Goal: Task Accomplishment & Management: Complete application form

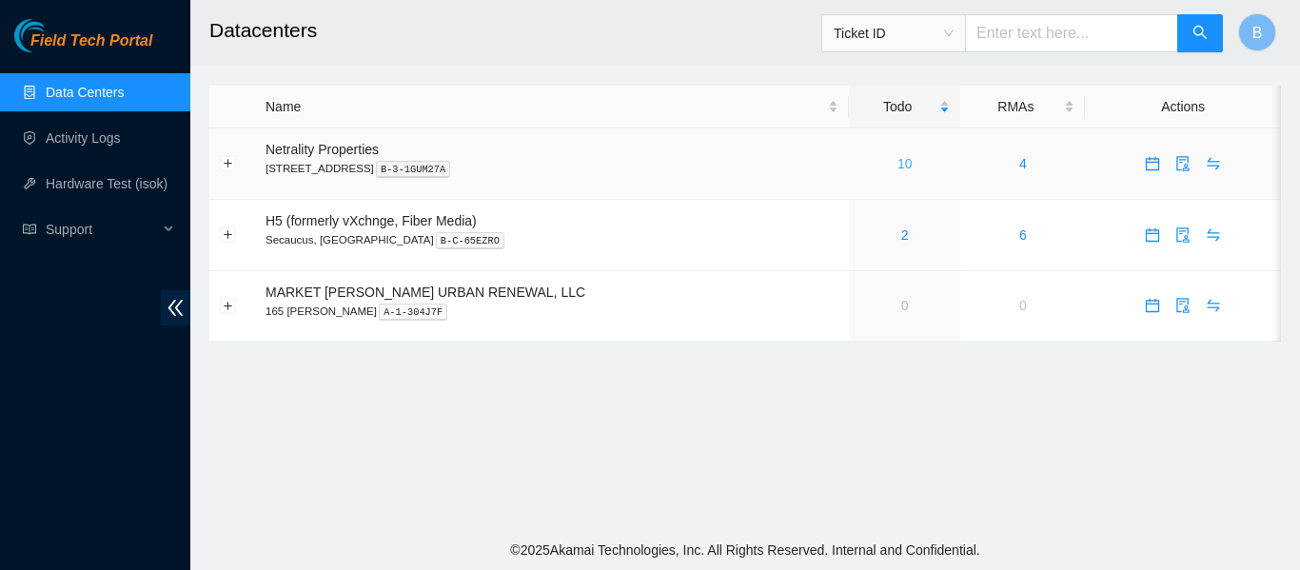
click at [897, 162] on link "10" at bounding box center [904, 163] width 15 height 15
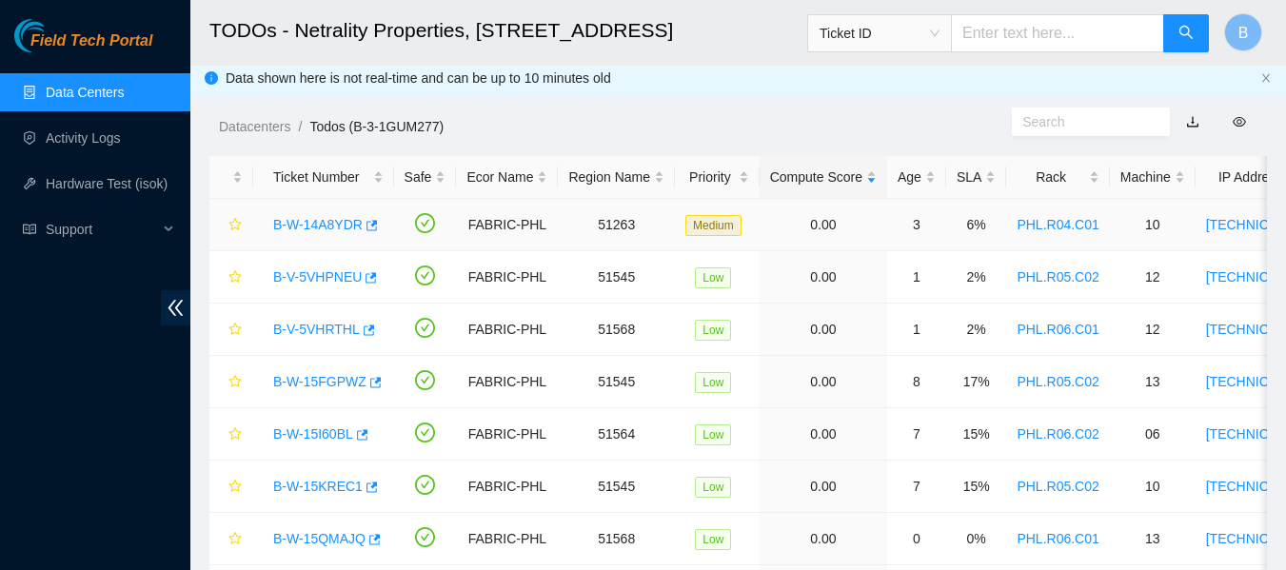
scroll to position [5, 0]
click at [1040, 177] on div "Rack" at bounding box center [1057, 177] width 82 height 21
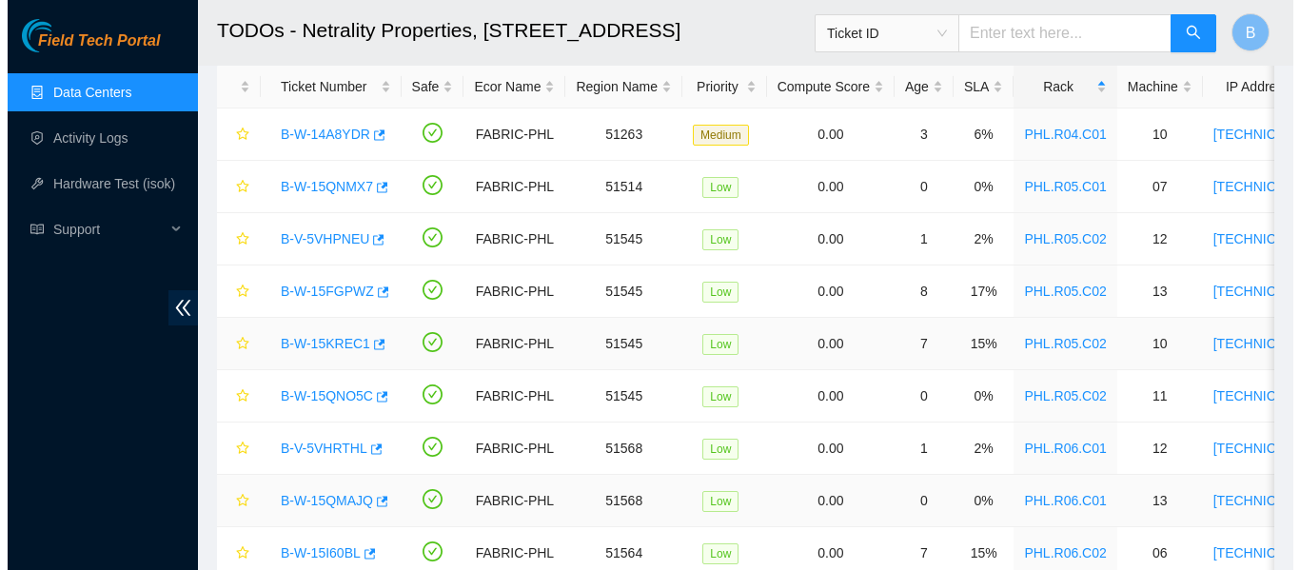
scroll to position [99, 0]
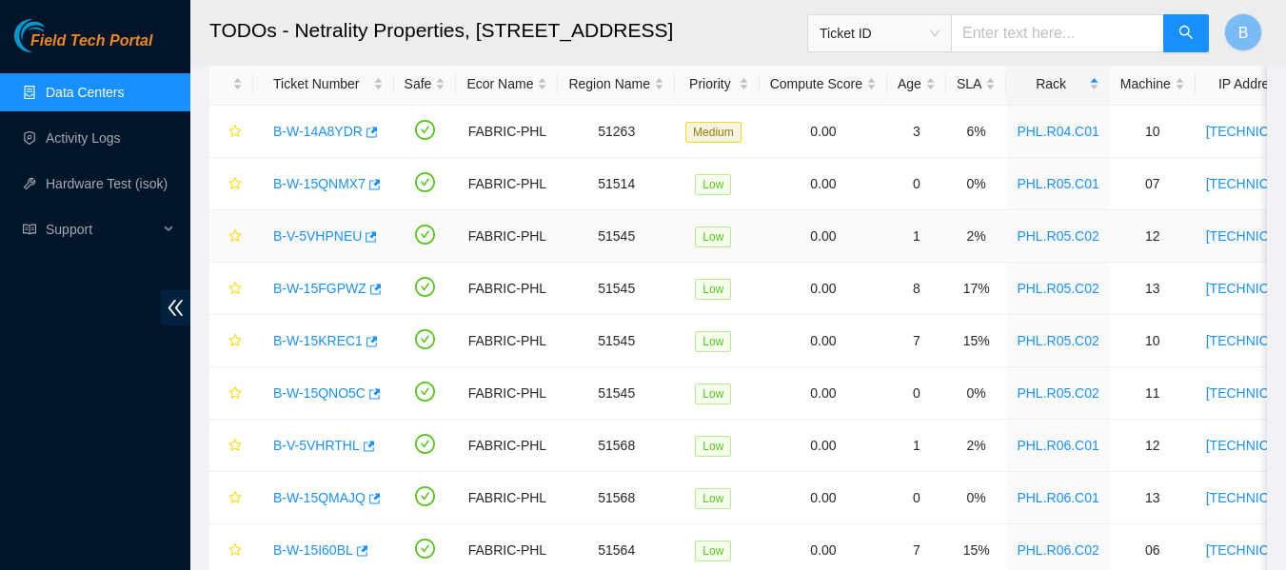
click at [315, 234] on link "B-V-5VHPNEU" at bounding box center [317, 235] width 88 height 15
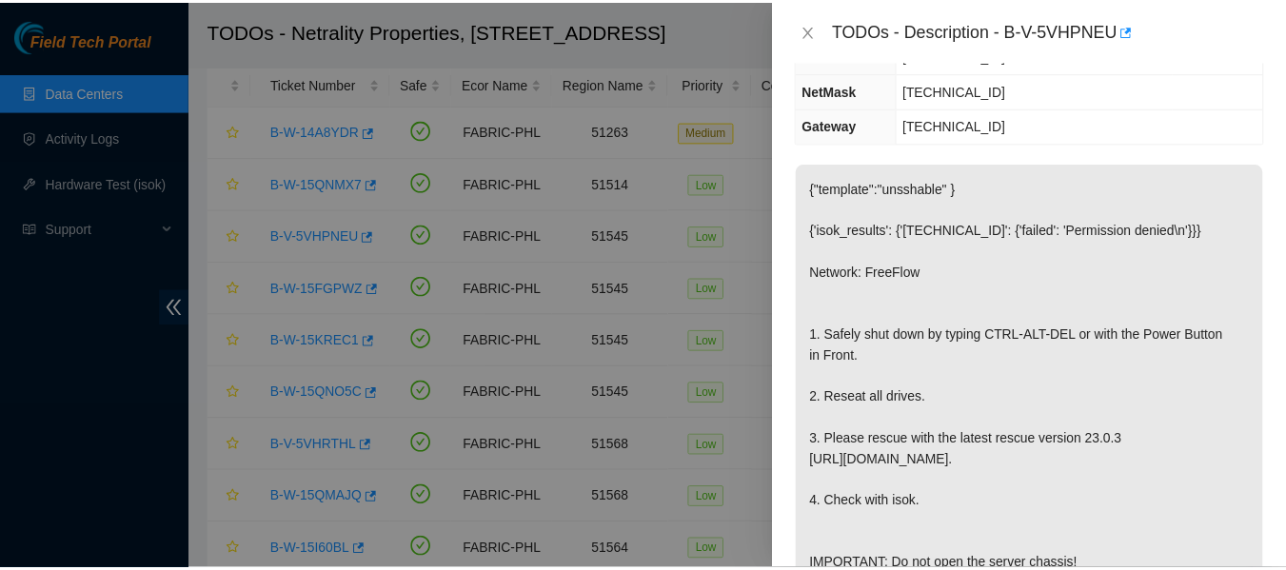
scroll to position [286, 0]
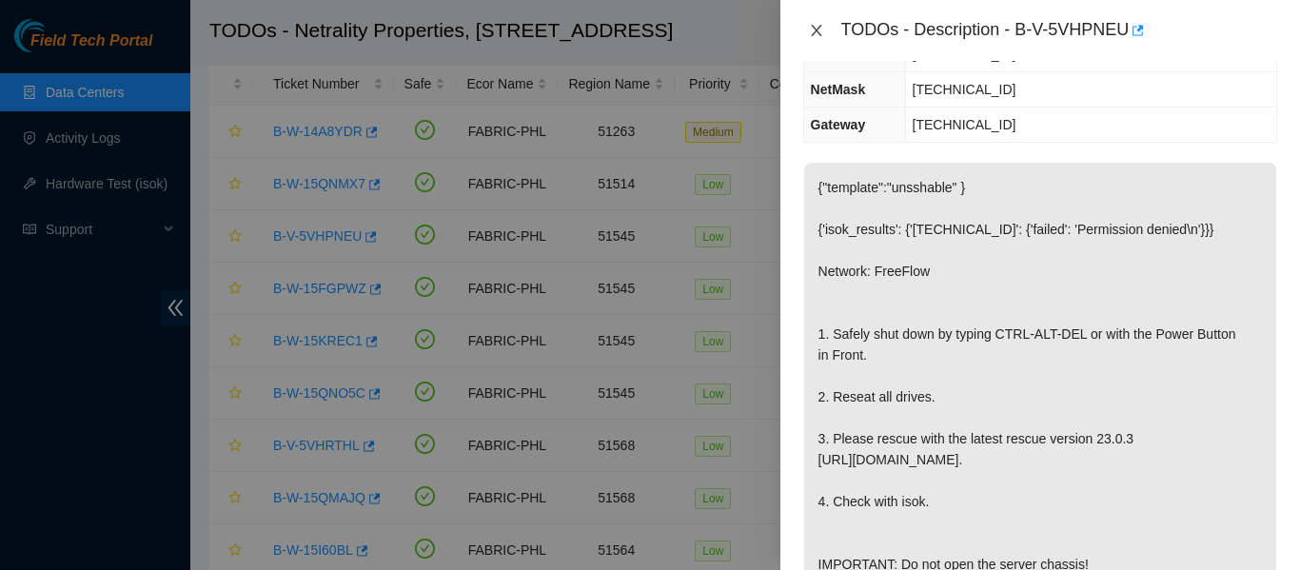
click at [825, 29] on button "Close" at bounding box center [816, 31] width 27 height 18
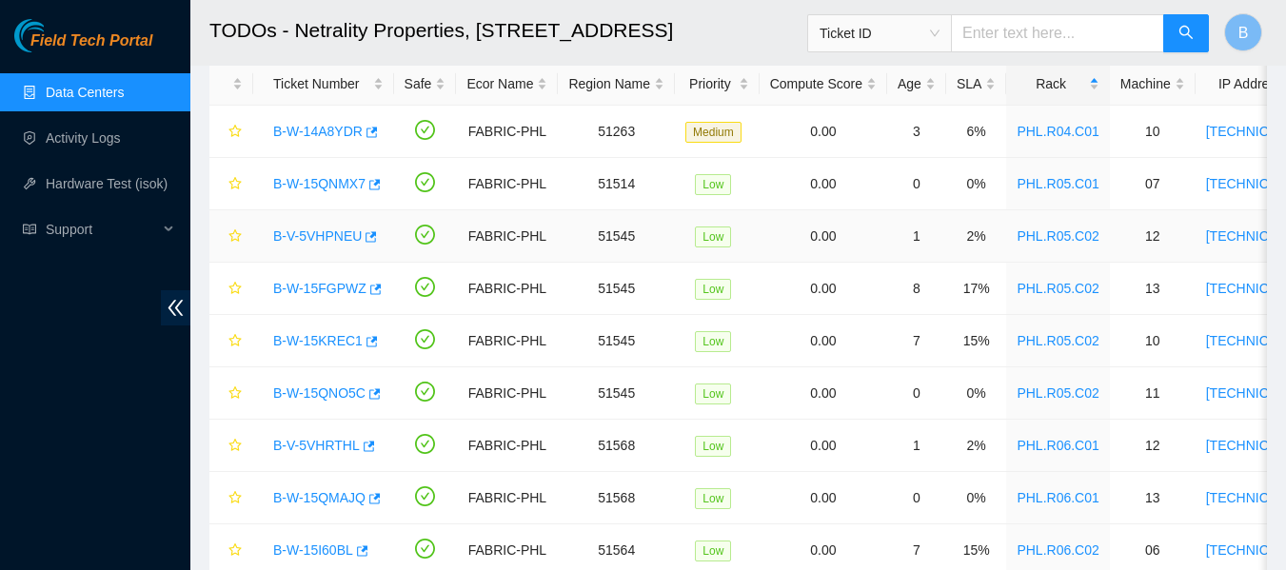
scroll to position [307, 0]
click at [366, 240] on icon "button" at bounding box center [369, 236] width 13 height 13
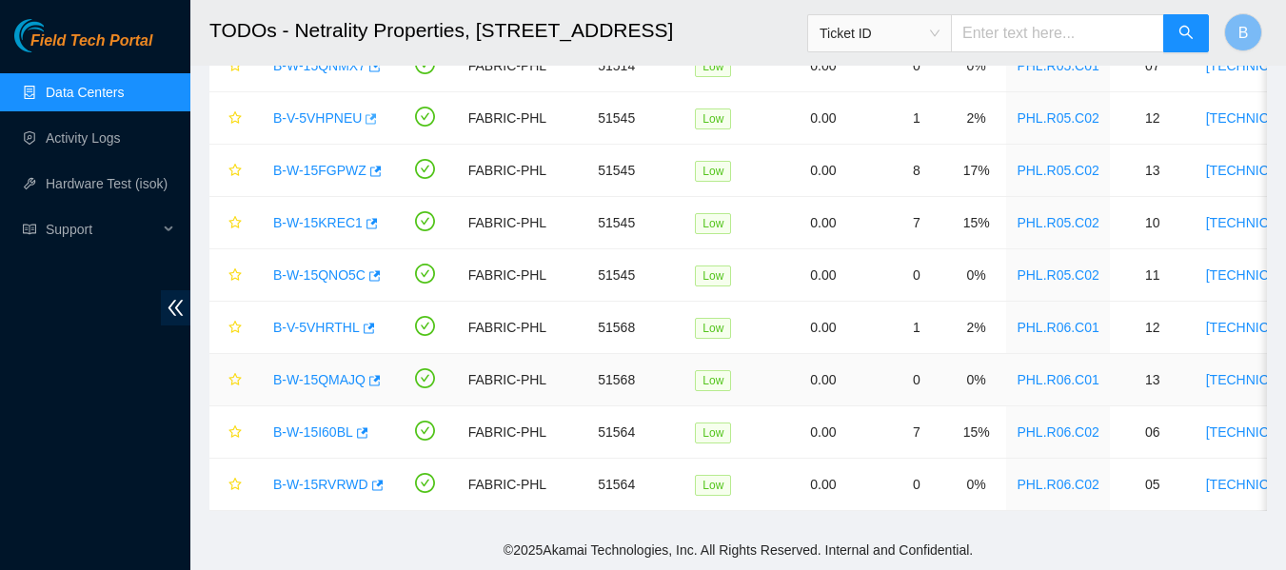
scroll to position [0, 0]
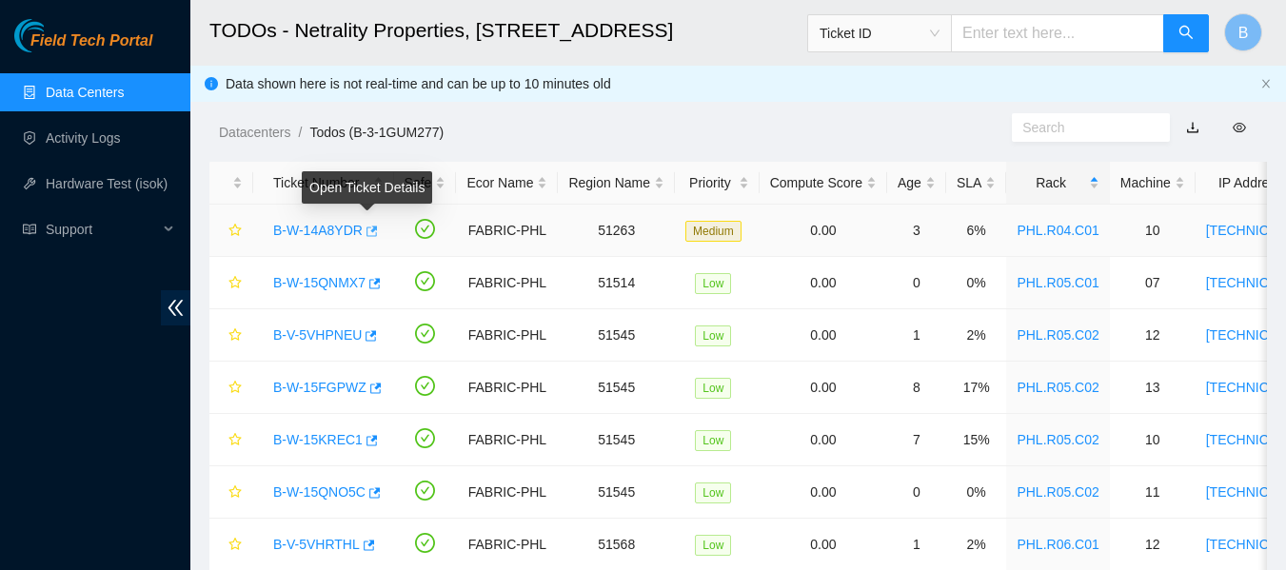
click at [366, 229] on icon "button" at bounding box center [369, 231] width 13 height 13
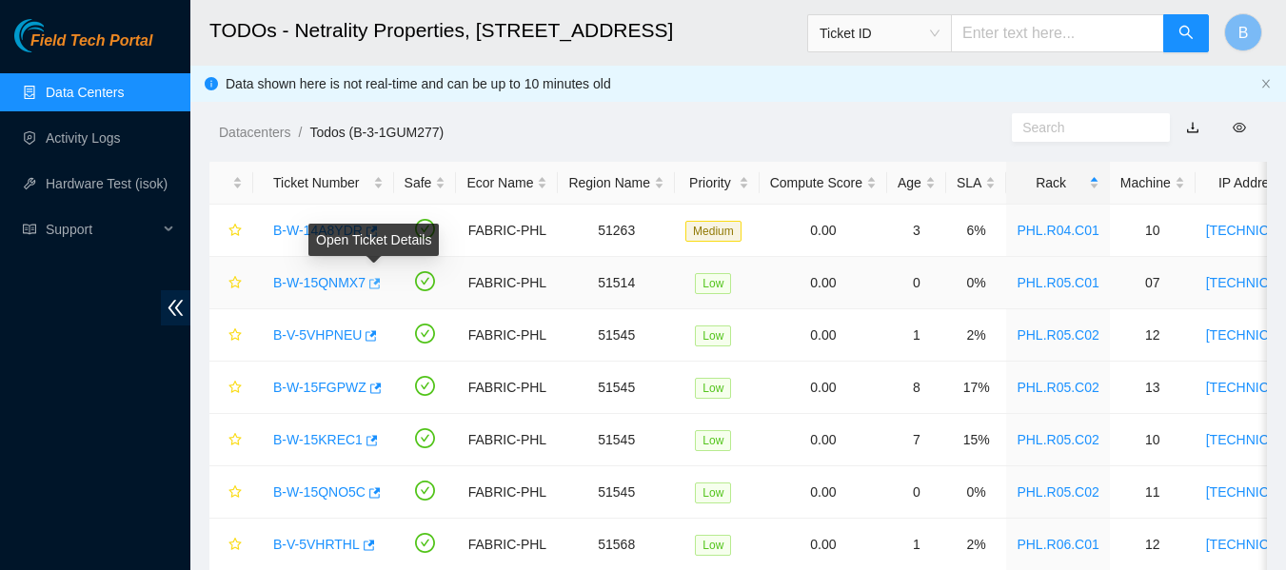
click at [373, 282] on icon "button" at bounding box center [372, 283] width 13 height 13
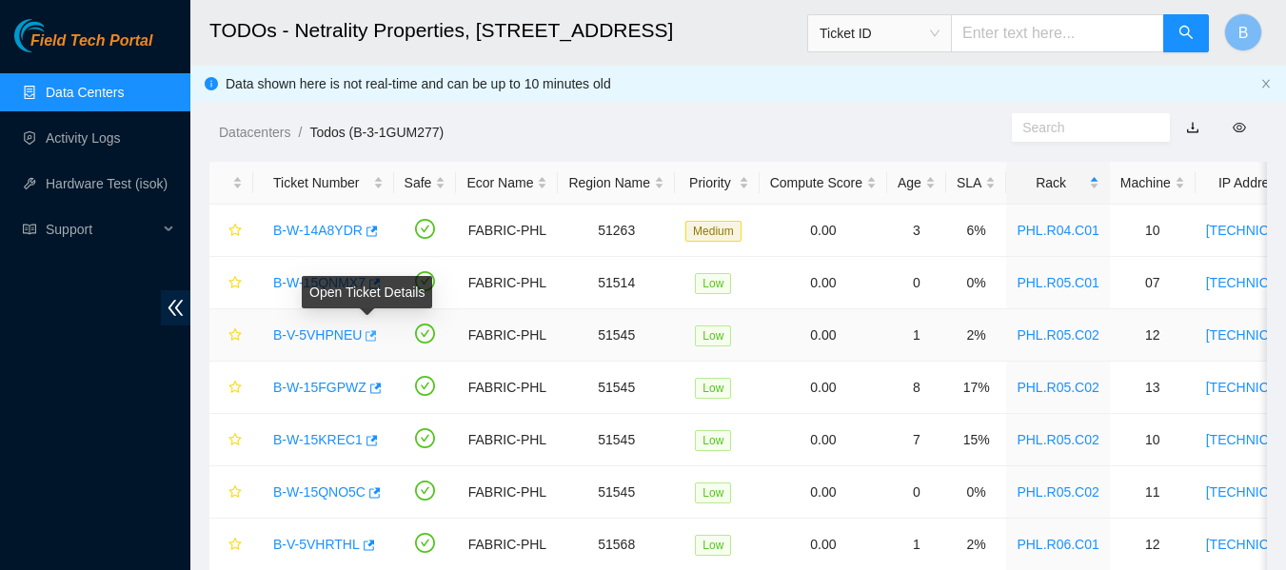
click at [365, 329] on icon "button" at bounding box center [369, 335] width 13 height 13
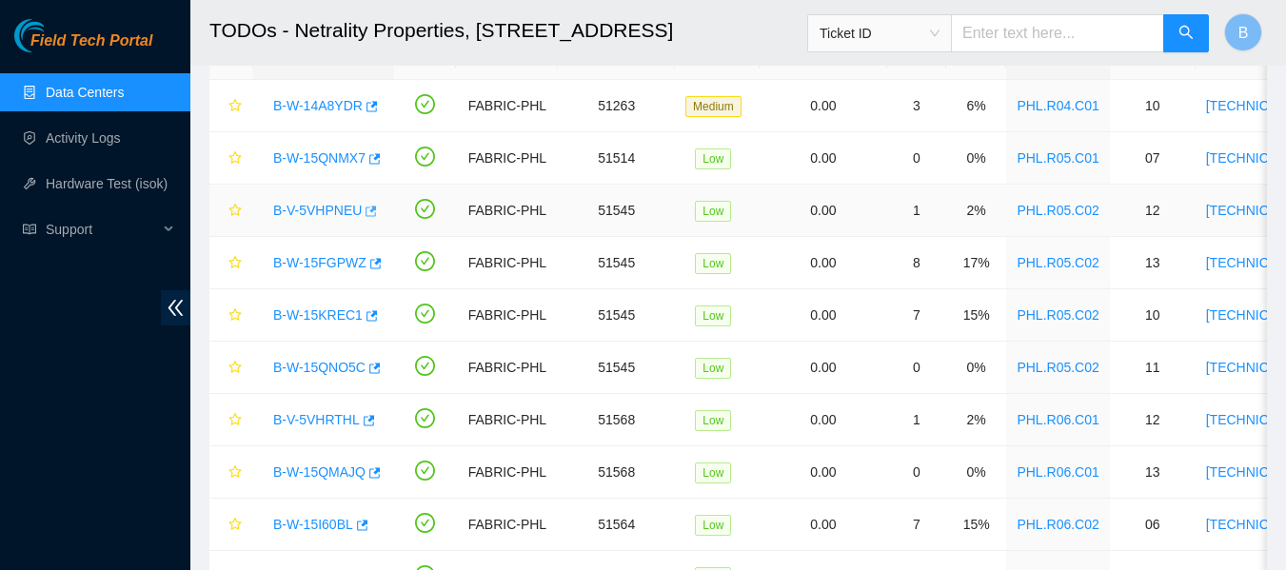
scroll to position [126, 0]
click at [367, 263] on icon "button" at bounding box center [373, 262] width 13 height 13
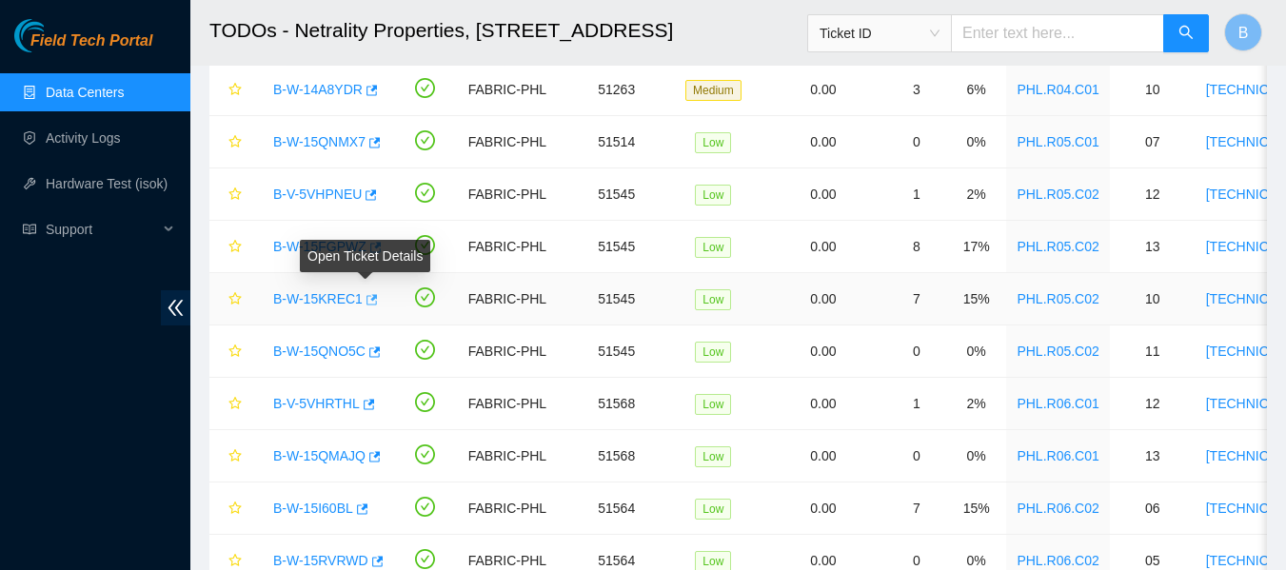
scroll to position [140, 0]
click at [366, 300] on icon "button" at bounding box center [371, 300] width 11 height 10
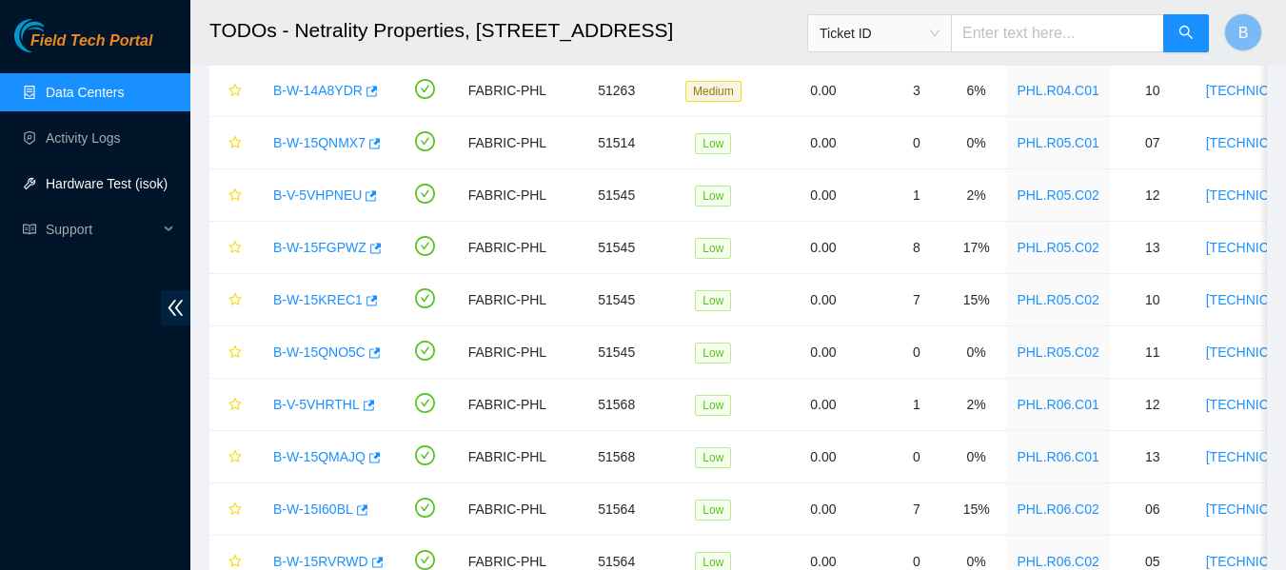
click at [119, 177] on link "Hardware Test (isok)" at bounding box center [107, 183] width 122 height 15
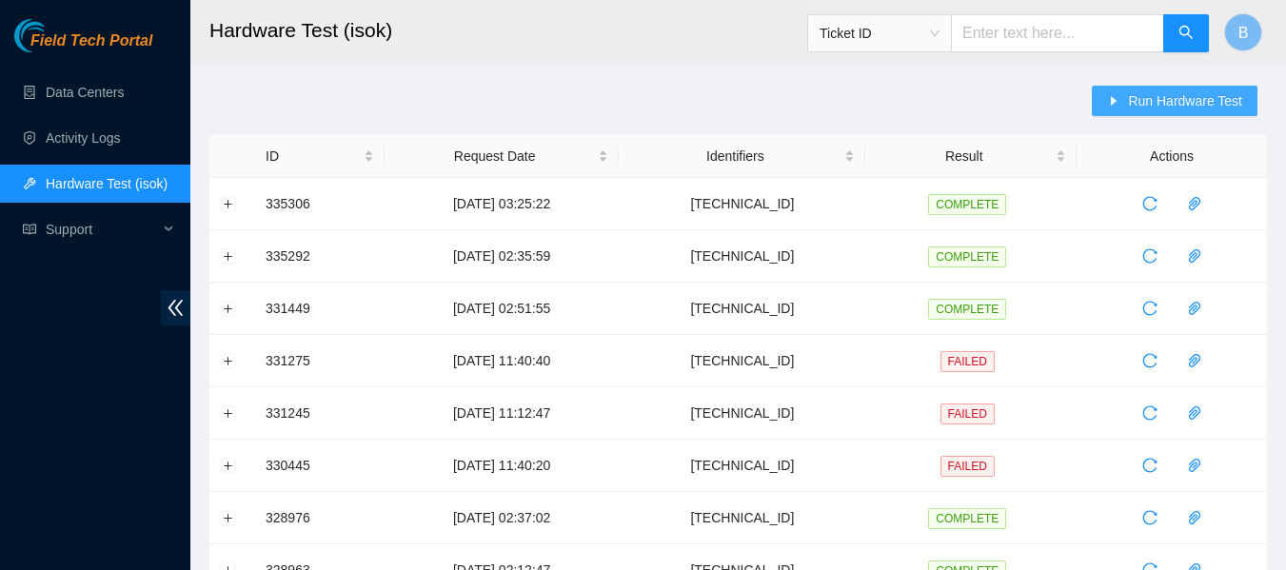
click at [1145, 107] on span "Run Hardware Test" at bounding box center [1185, 100] width 114 height 21
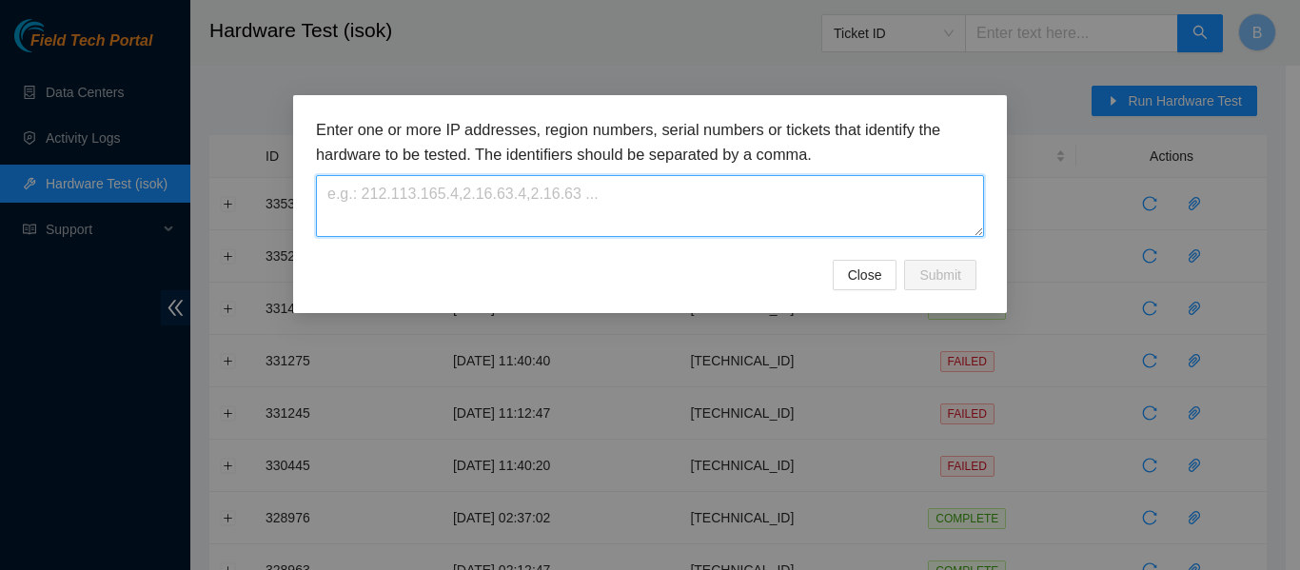
click at [637, 210] on textarea at bounding box center [650, 206] width 668 height 62
paste textarea "23.45.232.45"
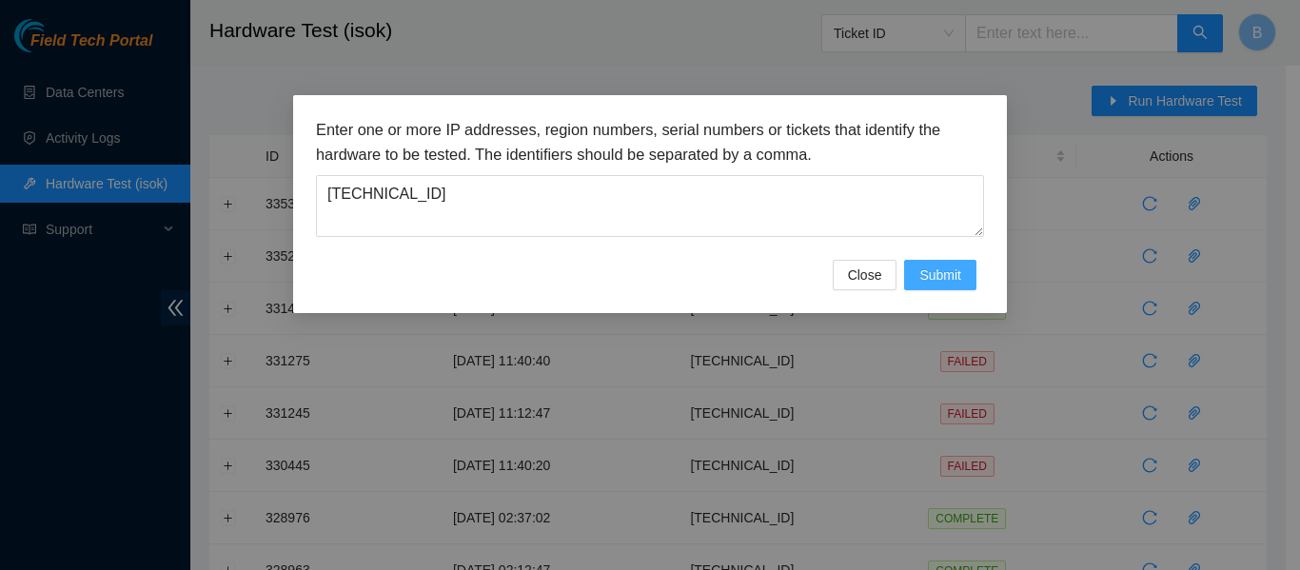
click at [947, 279] on span "Submit" at bounding box center [940, 275] width 42 height 21
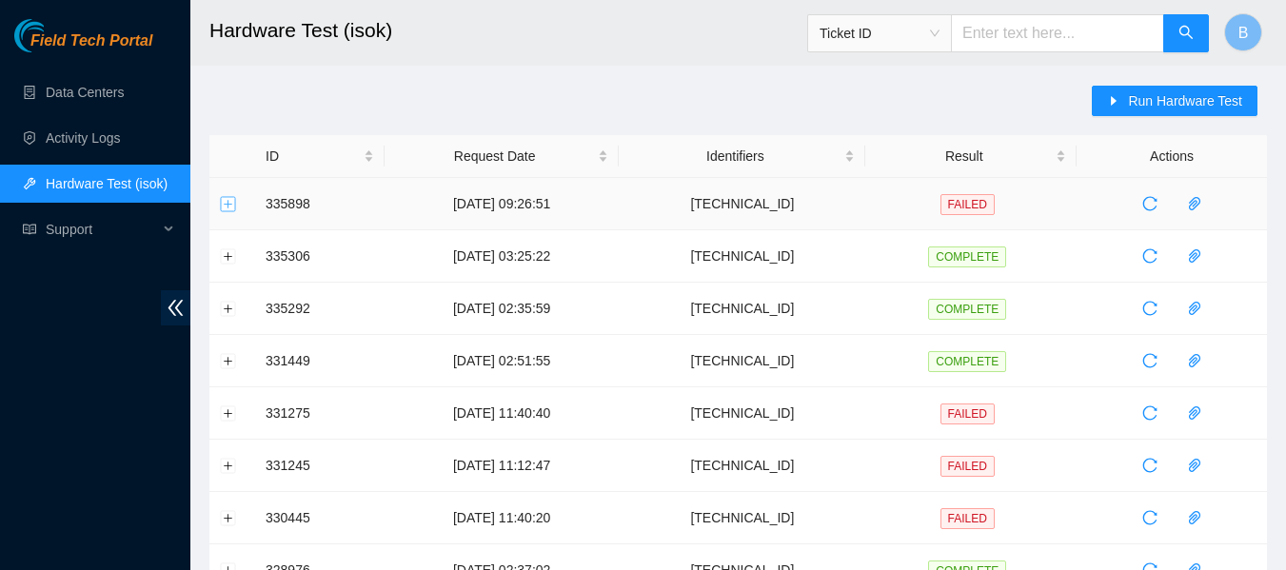
click at [226, 204] on button "Expand row" at bounding box center [228, 203] width 15 height 15
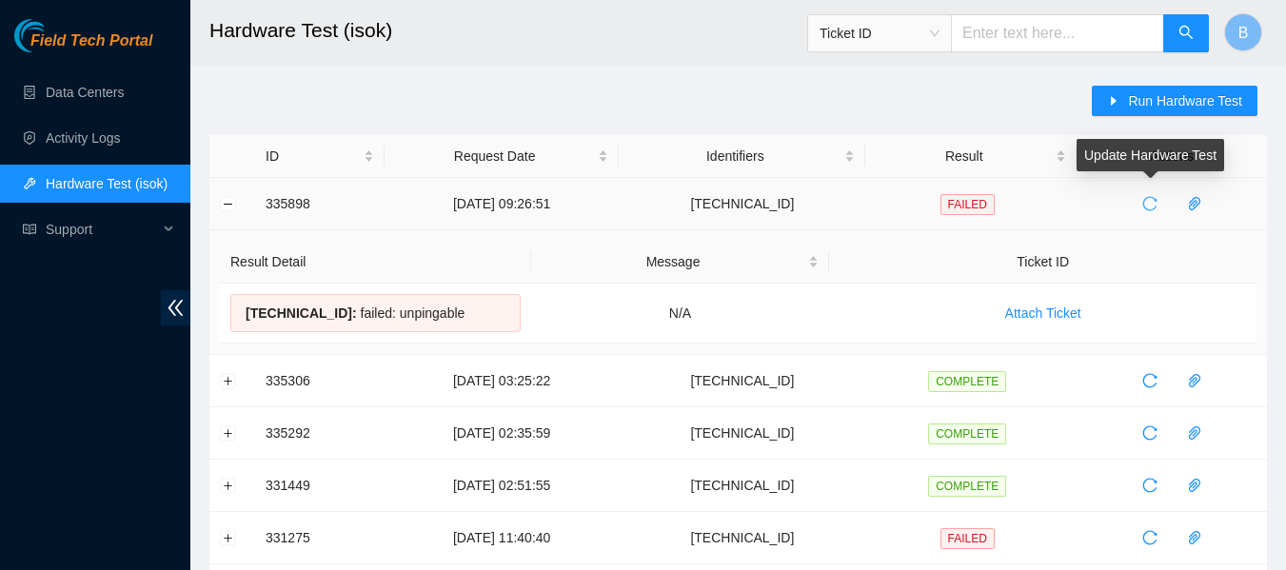
click at [1138, 205] on span "reload" at bounding box center [1149, 203] width 29 height 15
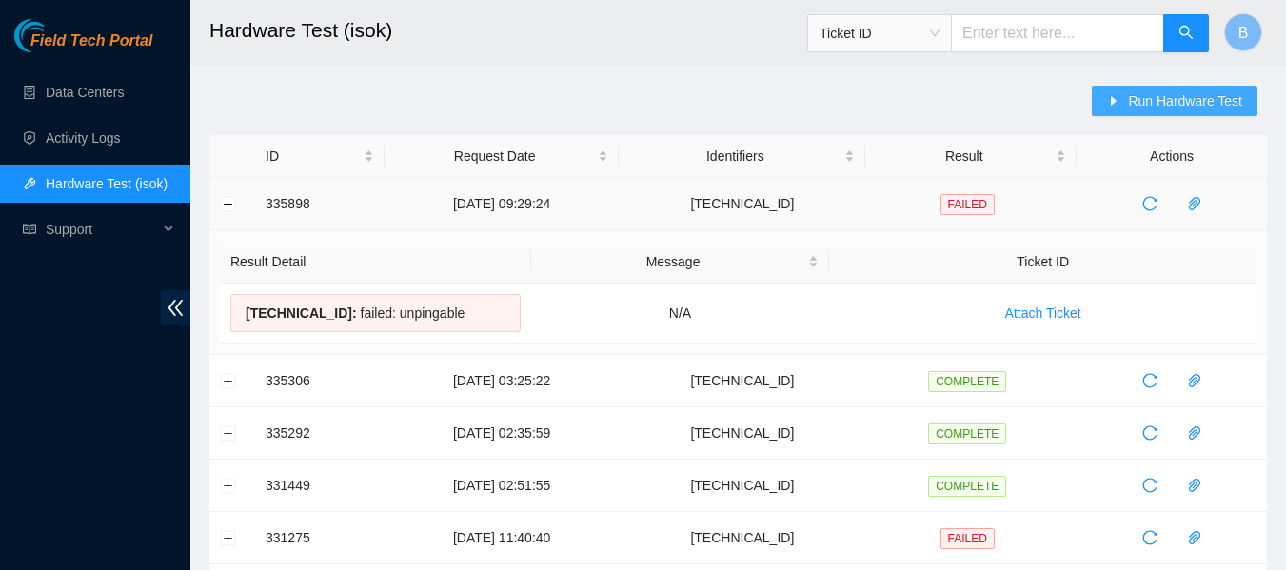
click at [1151, 108] on span "Run Hardware Test" at bounding box center [1185, 100] width 114 height 21
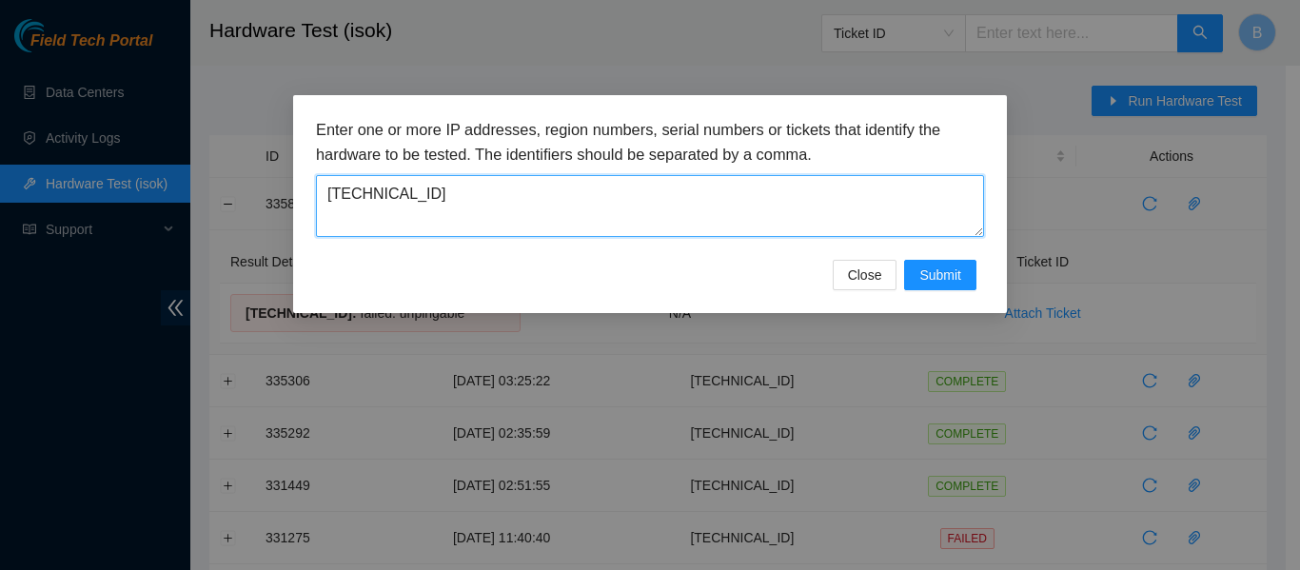
click at [778, 181] on textarea "23.45.232.45" at bounding box center [650, 206] width 668 height 62
paste textarea "20"
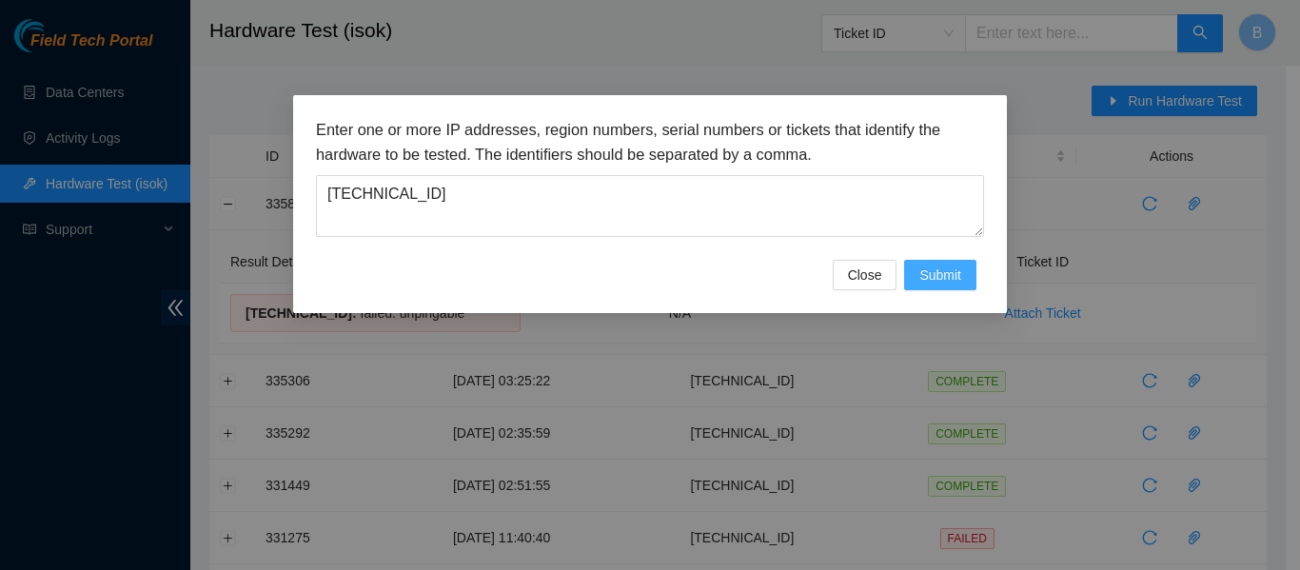
click at [918, 277] on button "Submit" at bounding box center [940, 275] width 72 height 30
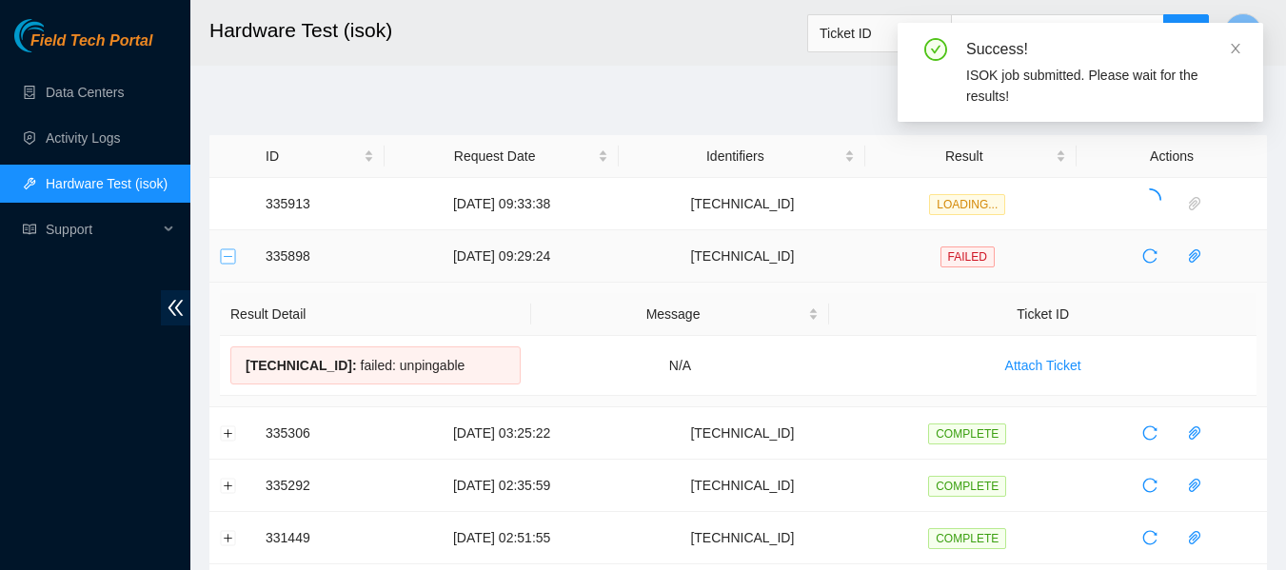
click at [224, 255] on button "Collapse row" at bounding box center [228, 255] width 15 height 15
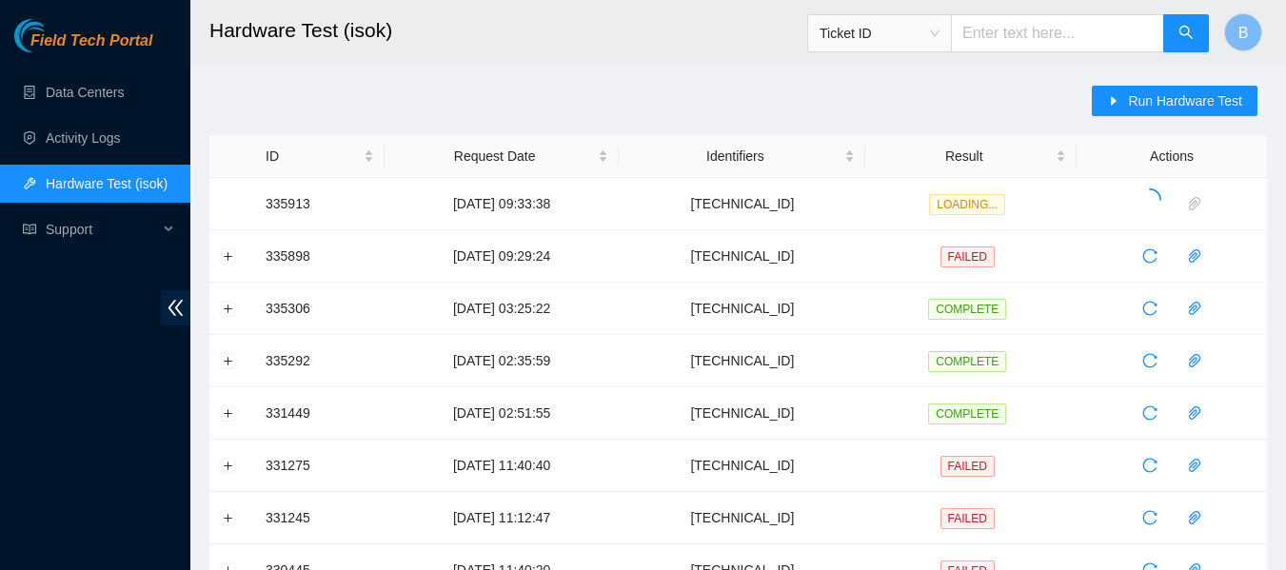
drag, startPoint x: 465, startPoint y: 97, endPoint x: 519, endPoint y: 86, distance: 54.5
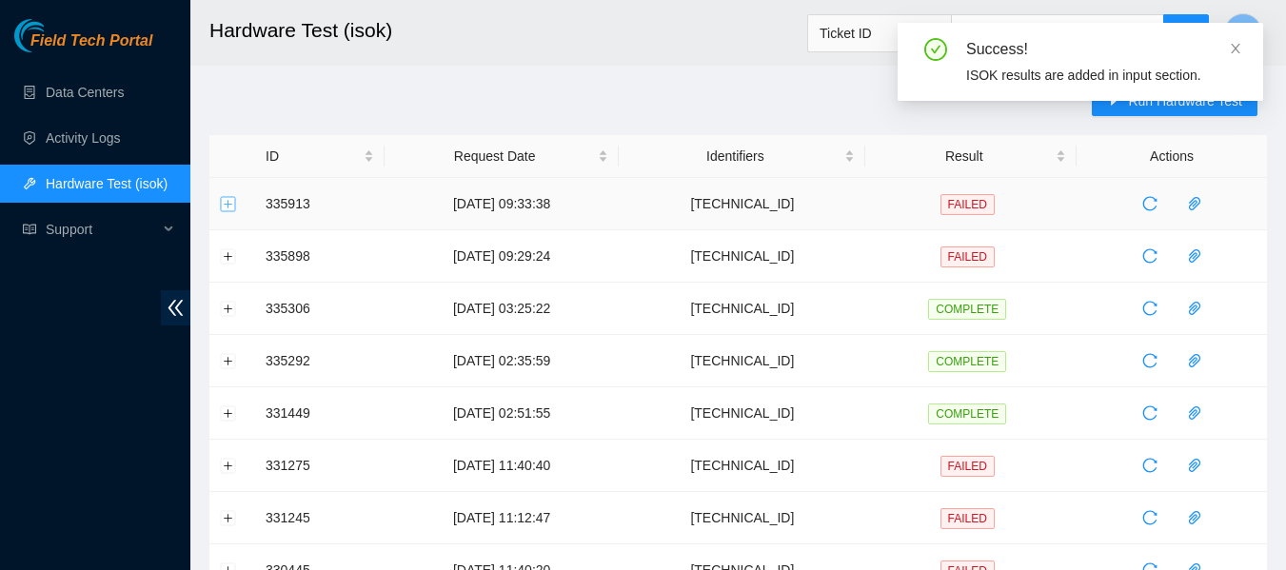
click at [223, 206] on button "Expand row" at bounding box center [228, 203] width 15 height 15
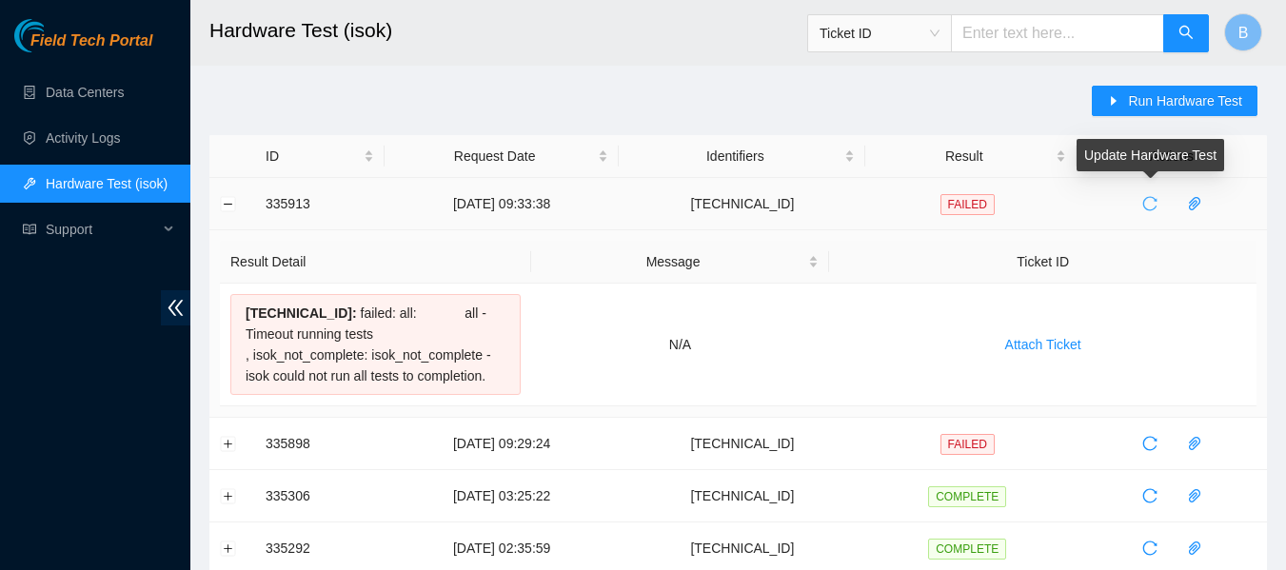
click at [1144, 206] on icon "reload" at bounding box center [1149, 203] width 15 height 15
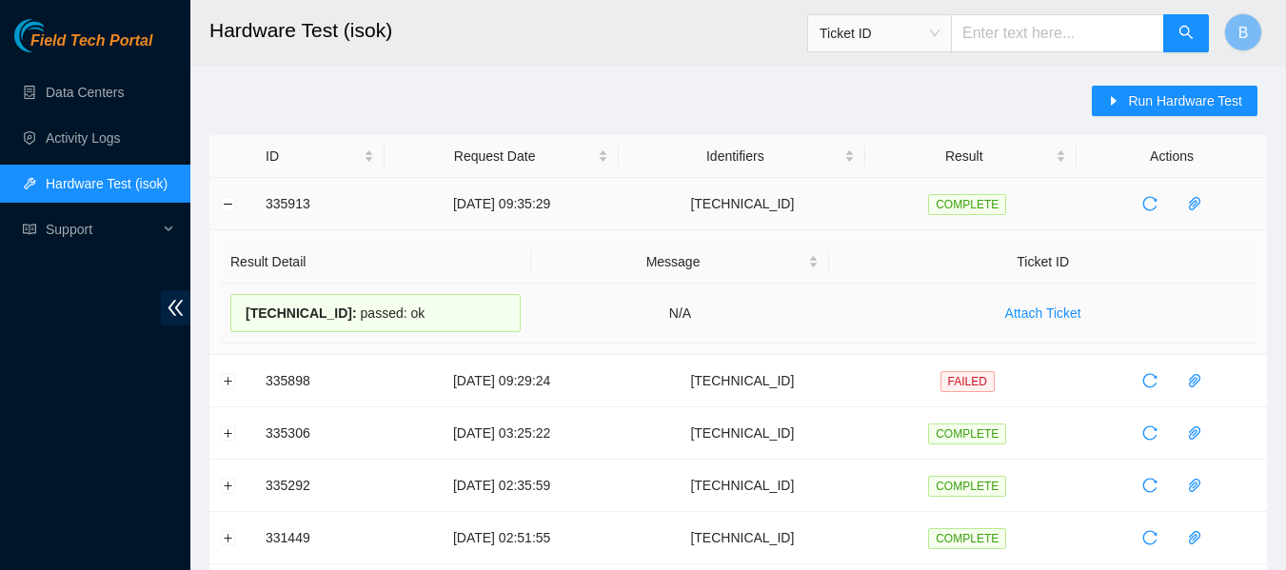
click at [295, 307] on span "23.45.232.205 :" at bounding box center [301, 312] width 111 height 15
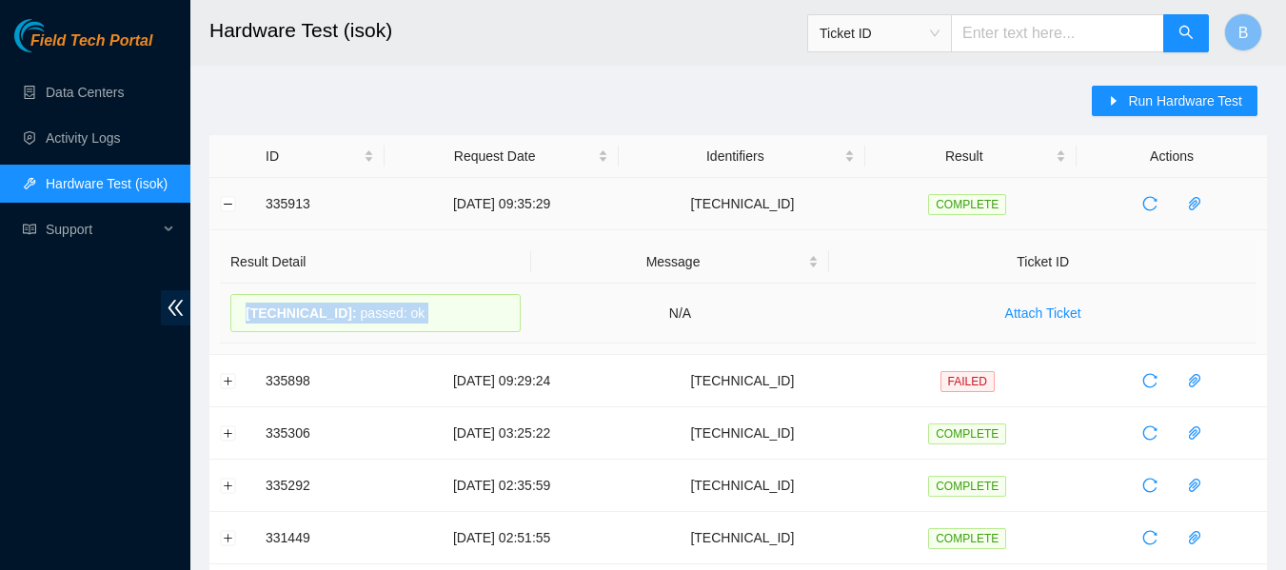
copy div "23.45.232.205 : passed: ok"
click at [1178, 108] on span "Run Hardware Test" at bounding box center [1185, 100] width 114 height 21
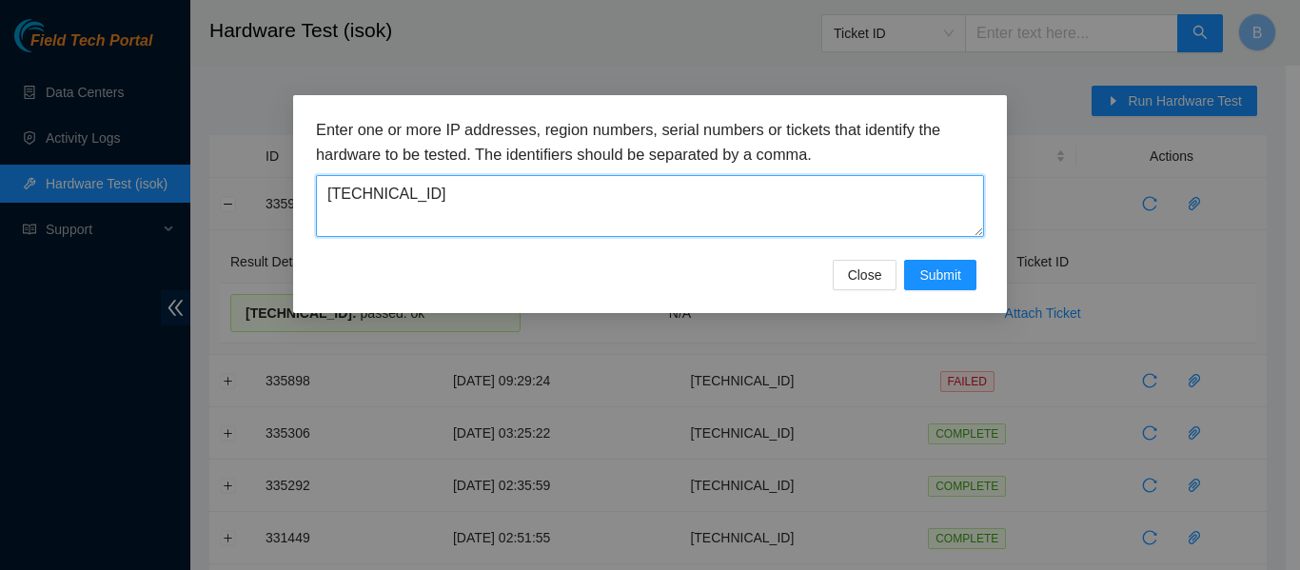
click at [588, 217] on textarea "23.45.232.205" at bounding box center [650, 206] width 668 height 62
paste textarea "74"
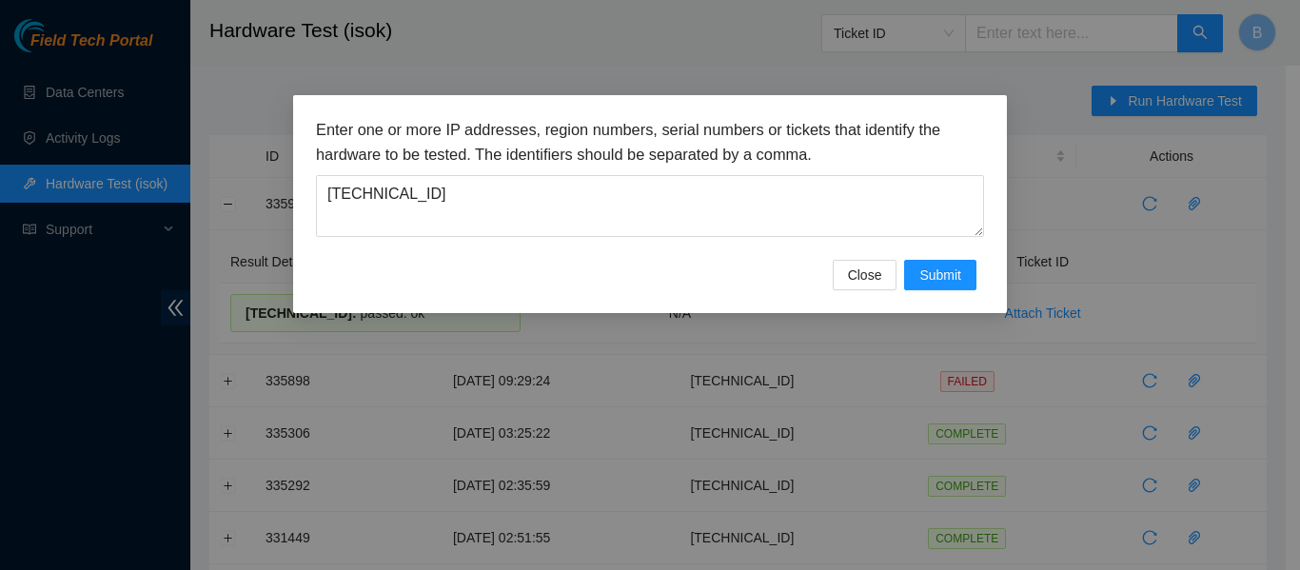
click at [835, 150] on h3 "Enter one or more IP addresses, region numbers, serial numbers or tickets that …" at bounding box center [650, 142] width 668 height 49
click at [906, 284] on button "Submit" at bounding box center [940, 275] width 72 height 30
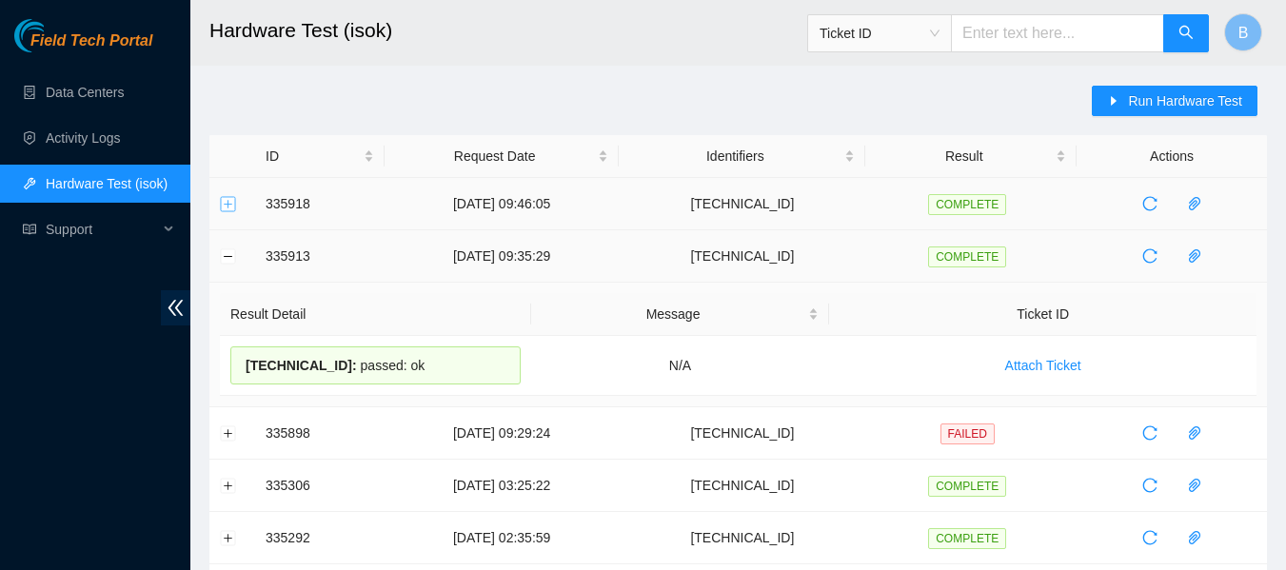
click at [225, 204] on button "Expand row" at bounding box center [228, 203] width 15 height 15
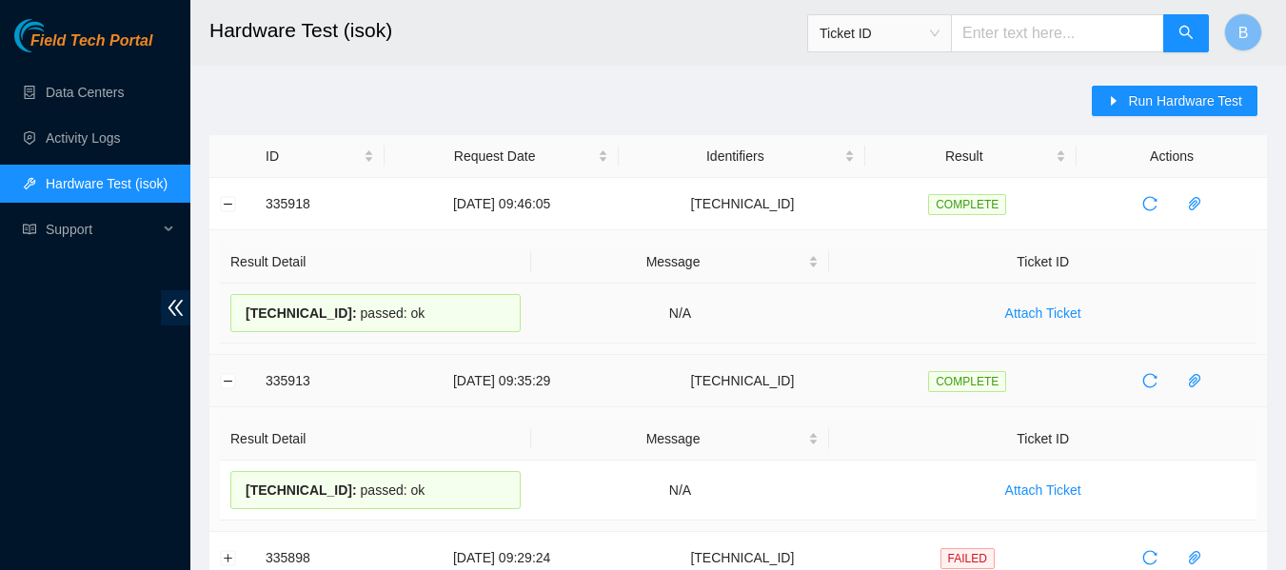
click at [302, 309] on span "23.45.232.74 :" at bounding box center [301, 312] width 111 height 15
copy div "23.45.232.74 : passed: ok"
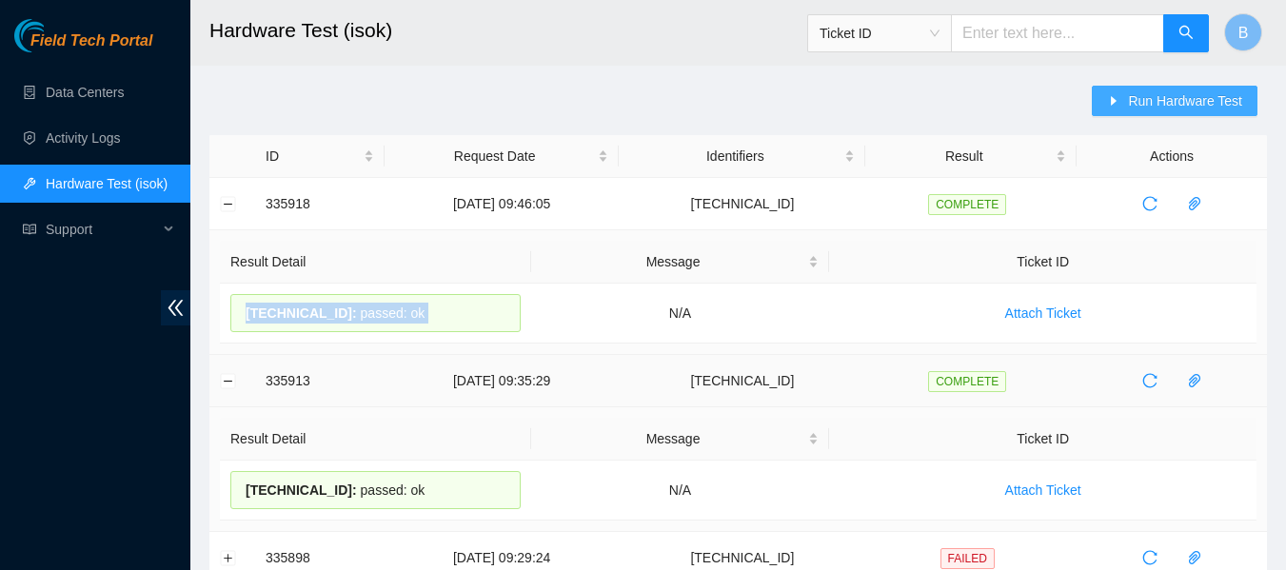
click at [1169, 103] on span "Run Hardware Test" at bounding box center [1185, 100] width 114 height 21
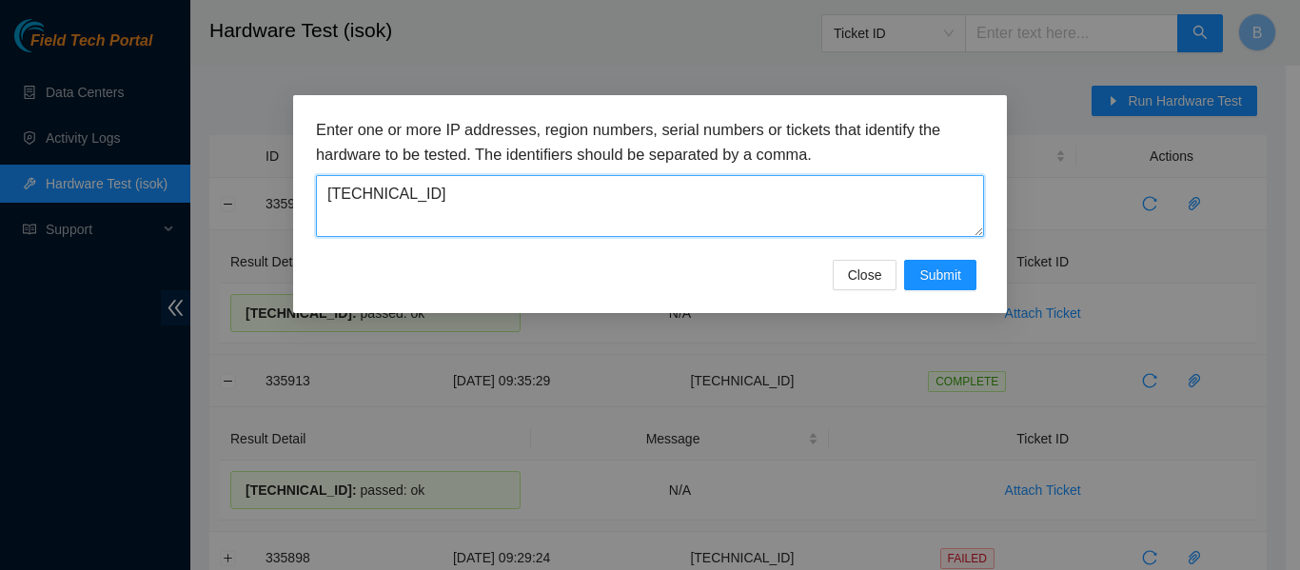
click at [686, 199] on textarea "23.45.232.74" at bounding box center [650, 206] width 668 height 62
paste textarea "48"
click at [416, 206] on textarea "23.45.232.48" at bounding box center [650, 206] width 668 height 62
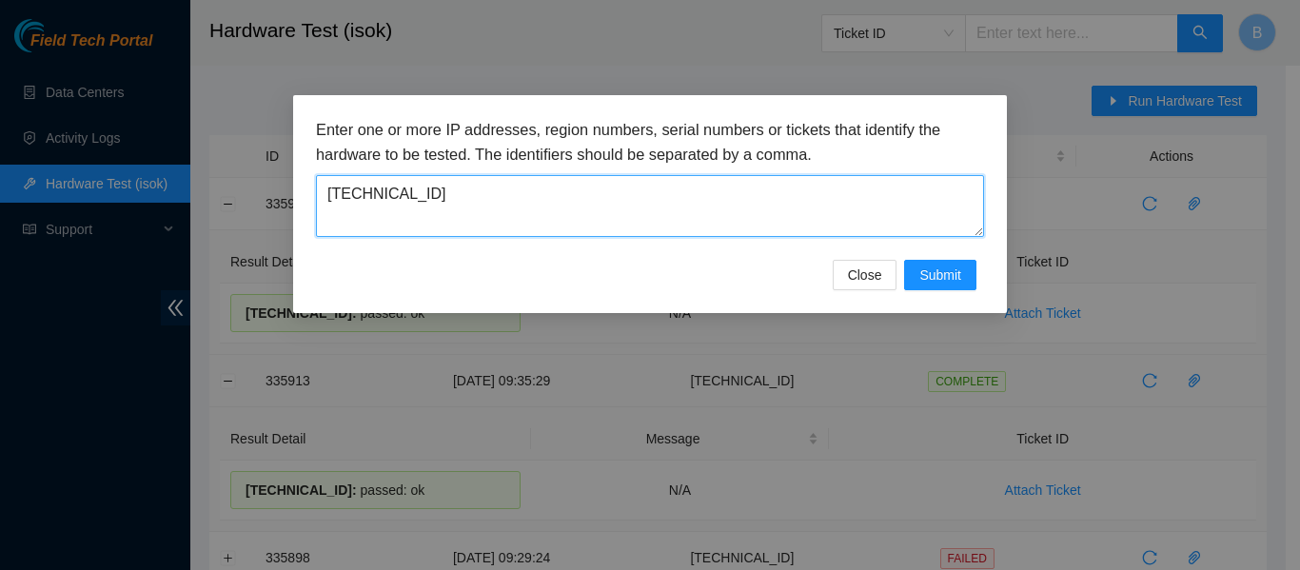
click at [416, 206] on textarea "23.45.232.48" at bounding box center [650, 206] width 668 height 62
paste textarea "5"
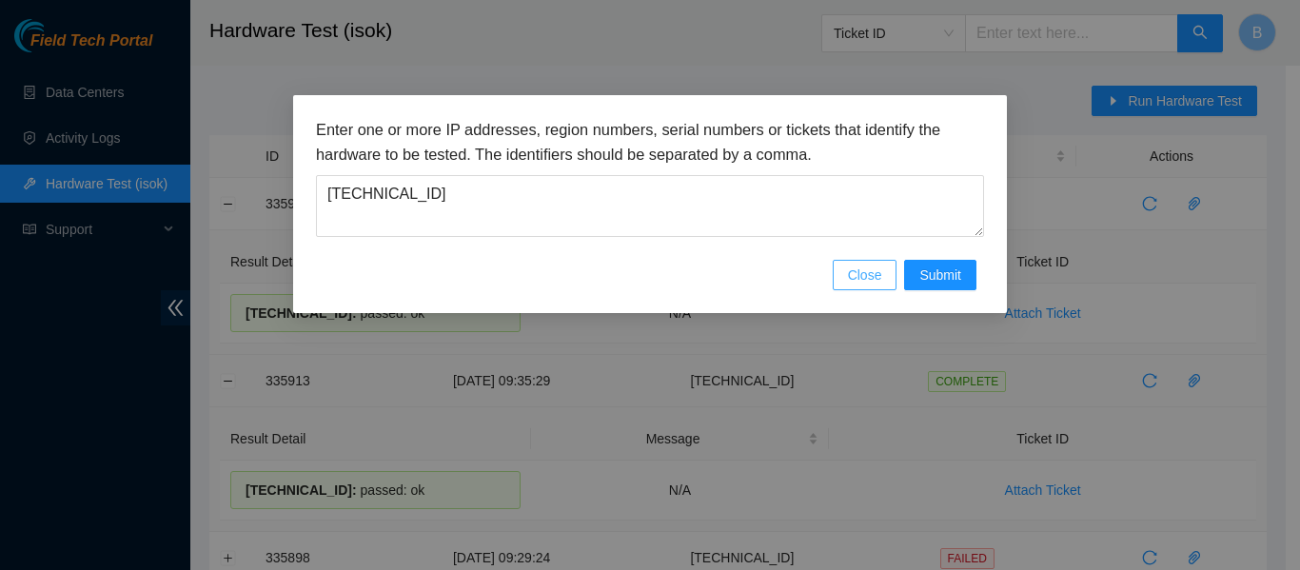
click at [867, 274] on span "Close" at bounding box center [865, 275] width 34 height 21
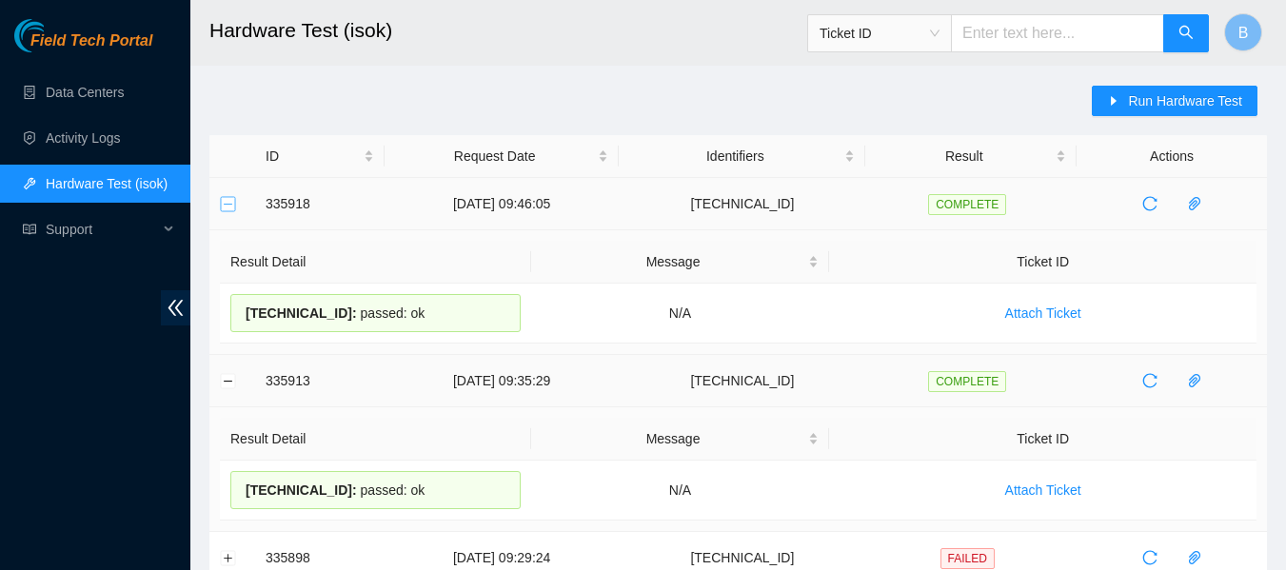
click at [227, 204] on button "Collapse row" at bounding box center [228, 203] width 15 height 15
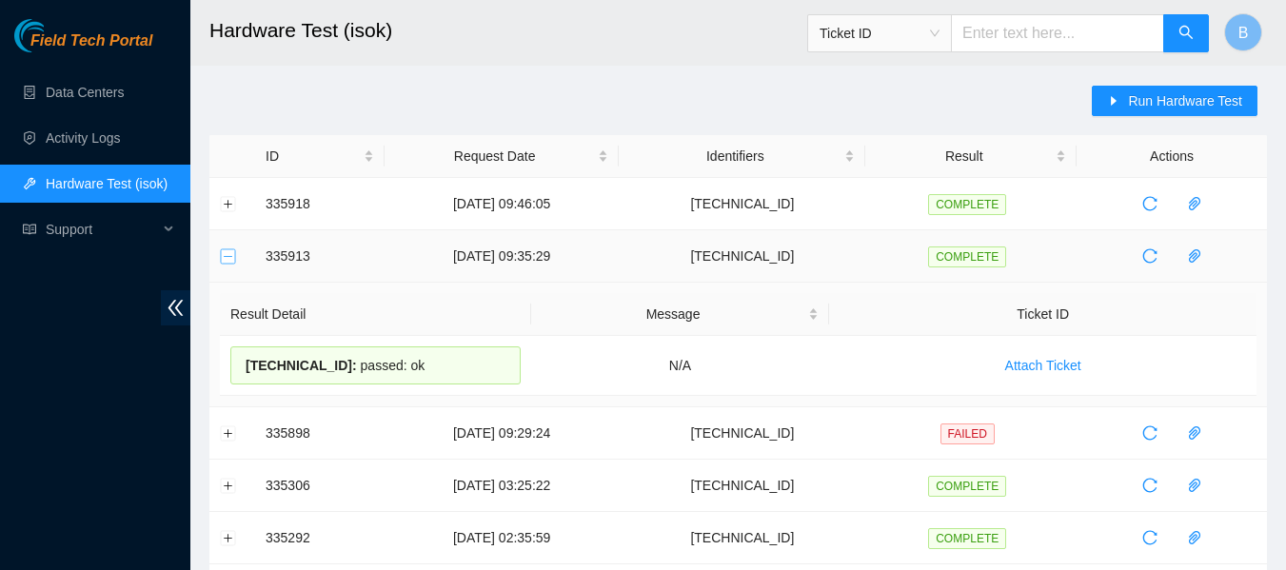
click at [228, 254] on button "Collapse row" at bounding box center [228, 255] width 15 height 15
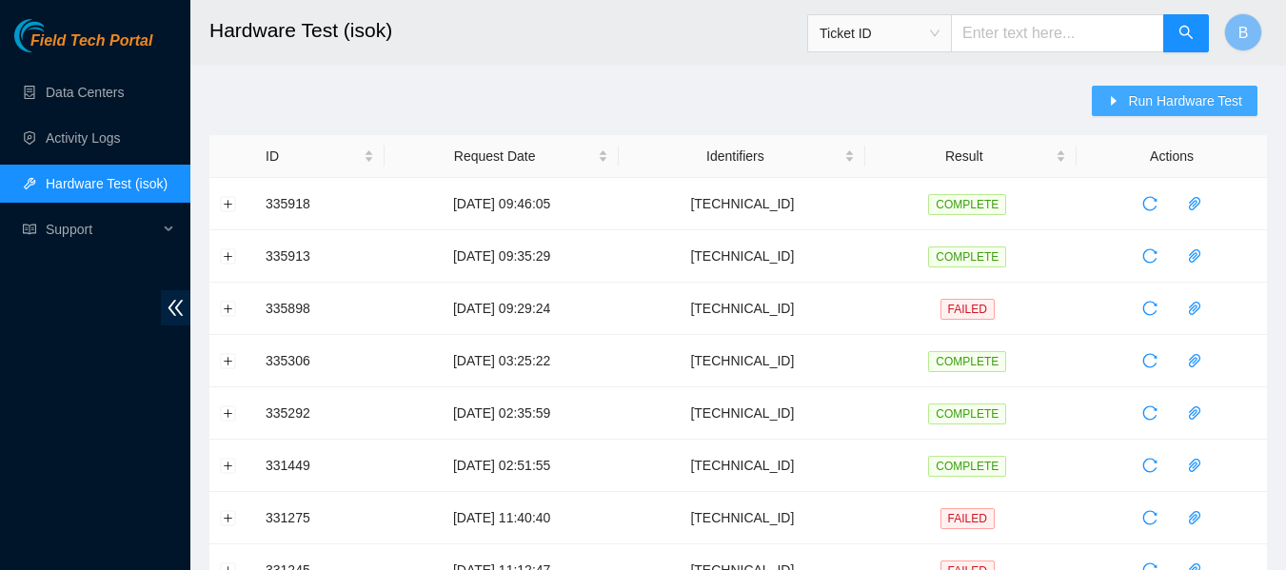
click at [1177, 96] on span "Run Hardware Test" at bounding box center [1185, 100] width 114 height 21
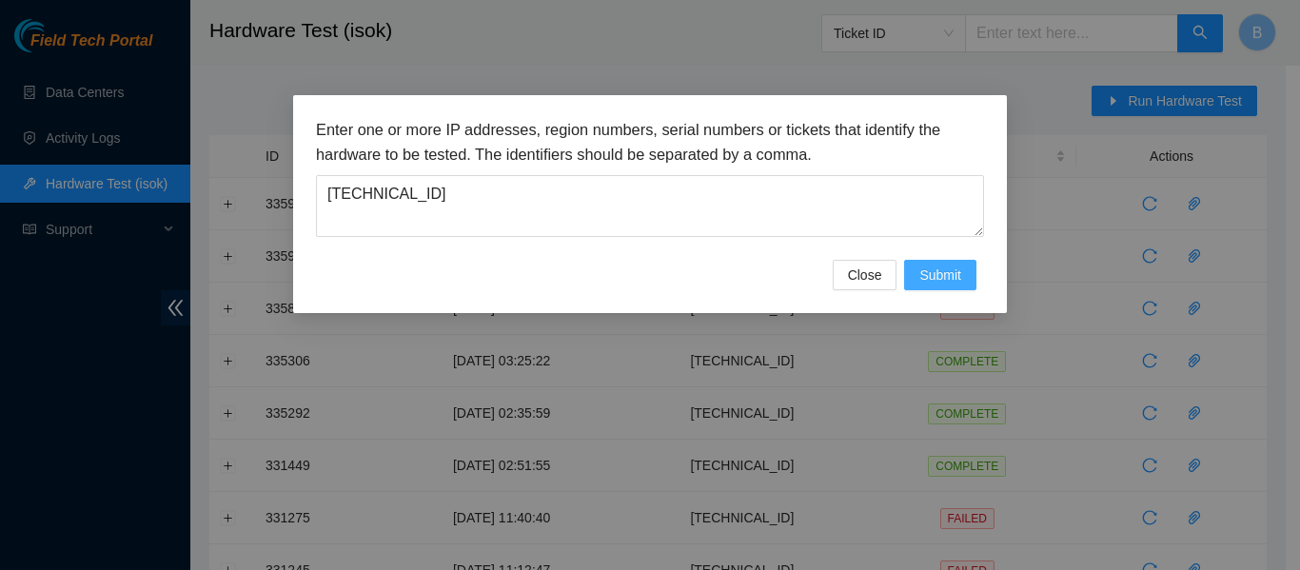
click at [931, 272] on span "Submit" at bounding box center [940, 275] width 42 height 21
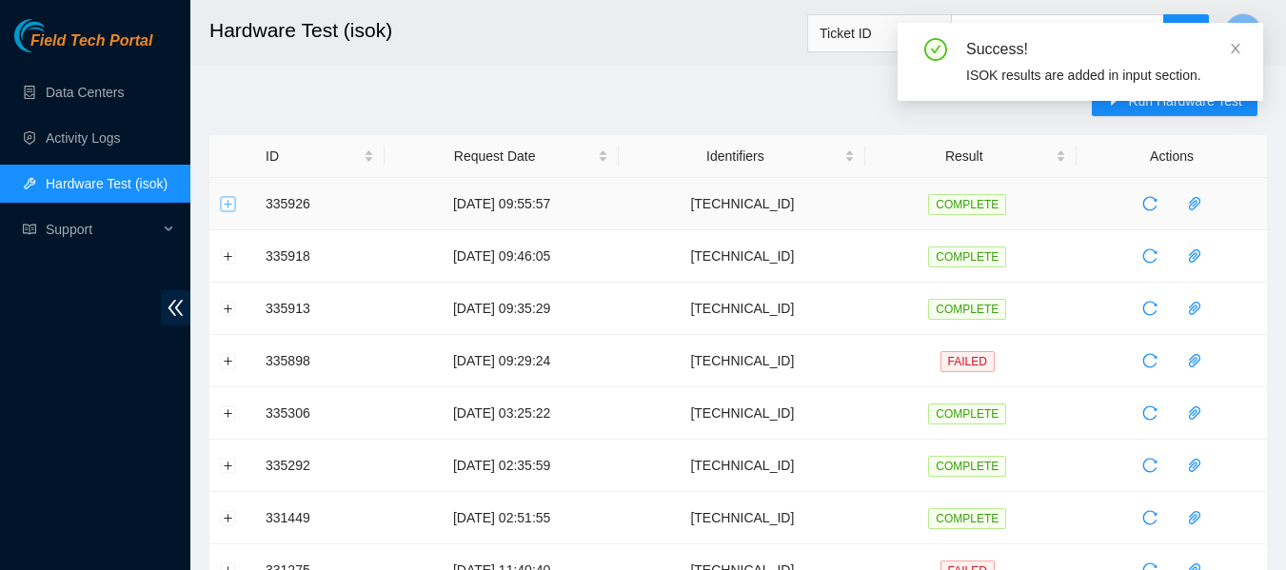
click at [229, 203] on button "Expand row" at bounding box center [228, 203] width 15 height 15
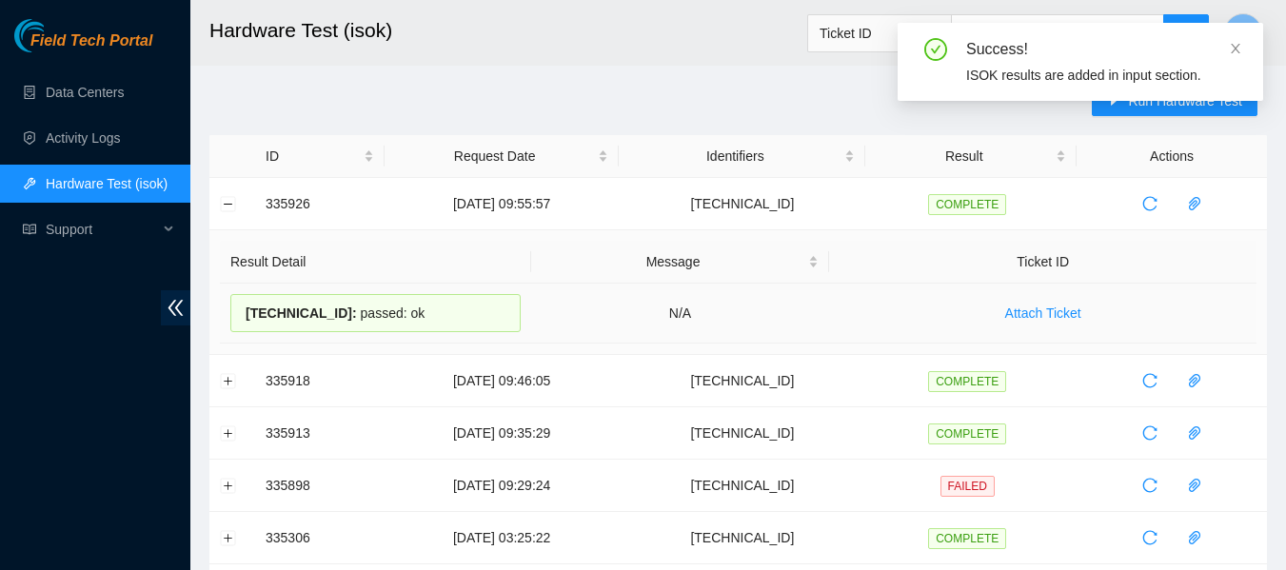
click at [302, 312] on span "23.45.232.45 :" at bounding box center [301, 312] width 111 height 15
copy div "23.45.232.45 : passed: ok"
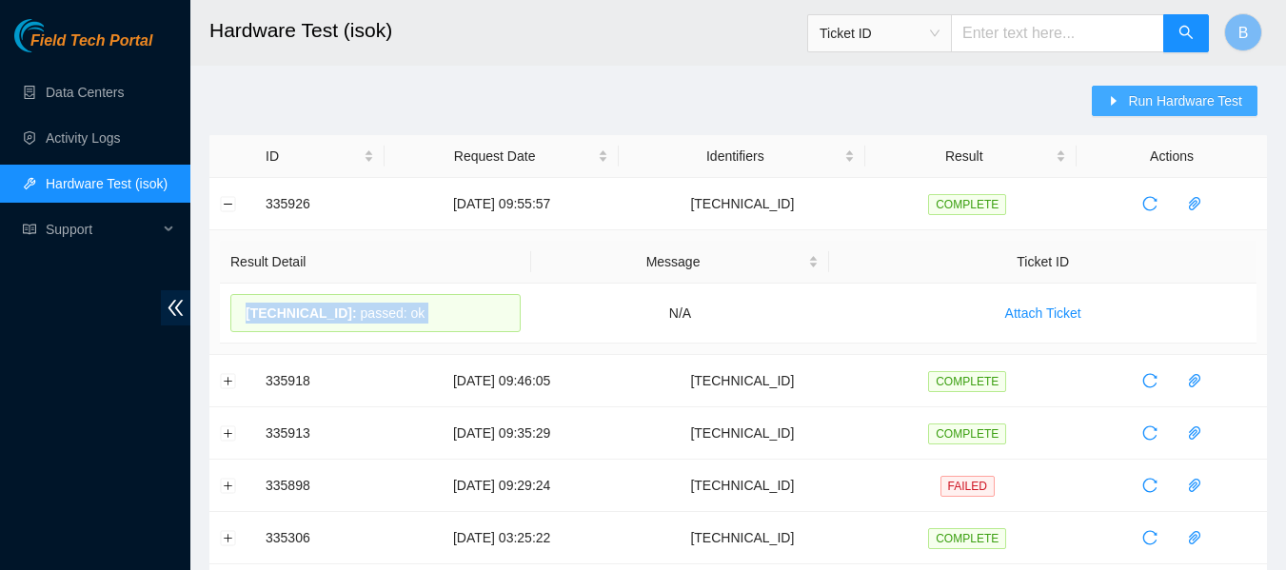
click at [1210, 101] on span "Run Hardware Test" at bounding box center [1185, 100] width 114 height 21
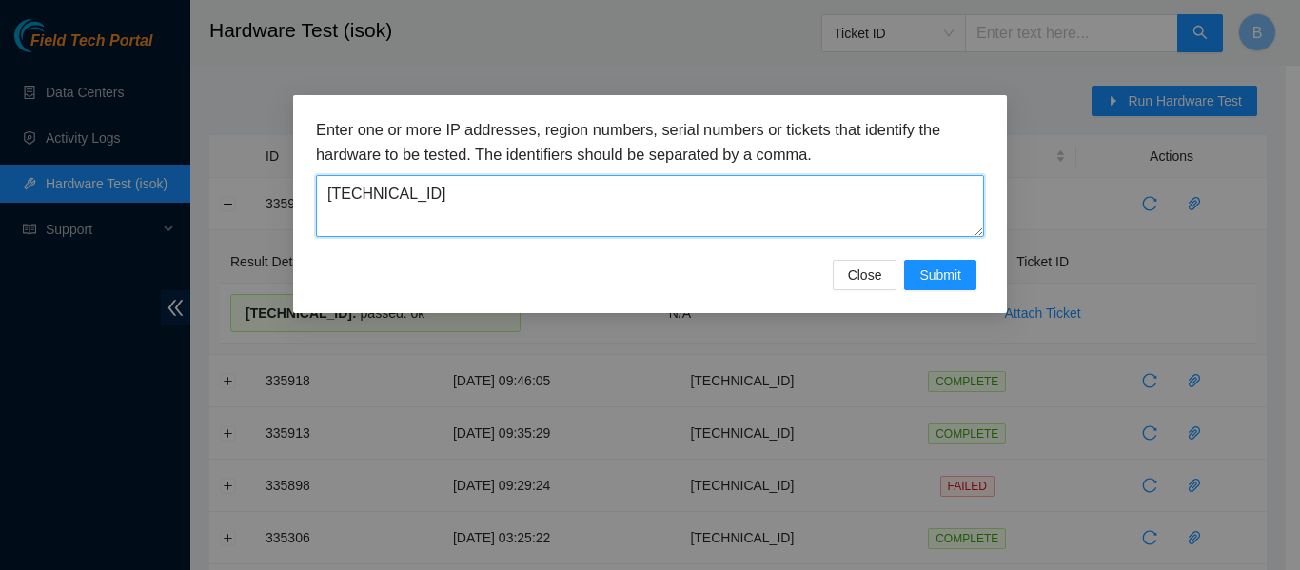
click at [794, 195] on textarea "[TECHNICAL_ID]" at bounding box center [650, 206] width 668 height 62
paste textarea "8"
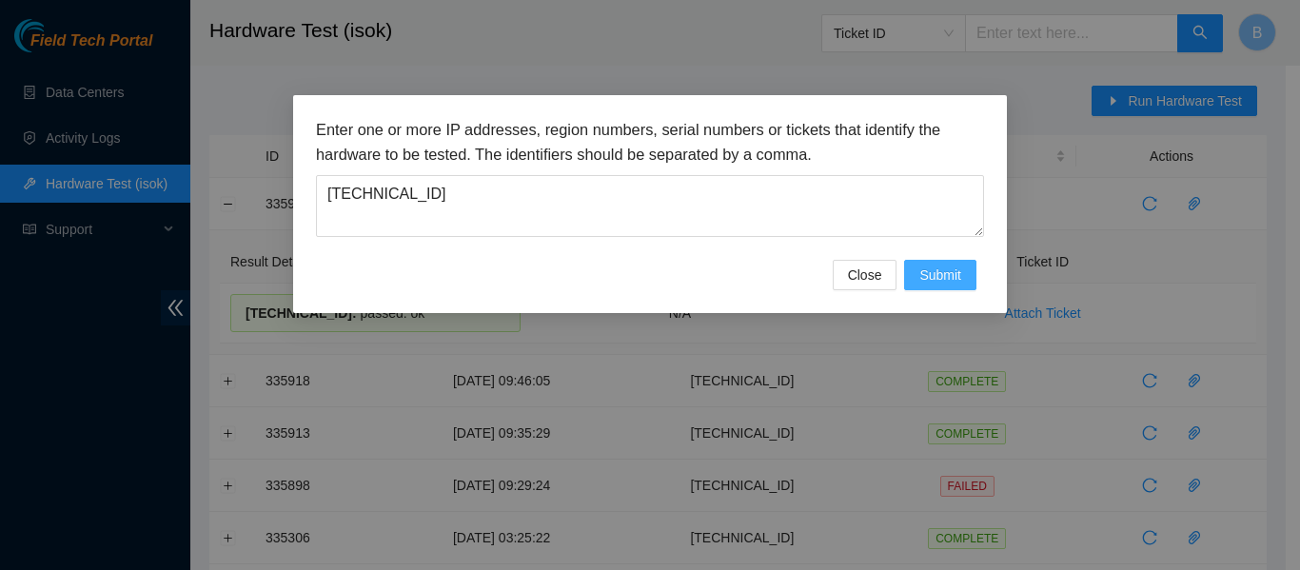
click at [950, 278] on span "Submit" at bounding box center [940, 275] width 42 height 21
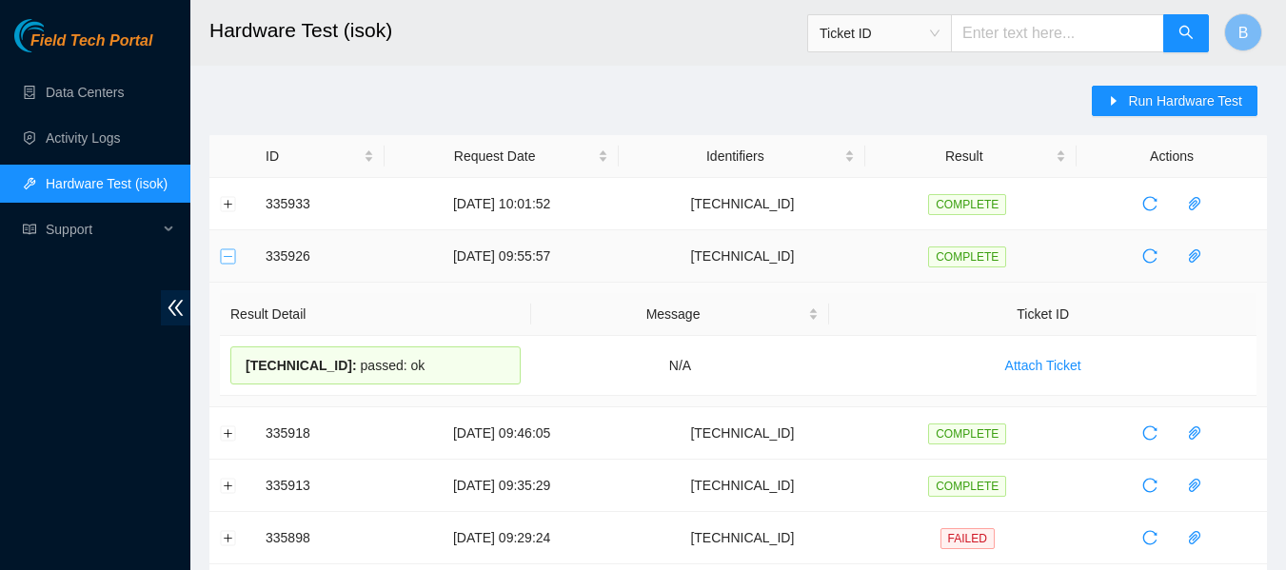
click at [230, 252] on button "Collapse row" at bounding box center [228, 255] width 15 height 15
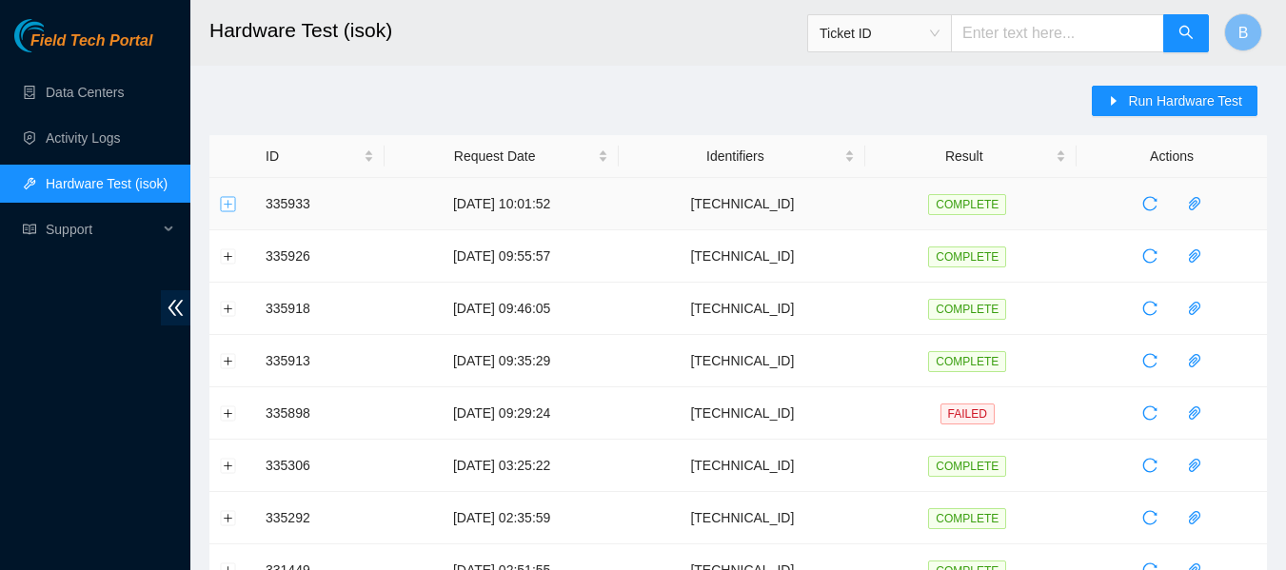
click at [232, 199] on button "Expand row" at bounding box center [228, 203] width 15 height 15
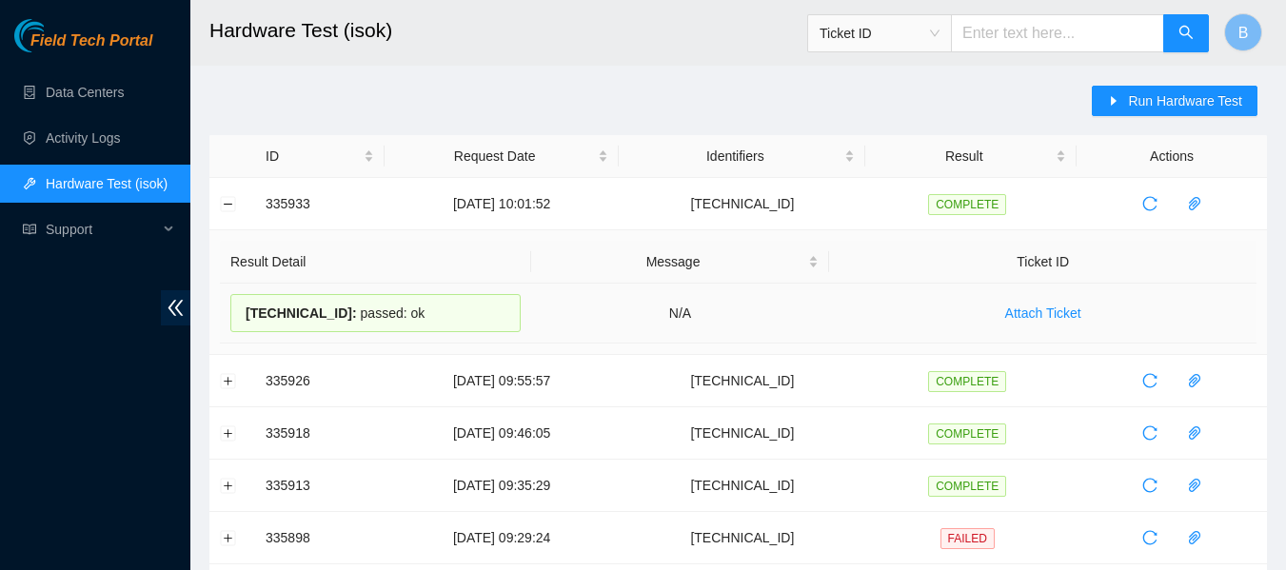
click at [289, 315] on span "23.45.232.48 :" at bounding box center [301, 312] width 111 height 15
copy div "23.45.232.48 : passed: ok"
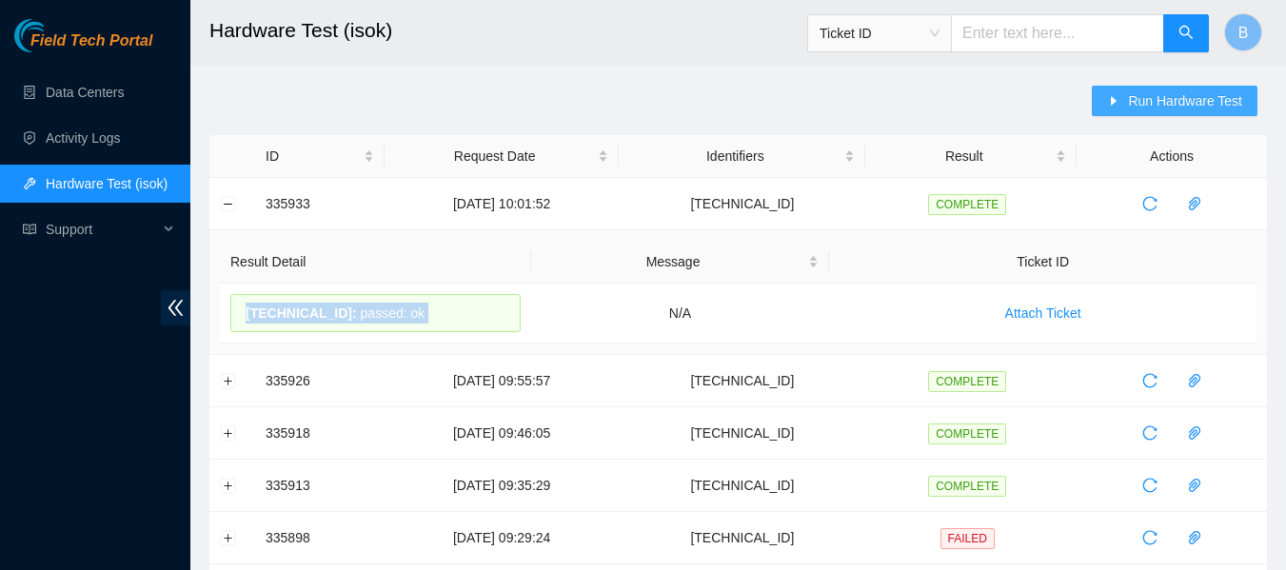
click at [1177, 98] on span "Run Hardware Test" at bounding box center [1185, 100] width 114 height 21
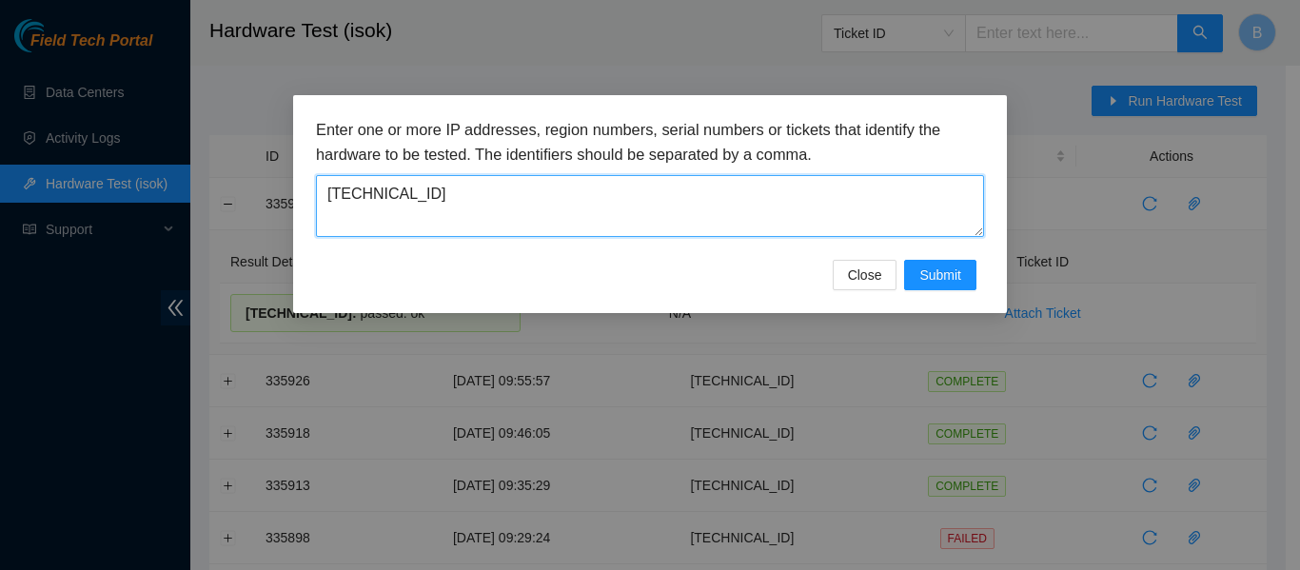
click at [482, 203] on textarea "23.45.232.48" at bounding box center [650, 206] width 668 height 62
paste textarea "7"
type textarea "23.45.232.47"
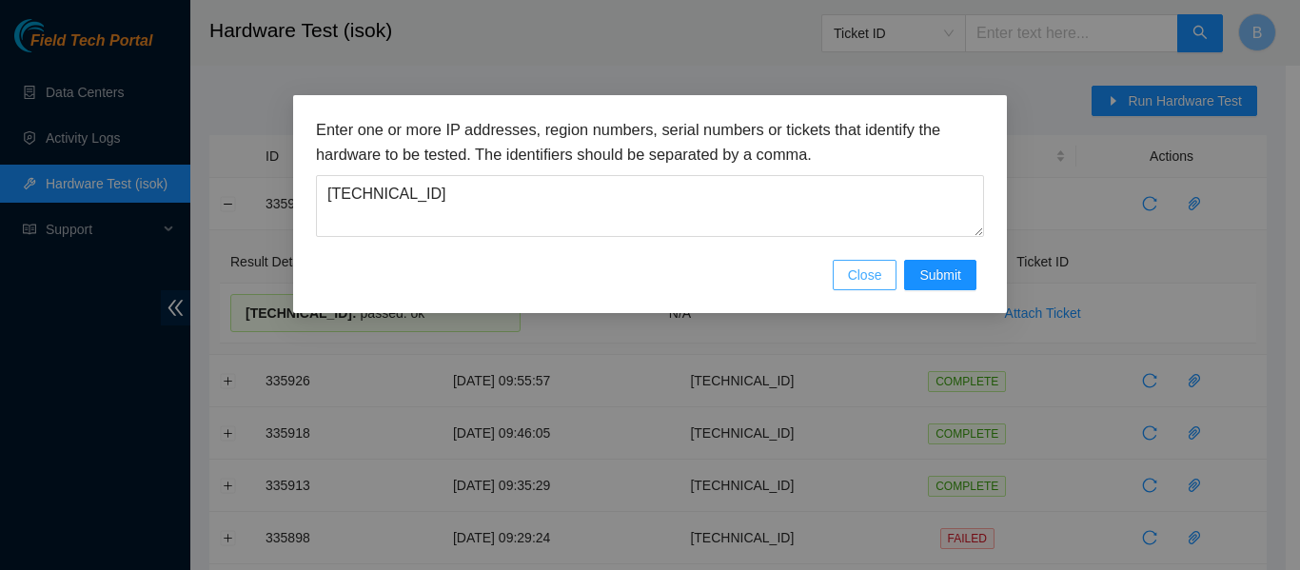
click at [882, 270] on button "Close" at bounding box center [865, 275] width 65 height 30
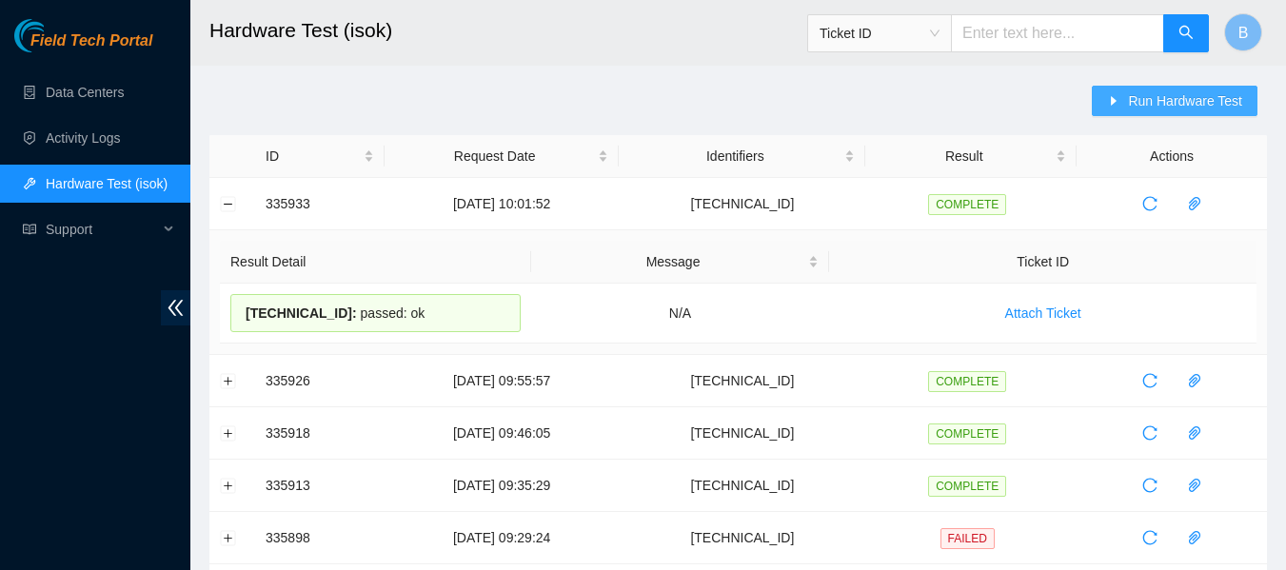
click at [1178, 107] on span "Run Hardware Test" at bounding box center [1185, 100] width 114 height 21
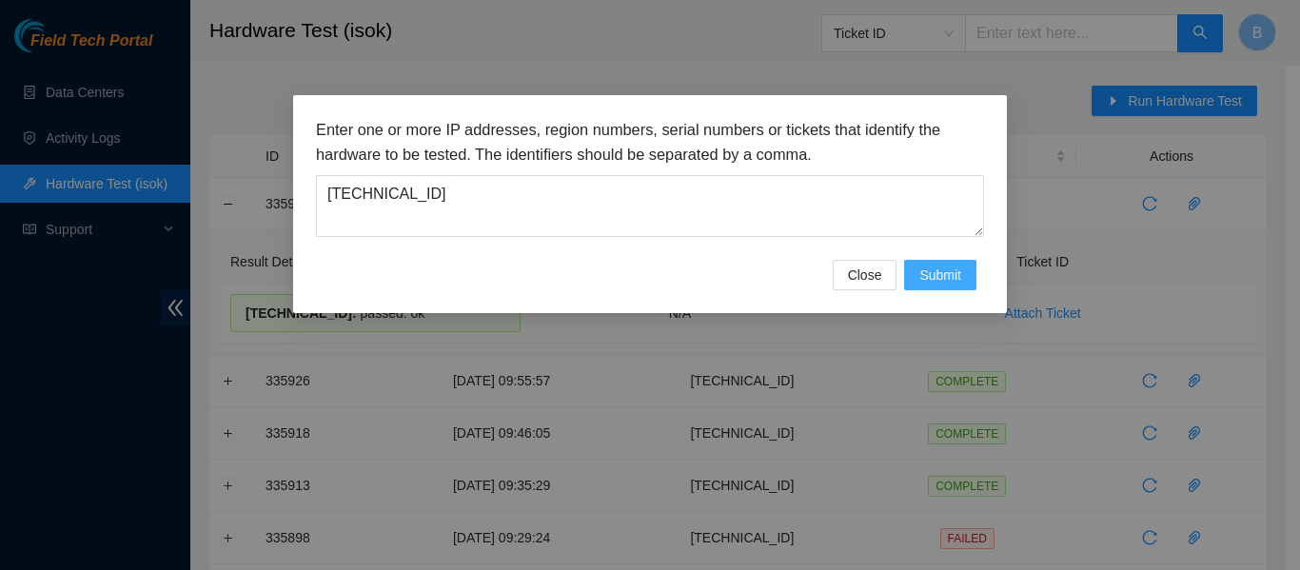
click at [944, 270] on span "Submit" at bounding box center [940, 275] width 42 height 21
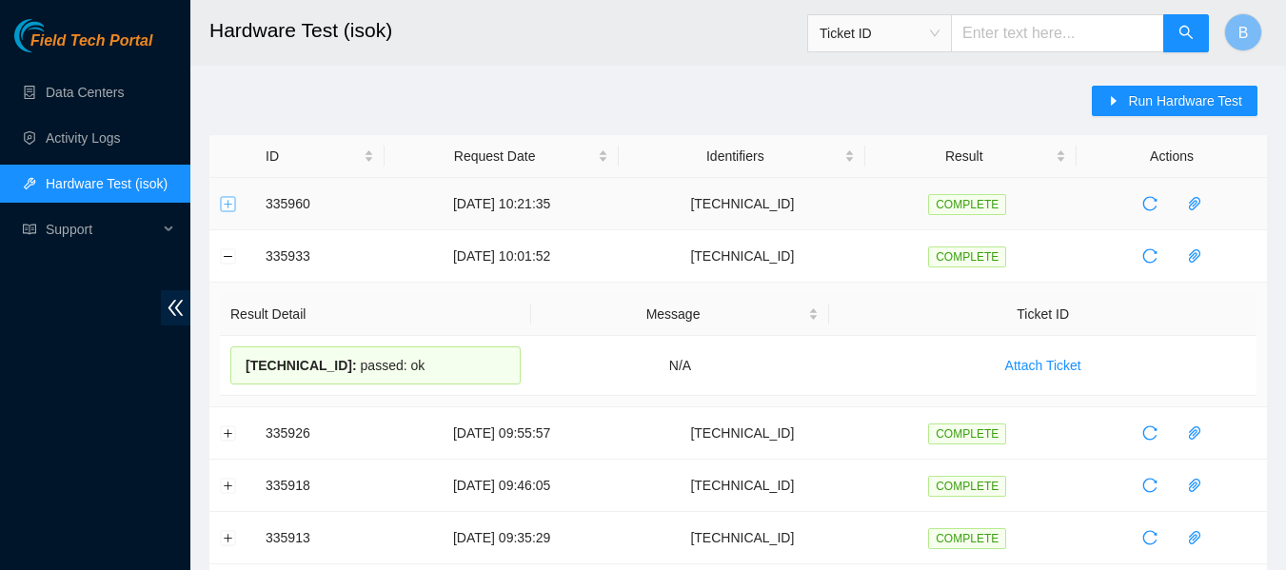
click at [221, 202] on button "Expand row" at bounding box center [228, 203] width 15 height 15
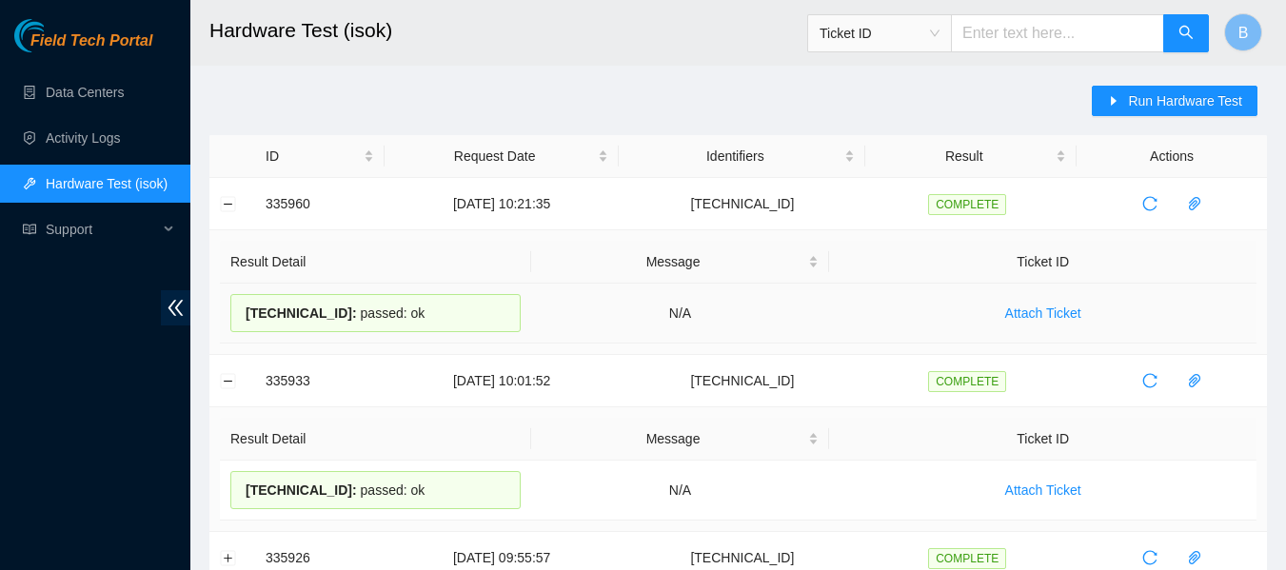
click at [341, 309] on div "23.45.232.47 : passed: ok" at bounding box center [375, 313] width 290 height 38
copy div "23.45.232.47 : passed: ok"
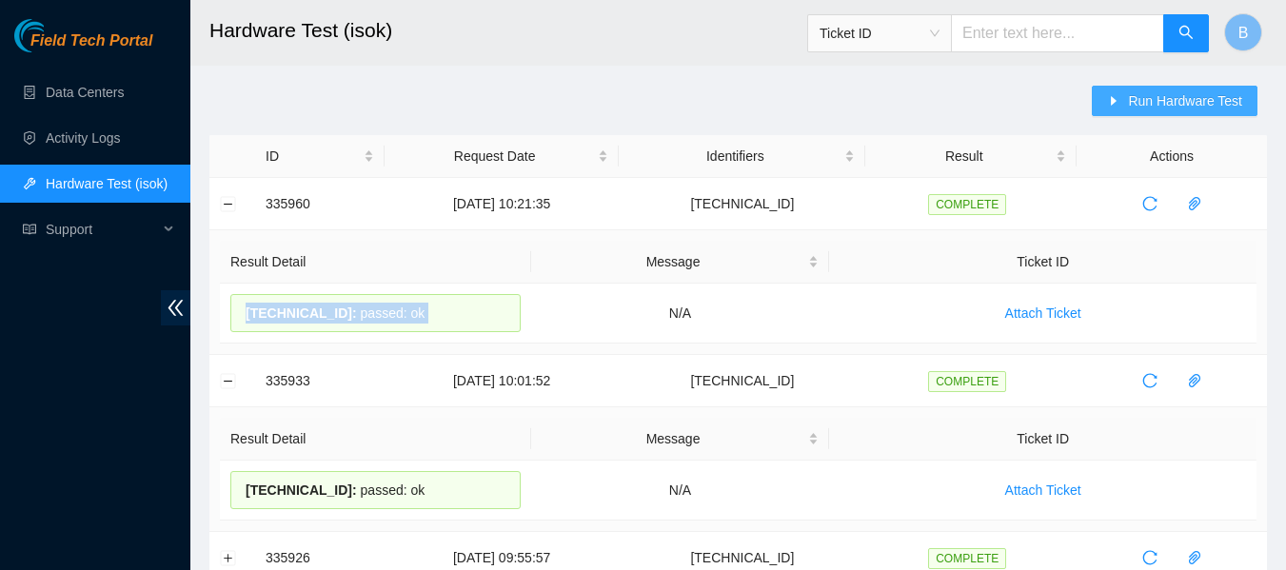
click at [1187, 97] on span "Run Hardware Test" at bounding box center [1185, 100] width 114 height 21
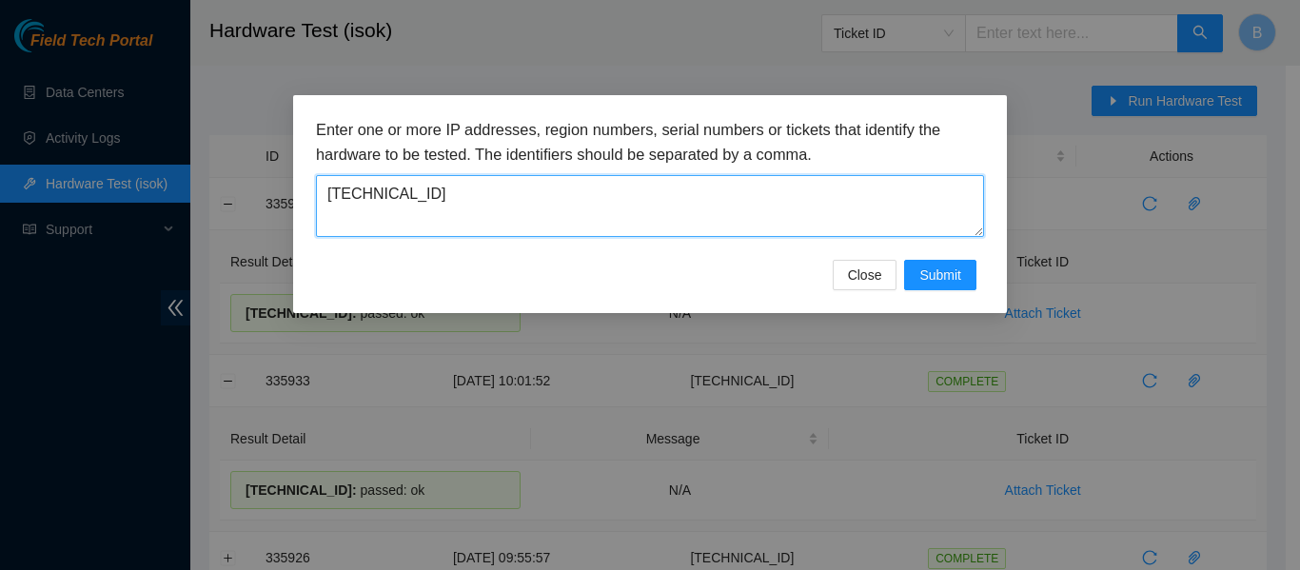
click at [562, 206] on textarea "23.45.232.47" at bounding box center [650, 206] width 668 height 62
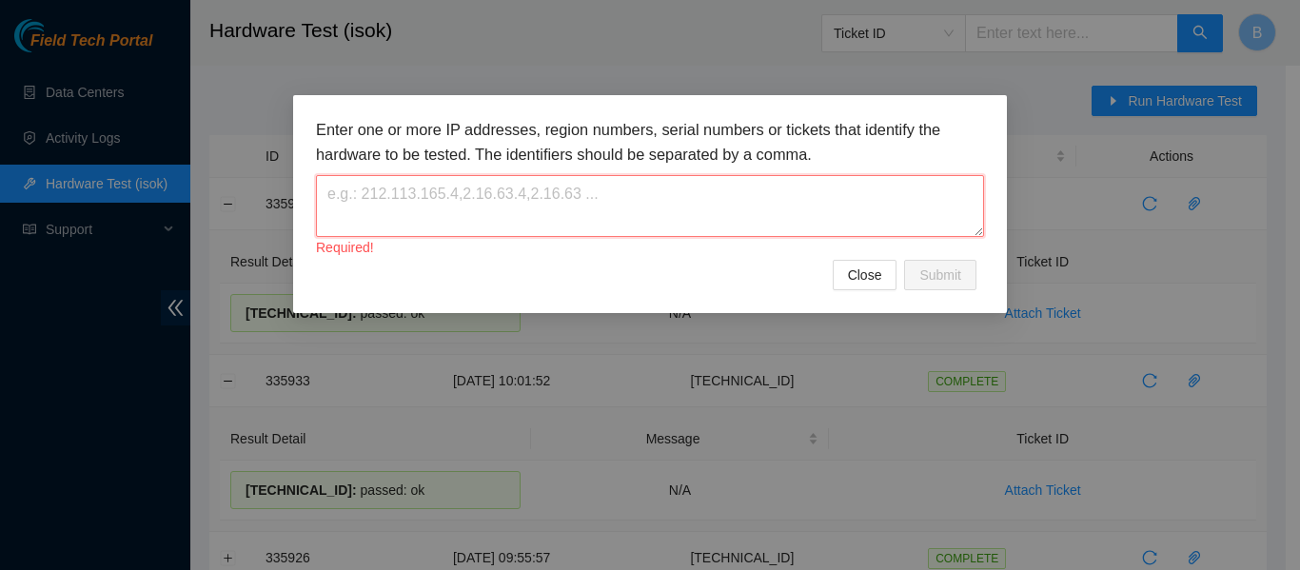
paste textarea "[TECHNICAL_ID]"
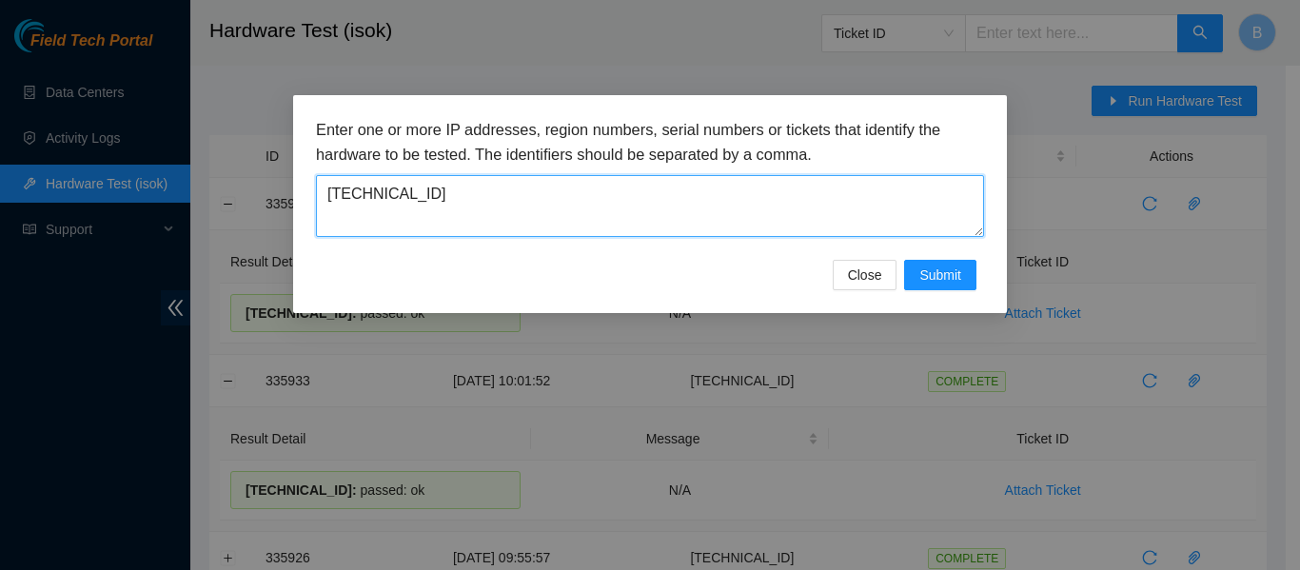
type textarea "[TECHNICAL_ID]"
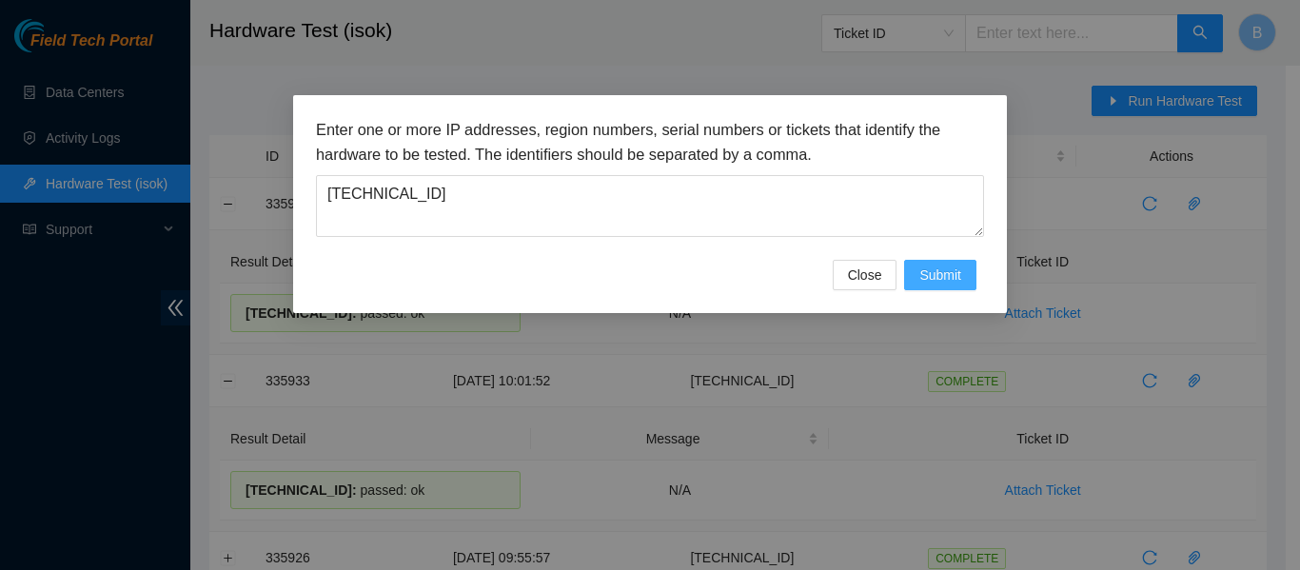
click at [944, 281] on span "Submit" at bounding box center [940, 275] width 42 height 21
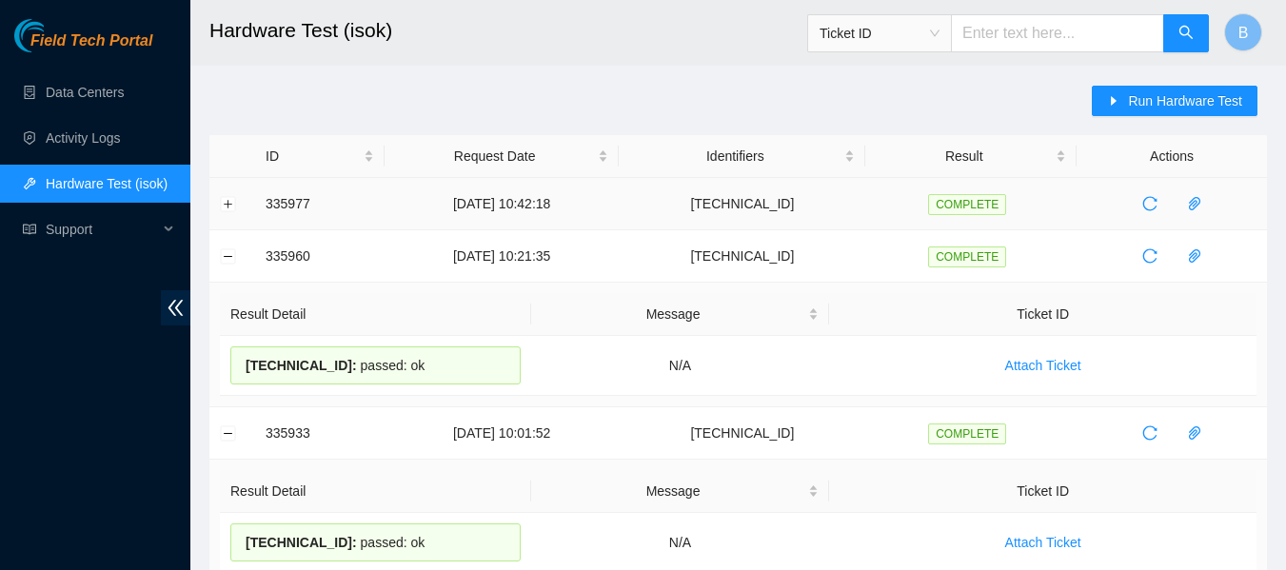
click at [215, 199] on td at bounding box center [232, 204] width 46 height 52
click at [225, 202] on button "Expand row" at bounding box center [228, 203] width 15 height 15
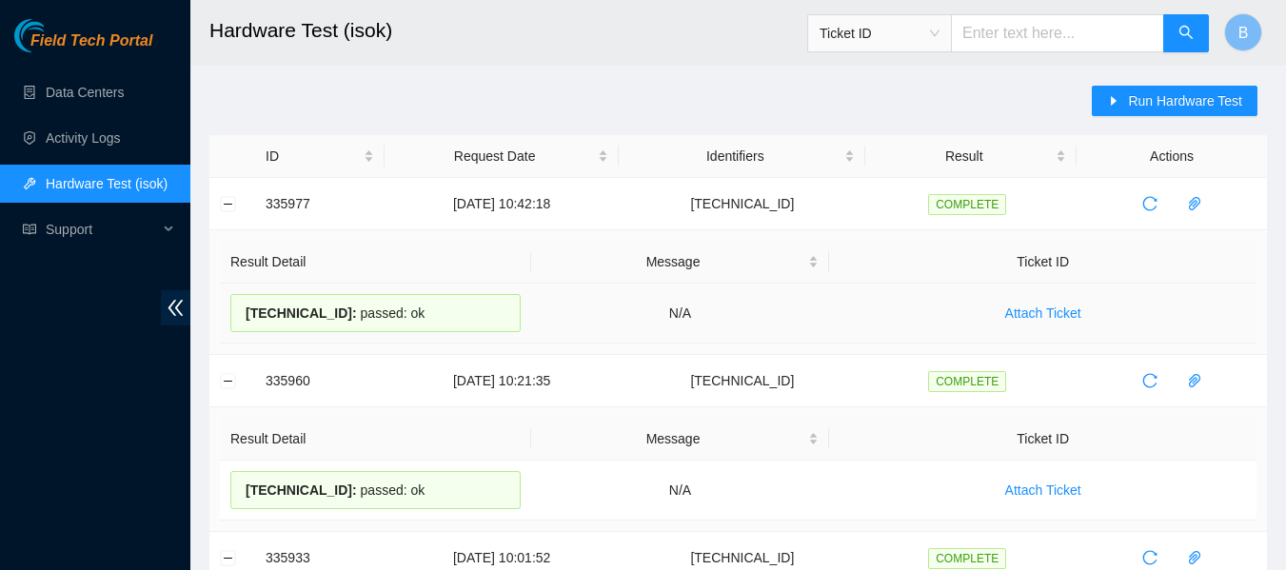
click at [318, 317] on span "23.45.232.46 :" at bounding box center [301, 312] width 111 height 15
copy div "23.45.232.46 : passed: ok"
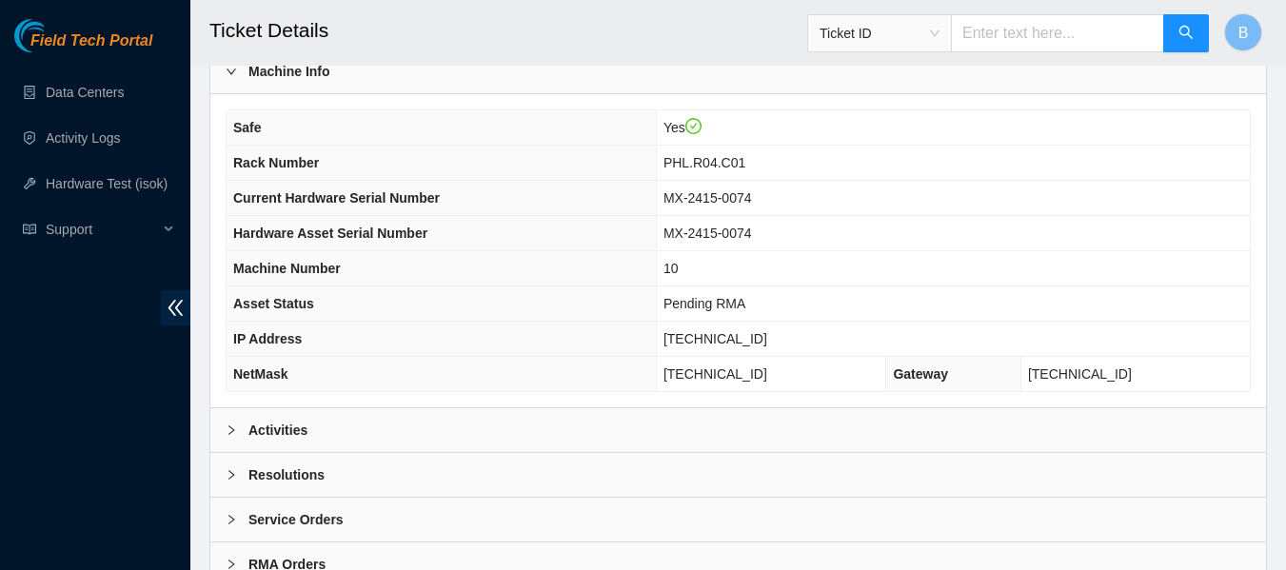
scroll to position [742, 0]
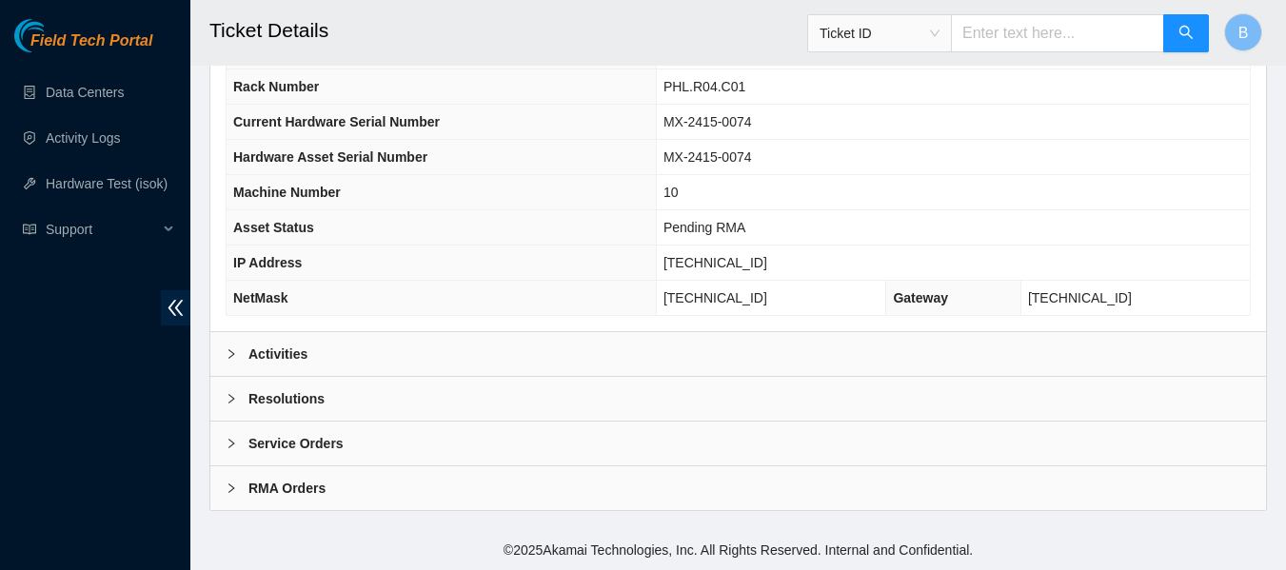
click at [442, 362] on div "Activities" at bounding box center [737, 354] width 1055 height 44
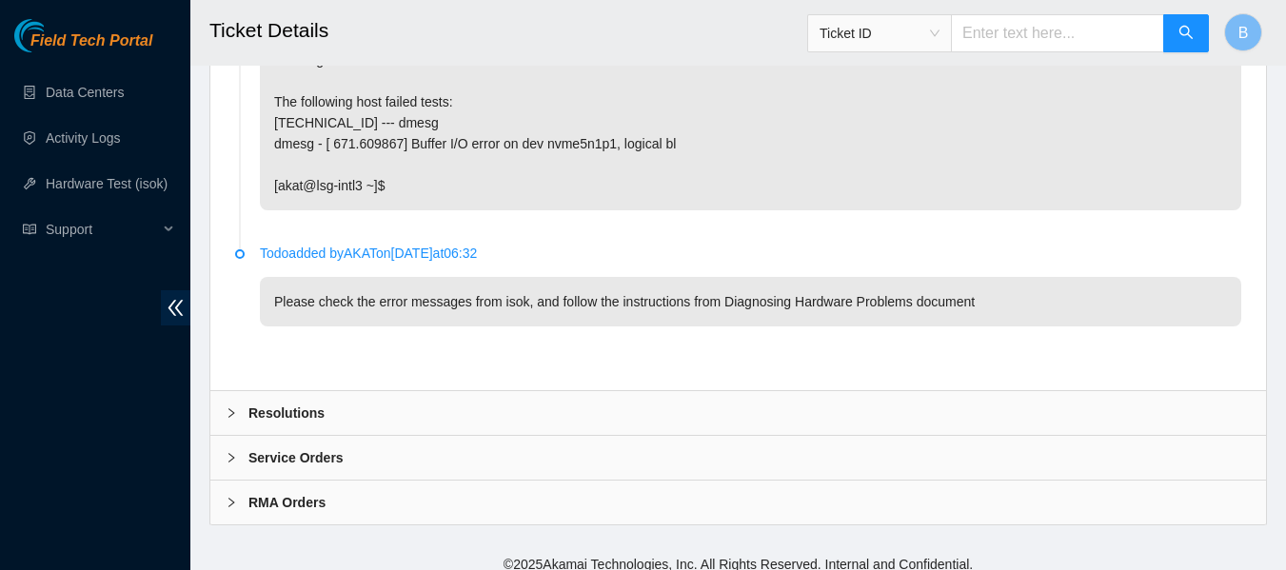
scroll to position [3057, 0]
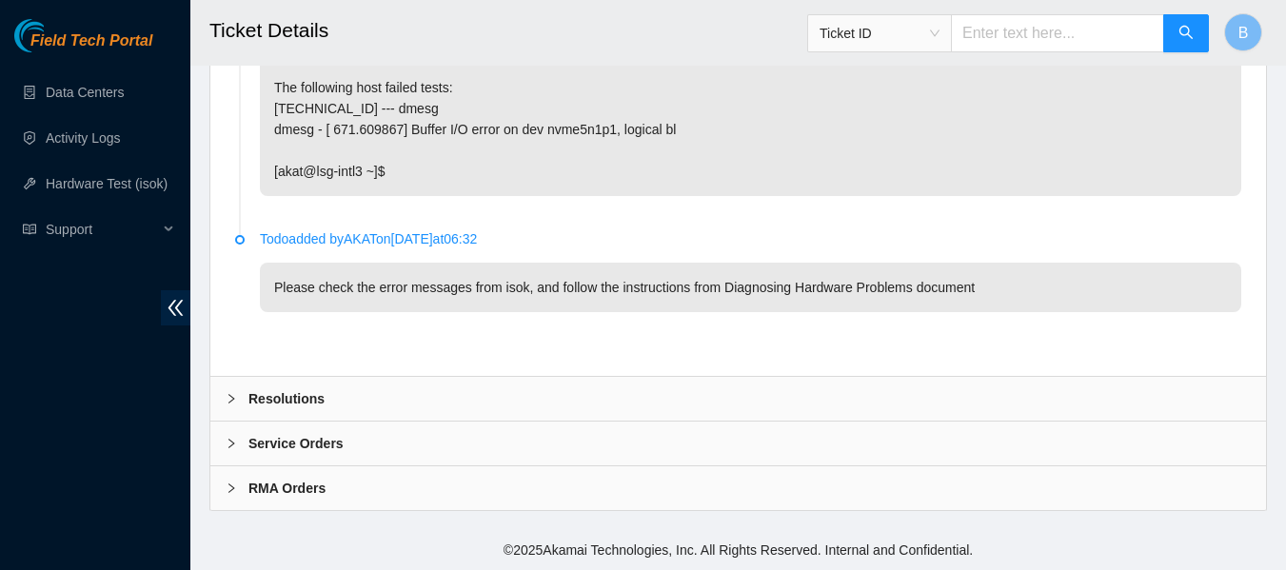
click at [297, 401] on b "Resolutions" at bounding box center [286, 398] width 76 height 21
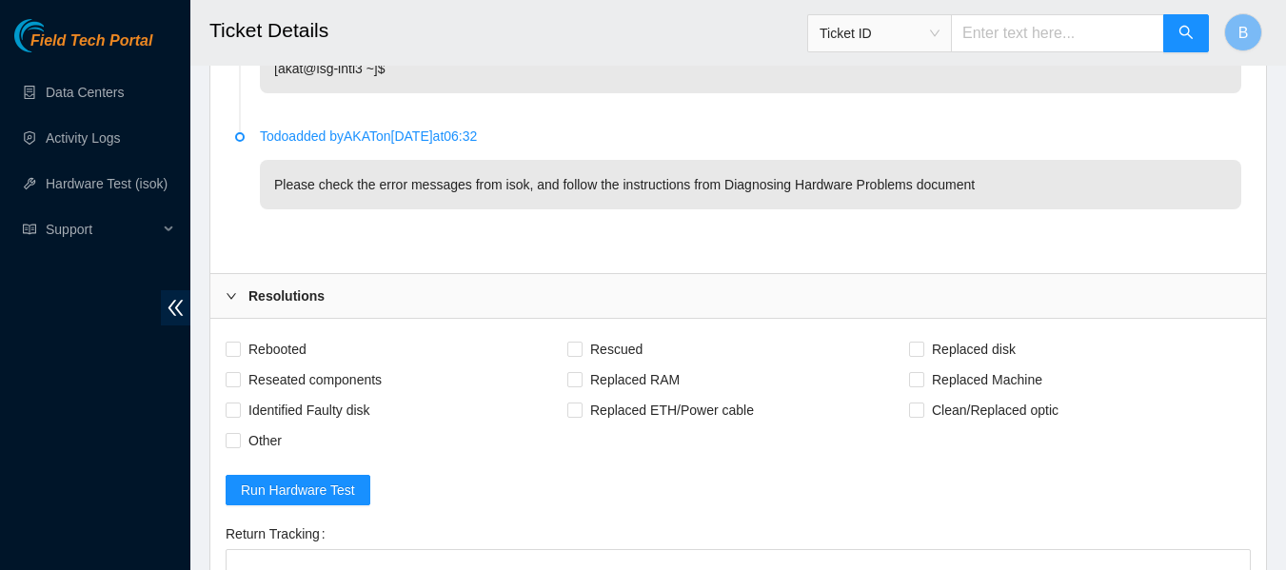
scroll to position [3161, 0]
click at [277, 348] on span "Rebooted" at bounding box center [277, 348] width 73 height 30
click at [239, 348] on input "Rebooted" at bounding box center [232, 347] width 13 height 13
checkbox input "true"
click at [599, 350] on span "Rescued" at bounding box center [616, 348] width 68 height 30
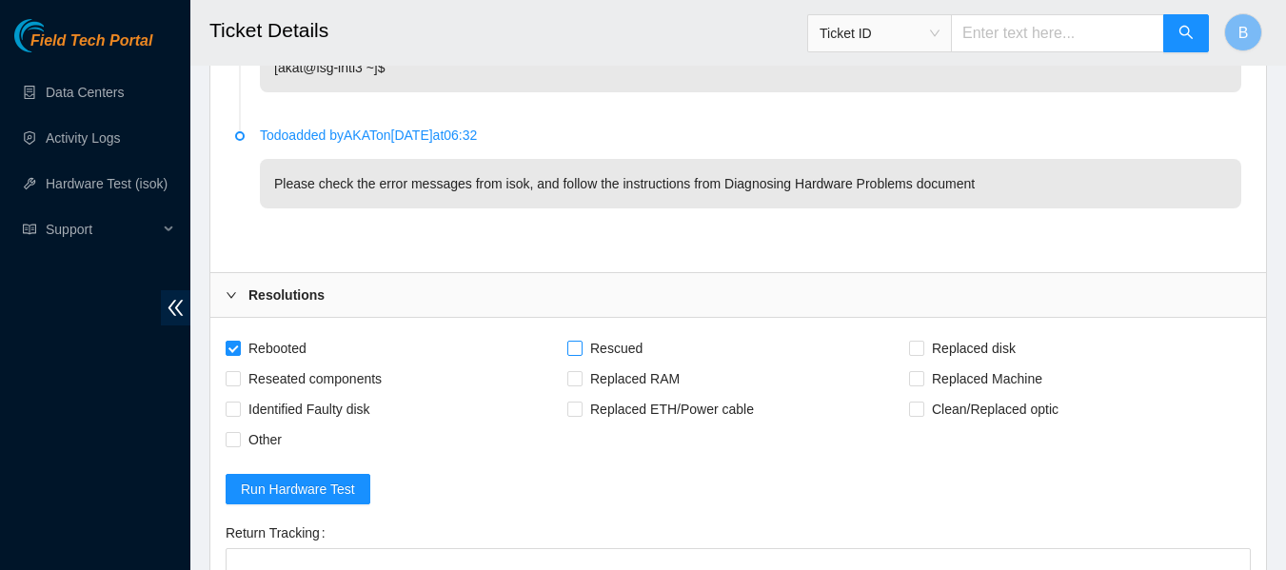
click at [580, 350] on input "Rescued" at bounding box center [573, 347] width 13 height 13
checkbox input "true"
click at [992, 383] on span "Replaced Machine" at bounding box center [987, 378] width 126 height 30
click at [922, 383] on input "Replaced Machine" at bounding box center [915, 377] width 13 height 13
checkbox input "true"
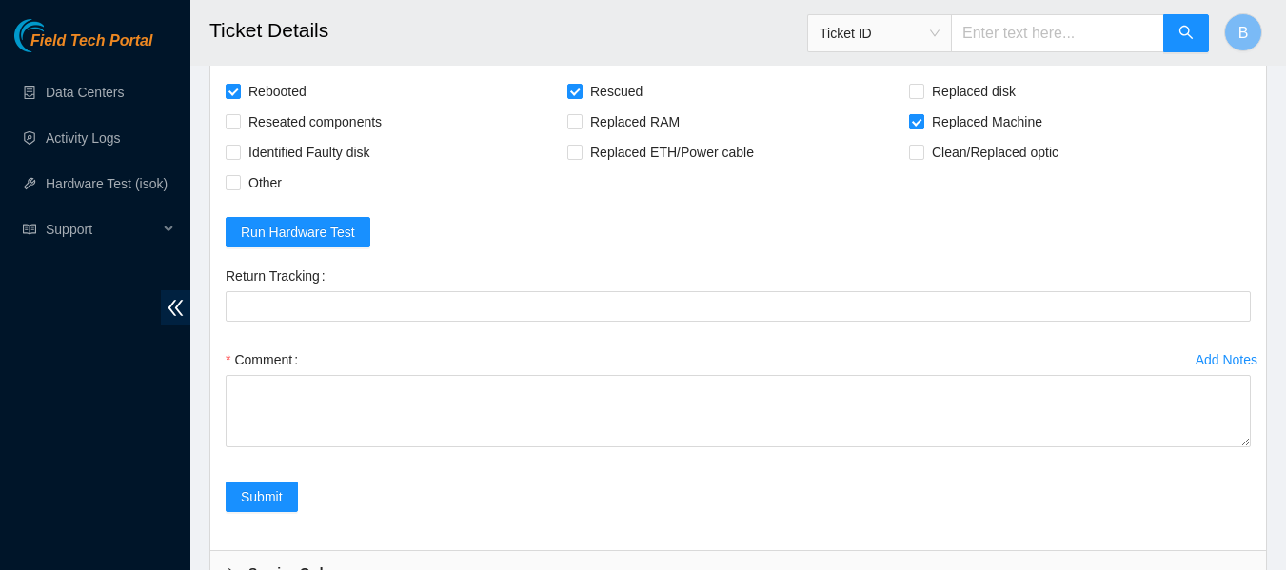
scroll to position [3420, 0]
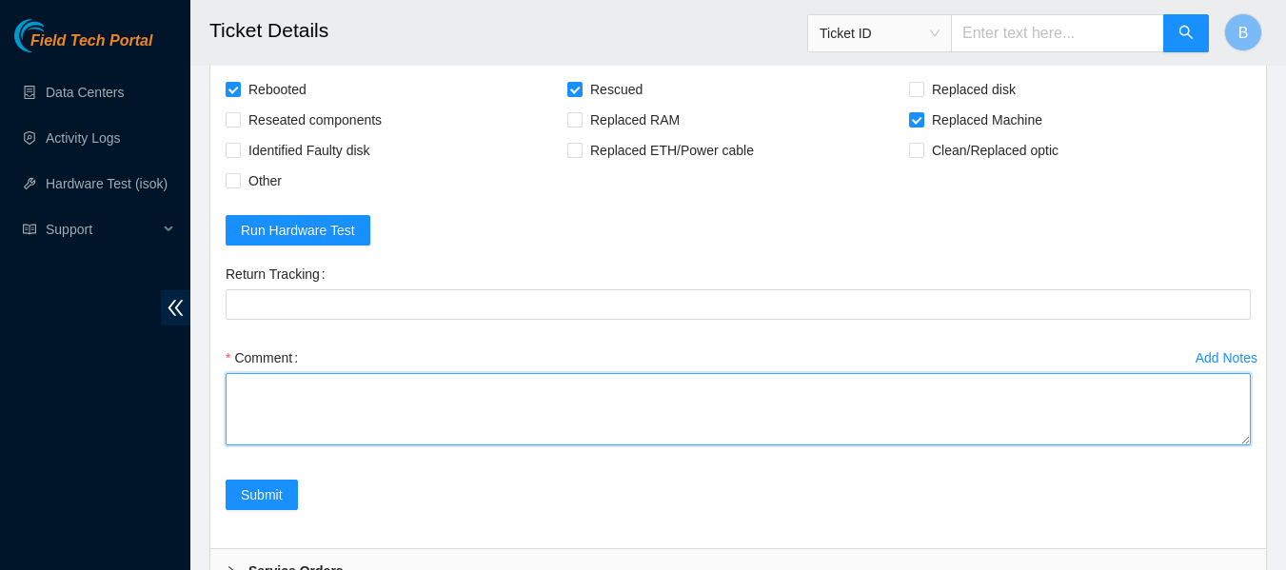
click at [453, 400] on textarea "Comment" at bounding box center [738, 409] width 1025 height 72
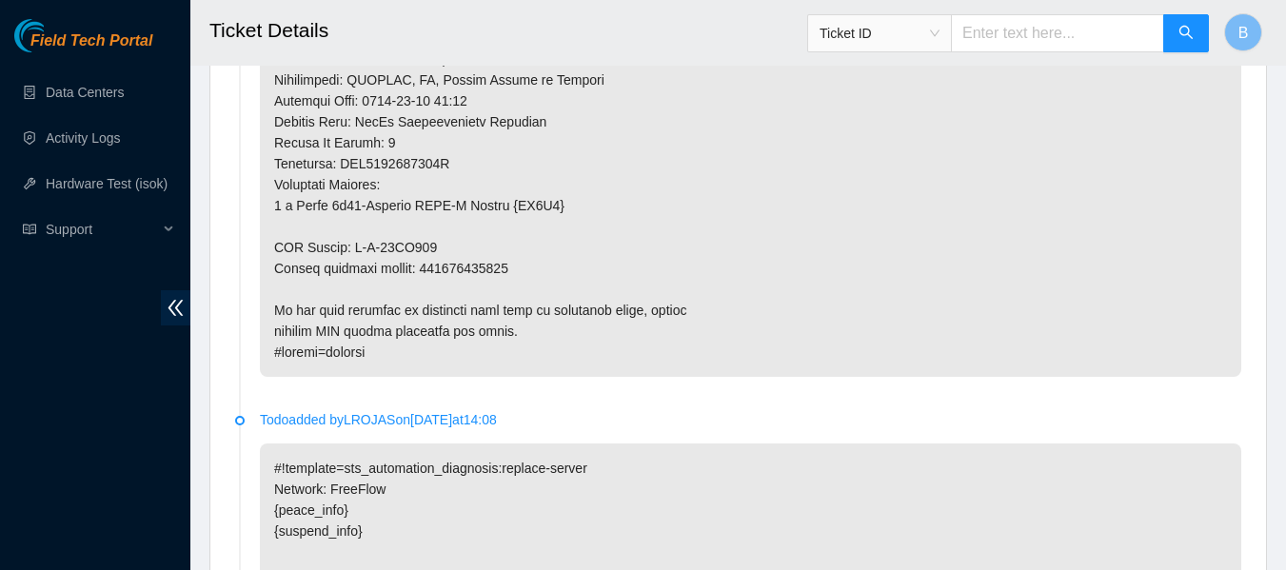
scroll to position [1856, 0]
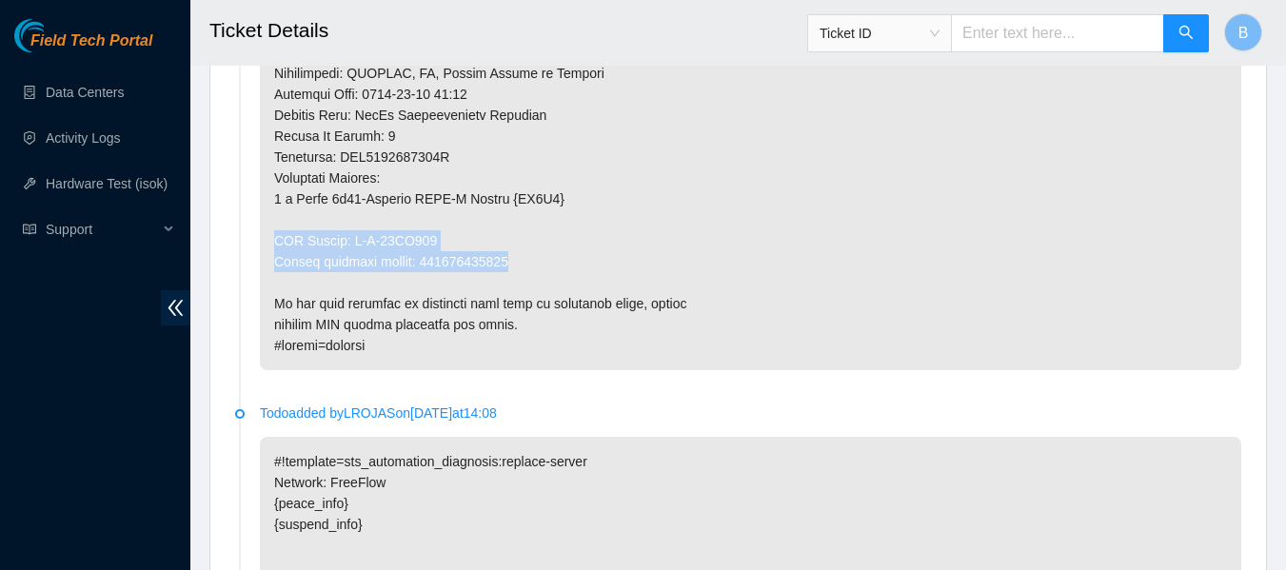
drag, startPoint x: 273, startPoint y: 238, endPoint x: 546, endPoint y: 268, distance: 274.8
copy p "RMA Return: B-W-14BP317 Return tracking number: 883901075247"
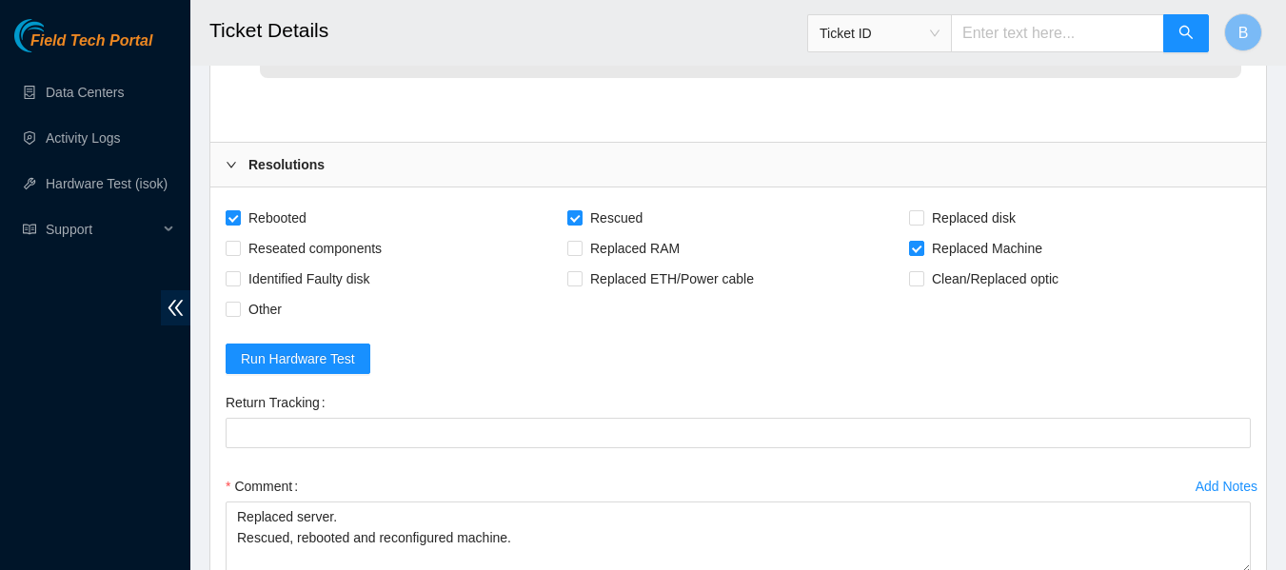
scroll to position [3547, 0]
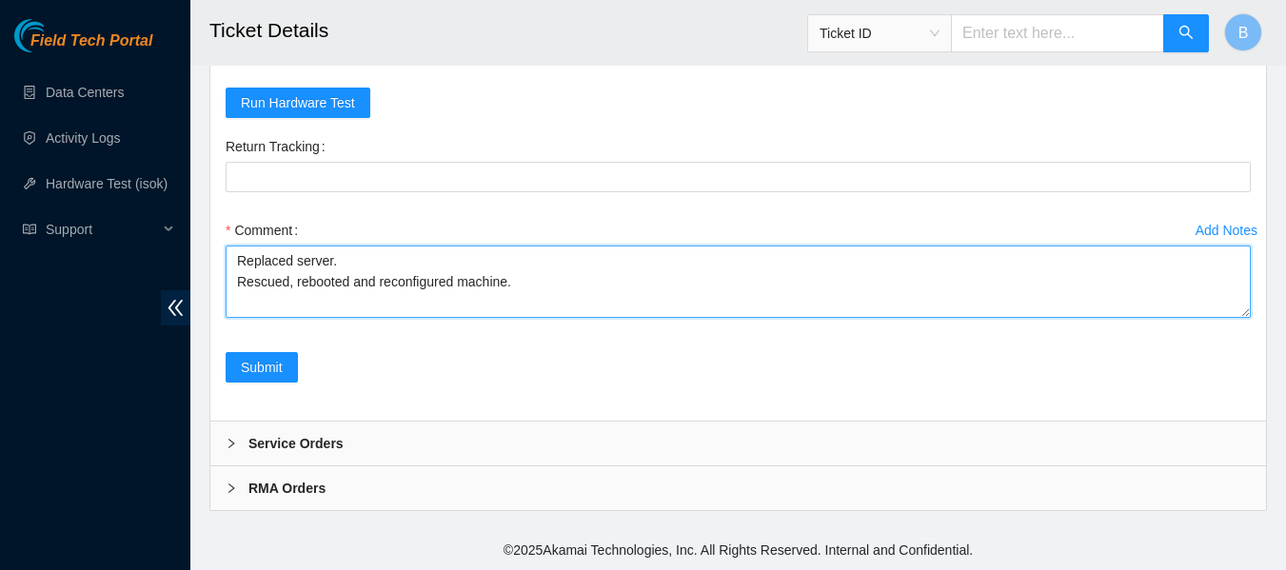
click at [392, 263] on textarea "Replaced server. Rescued, rebooted and reconfigured machine." at bounding box center [738, 282] width 1025 height 72
paste textarea "RMA Return: B-W-14BP317 Return tracking number: 883901075247"
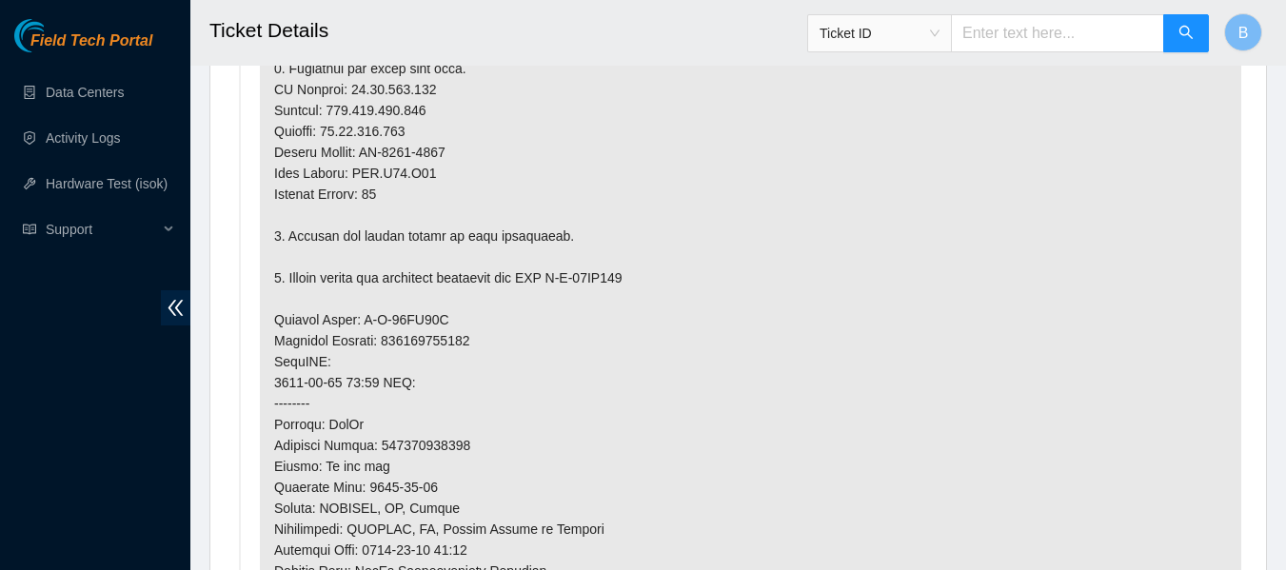
scroll to position [1401, 0]
drag, startPoint x: 458, startPoint y: 150, endPoint x: 366, endPoint y: 151, distance: 91.4
click at [366, 151] on p at bounding box center [750, 298] width 981 height 1054
copy p "MX-2504-0099"
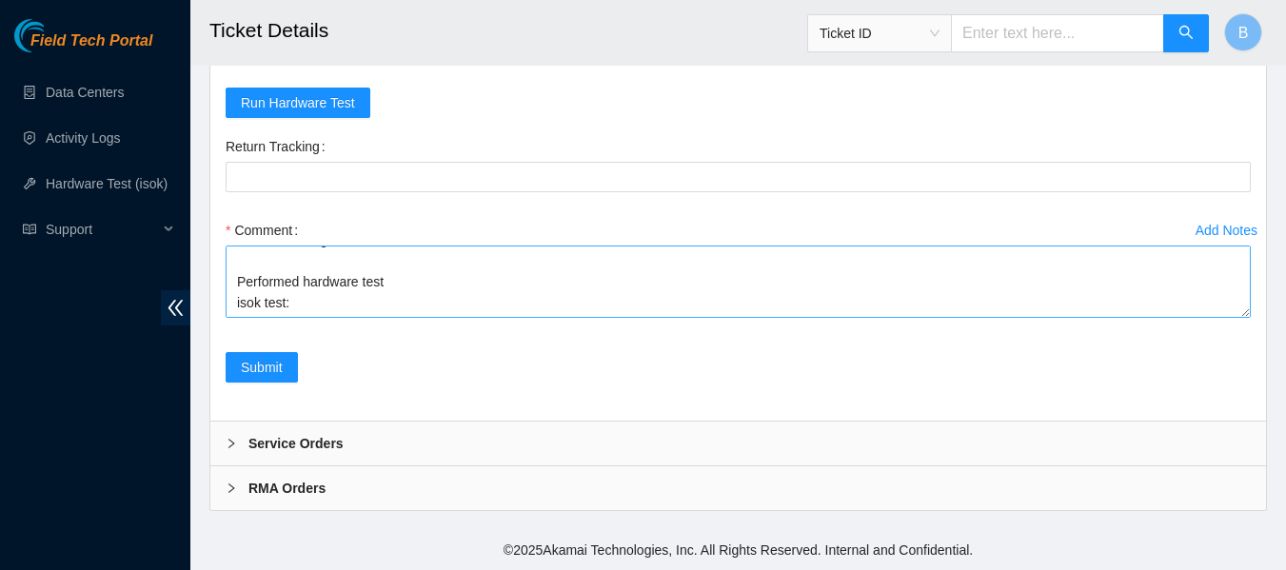
scroll to position [0, 0]
click at [371, 265] on textarea "Replaced server. Rescued, rebooted and reconfigured machine. RMA Return: B-W-14…" at bounding box center [738, 282] width 1025 height 72
paste textarea "MX-2504-0099"
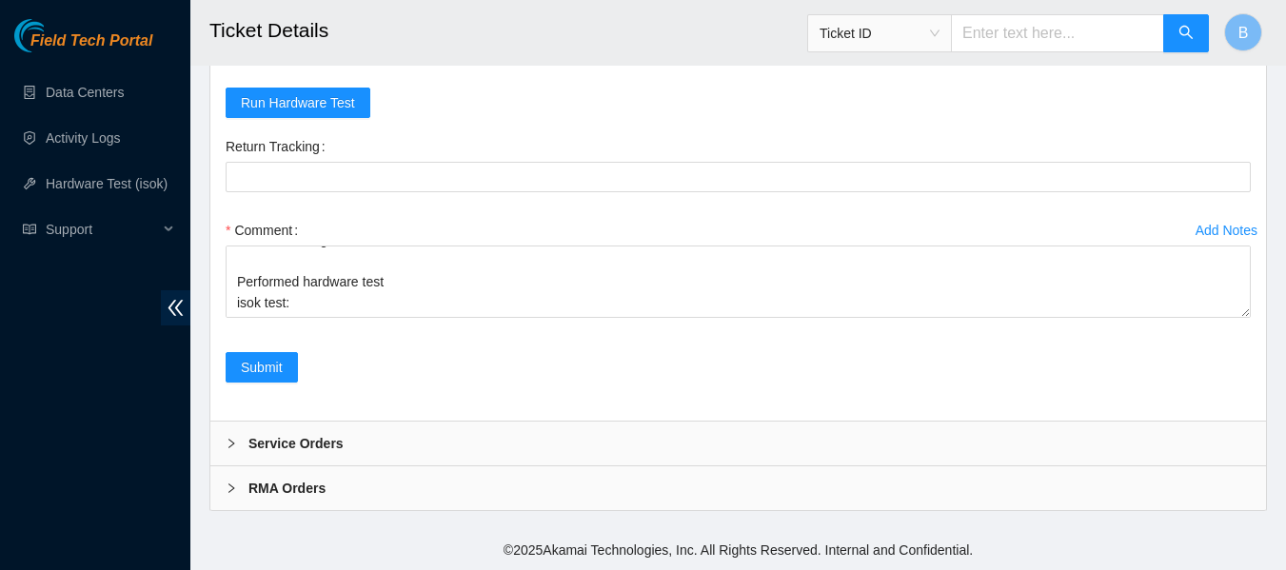
click at [804, 62] on header "Ticket Details Ticket ID B" at bounding box center [833, 33] width 1286 height 66
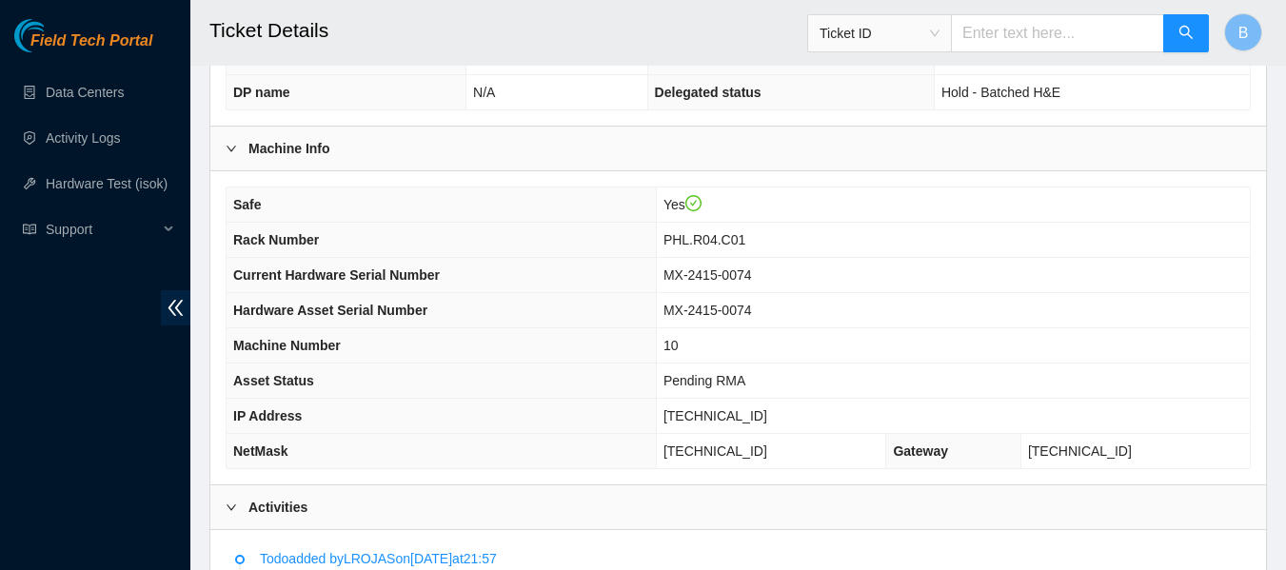
scroll to position [591, 0]
click at [725, 408] on span "23.45.232.205" at bounding box center [715, 413] width 104 height 15
copy span "23.45.232.205"
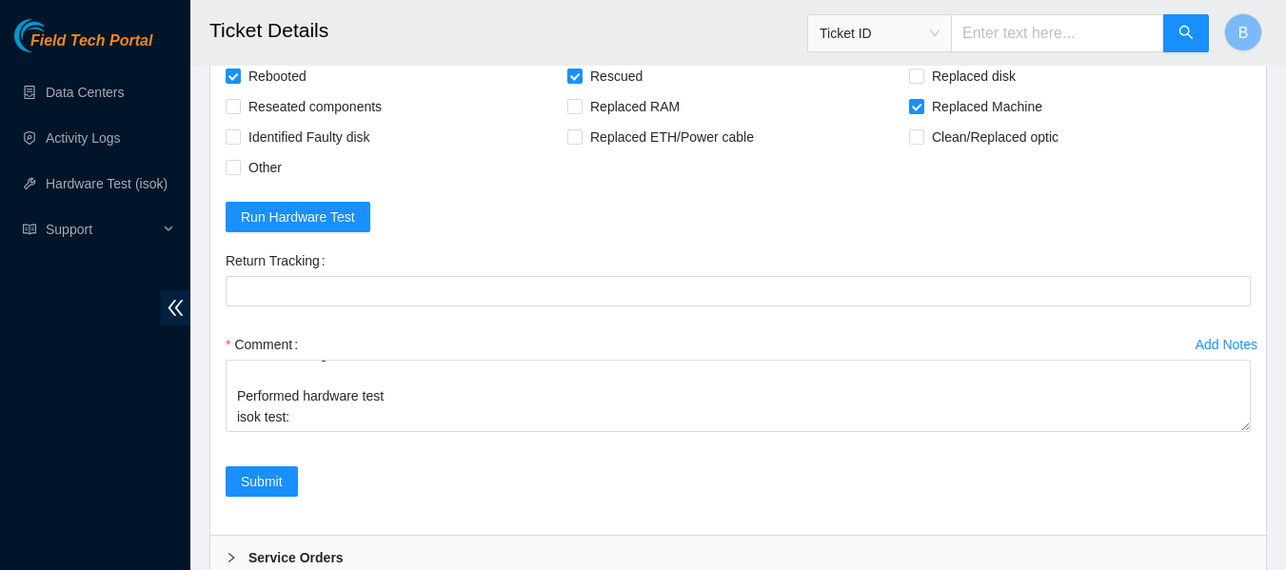
scroll to position [3547, 0]
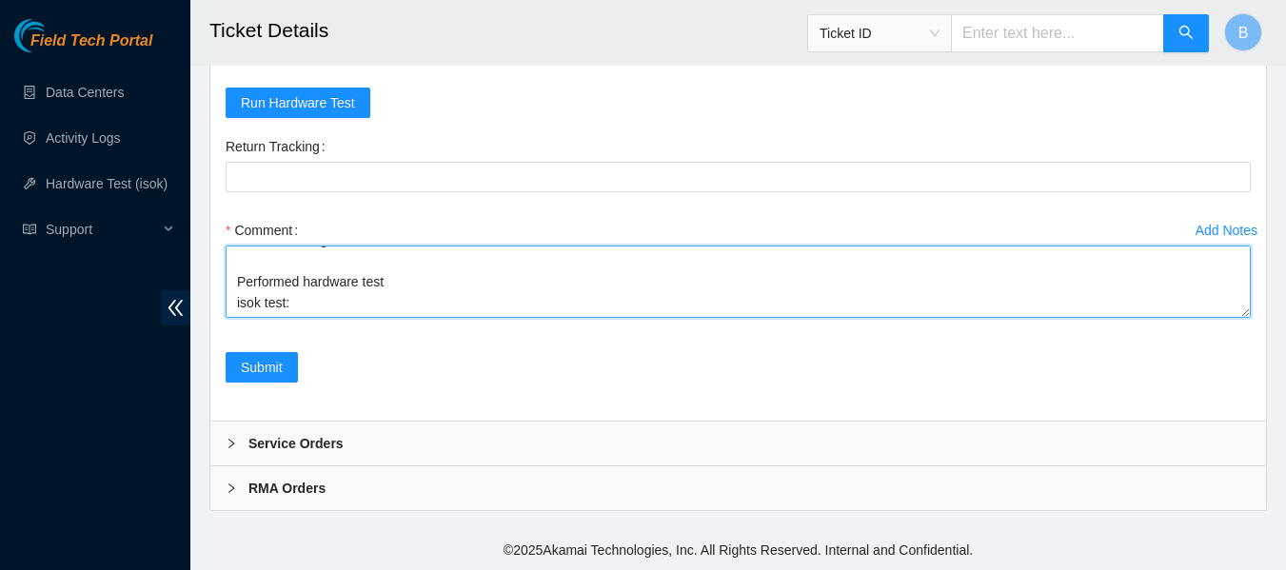
click at [416, 314] on textarea "Replaced server. (New SN: MX-2504-0099) Rescued, rebooted and reconfigured mach…" at bounding box center [738, 282] width 1025 height 72
click at [431, 308] on textarea "Replaced server. (New SN: MX-2504-0099) Rescued, rebooted and reconfigured mach…" at bounding box center [738, 282] width 1025 height 72
paste textarea "23.45.232.205 : passed: ok"
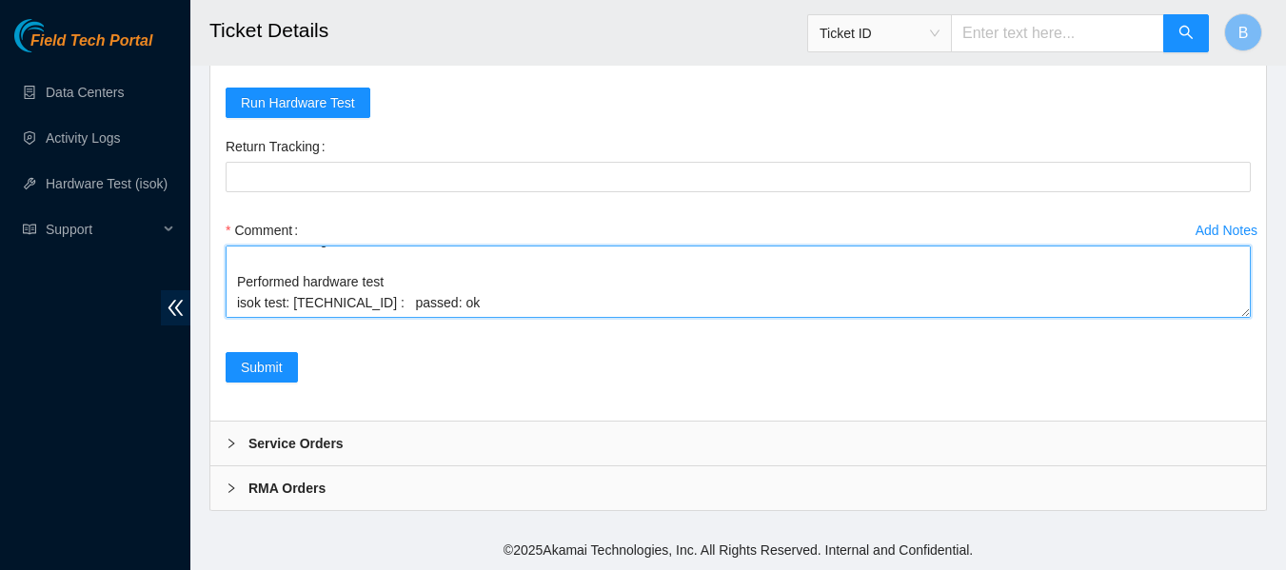
click at [373, 309] on textarea "Replaced server. (New SN: MX-2504-0099) Rescued, rebooted and reconfigured mach…" at bounding box center [738, 282] width 1025 height 72
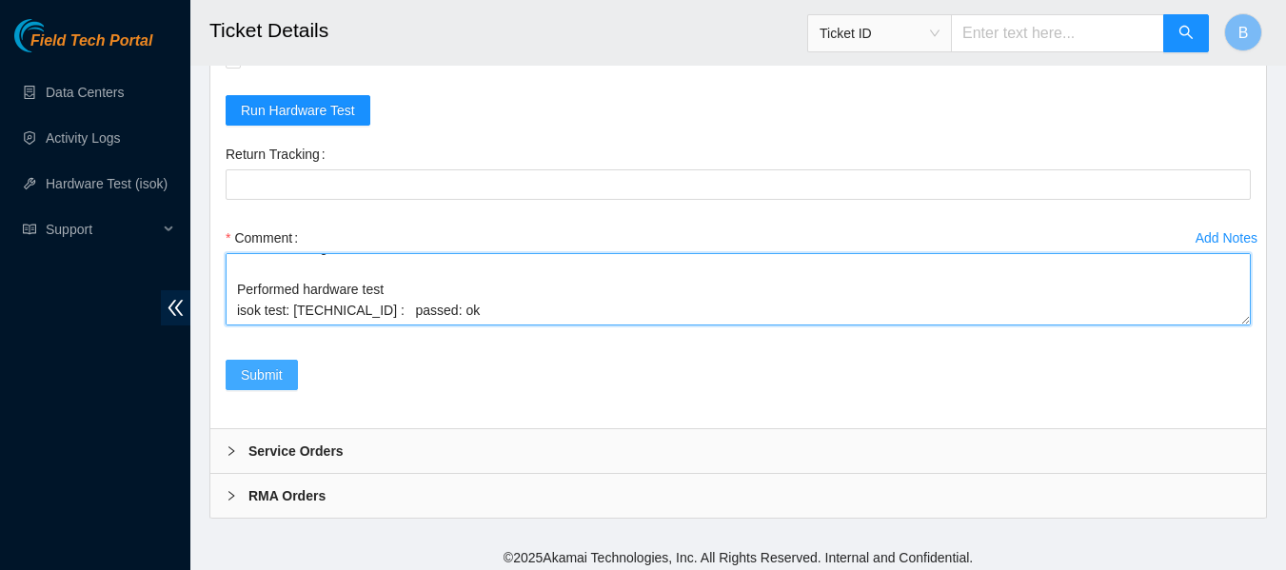
scroll to position [3547, 0]
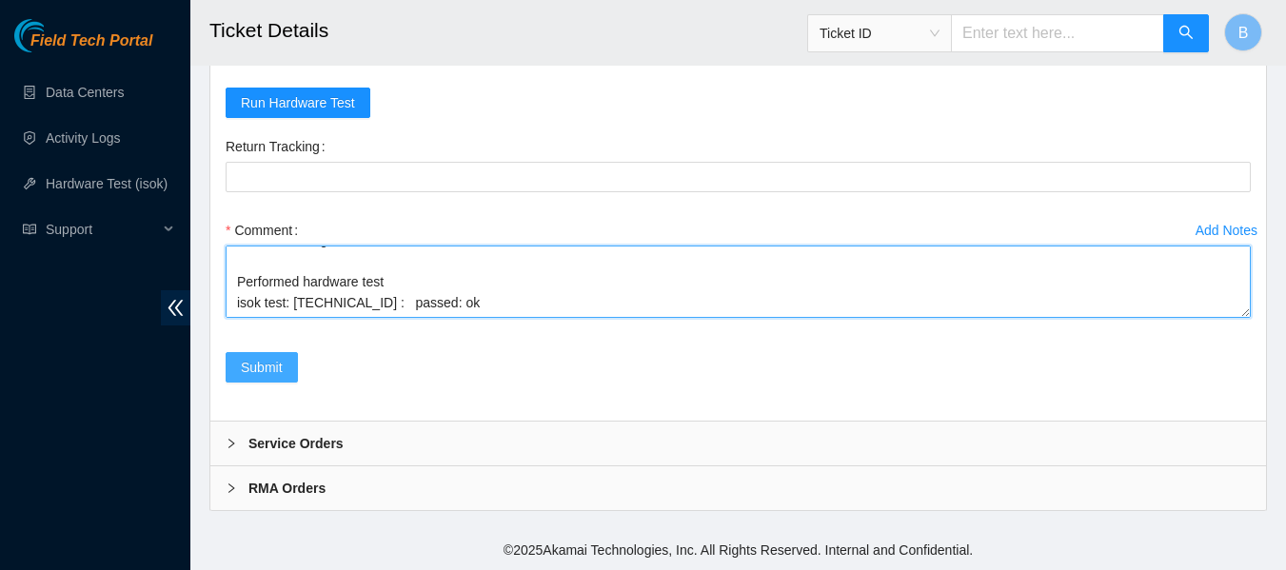
type textarea "Replaced server. (New SN: MX-2504-0099) Rescued, rebooted and reconfigured mach…"
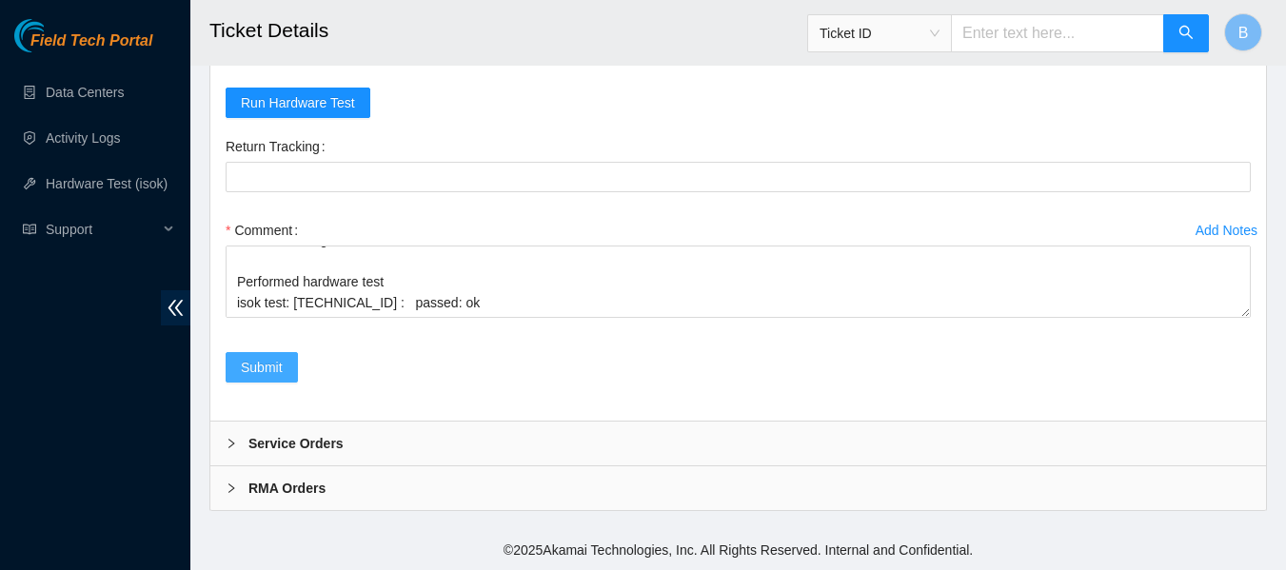
click at [263, 374] on span "Submit" at bounding box center [262, 367] width 42 height 21
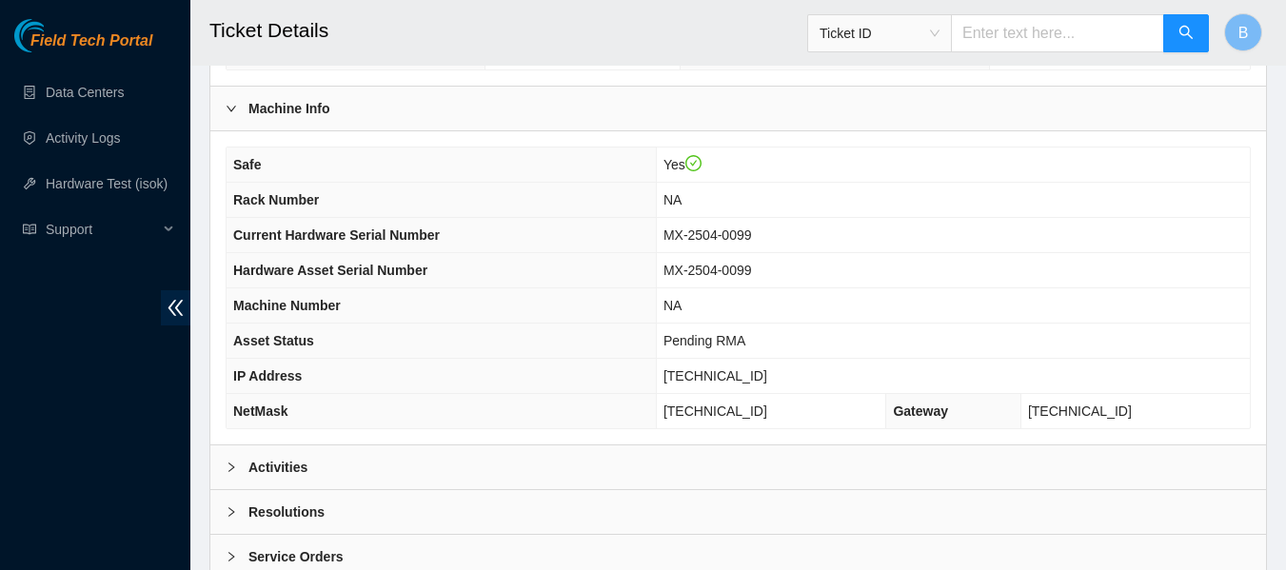
scroll to position [742, 0]
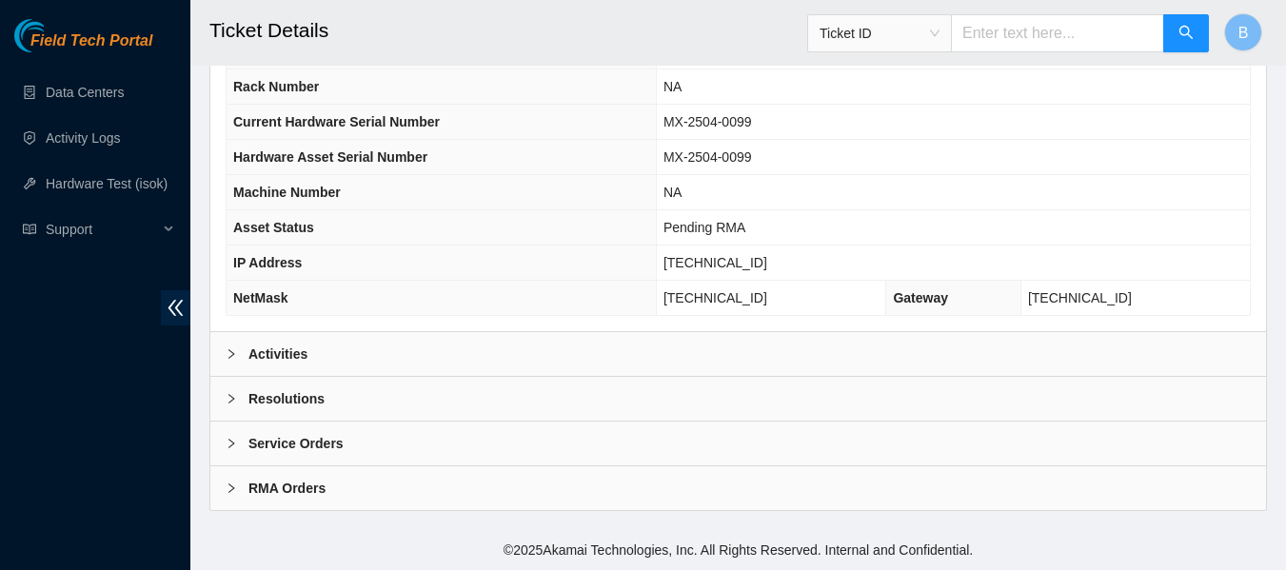
click at [286, 359] on b "Activities" at bounding box center [277, 354] width 59 height 21
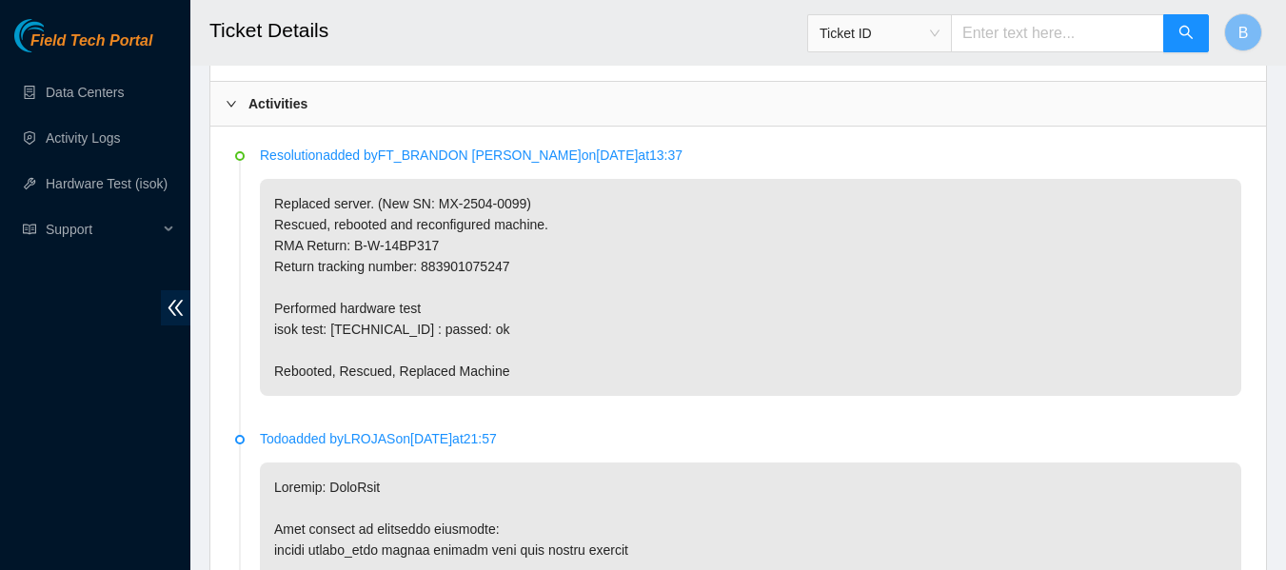
scroll to position [992, 0]
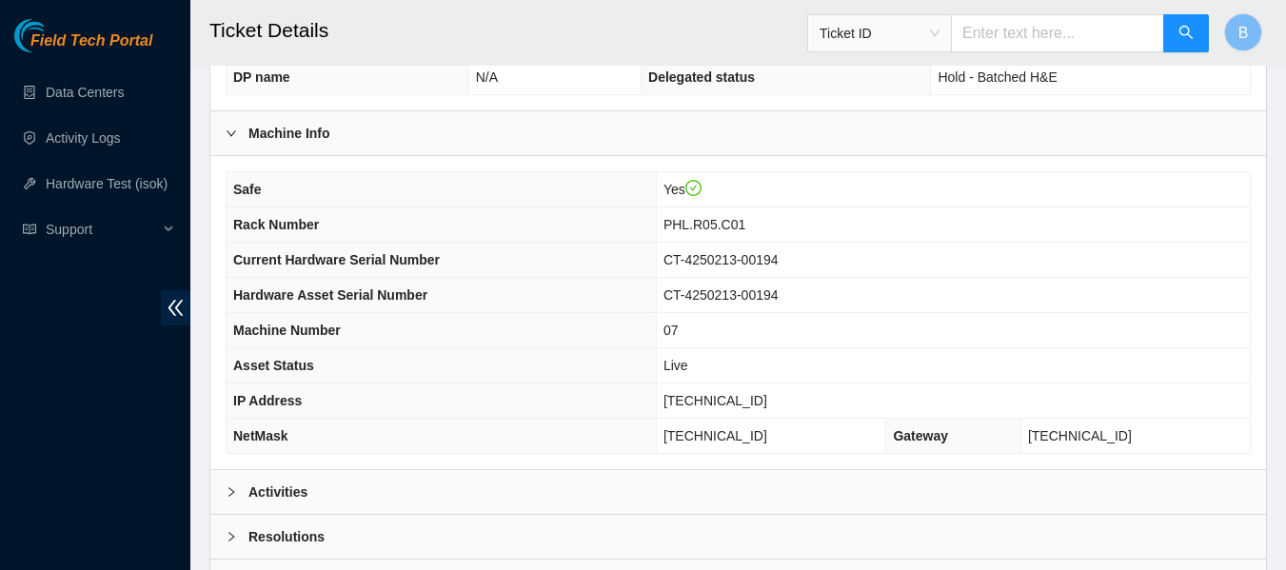
scroll to position [742, 0]
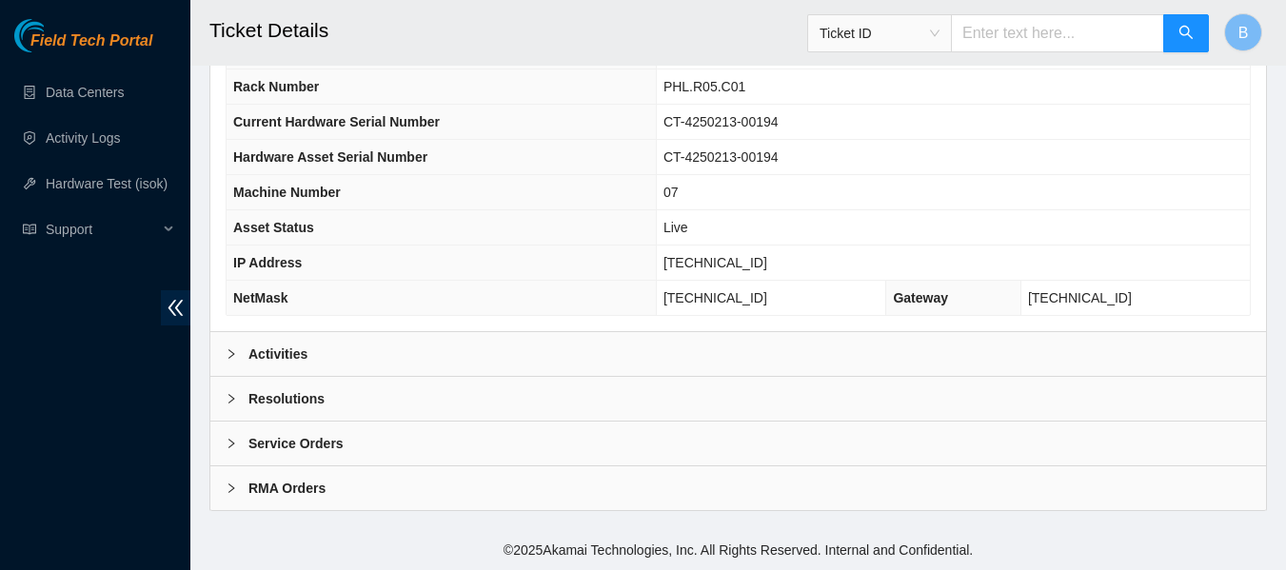
click at [350, 362] on div "Activities" at bounding box center [737, 354] width 1055 height 44
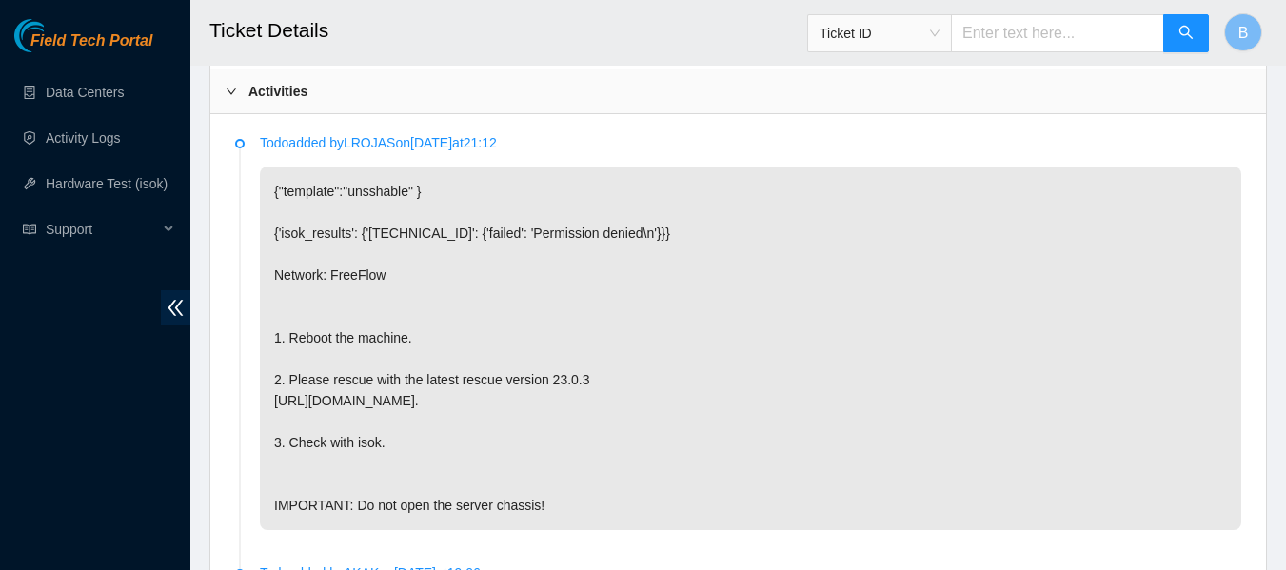
scroll to position [1001, 0]
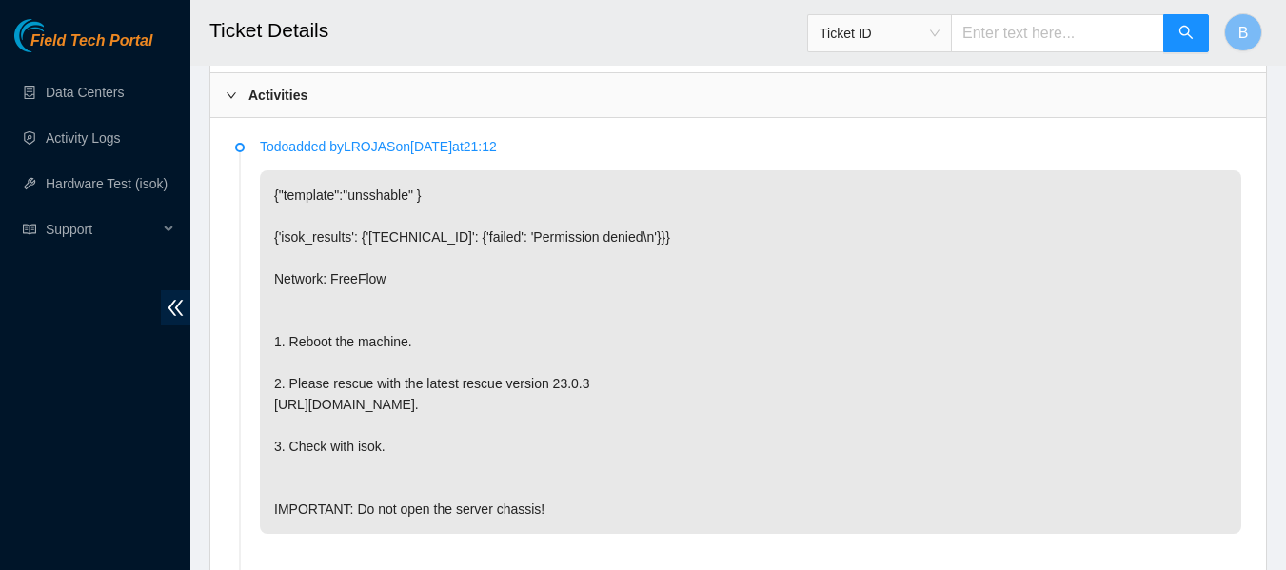
click at [873, 132] on div "Todo added by LROJAS on 2025-09-11 at 21:12 {"template":"unsshable" } {'isok_re…" at bounding box center [737, 531] width 1055 height 826
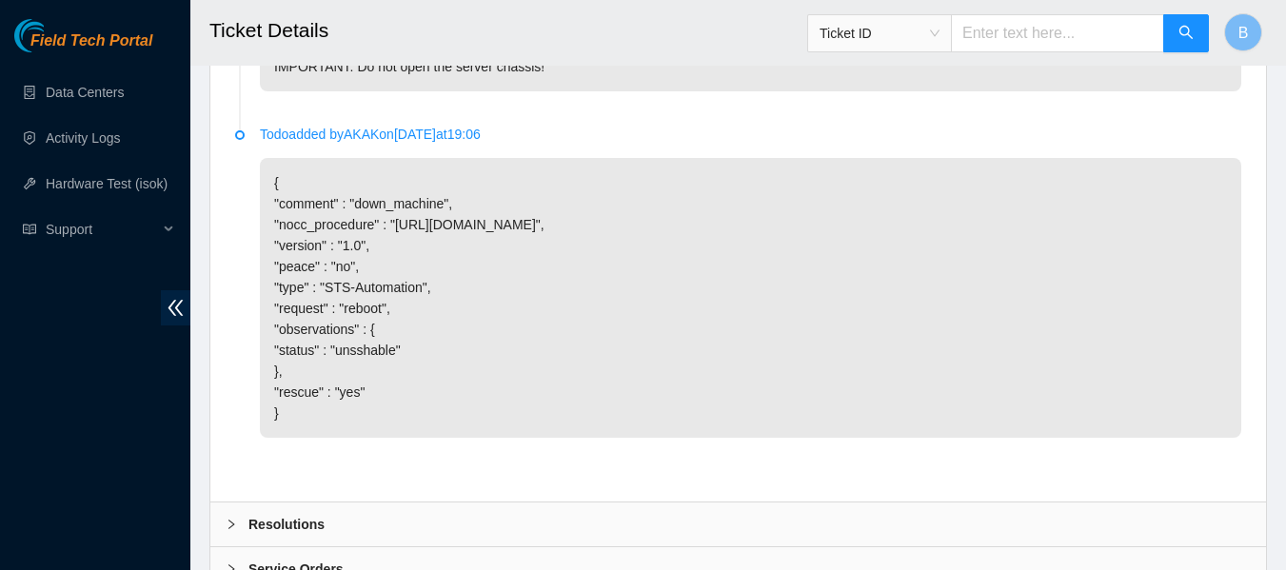
scroll to position [1503, 0]
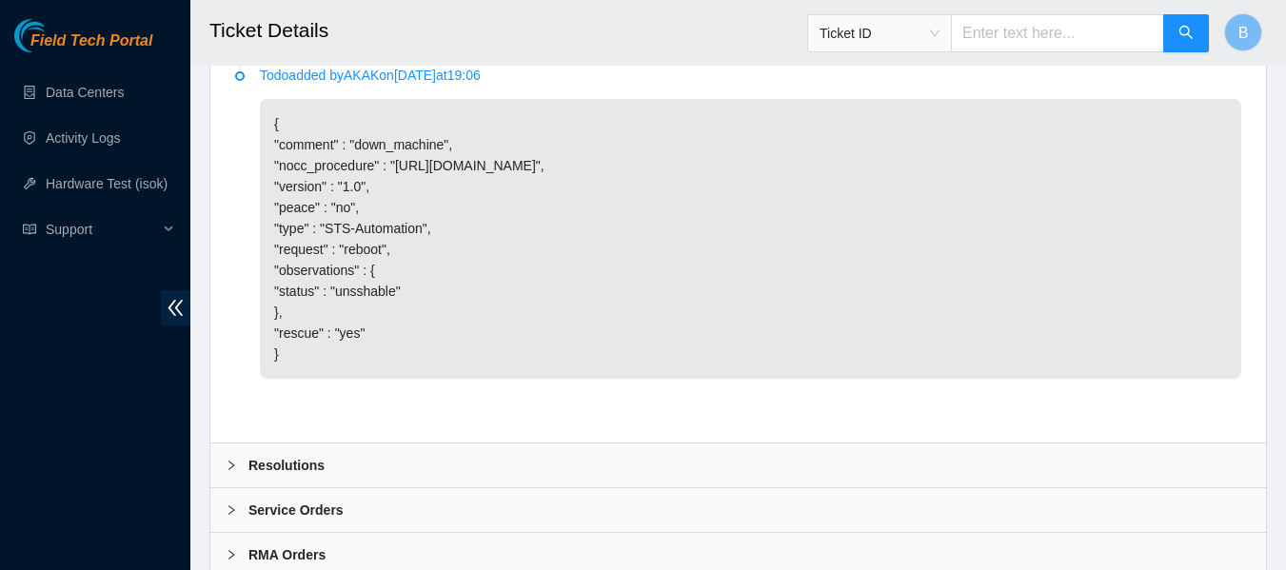
click at [242, 476] on div at bounding box center [237, 465] width 23 height 21
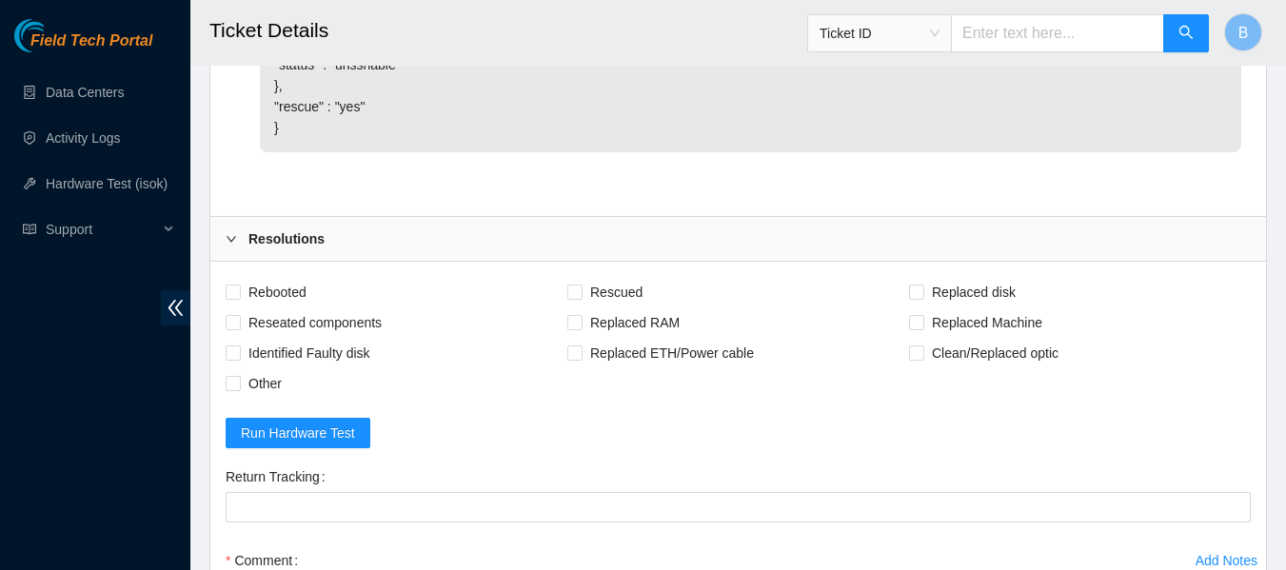
scroll to position [1739, 0]
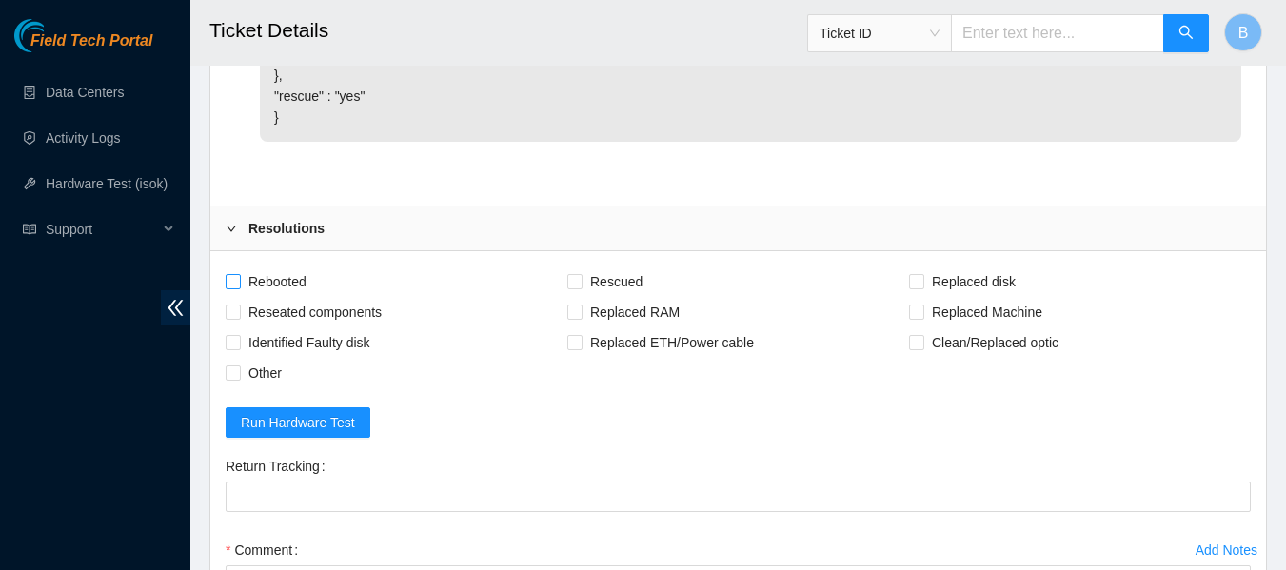
click at [264, 297] on span "Rebooted" at bounding box center [277, 281] width 73 height 30
click at [239, 287] on input "Rebooted" at bounding box center [232, 280] width 13 height 13
checkbox input "true"
click at [600, 297] on span "Rescued" at bounding box center [616, 281] width 68 height 30
click at [580, 287] on input "Rescued" at bounding box center [573, 280] width 13 height 13
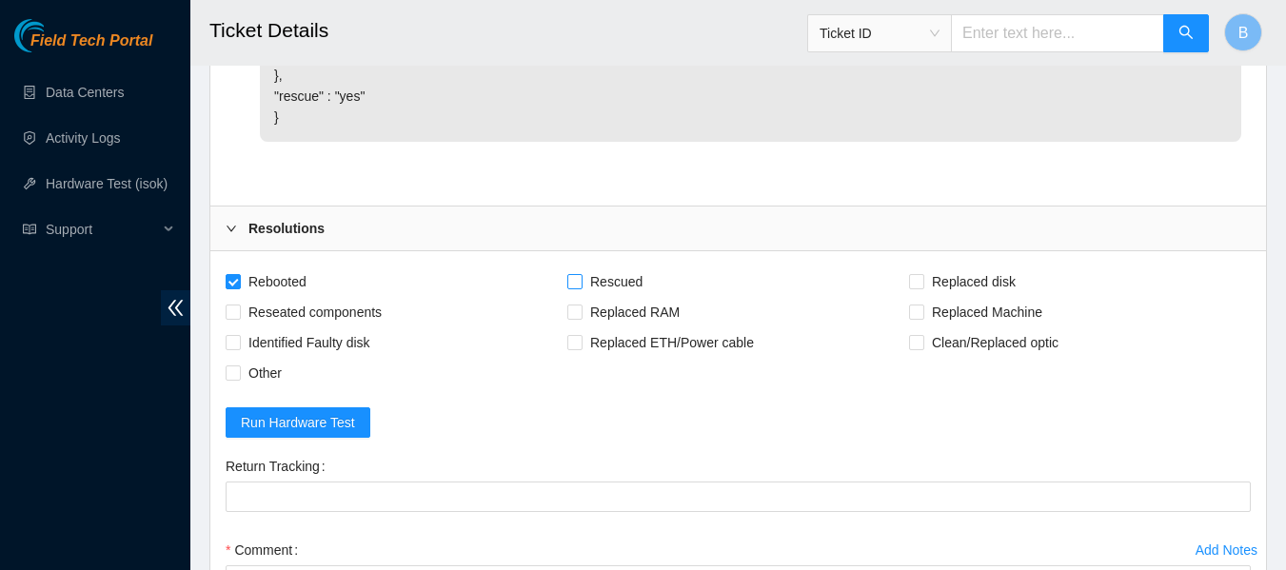
checkbox input "true"
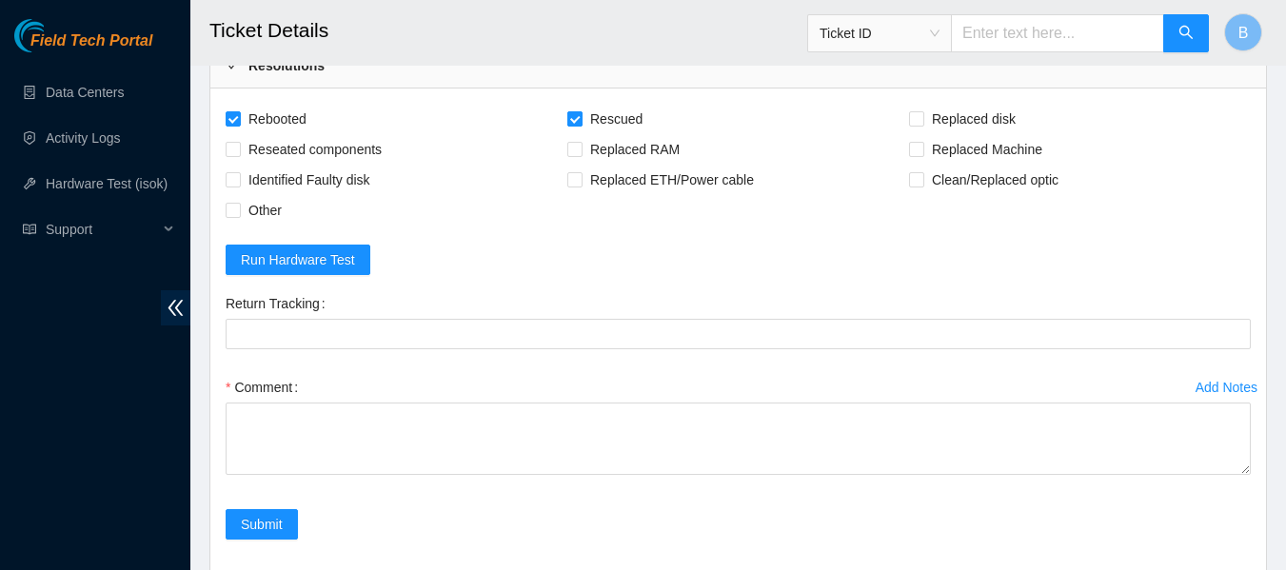
scroll to position [1913, 0]
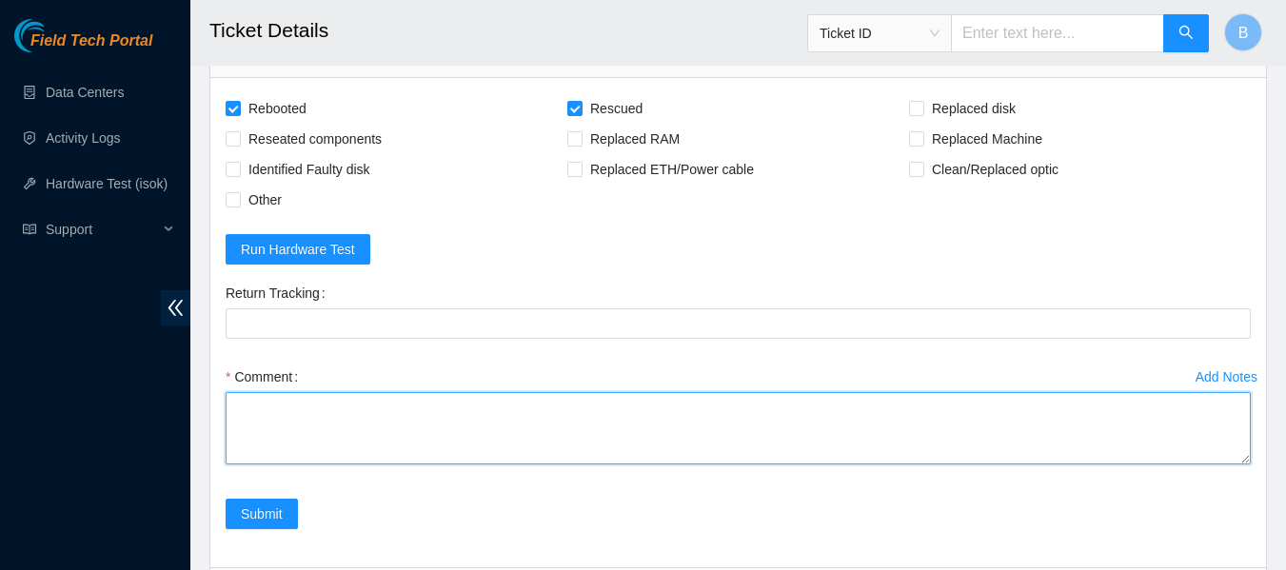
click at [381, 464] on textarea "Comment" at bounding box center [738, 428] width 1025 height 72
type textarea "R"
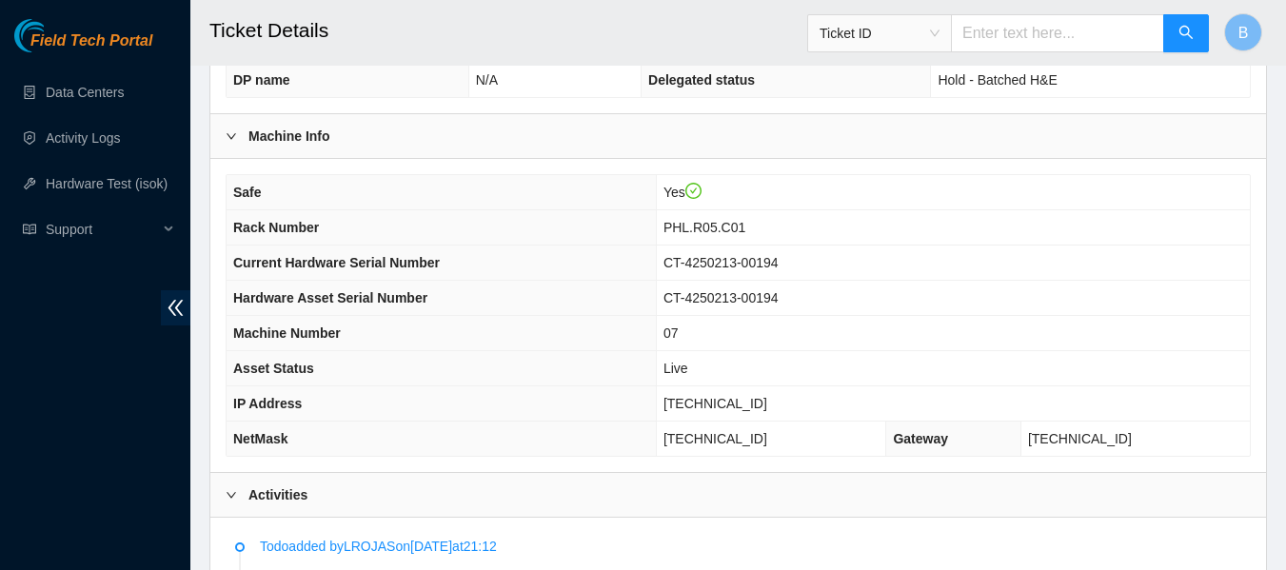
scroll to position [629, 0]
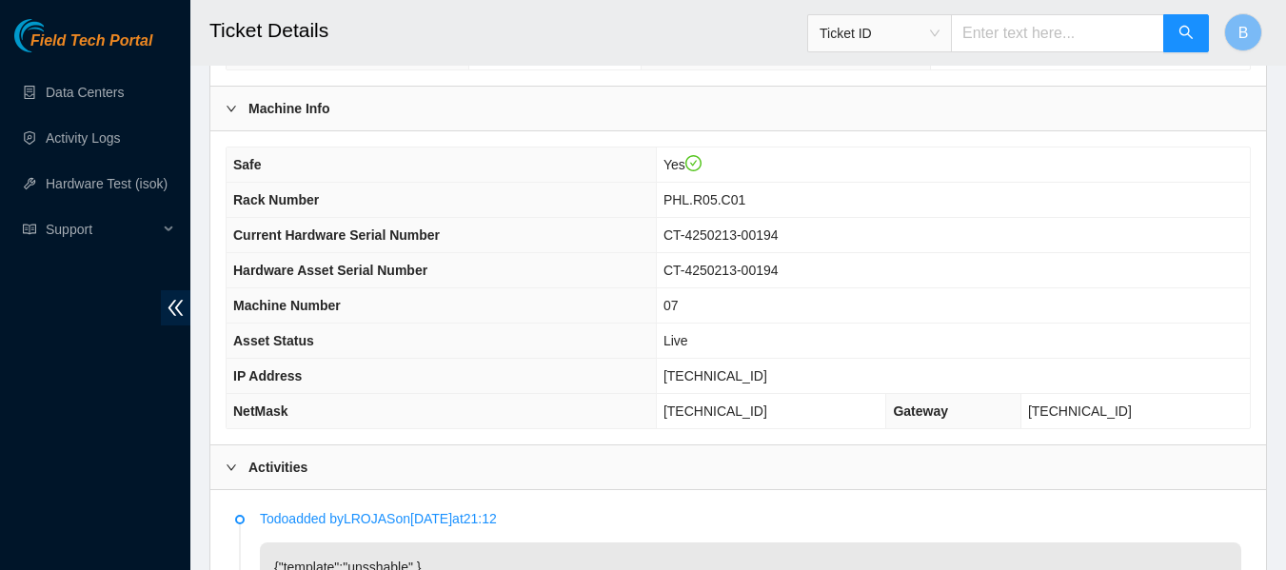
click at [715, 375] on span "23.45.232.74" at bounding box center [715, 375] width 104 height 15
copy span "23.45.232.74"
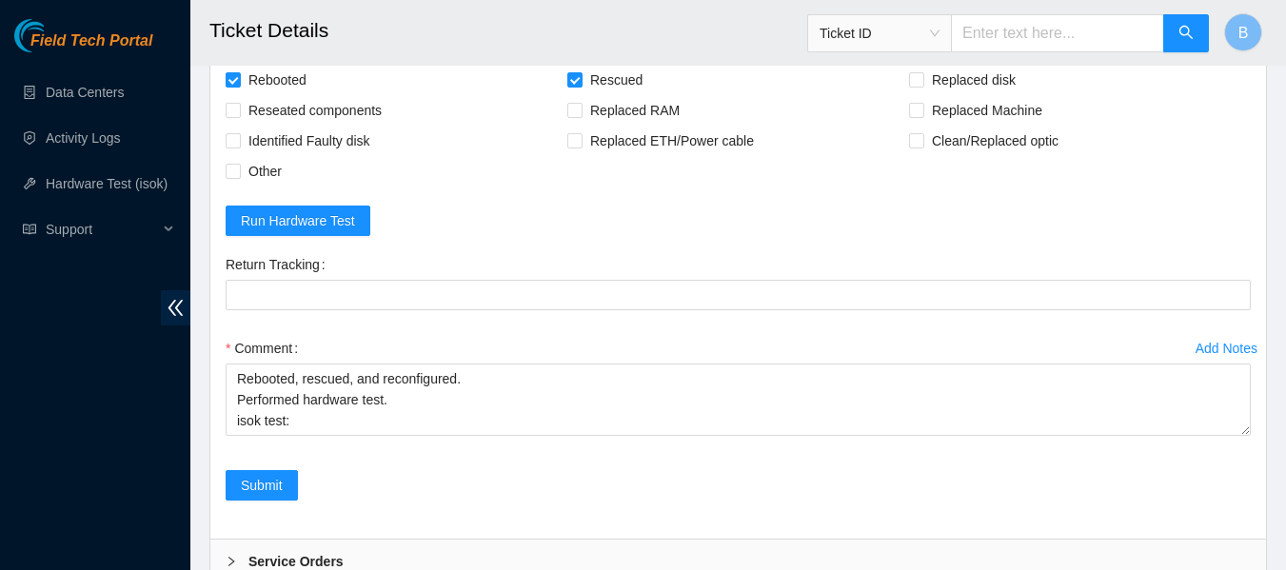
scroll to position [1964, 0]
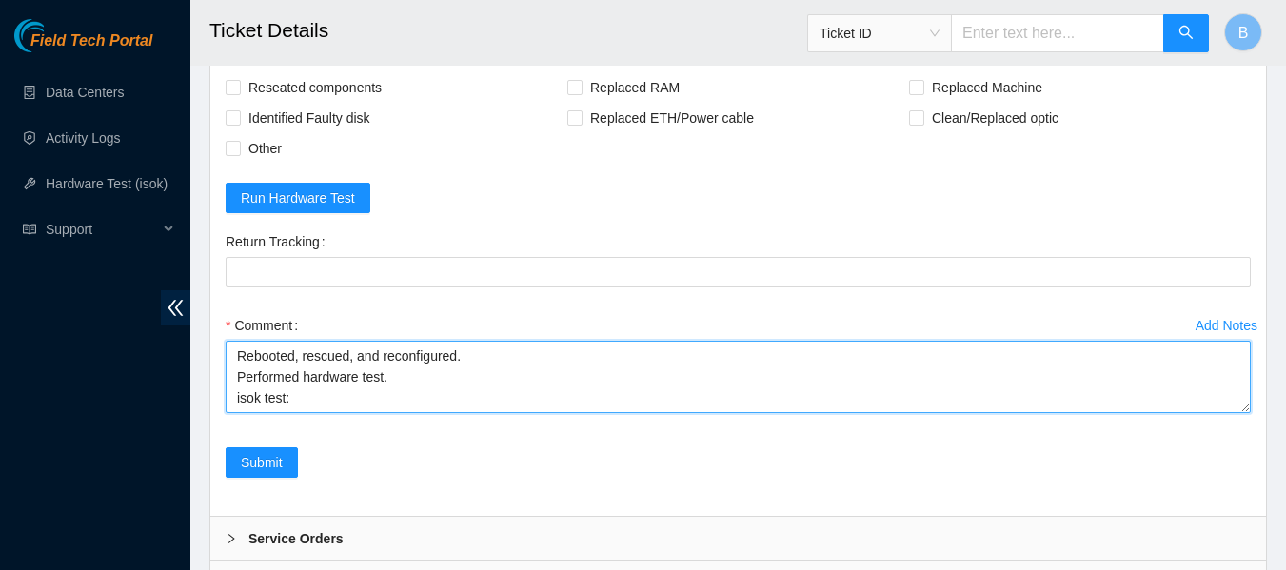
drag, startPoint x: 321, startPoint y: 443, endPoint x: 145, endPoint y: 334, distance: 207.3
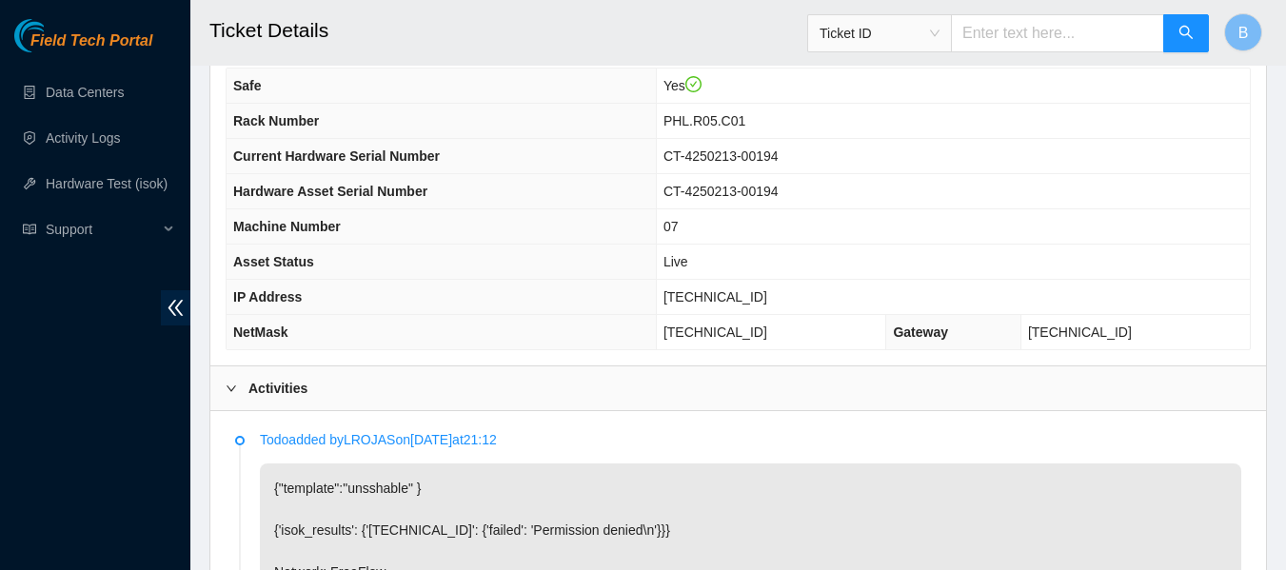
scroll to position [709, 0]
click at [719, 294] on span "23.45.232.74" at bounding box center [715, 295] width 104 height 15
copy span "23.45.232.74"
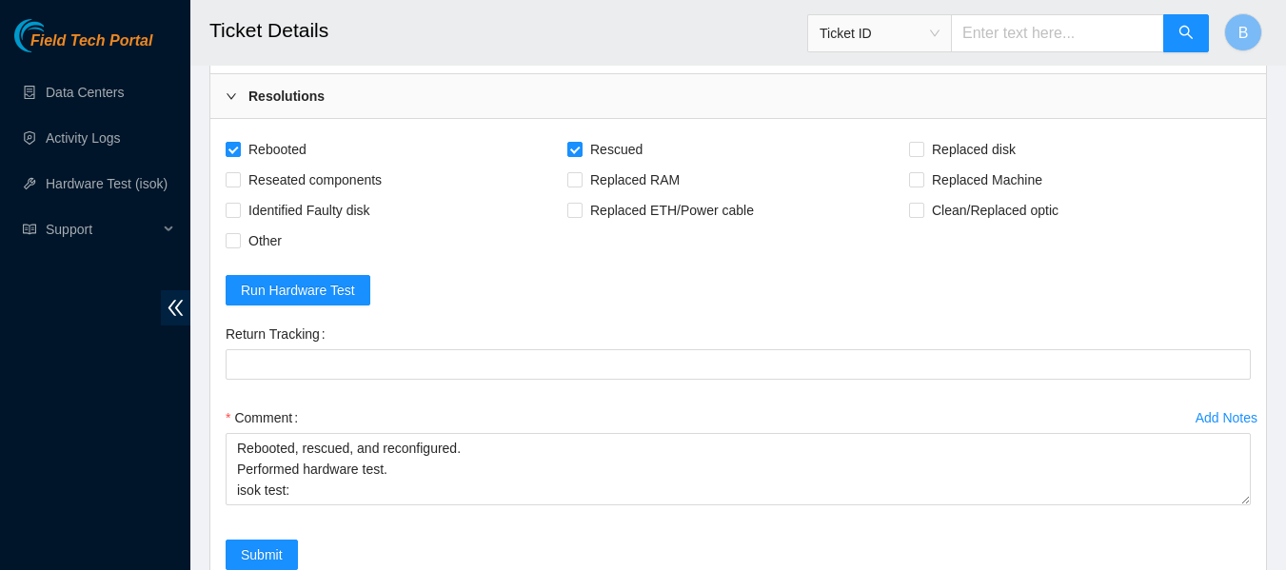
scroll to position [2101, 0]
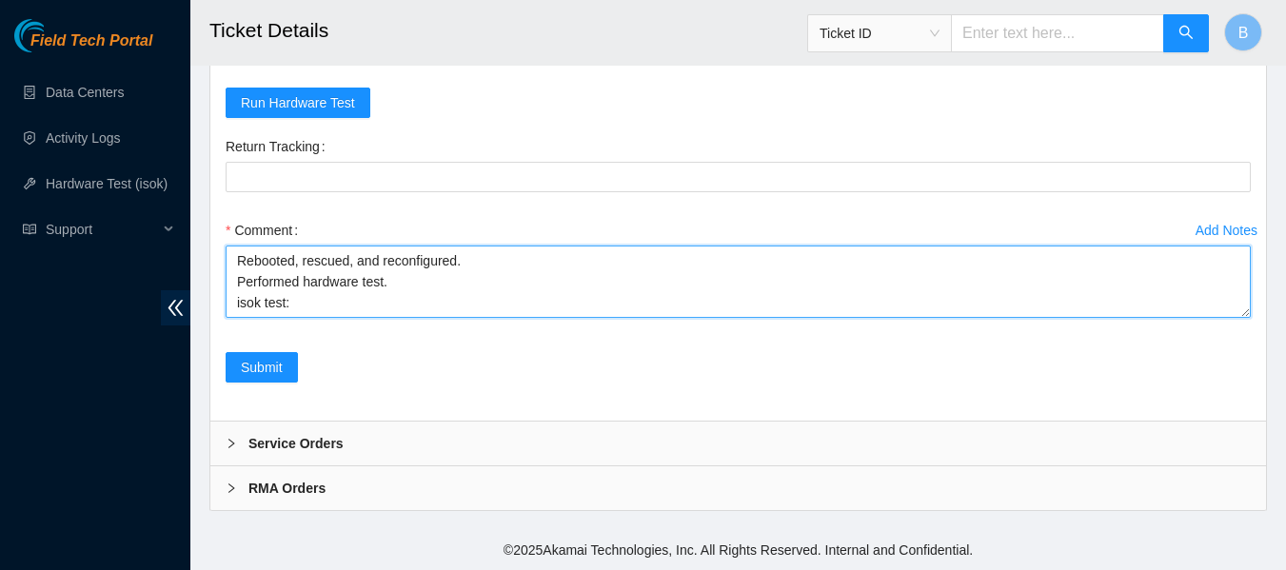
click at [333, 303] on textarea "Rebooted, rescued, and reconfigured. Performed hardware test. isok test:" at bounding box center [738, 282] width 1025 height 72
paste textarea "23.45.232.74 : passed: ok"
type textarea "Rebooted, rescued, and reconfigured. Performed hardware test. isok test: 23.45.…"
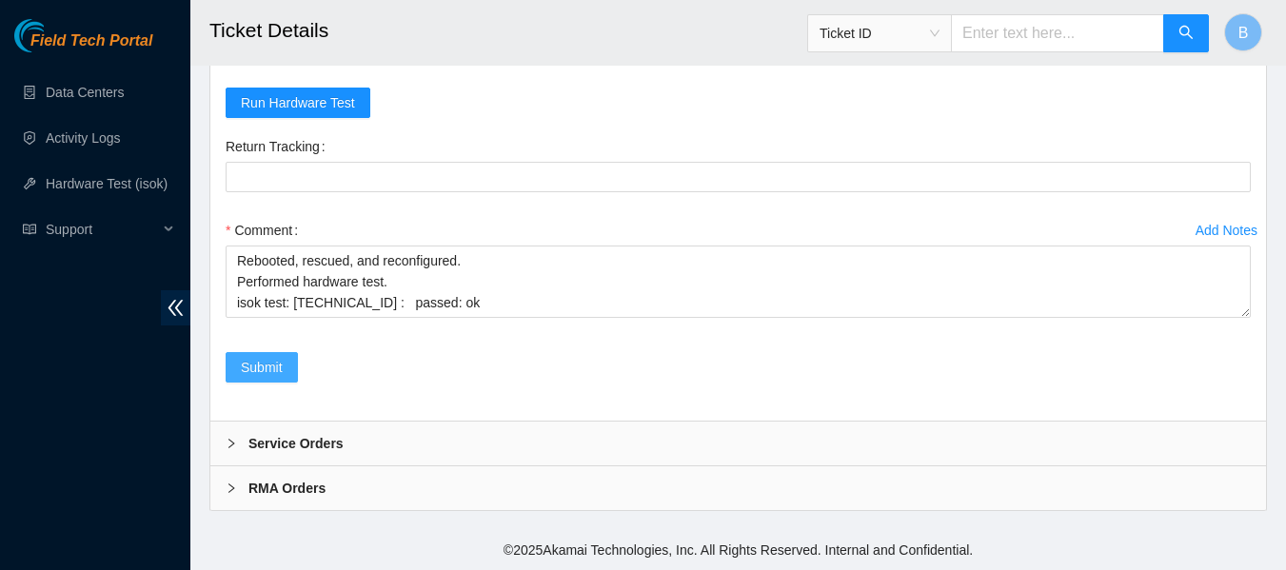
click at [260, 366] on span "Submit" at bounding box center [262, 367] width 42 height 21
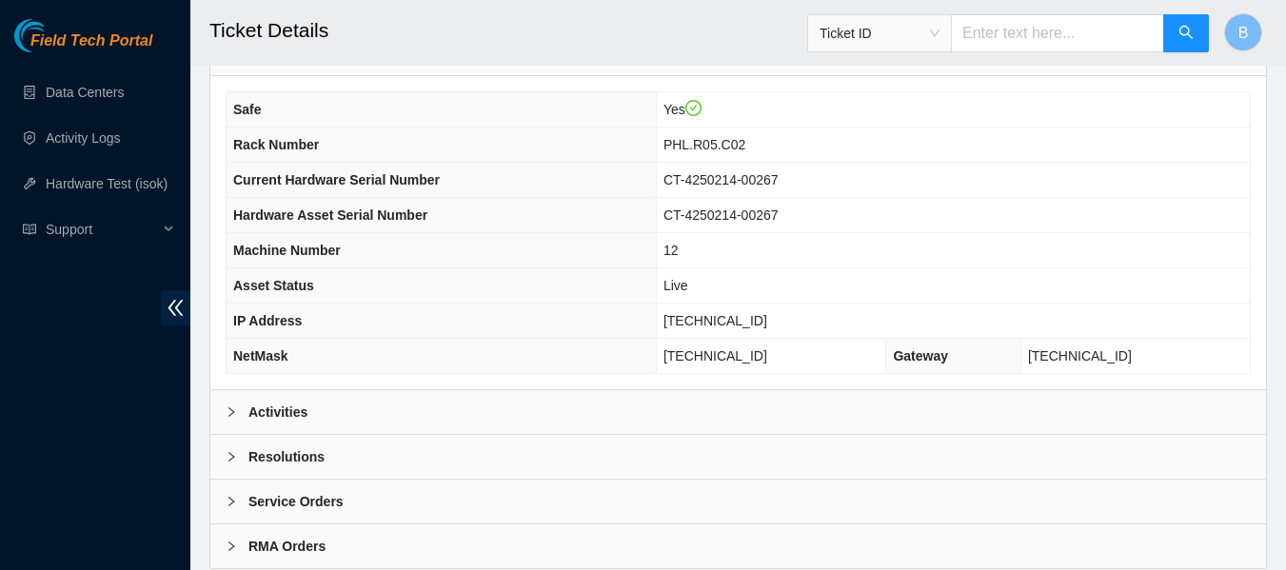
scroll to position [685, 0]
click at [282, 411] on b "Activities" at bounding box center [277, 411] width 59 height 21
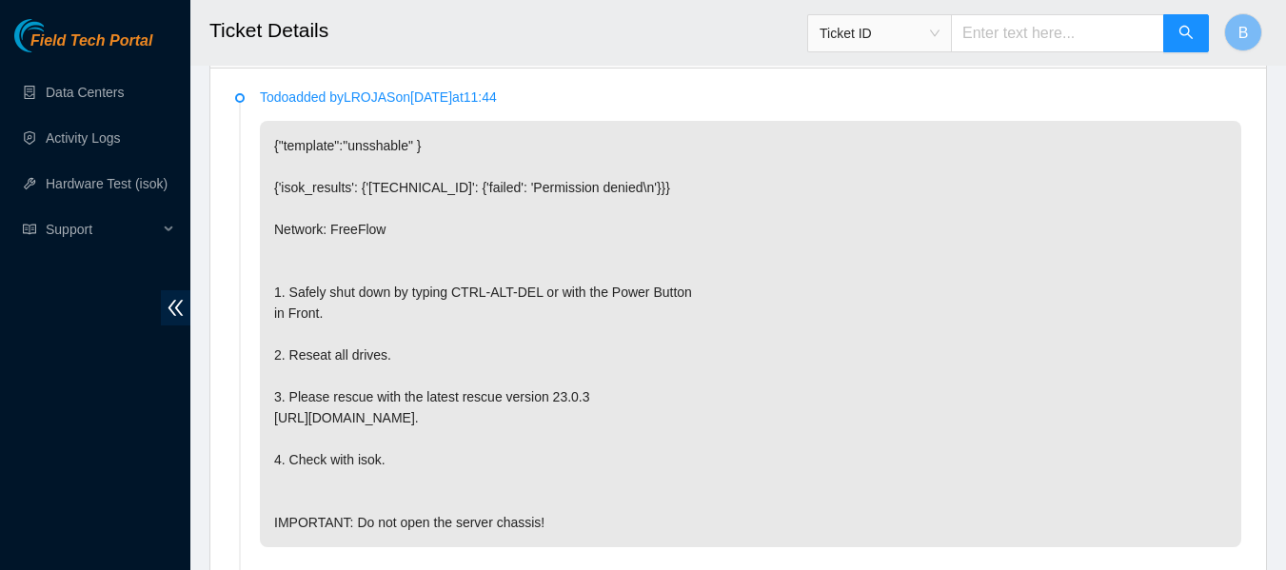
scroll to position [1050, 0]
click at [774, 87] on div "Todo added by LROJAS on [DATE] 11:44 {"template":"unsshable" } {'isok_results':…" at bounding box center [738, 514] width 1025 height 858
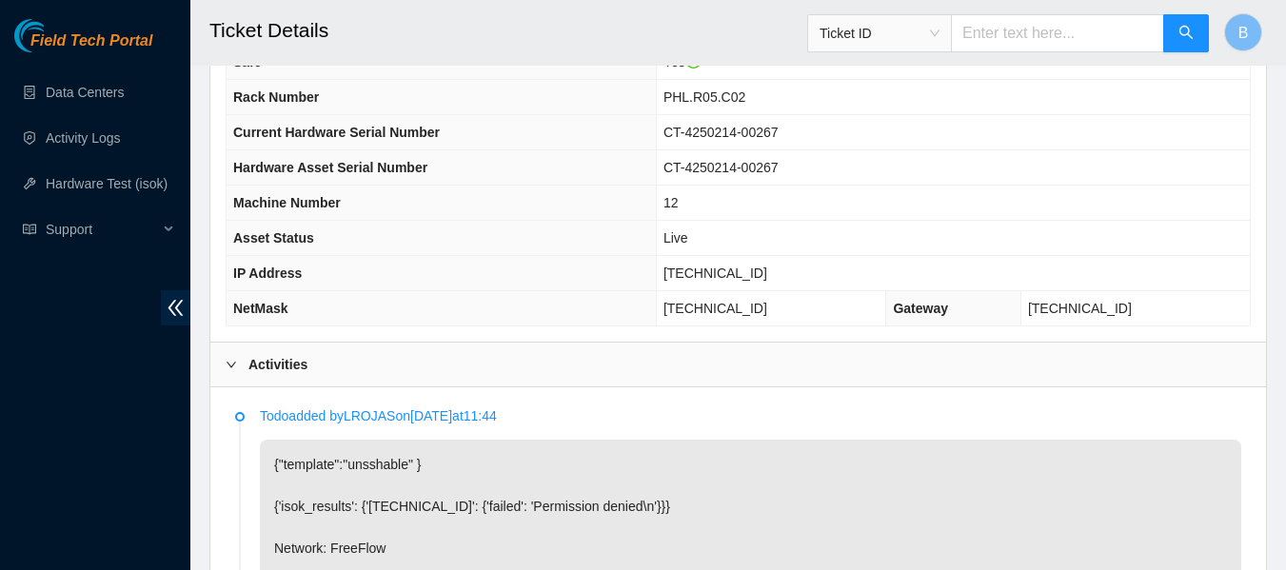
scroll to position [731, 0]
click at [760, 271] on span "[TECHNICAL_ID]" at bounding box center [715, 273] width 104 height 15
copy span "[TECHNICAL_ID]"
click at [774, 35] on h2 "Ticket Details" at bounding box center [646, 30] width 874 height 61
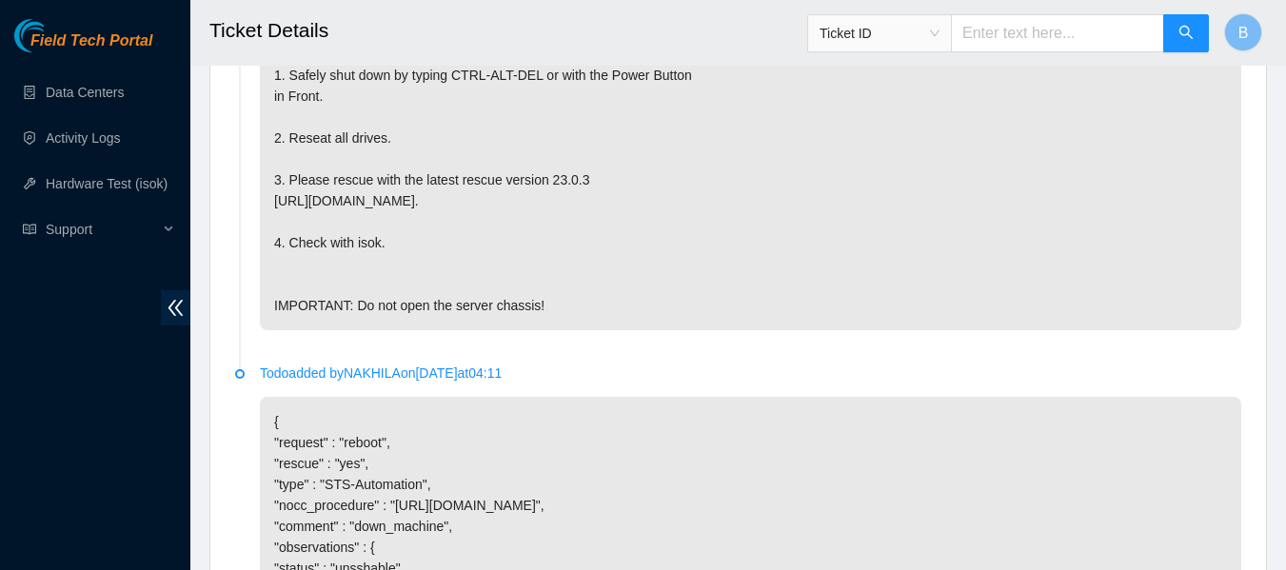
scroll to position [1653, 0]
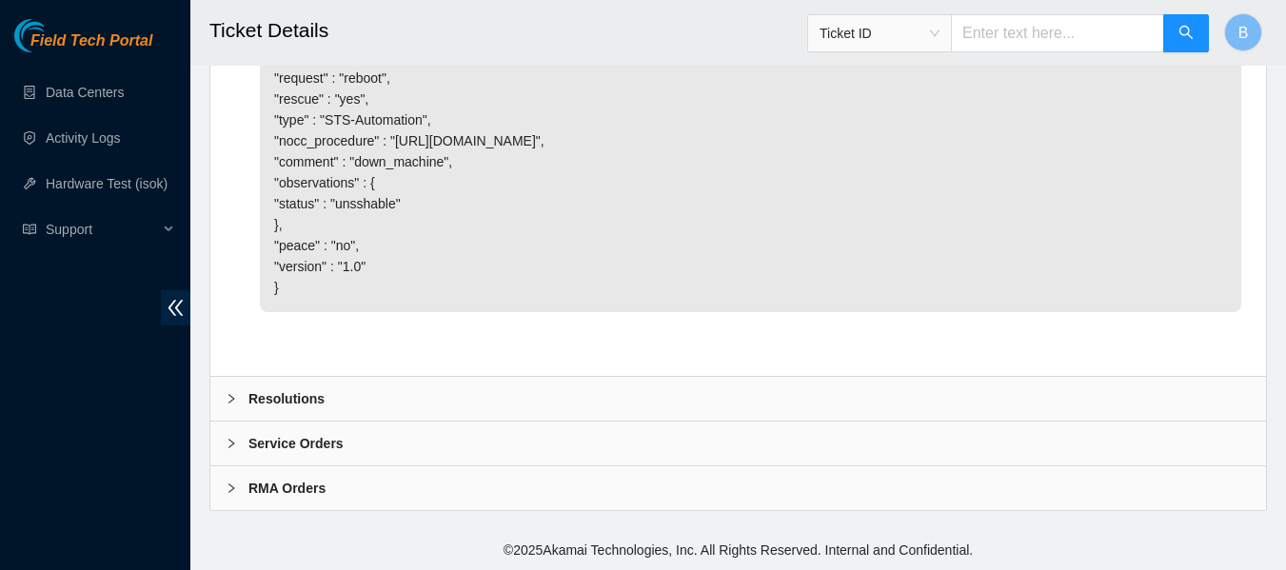
click at [367, 398] on div "Resolutions" at bounding box center [737, 399] width 1055 height 44
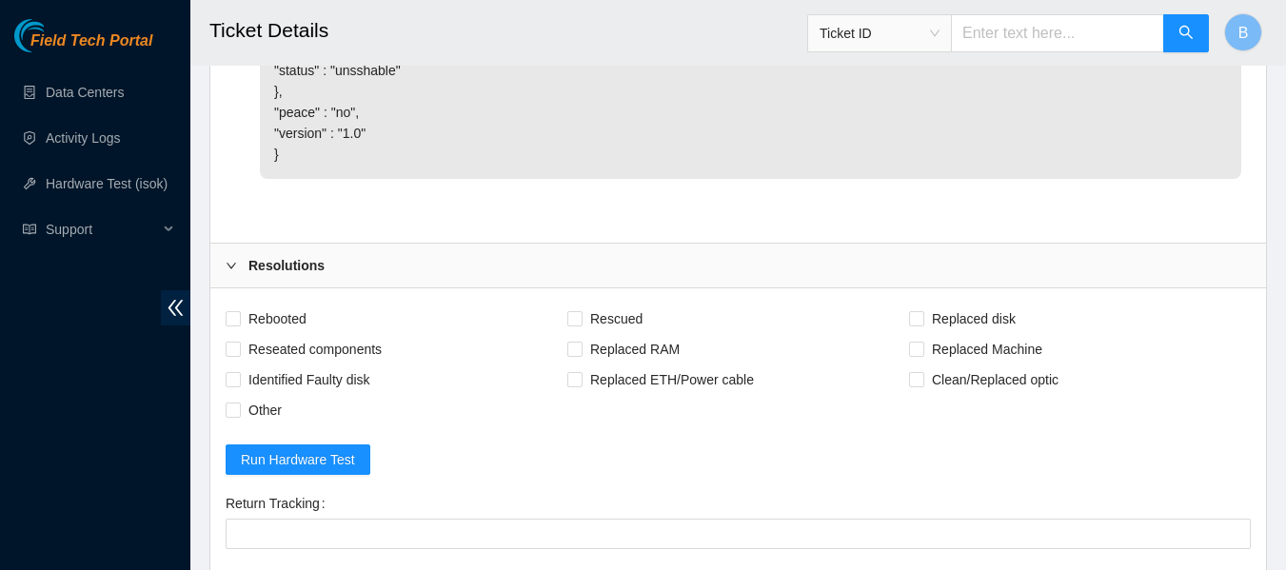
scroll to position [1771, 0]
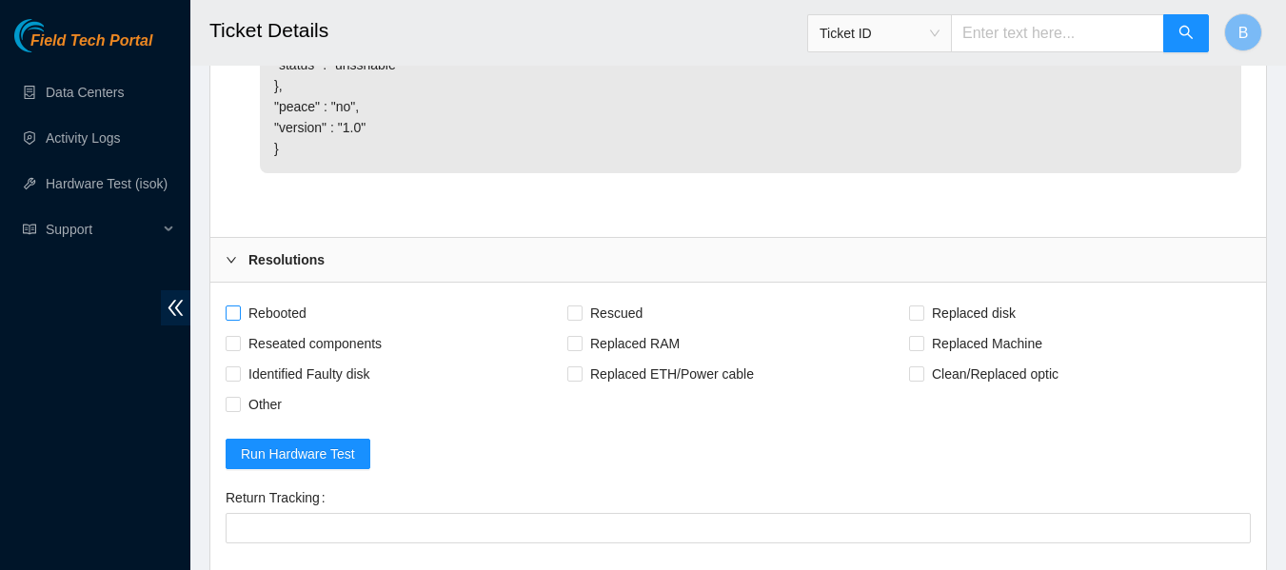
click at [264, 328] on span "Rebooted" at bounding box center [277, 313] width 73 height 30
click at [239, 319] on input "Rebooted" at bounding box center [232, 311] width 13 height 13
checkbox input "true"
click at [598, 328] on span "Rescued" at bounding box center [616, 313] width 68 height 30
click at [580, 319] on input "Rescued" at bounding box center [573, 311] width 13 height 13
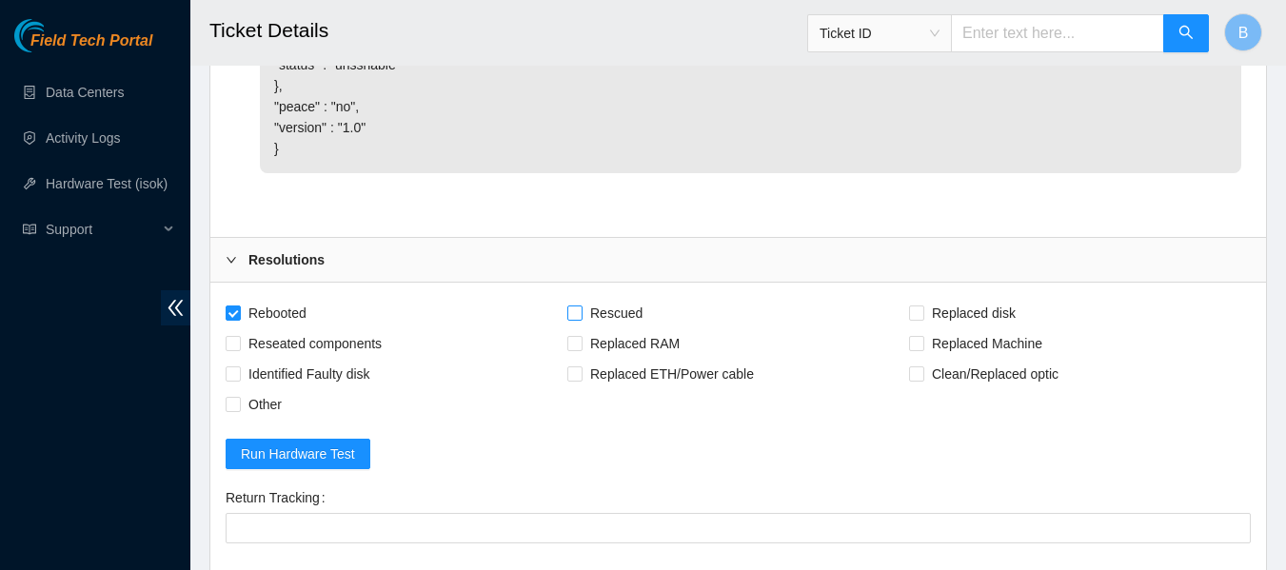
checkbox input "true"
click at [351, 359] on span "Reseated components" at bounding box center [315, 343] width 148 height 30
click at [239, 349] on input "Reseated components" at bounding box center [232, 342] width 13 height 13
checkbox input "true"
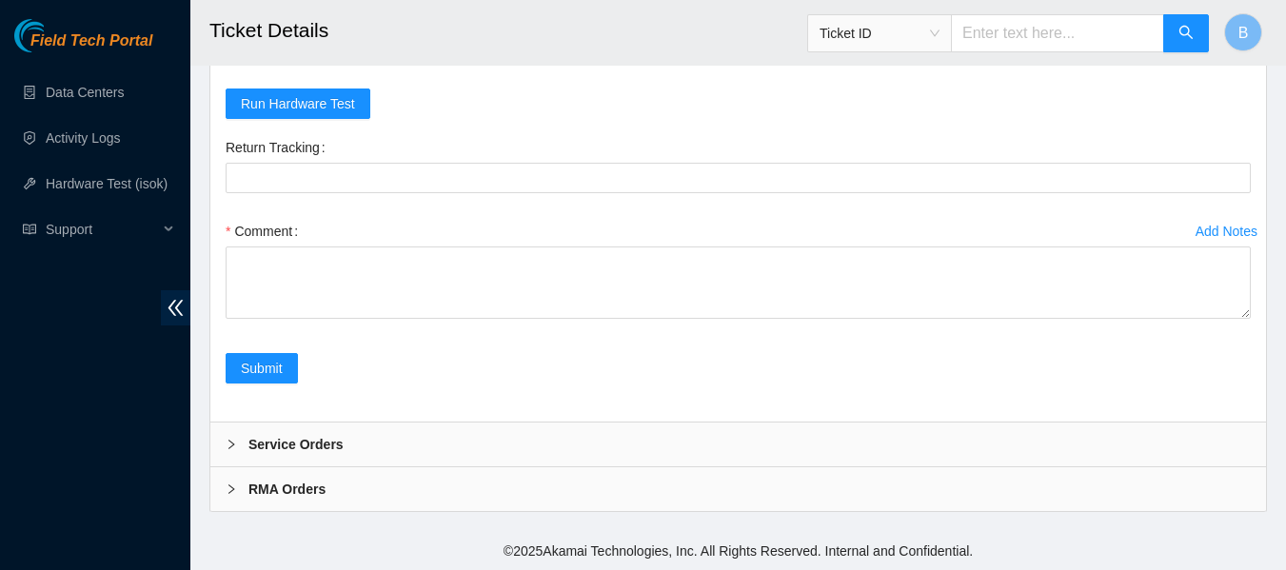
scroll to position [2124, 0]
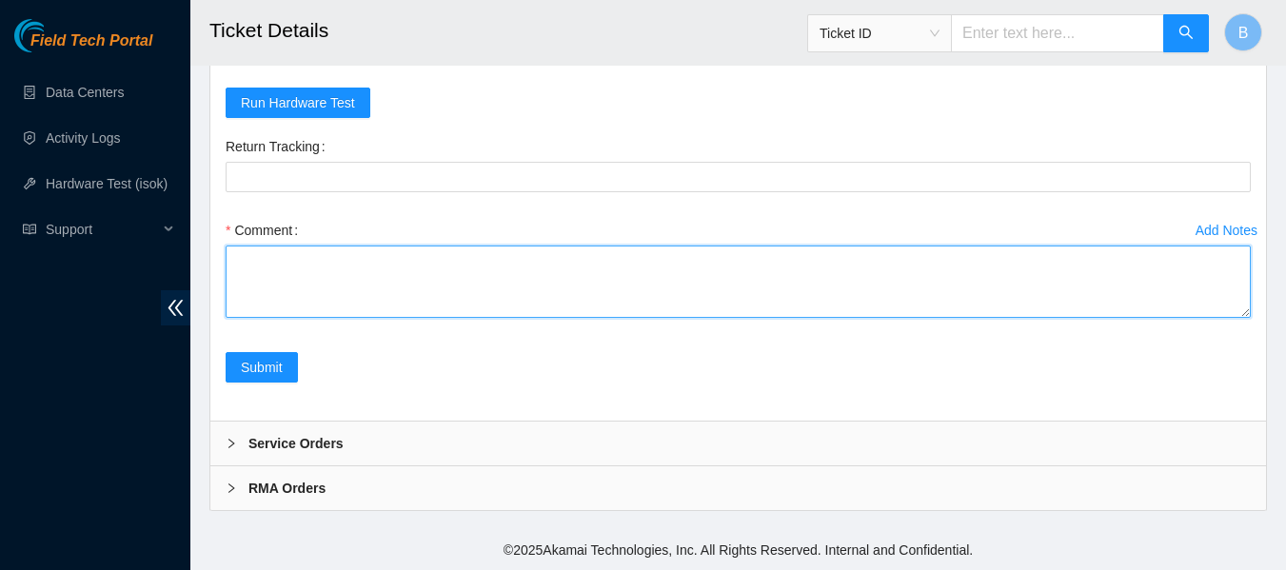
click at [375, 289] on textarea "Comment" at bounding box center [738, 282] width 1025 height 72
type textarea "R"
click at [359, 302] on textarea "Powered machine down safely, reseated all drives. Rebooted, rescued and reconfi…" at bounding box center [738, 282] width 1025 height 72
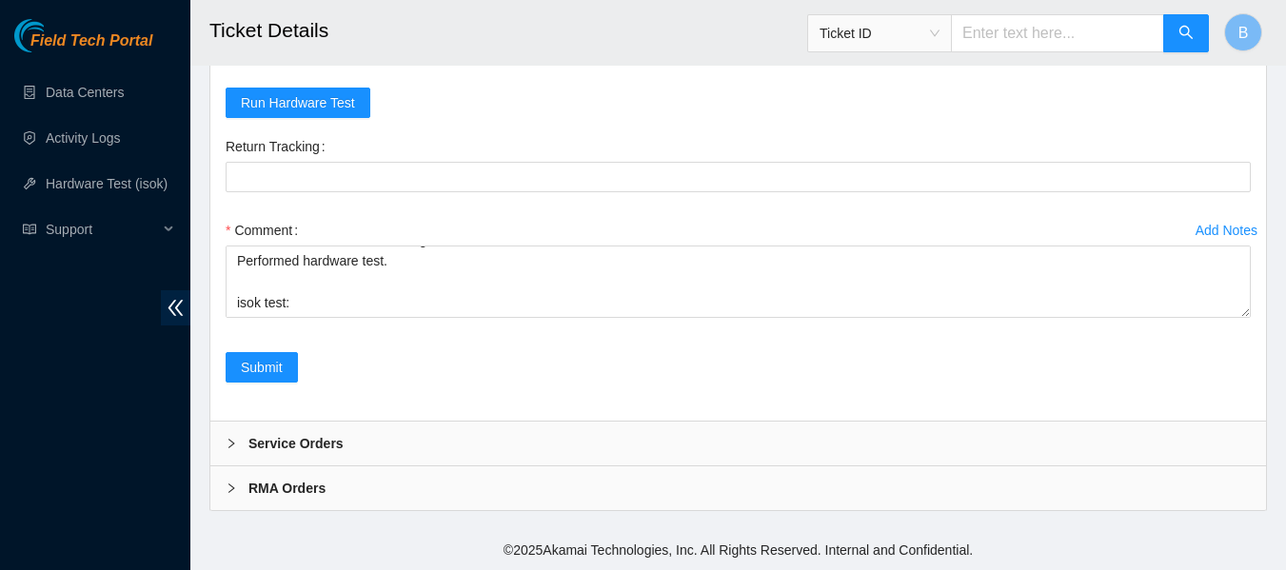
click at [403, 385] on div "Submit" at bounding box center [738, 378] width 1040 height 53
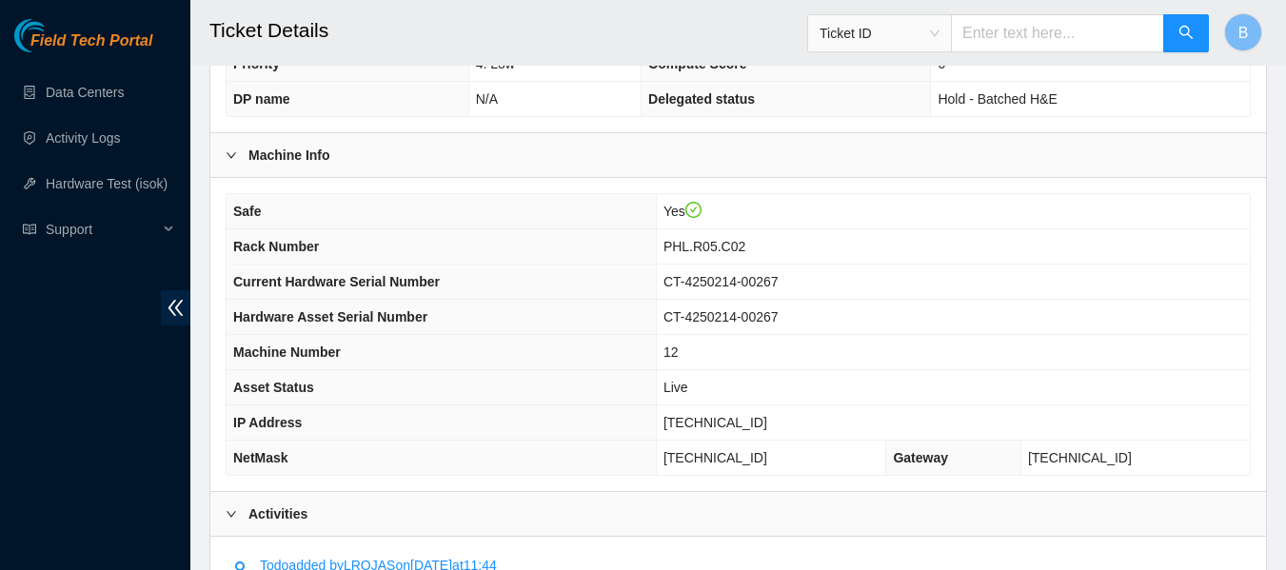
scroll to position [581, 0]
click at [726, 420] on span "23.45.232.47" at bounding box center [715, 423] width 104 height 15
copy span "23.45.232.47"
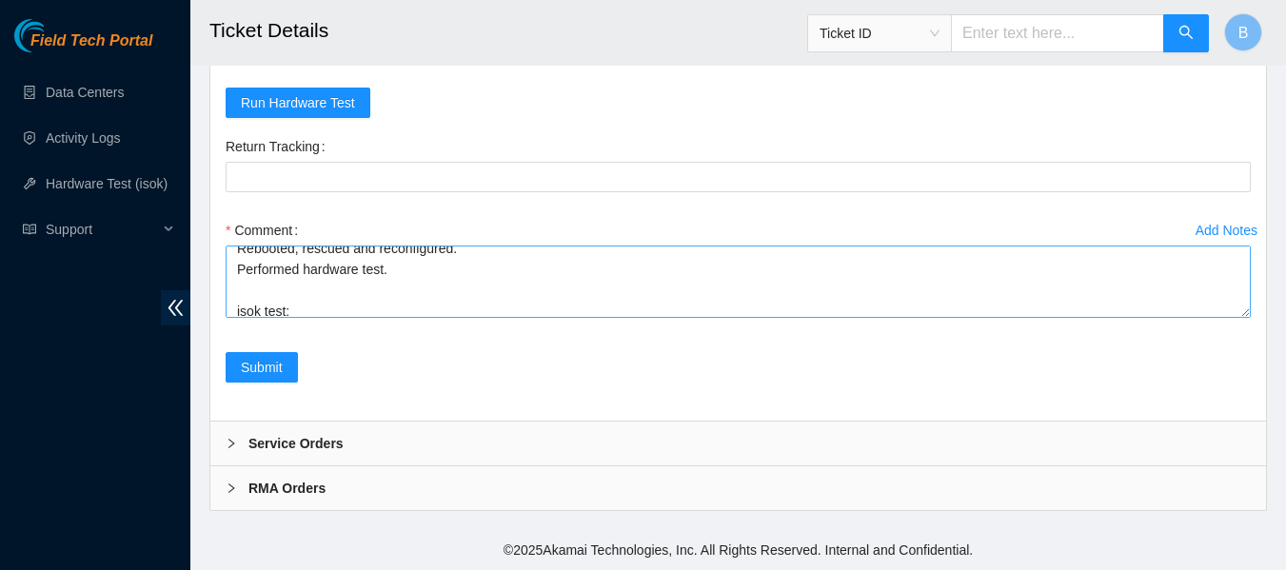
scroll to position [63, 0]
click at [336, 305] on textarea "Powered machine down safely, reseated all drives. Rebooted, rescued and reconfi…" at bounding box center [738, 282] width 1025 height 72
click at [303, 280] on textarea "Powered machine down safely, reseated all drives. Rebooted, rescued and reconfi…" at bounding box center [738, 282] width 1025 height 72
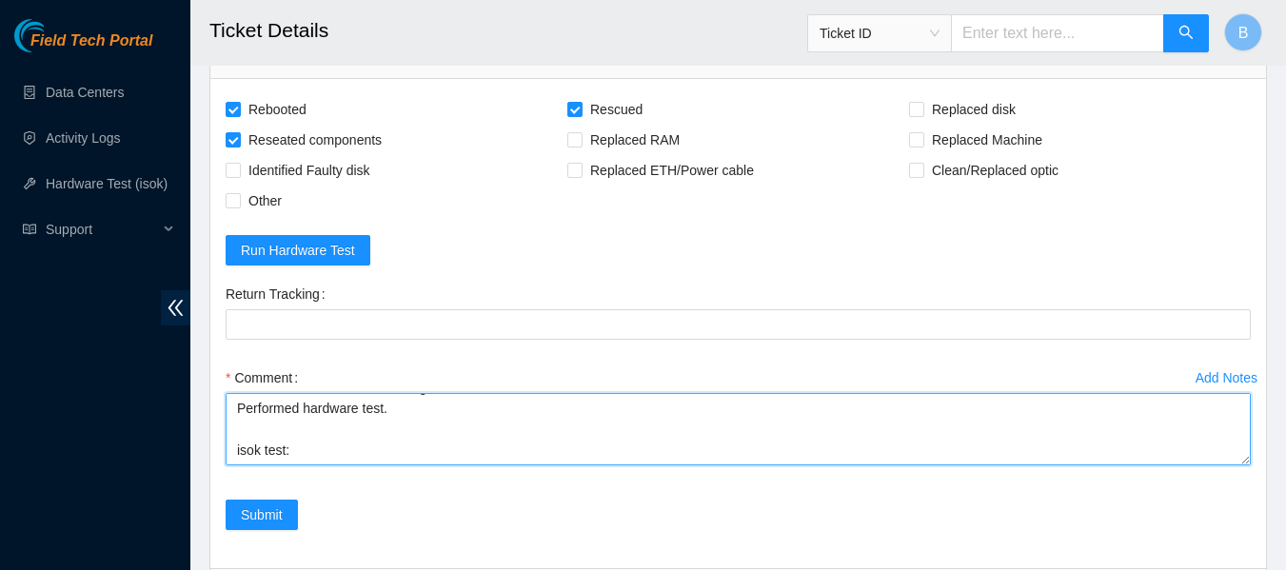
scroll to position [2143, 0]
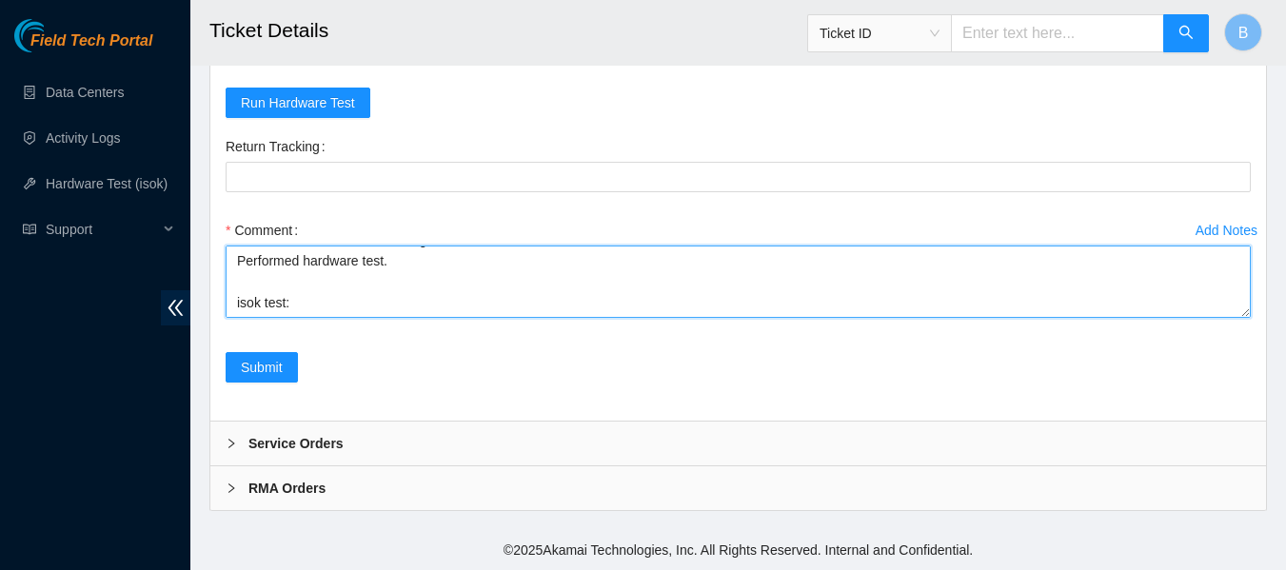
paste textarea "23.45.232.47 : passed: ok"
type textarea "Powered machine down safely, reseated all drives. Rebooted, rescued and reconfi…"
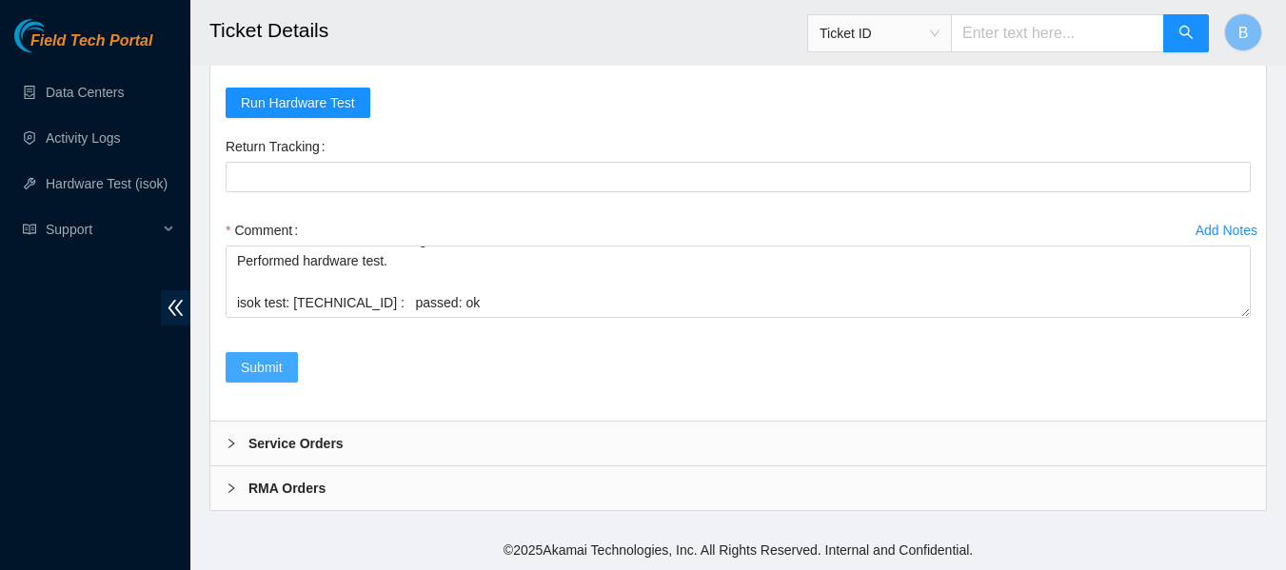
click at [262, 365] on span "Submit" at bounding box center [262, 367] width 42 height 21
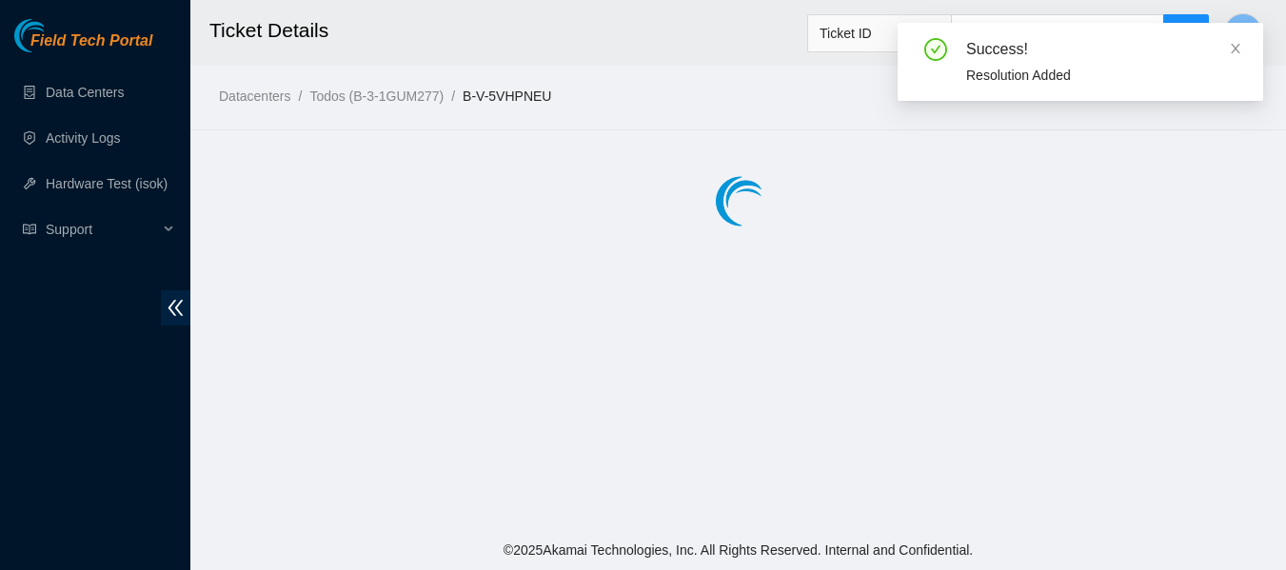
scroll to position [0, 0]
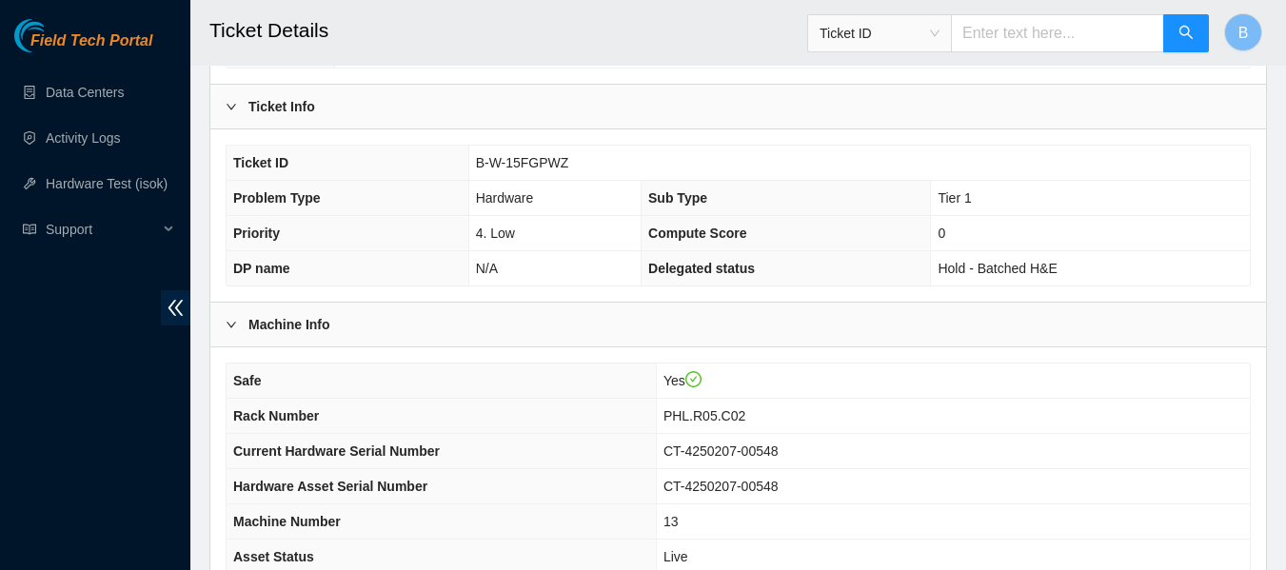
scroll to position [742, 0]
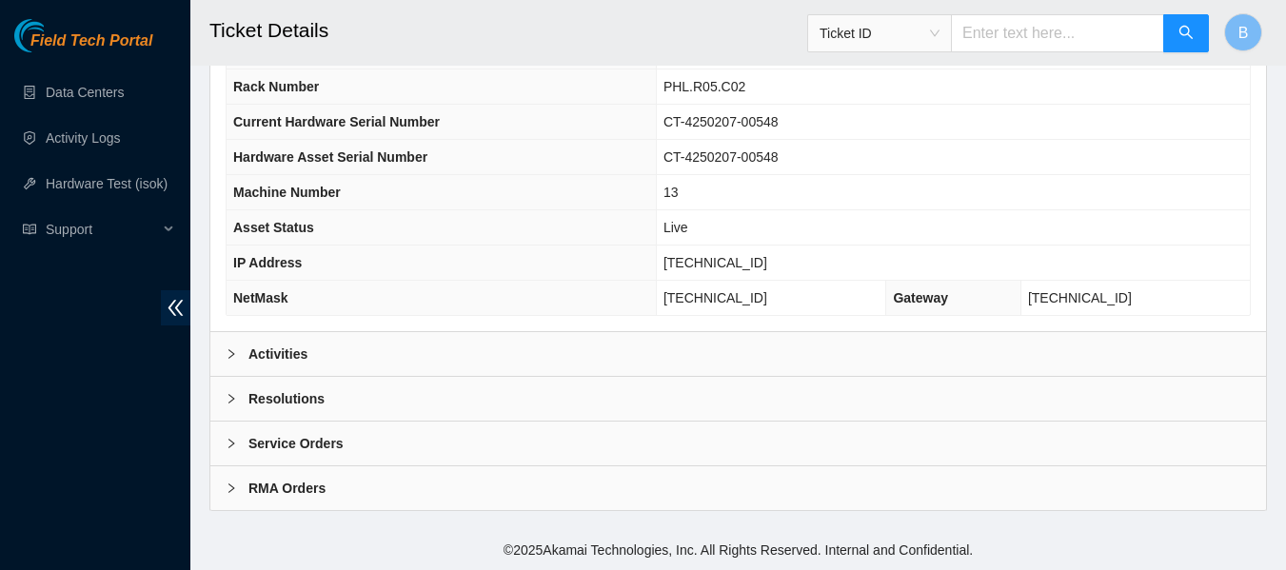
click at [318, 361] on div "Activities" at bounding box center [737, 354] width 1055 height 44
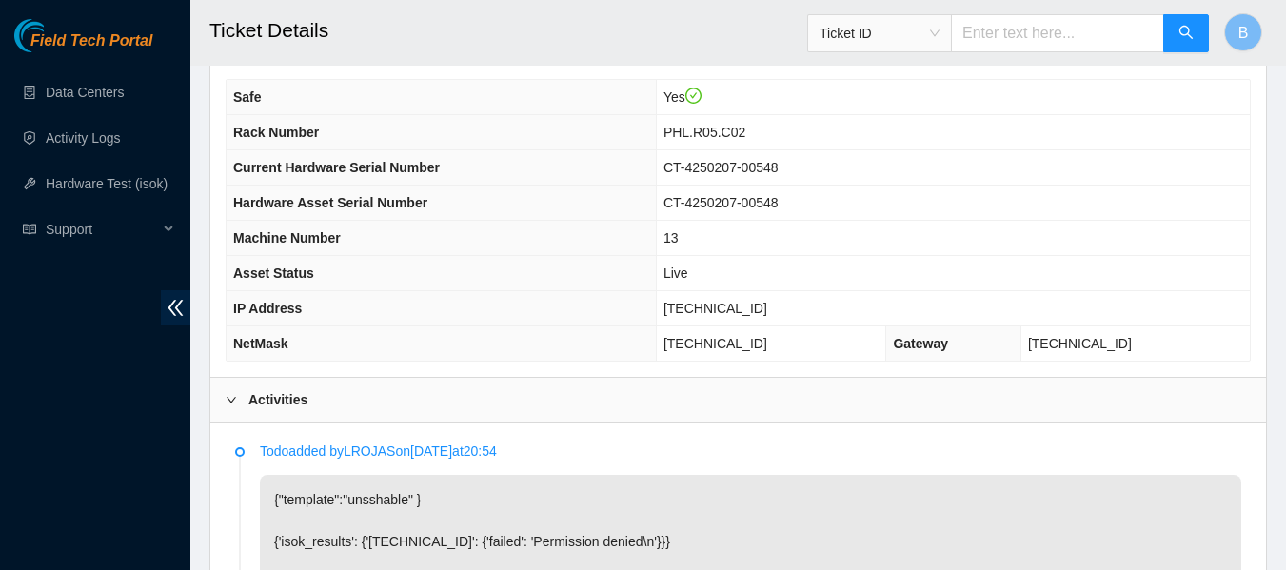
scroll to position [1611, 0]
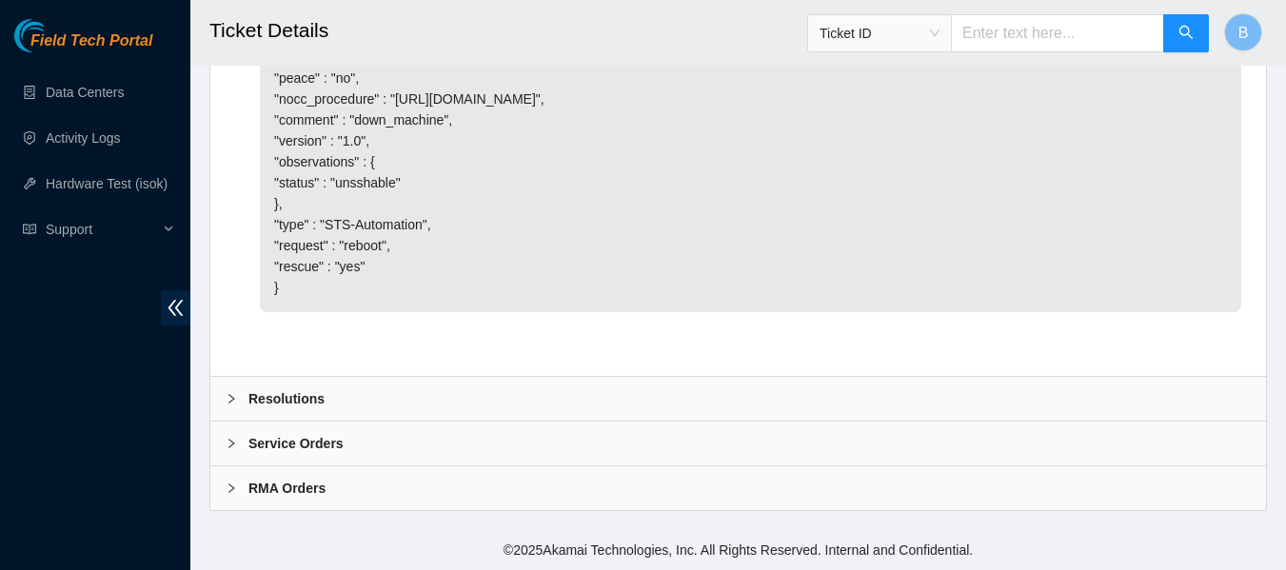
click at [403, 397] on div "Resolutions" at bounding box center [737, 399] width 1055 height 44
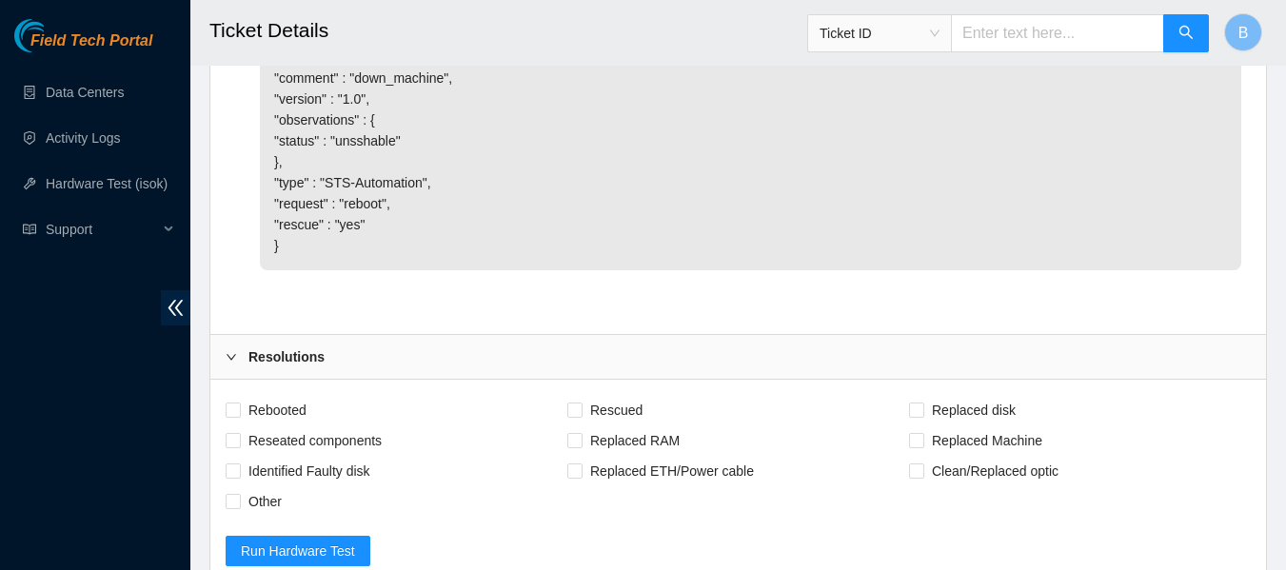
scroll to position [2101, 0]
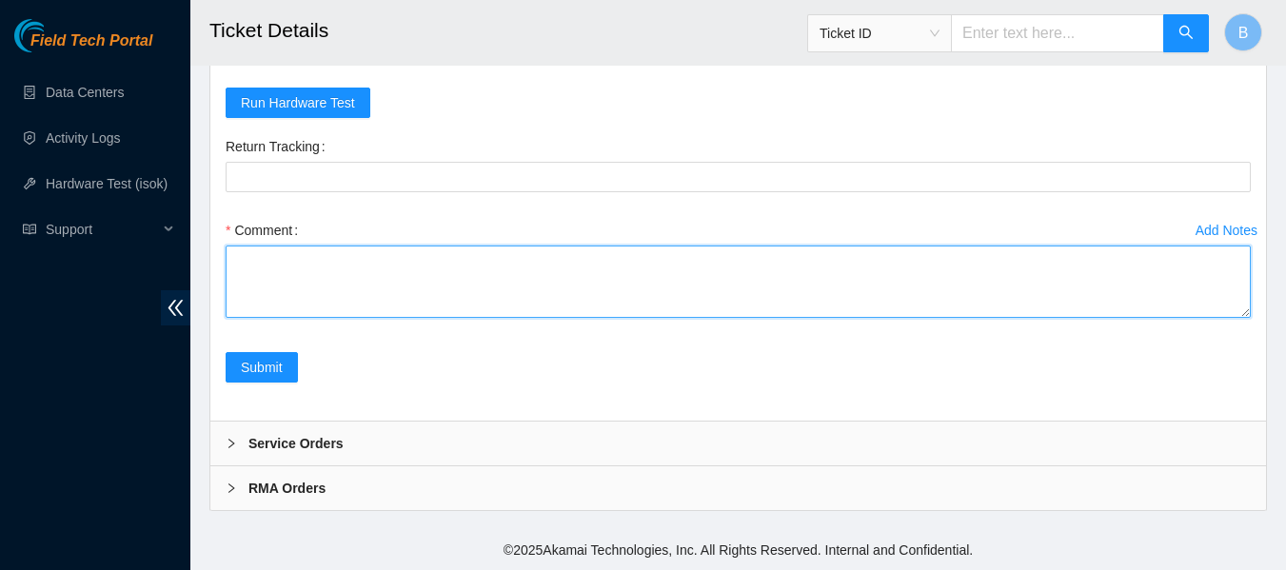
click at [417, 265] on textarea "Comment" at bounding box center [738, 282] width 1025 height 72
paste textarea "Rebooted, rescued, and reconfigured. Performed hardware test. isok test:"
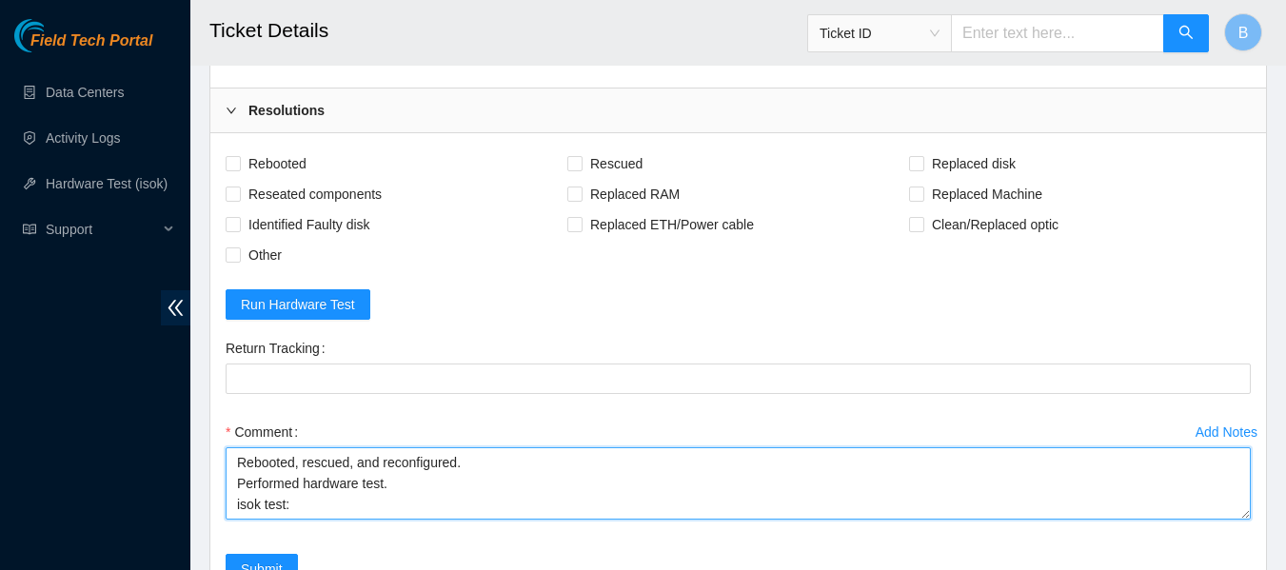
scroll to position [1832, 0]
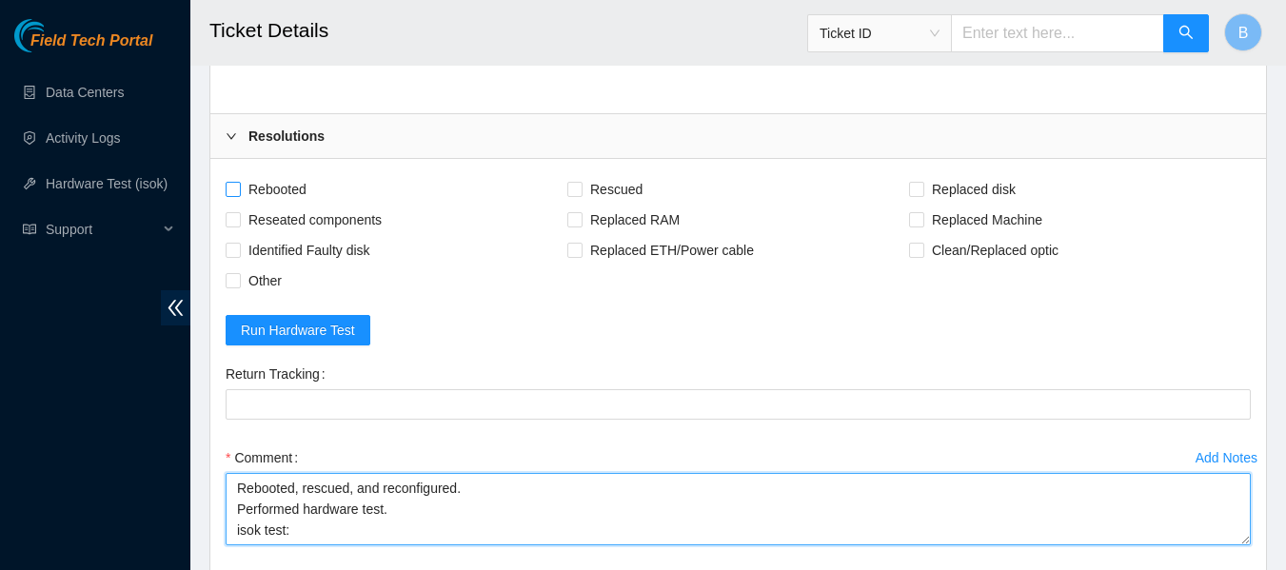
type textarea "Rebooted, rescued, and reconfigured. Performed hardware test. isok test:"
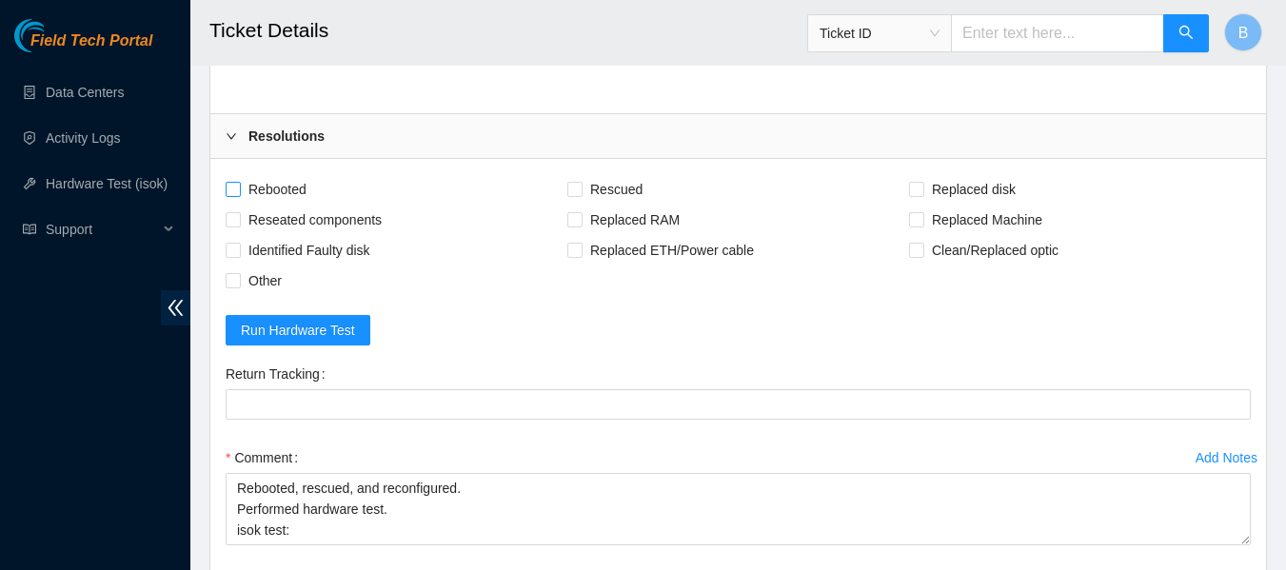
click at [241, 205] on span "Rebooted" at bounding box center [277, 189] width 73 height 30
click at [239, 195] on input "Rebooted" at bounding box center [232, 188] width 13 height 13
checkbox input "true"
click at [620, 205] on span "Rescued" at bounding box center [616, 189] width 68 height 30
click at [580, 195] on input "Rescued" at bounding box center [573, 188] width 13 height 13
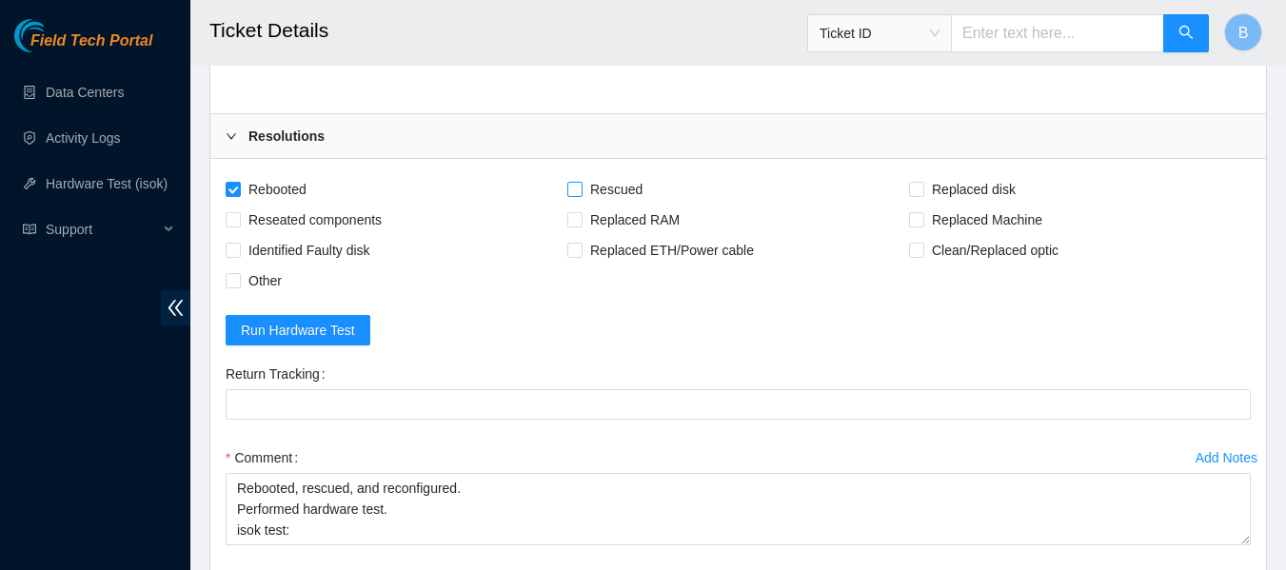
checkbox input "true"
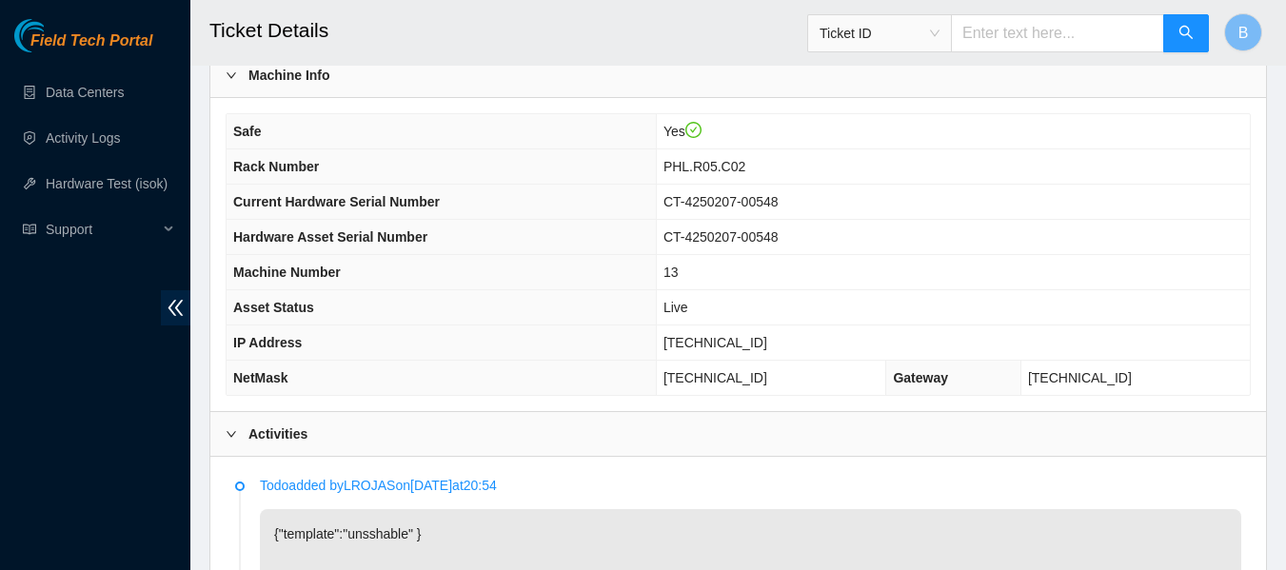
scroll to position [666, 0]
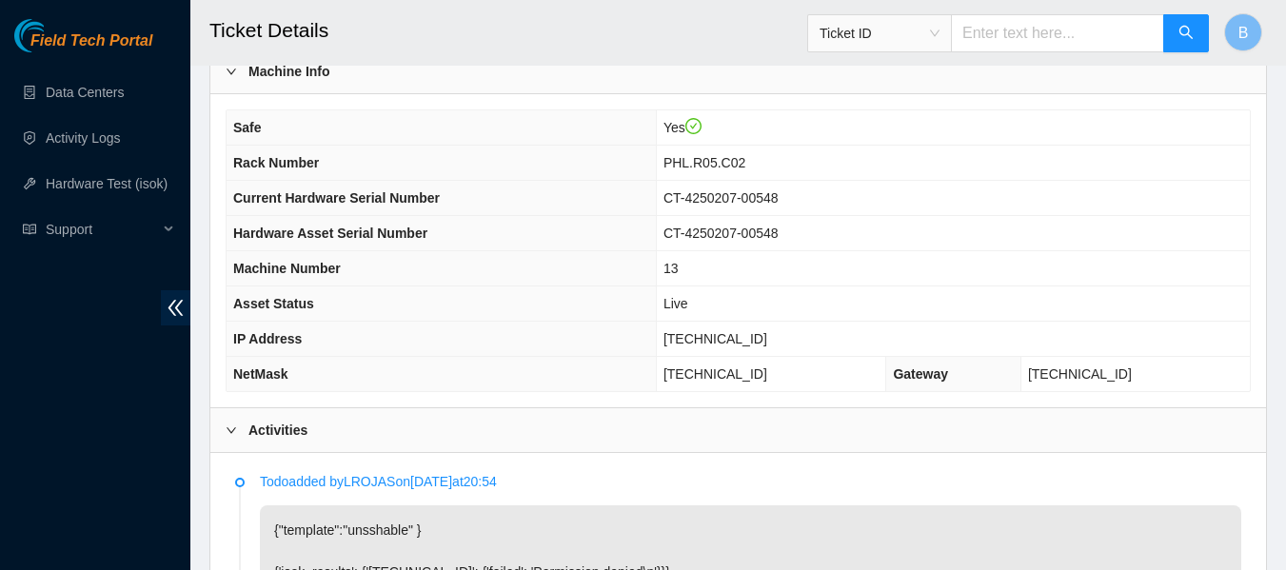
click at [725, 341] on span "[TECHNICAL_ID]" at bounding box center [715, 338] width 104 height 15
copy span "[TECHNICAL_ID]"
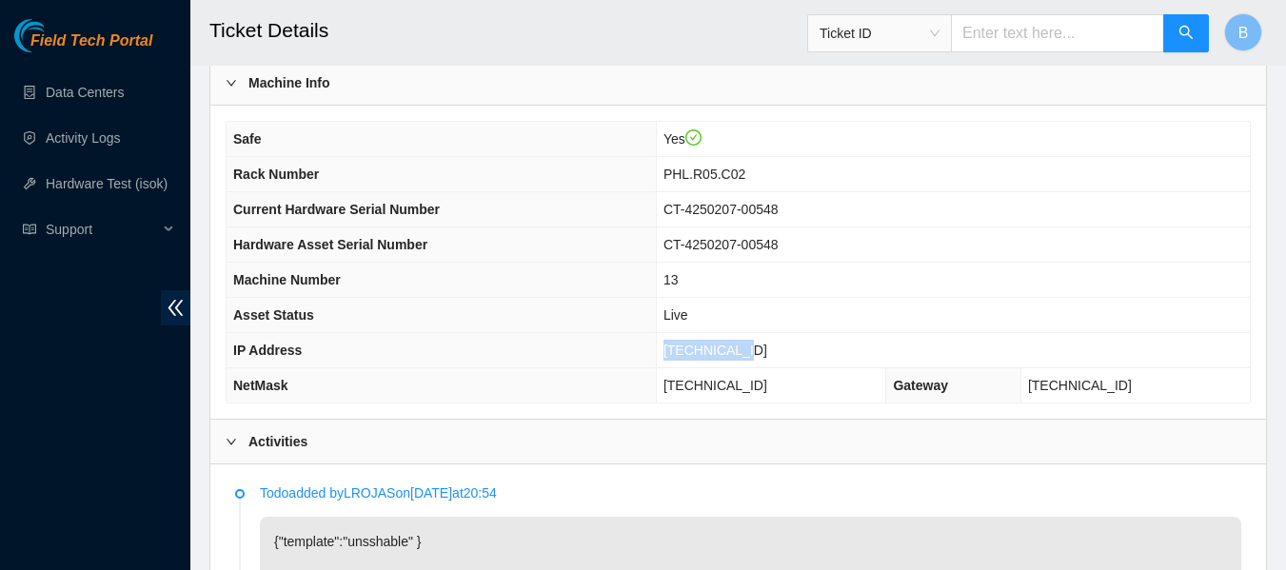
scroll to position [656, 0]
copy span "[TECHNICAL_ID]"
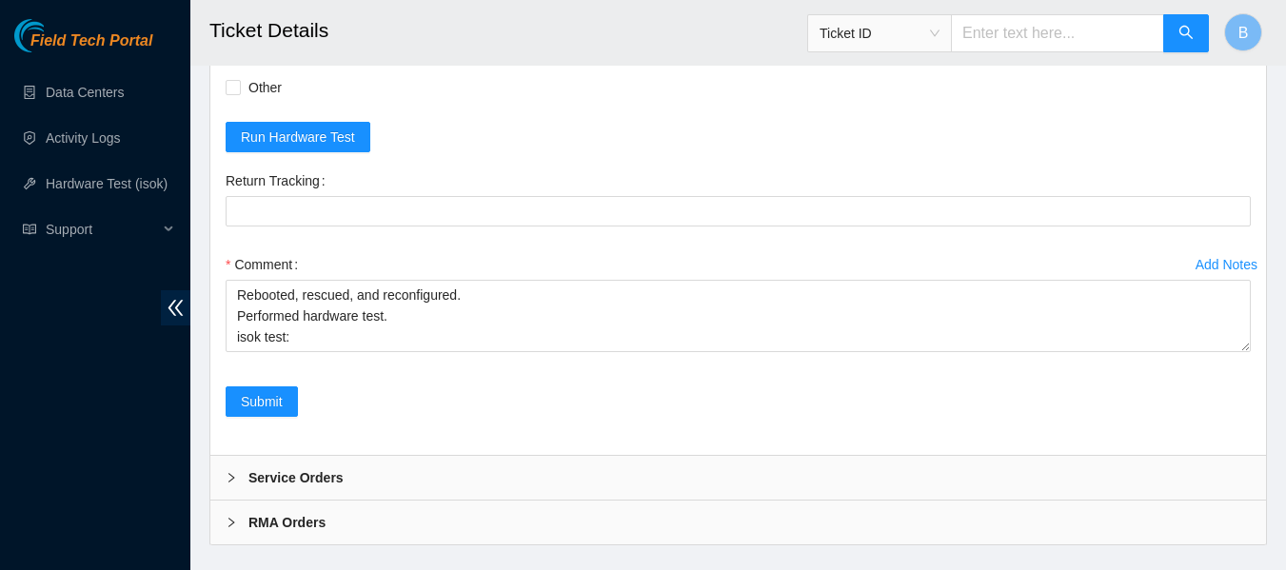
scroll to position [2101, 0]
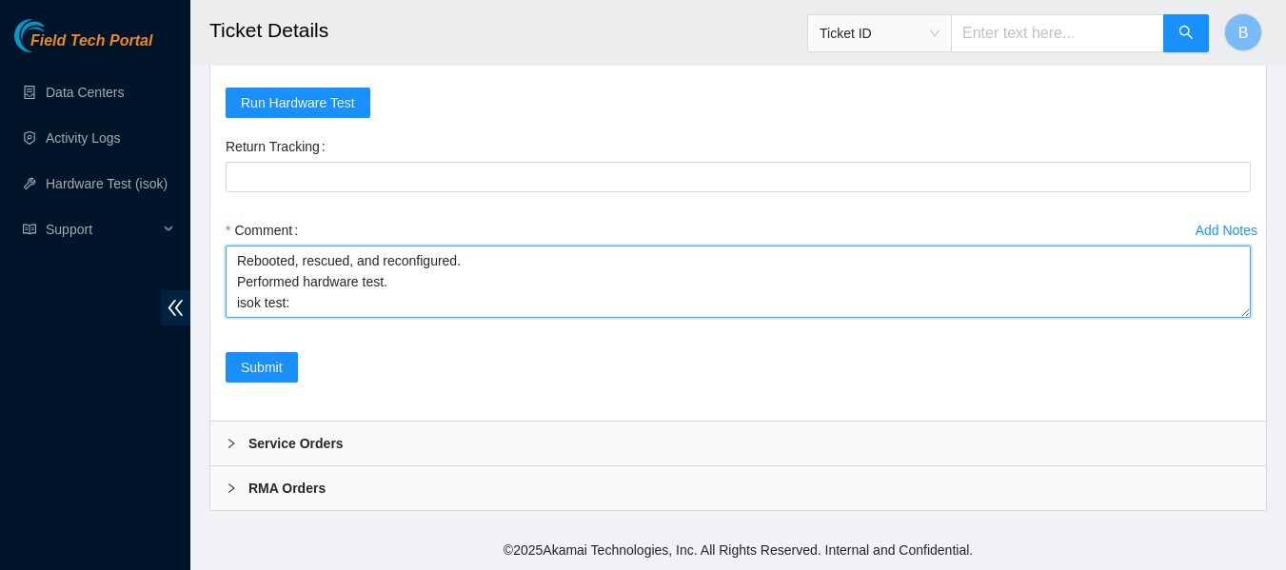
click at [337, 307] on textarea "Rebooted, rescued, and reconfigured. Performed hardware test. isok test:" at bounding box center [738, 282] width 1025 height 72
paste textarea "[TECHNICAL_ID] : passed: ok"
type textarea "Rebooted, rescued, and reconfigured. Performed hardware test. isok test: [TECHN…"
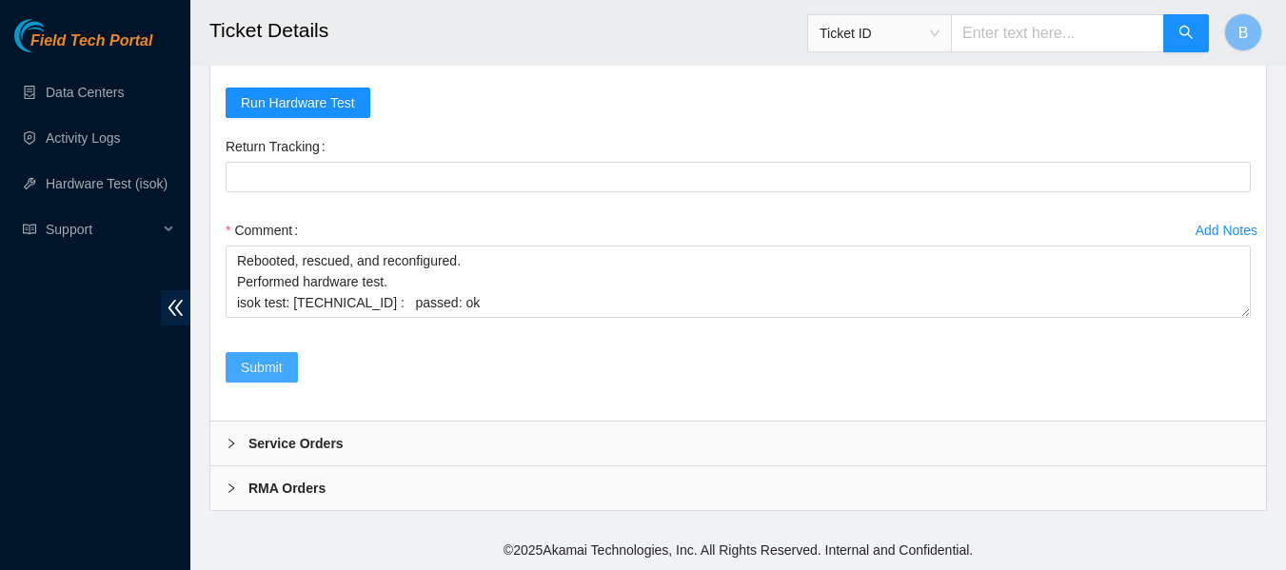
click at [264, 365] on span "Submit" at bounding box center [262, 367] width 42 height 21
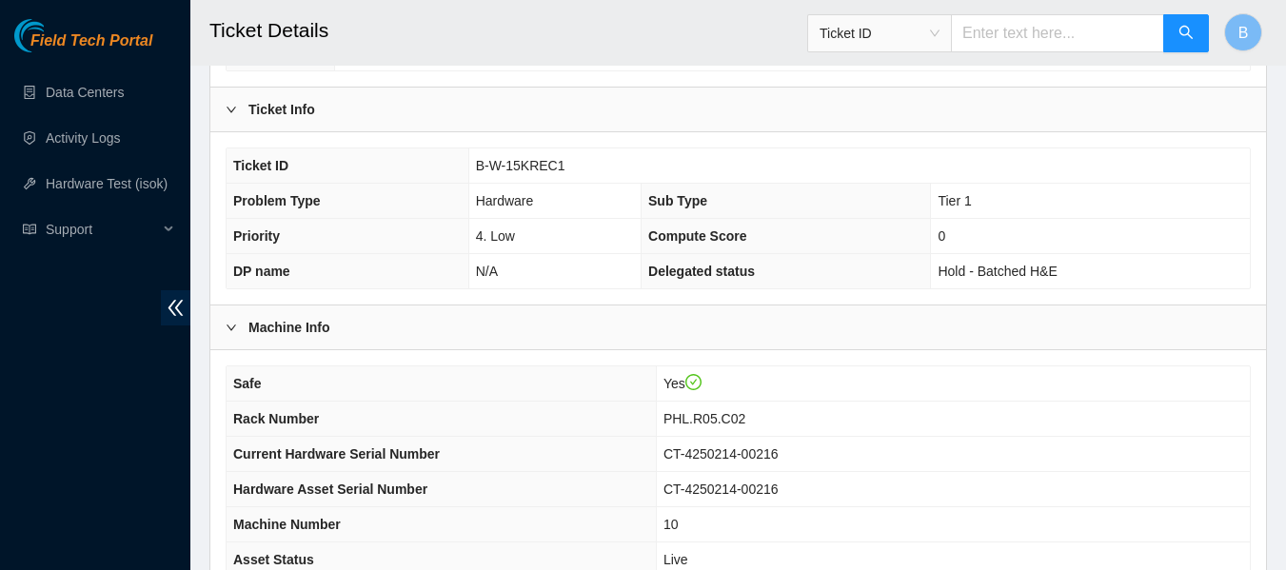
scroll to position [742, 0]
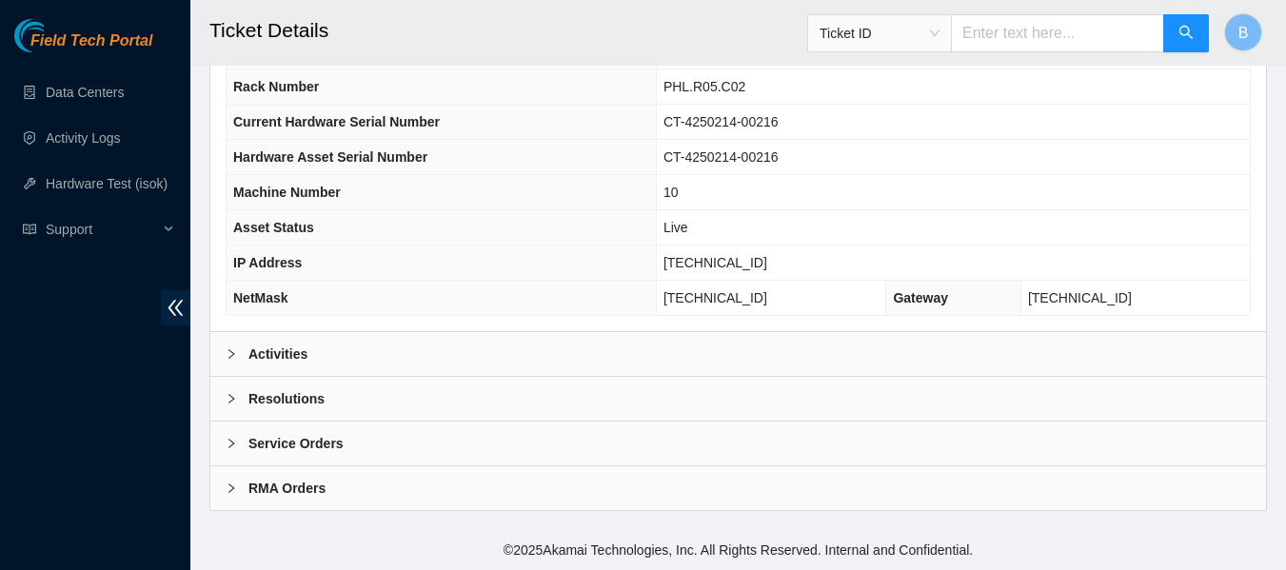
click at [423, 340] on div "Activities" at bounding box center [737, 354] width 1055 height 44
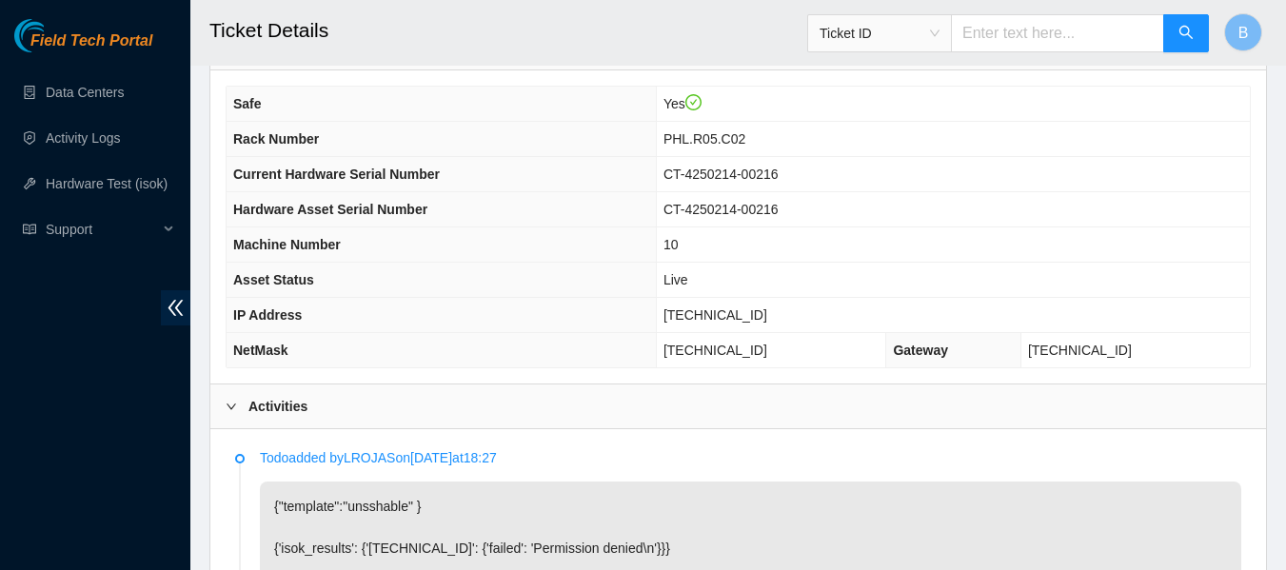
scroll to position [689, 0]
click at [739, 312] on span "[TECHNICAL_ID]" at bounding box center [715, 315] width 104 height 15
copy span "[TECHNICAL_ID]"
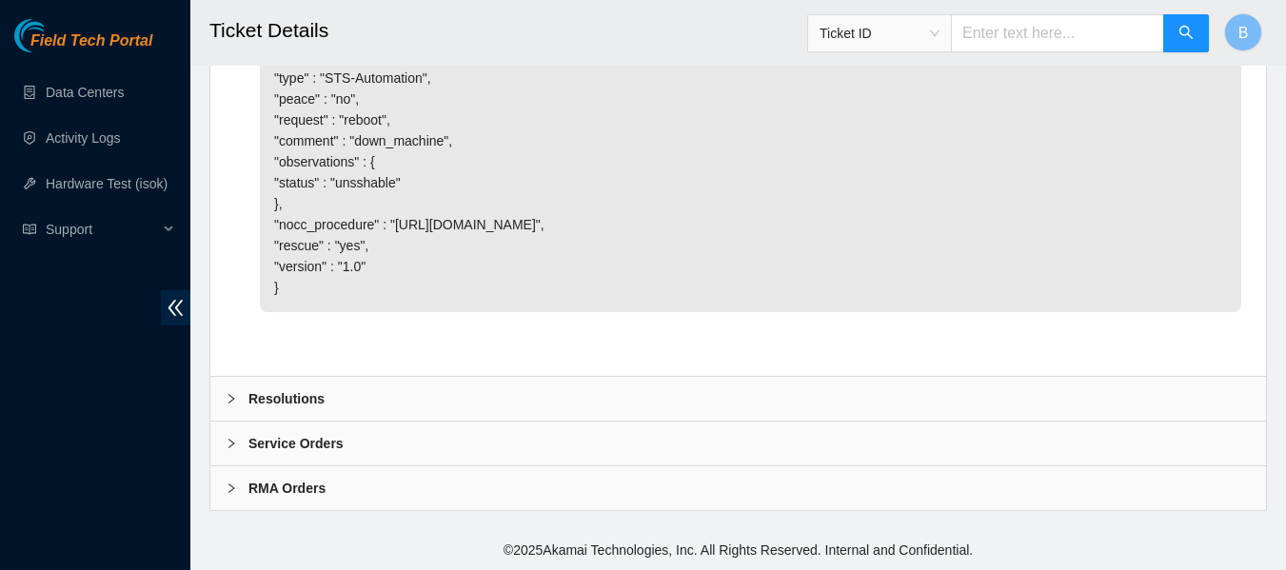
scroll to position [1611, 0]
click at [416, 400] on div "Resolutions" at bounding box center [737, 399] width 1055 height 44
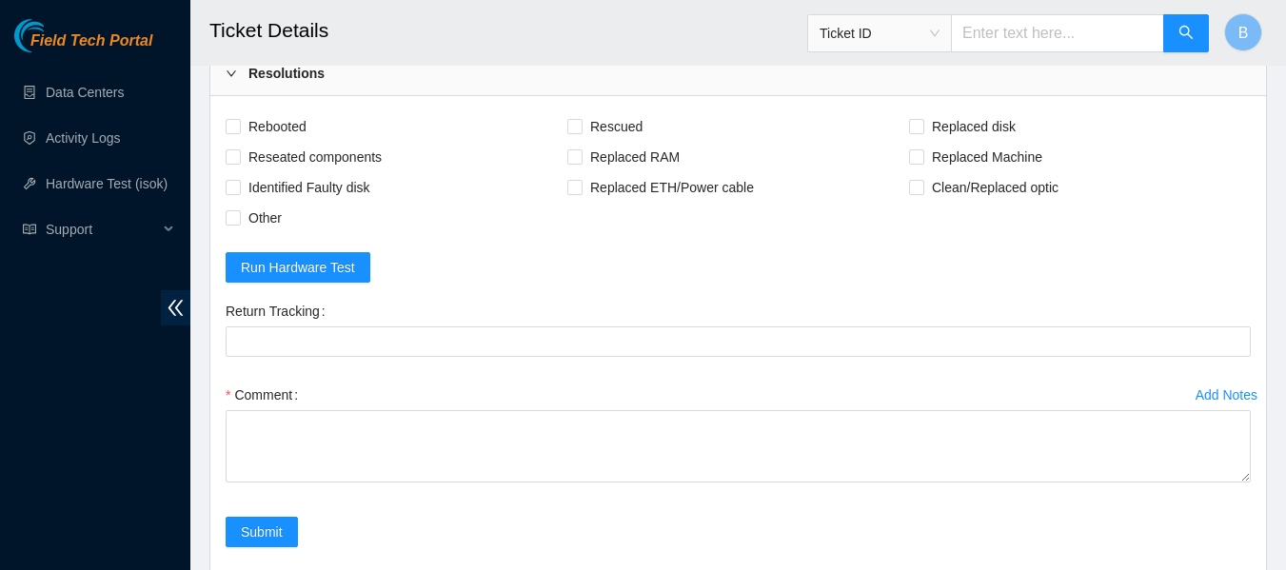
scroll to position [1896, 0]
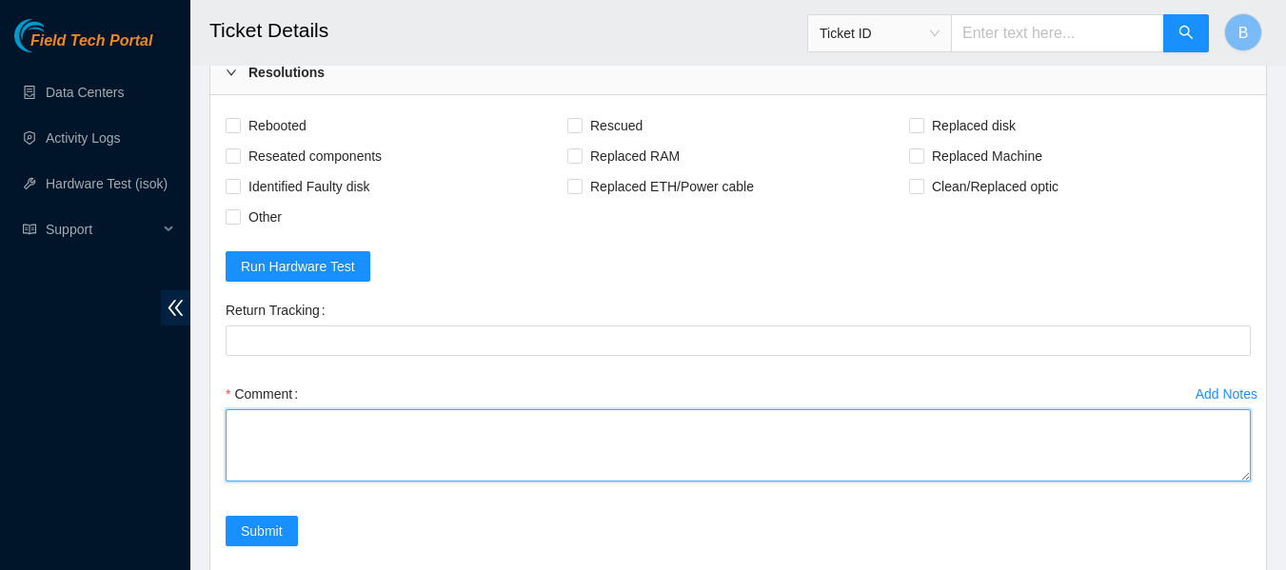
click at [345, 481] on textarea "Comment" at bounding box center [738, 445] width 1025 height 72
paste textarea "Rebooted, rescued, and reconfigured. Performed hardware test. isok test:"
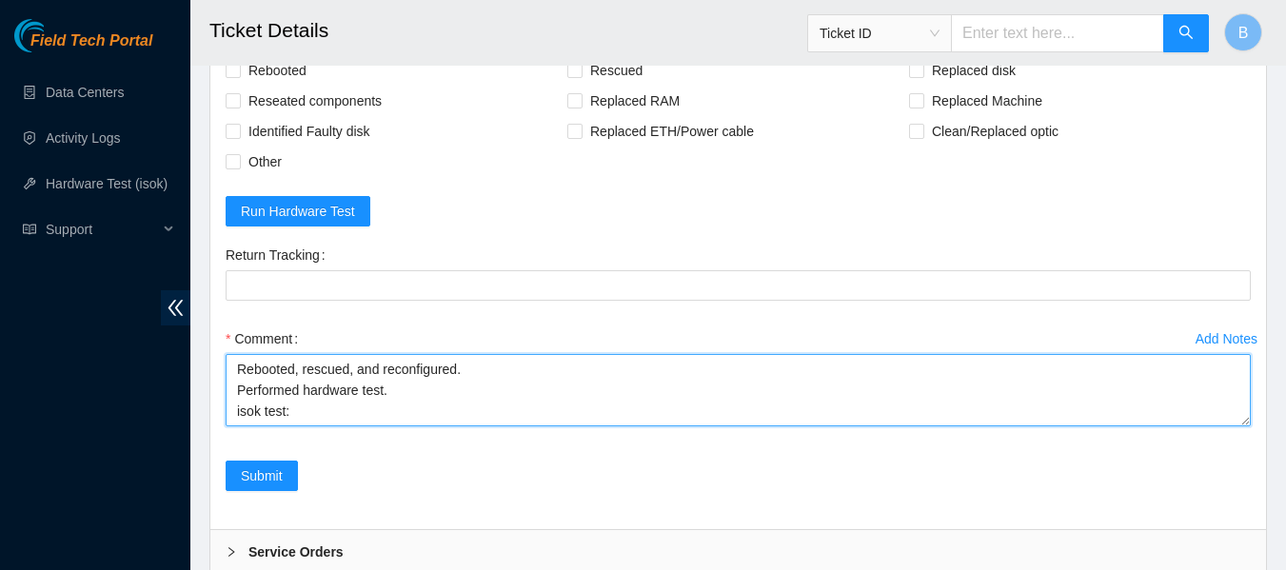
scroll to position [1946, 0]
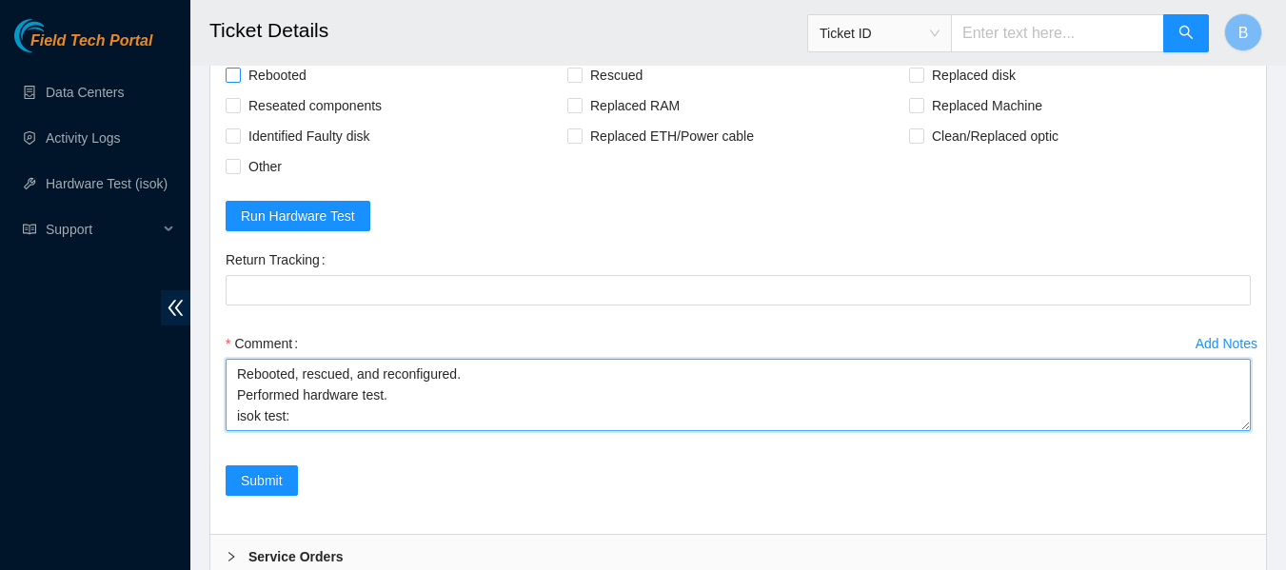
type textarea "Rebooted, rescued, and reconfigured. Performed hardware test. isok test:"
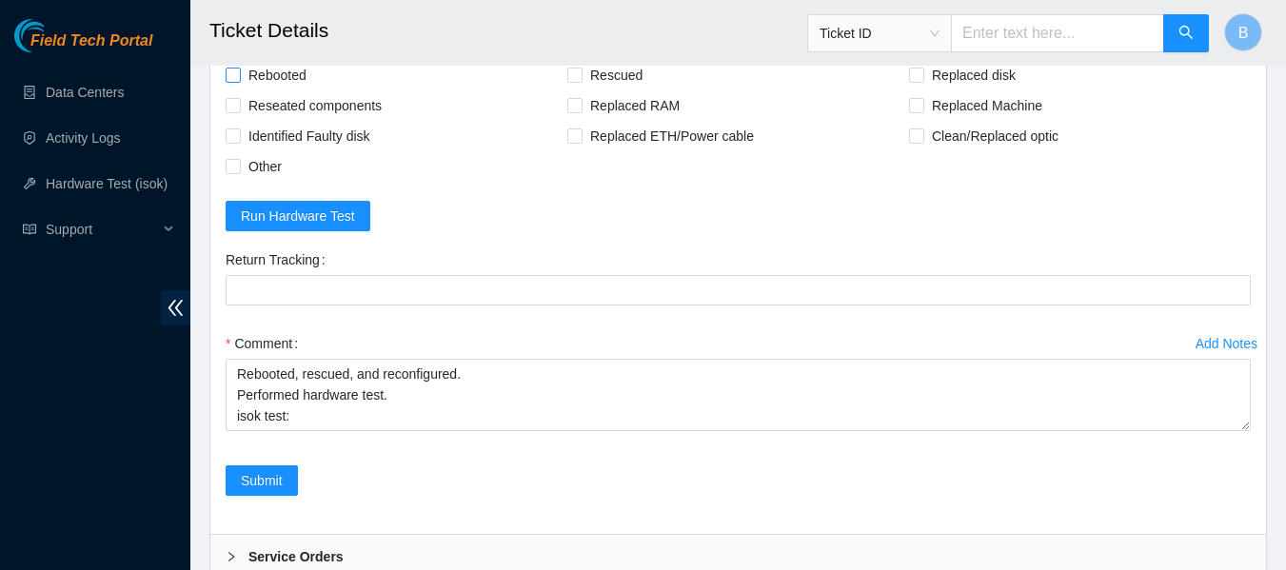
click at [294, 90] on span "Rebooted" at bounding box center [277, 75] width 73 height 30
click at [239, 81] on input "Rebooted" at bounding box center [232, 74] width 13 height 13
checkbox input "true"
click at [624, 90] on span "Rescued" at bounding box center [616, 75] width 68 height 30
click at [580, 81] on input "Rescued" at bounding box center [573, 74] width 13 height 13
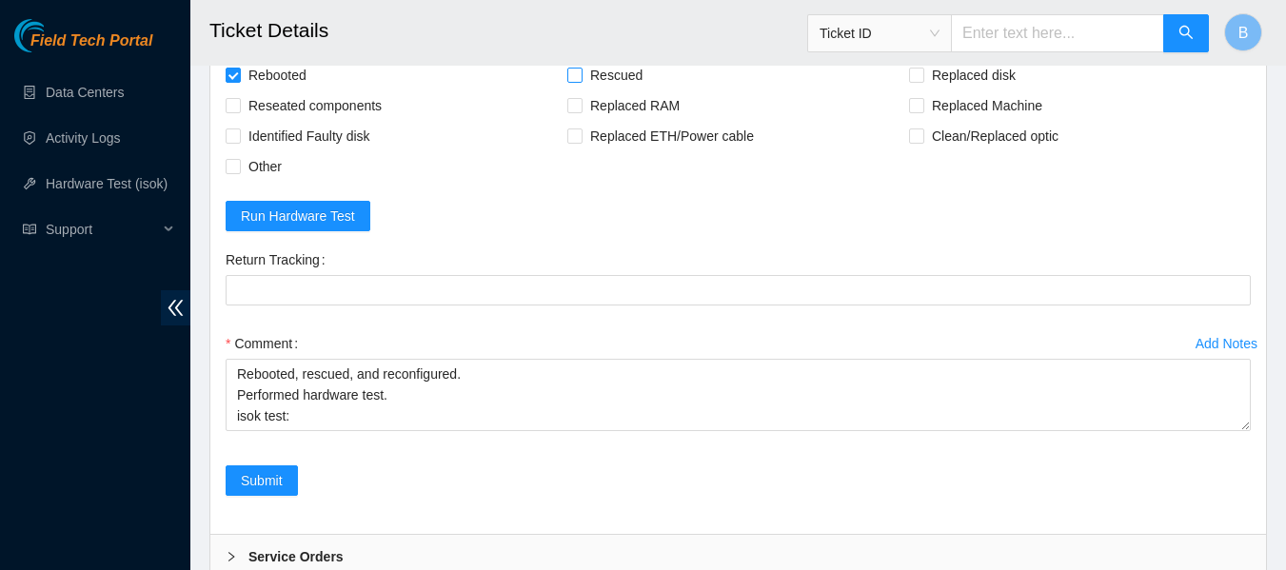
checkbox input "true"
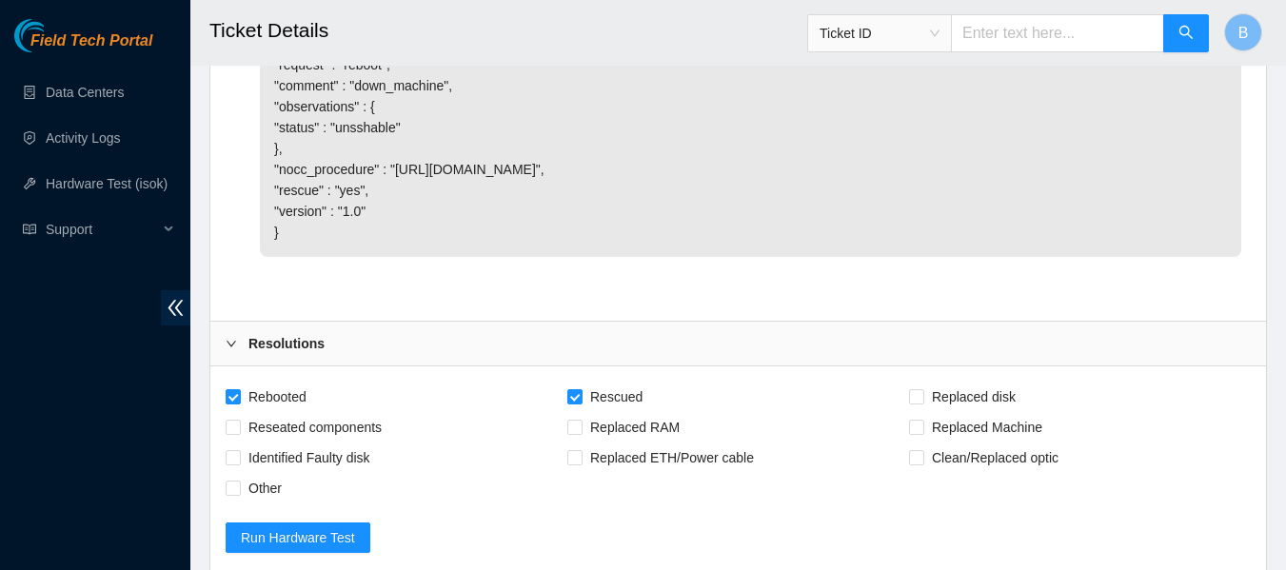
scroll to position [2101, 0]
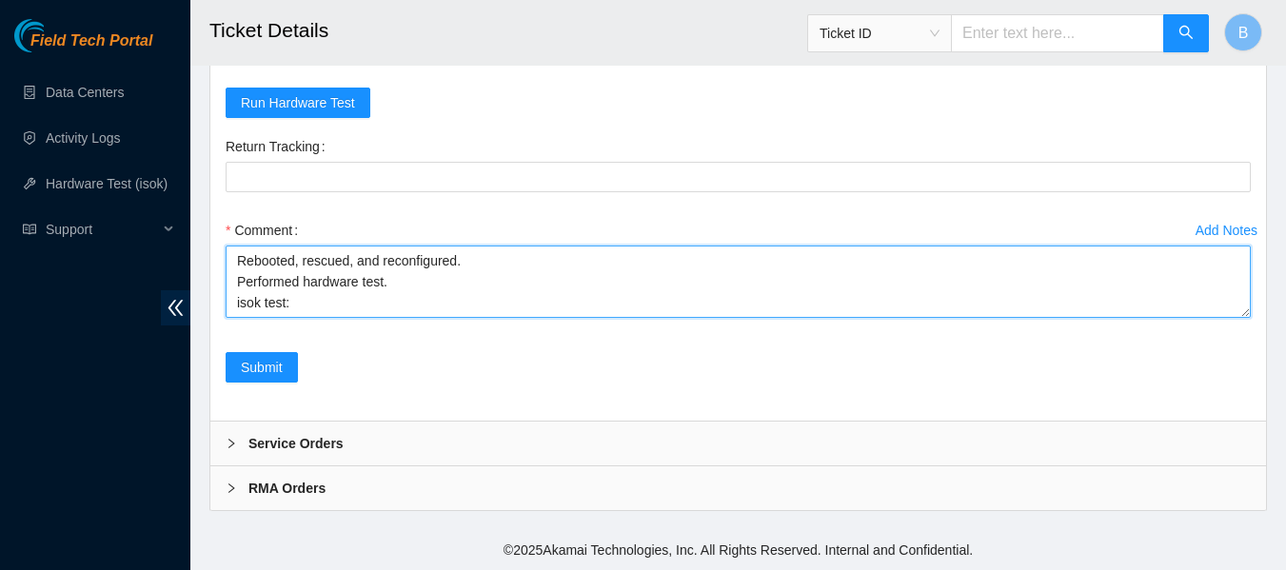
click at [337, 308] on textarea "Rebooted, rescued, and reconfigured. Performed hardware test. isok test:" at bounding box center [738, 282] width 1025 height 72
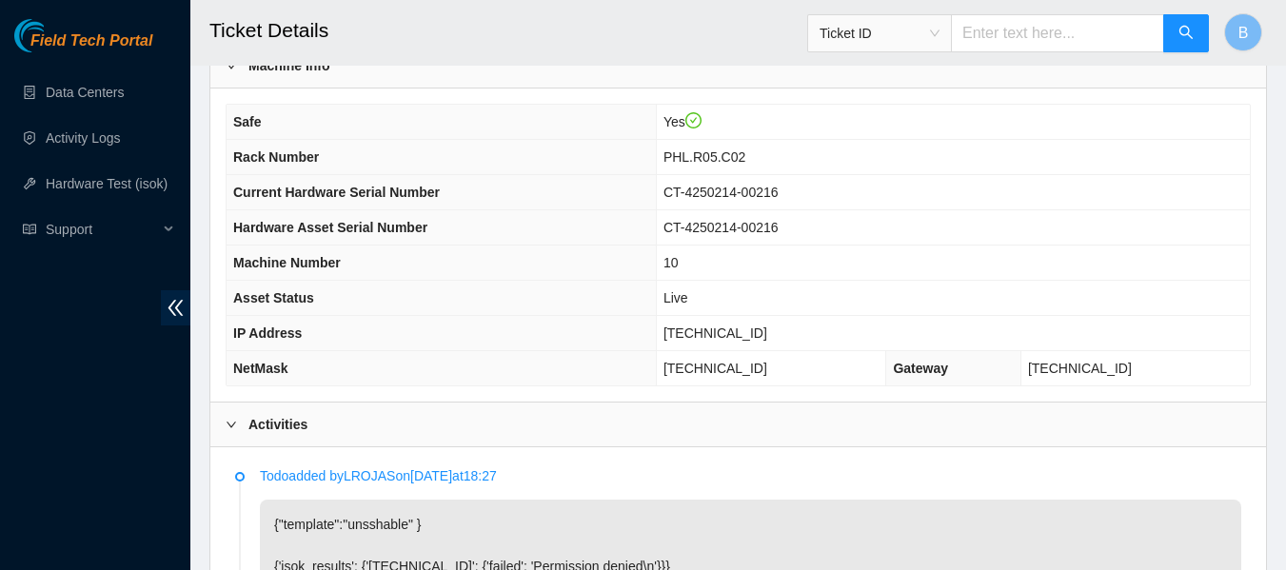
scroll to position [674, 0]
click at [744, 331] on span "23.45.232.45" at bounding box center [715, 331] width 104 height 15
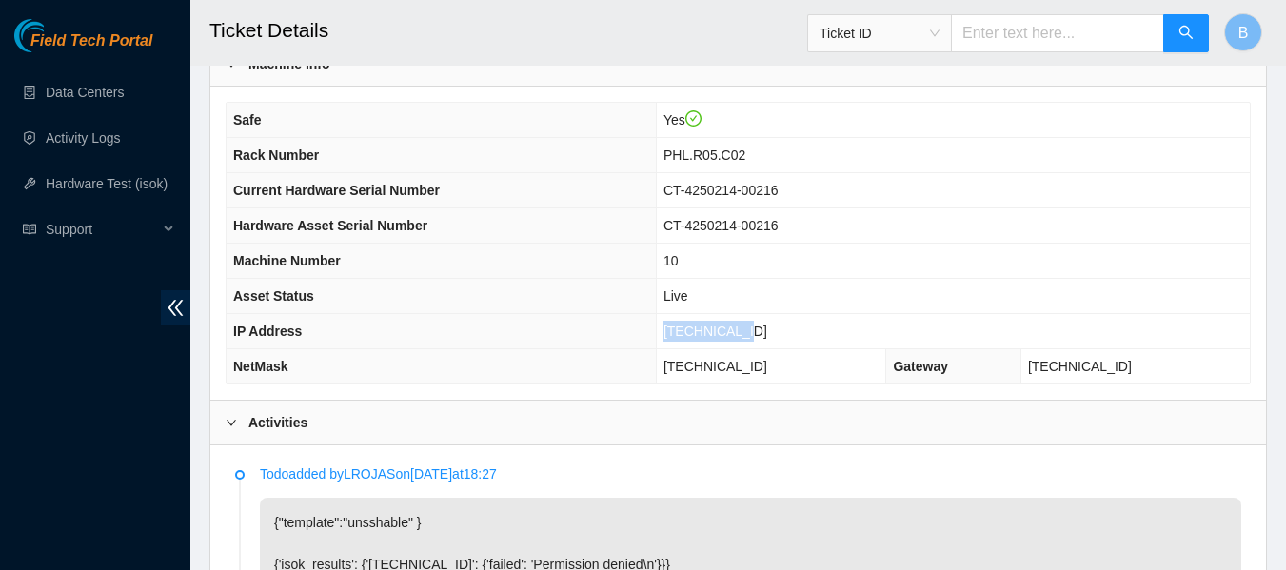
click at [744, 331] on span "23.45.232.45" at bounding box center [715, 331] width 104 height 15
copy span "23.45.232.45"
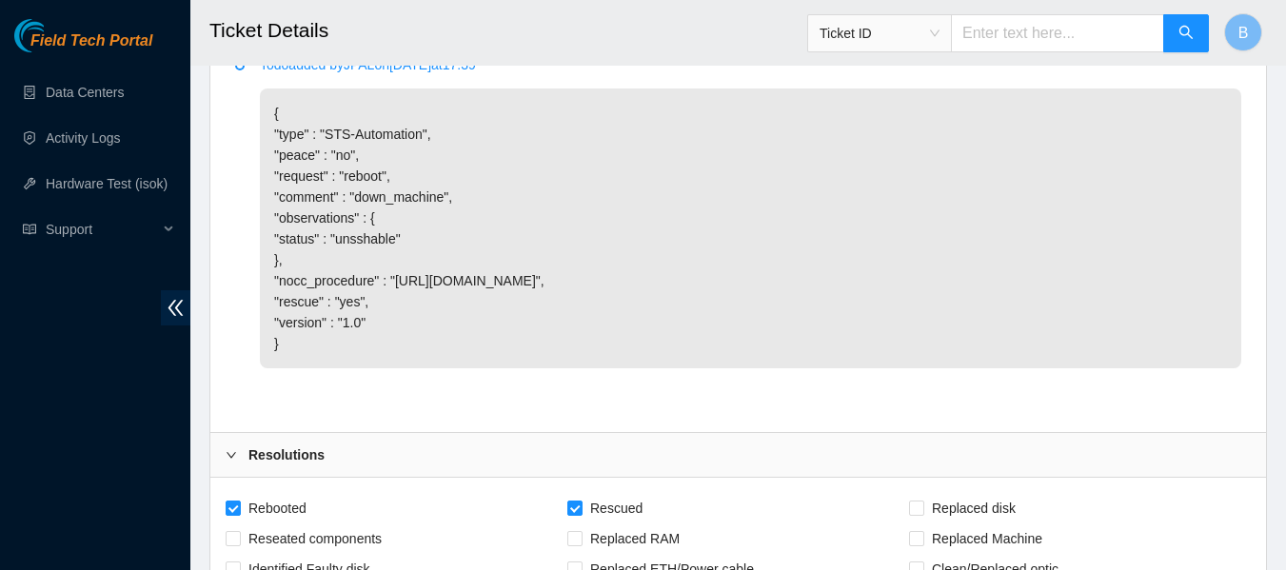
scroll to position [2101, 0]
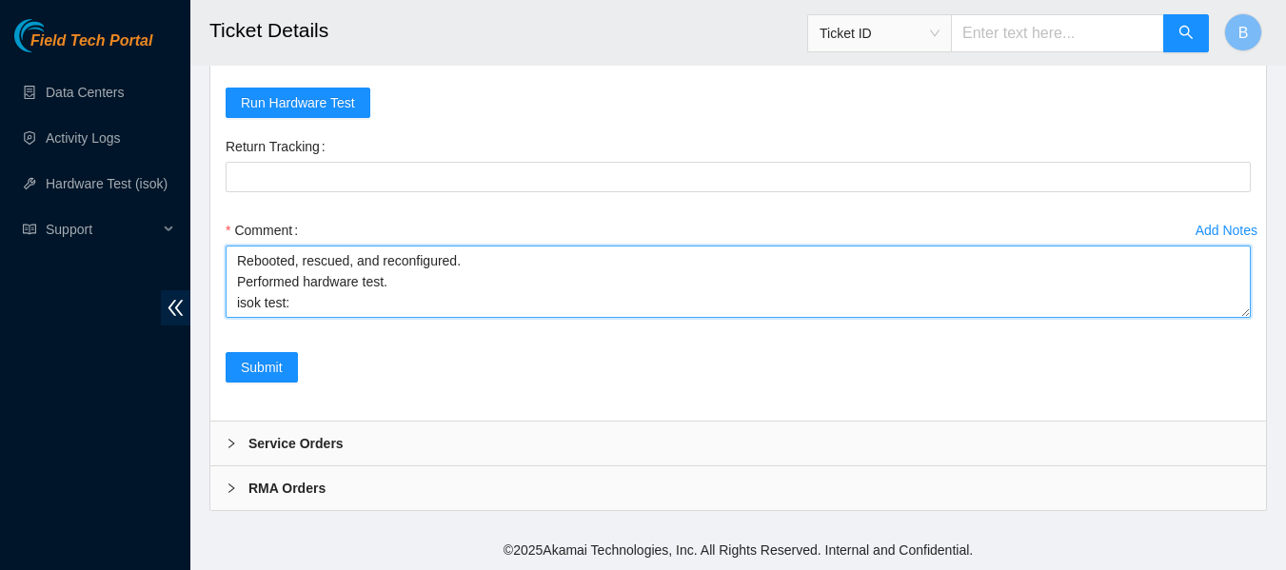
click at [338, 308] on textarea "Rebooted, rescued, and reconfigured. Performed hardware test. isok test:" at bounding box center [738, 282] width 1025 height 72
paste textarea "23.45.232.45 : passed: ok"
type textarea "Rebooted, rescued, and reconfigured. Performed hardware test. isok test: 23.45.…"
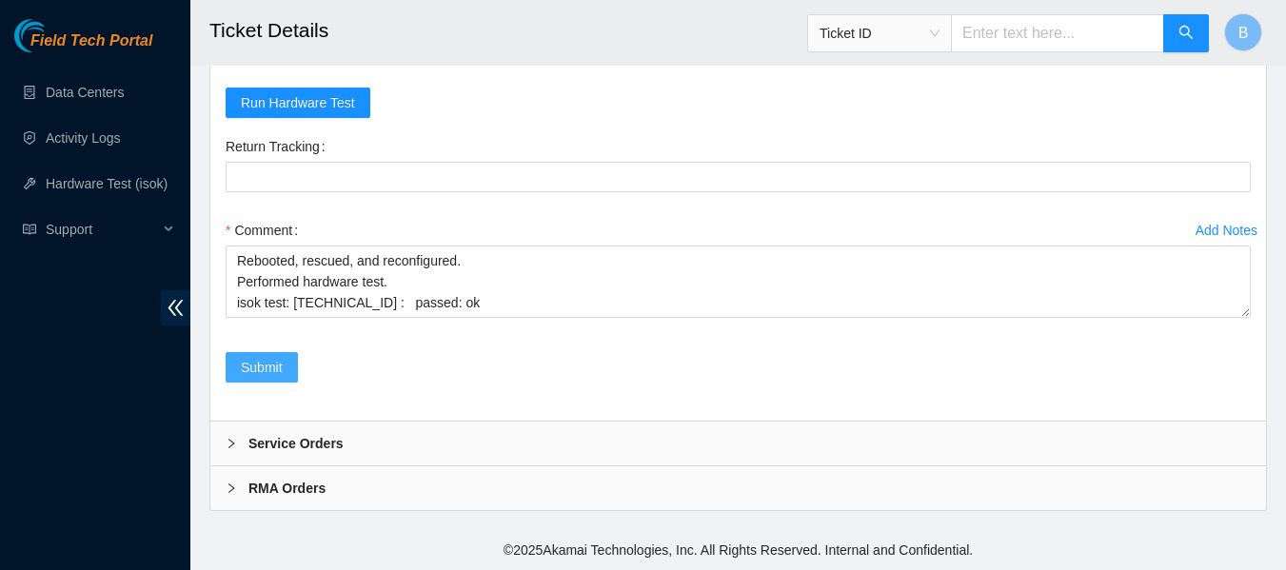
click at [273, 375] on span "Submit" at bounding box center [262, 367] width 42 height 21
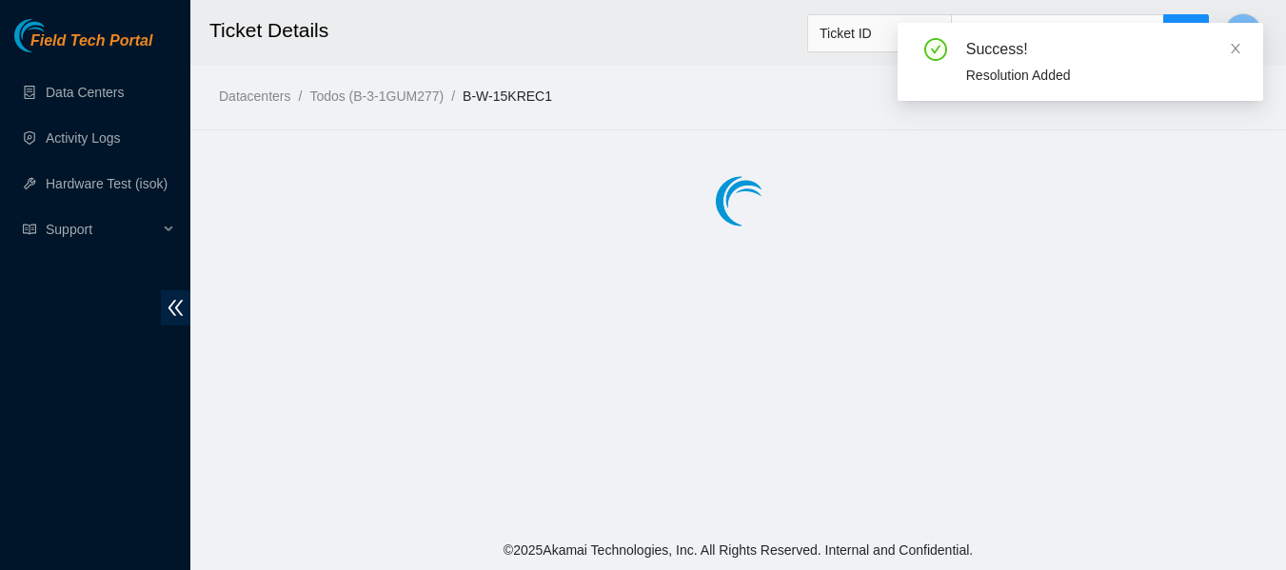
scroll to position [0, 0]
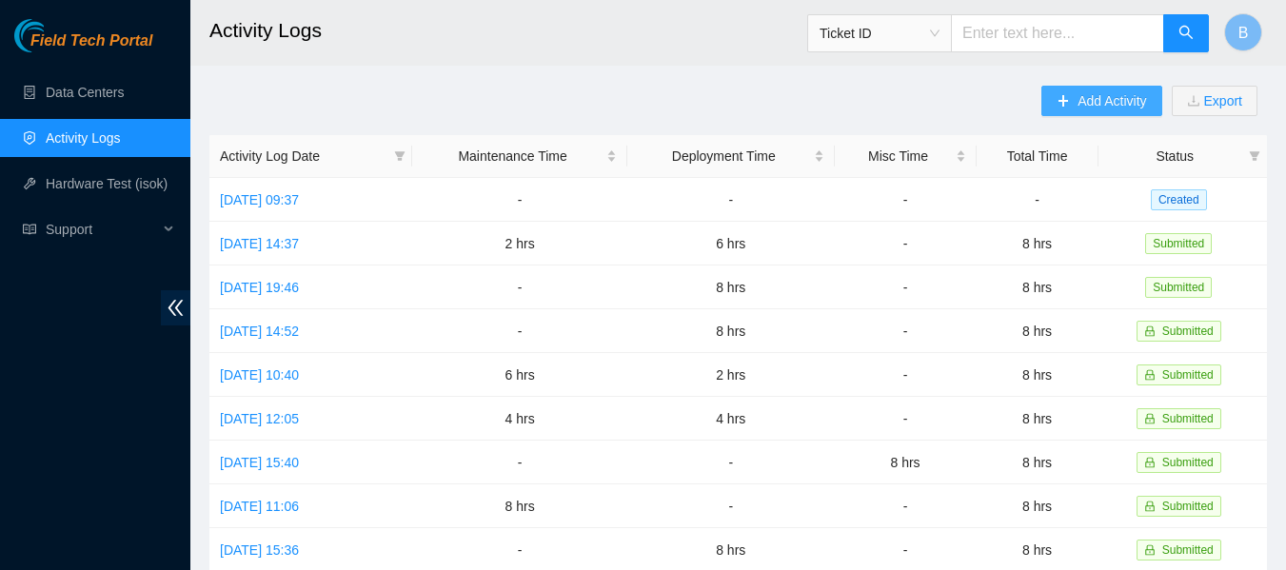
click at [1122, 109] on span "Add Activity" at bounding box center [1111, 100] width 69 height 21
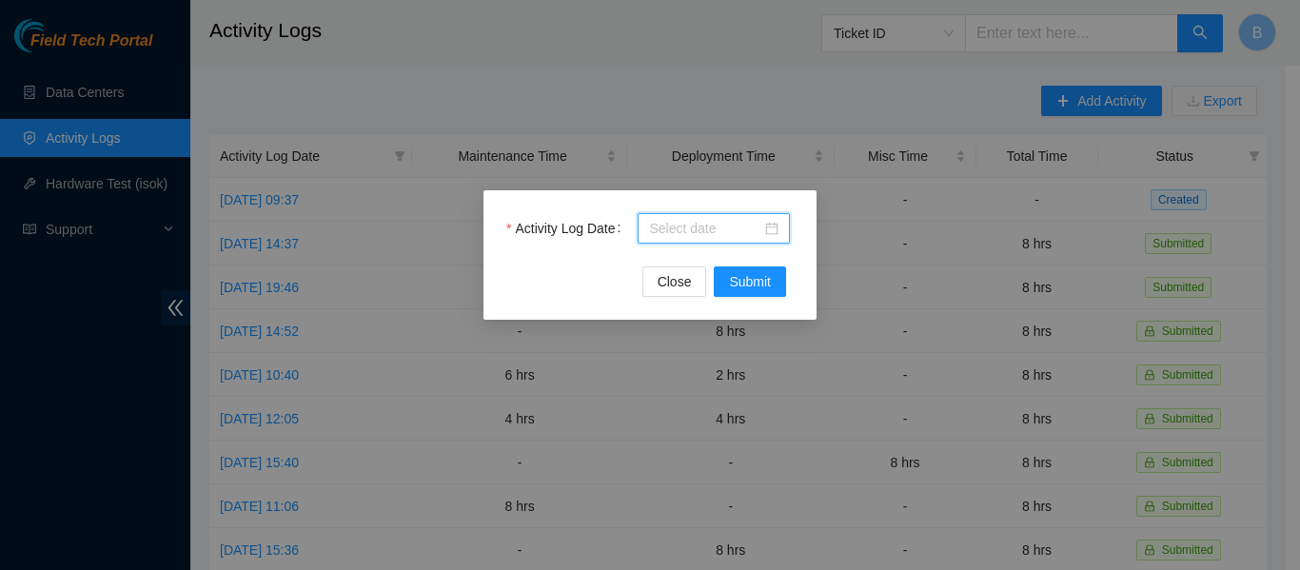
click at [737, 235] on input "Activity Log Date" at bounding box center [705, 228] width 112 height 21
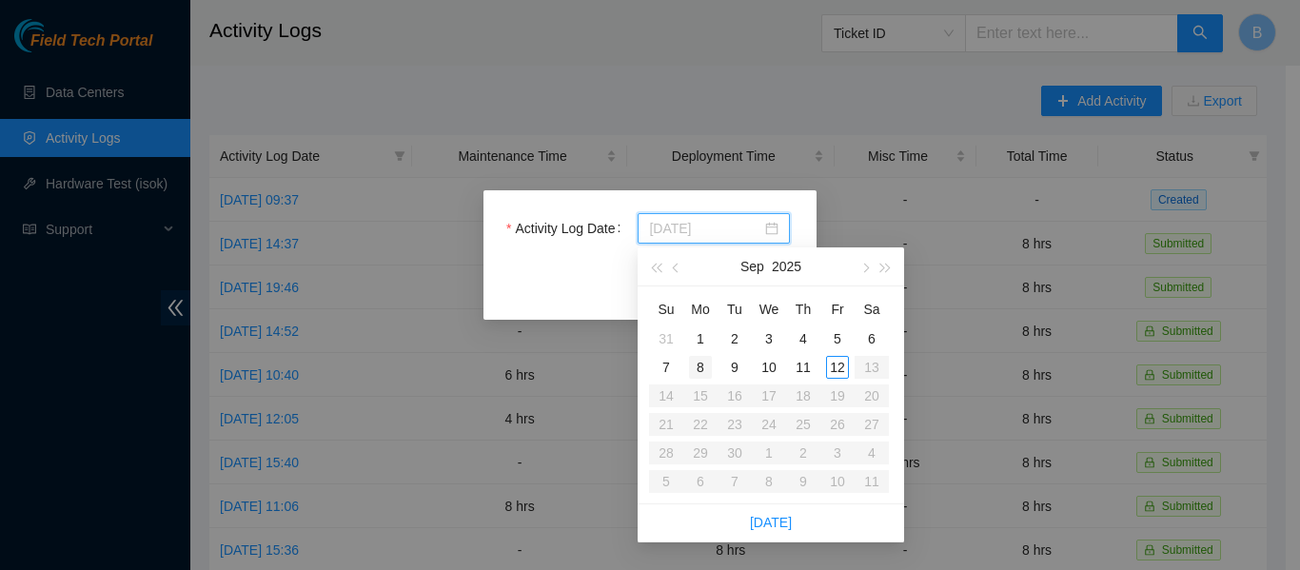
type input "2025-09-08"
click at [703, 367] on div "8" at bounding box center [700, 367] width 23 height 23
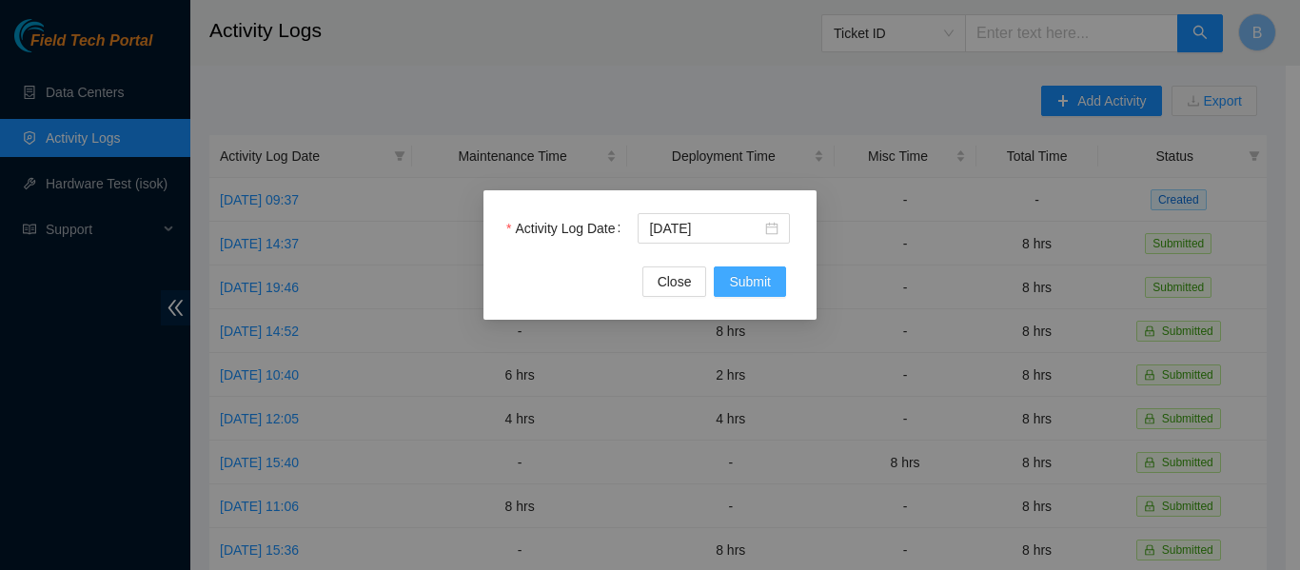
click at [759, 282] on span "Submit" at bounding box center [750, 281] width 42 height 21
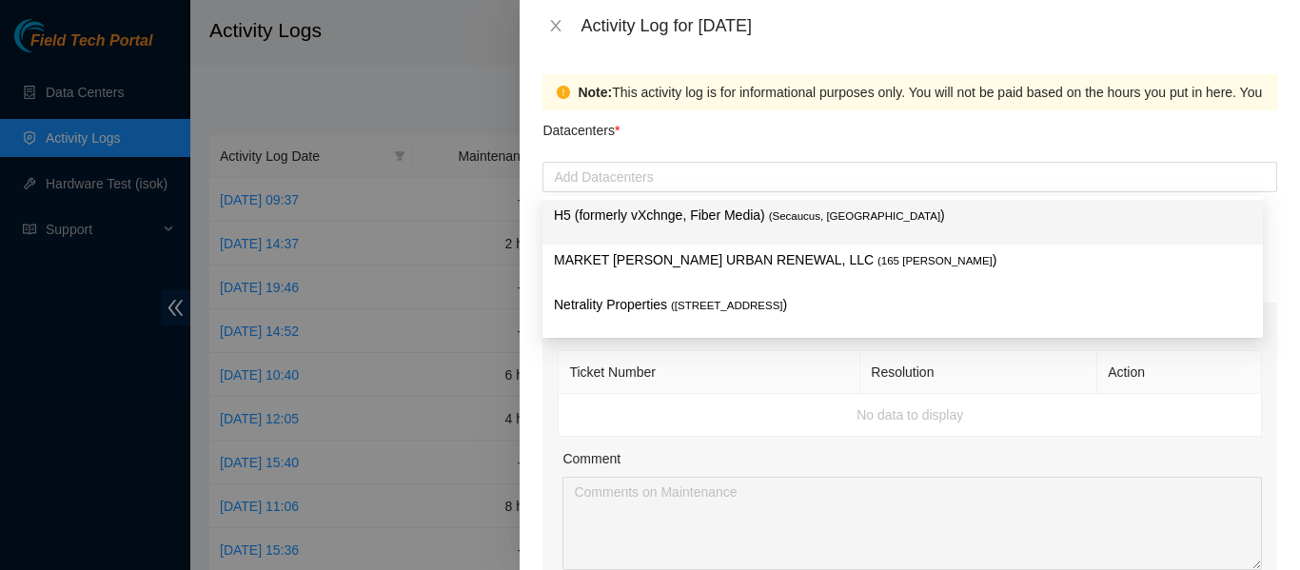
click at [621, 183] on div at bounding box center [909, 177] width 725 height 23
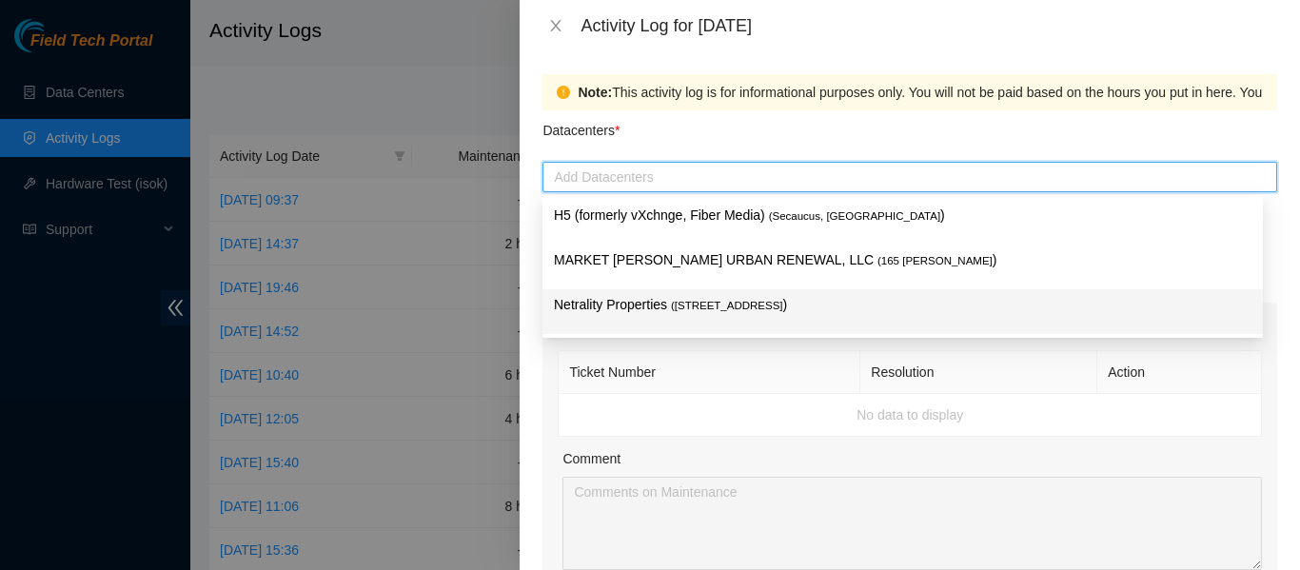
click at [668, 299] on p "Netrality Properties ( 401 N. Broad (Philadelphia) )" at bounding box center [902, 305] width 697 height 22
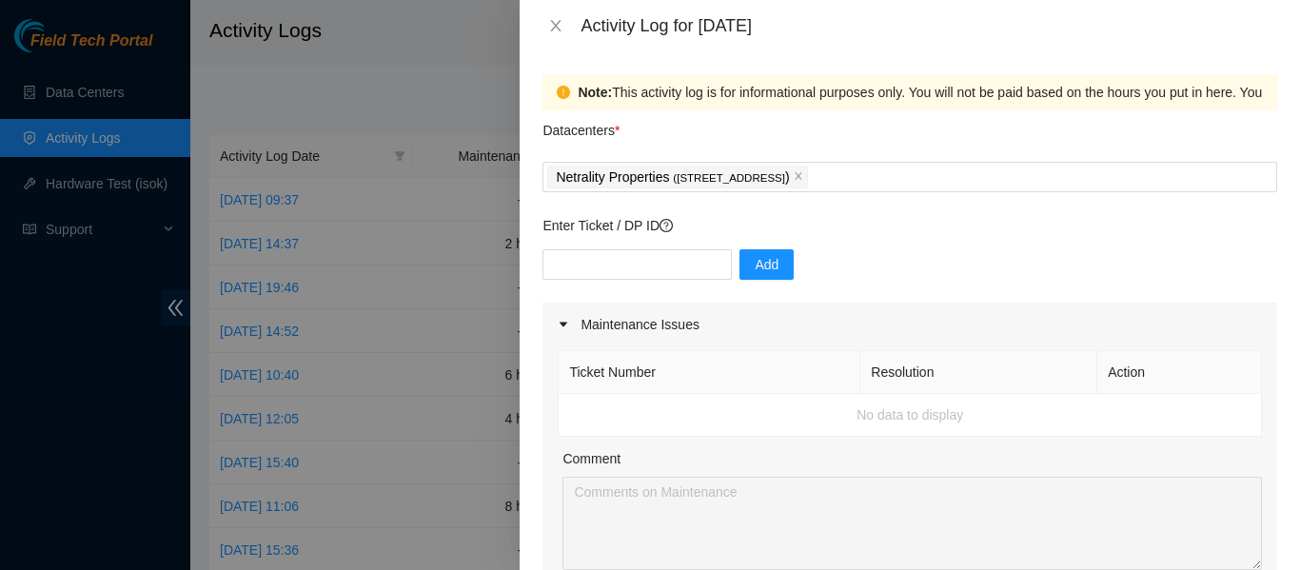
click at [665, 263] on input "text" at bounding box center [636, 264] width 189 height 30
paste input "DP81318"
type input "DP81318"
click at [773, 249] on button "Add" at bounding box center [766, 264] width 54 height 30
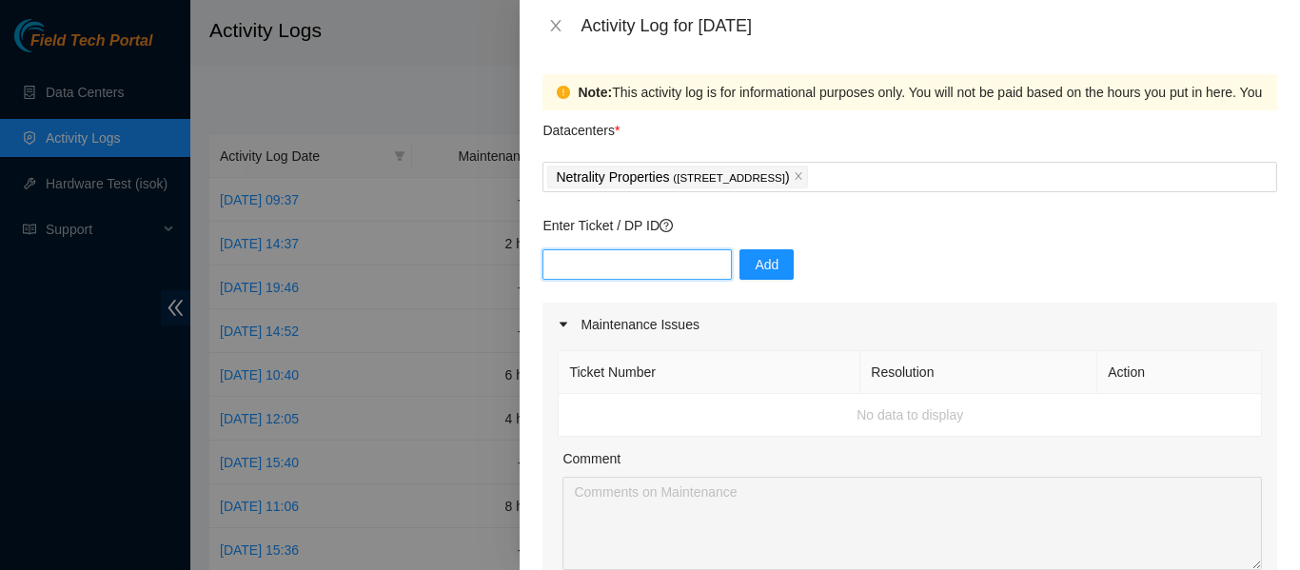
click at [677, 264] on input "text" at bounding box center [636, 264] width 189 height 30
paste input "DP81317"
type input "DP81317"
click at [739, 264] on button "Add" at bounding box center [766, 264] width 54 height 30
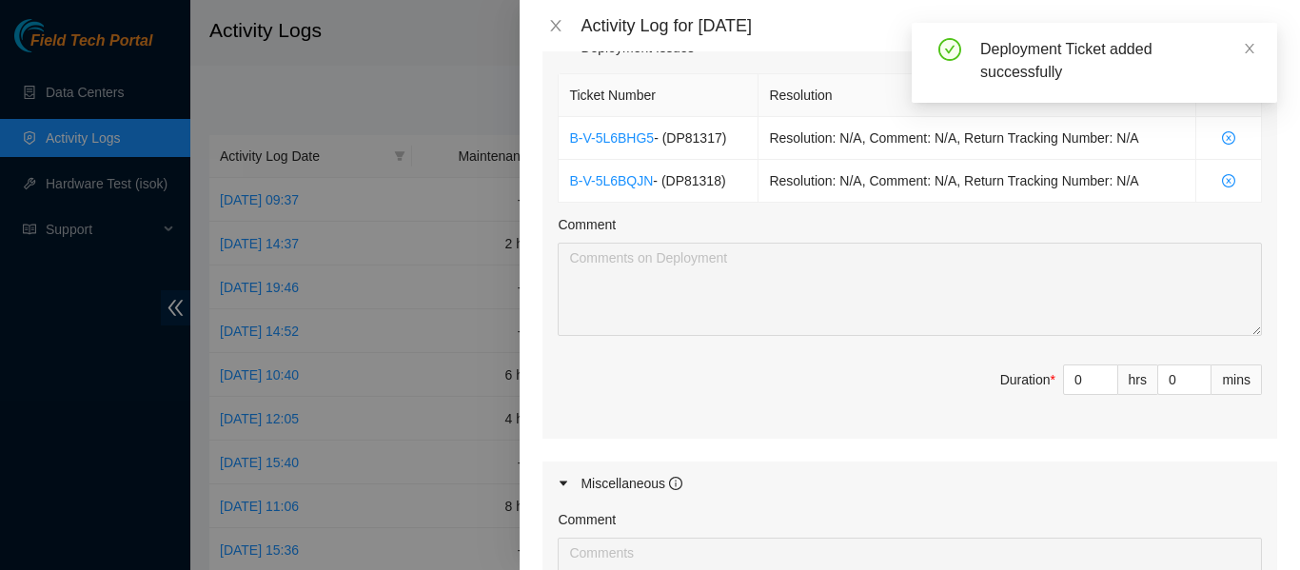
scroll to position [673, 0]
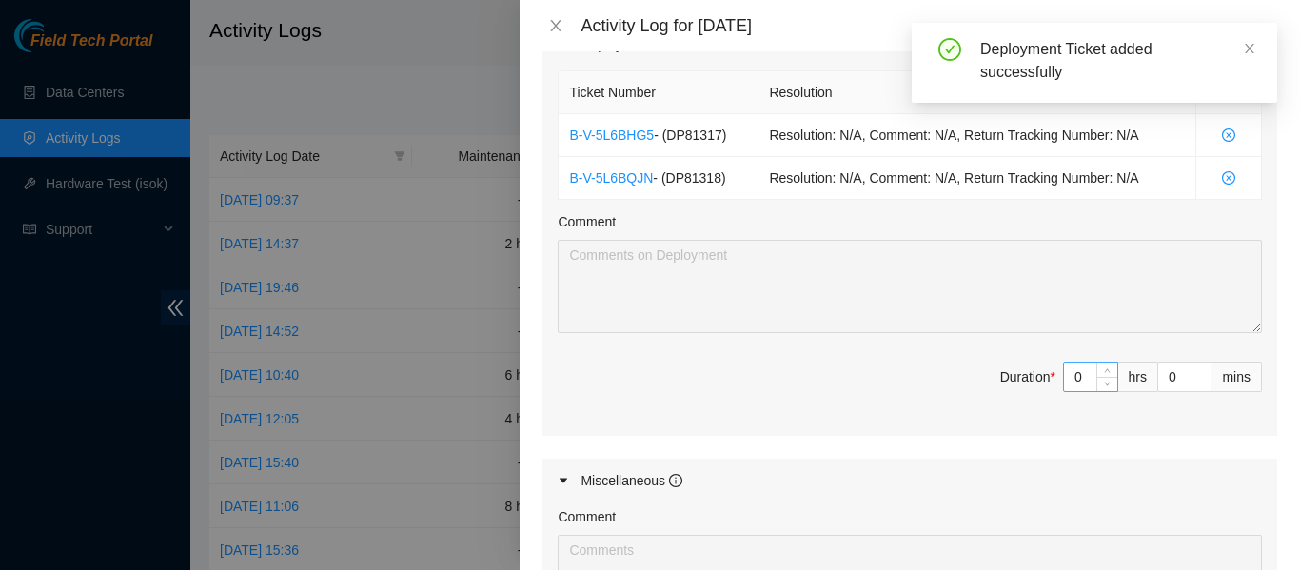
click at [1081, 380] on input "0" at bounding box center [1090, 377] width 53 height 29
type input "8"
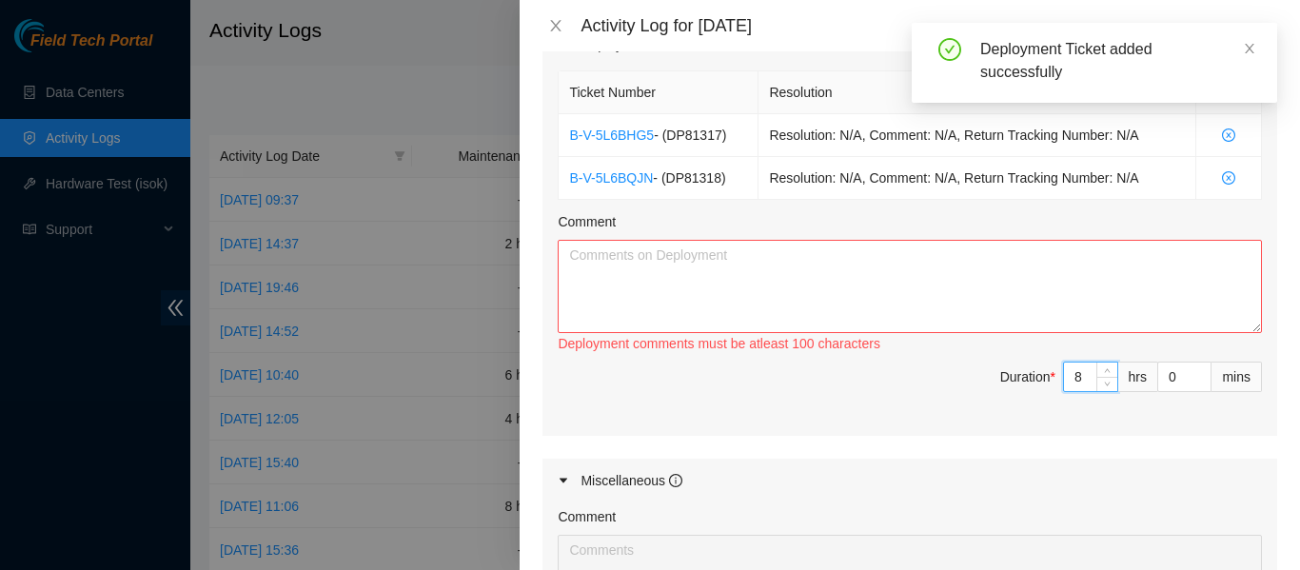
type input "8"
click at [874, 232] on div "Comment" at bounding box center [910, 225] width 704 height 29
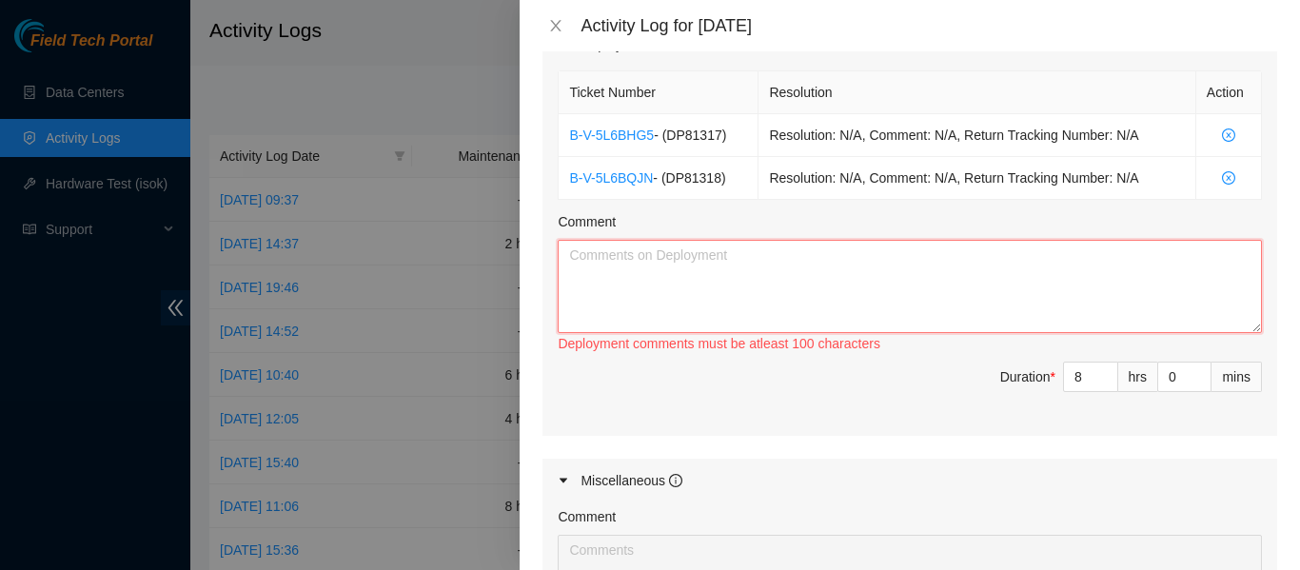
click at [813, 288] on textarea "Comment" at bounding box center [910, 286] width 704 height 93
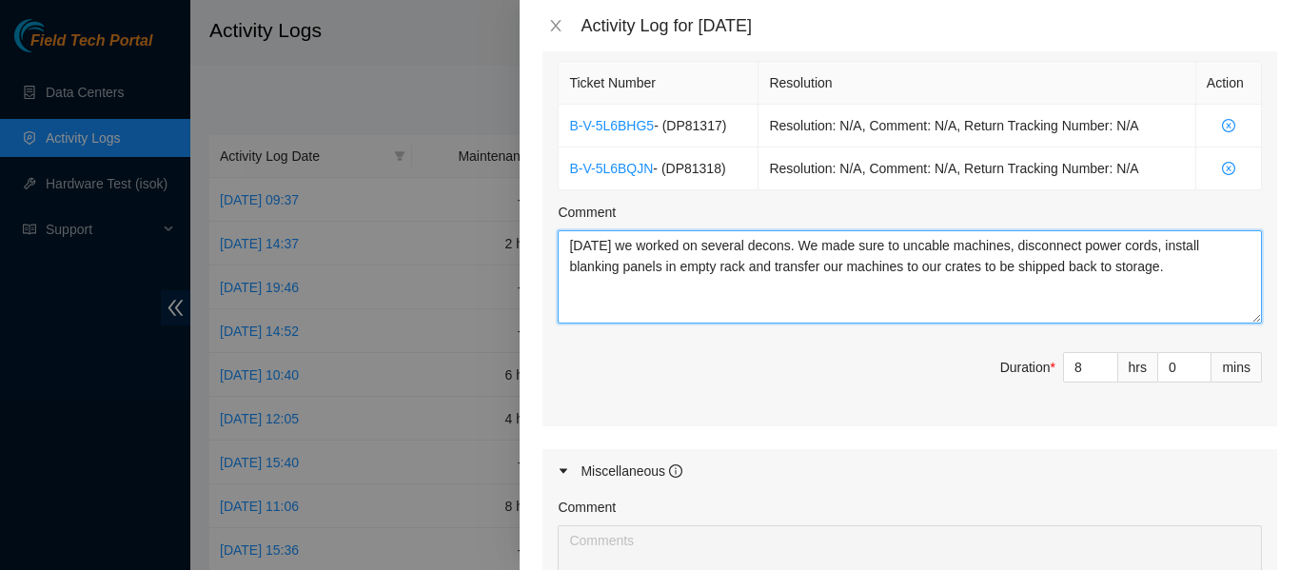
scroll to position [626, 0]
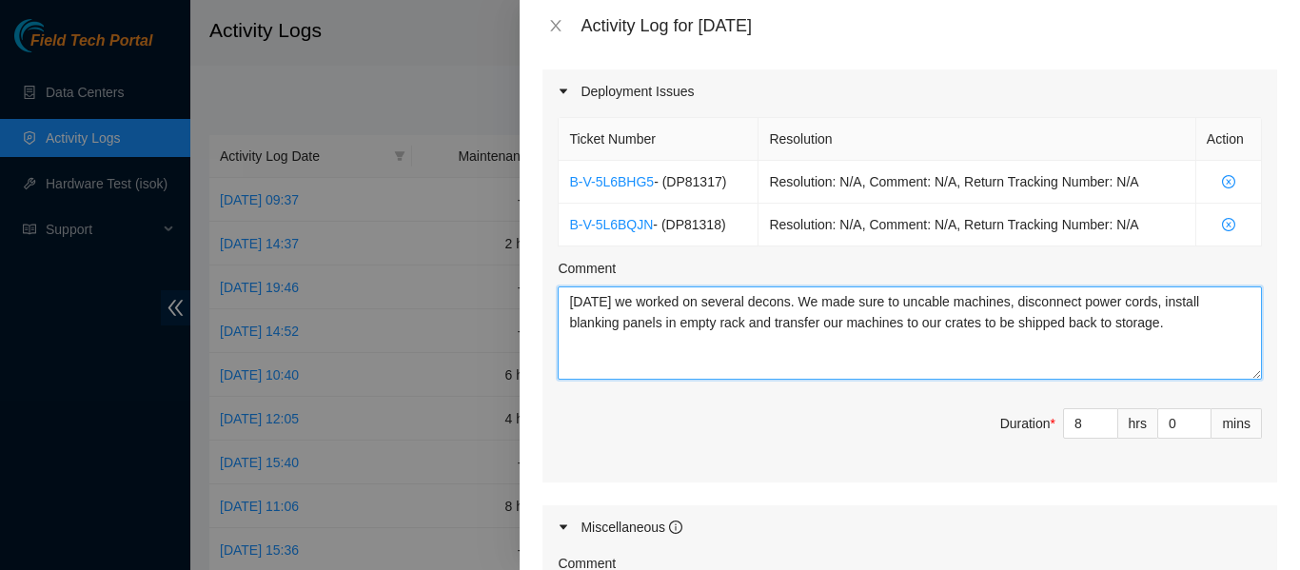
click at [1193, 317] on textarea "Today we worked on several decons. We made sure to uncable machines, disconnect…" at bounding box center [910, 332] width 704 height 93
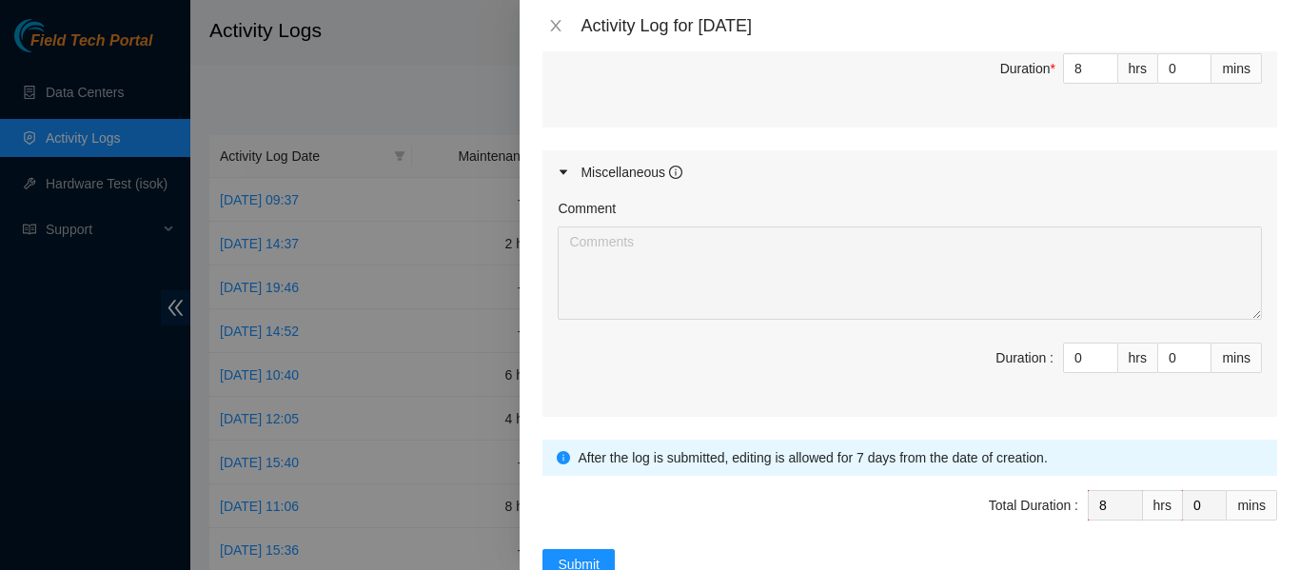
scroll to position [1036, 0]
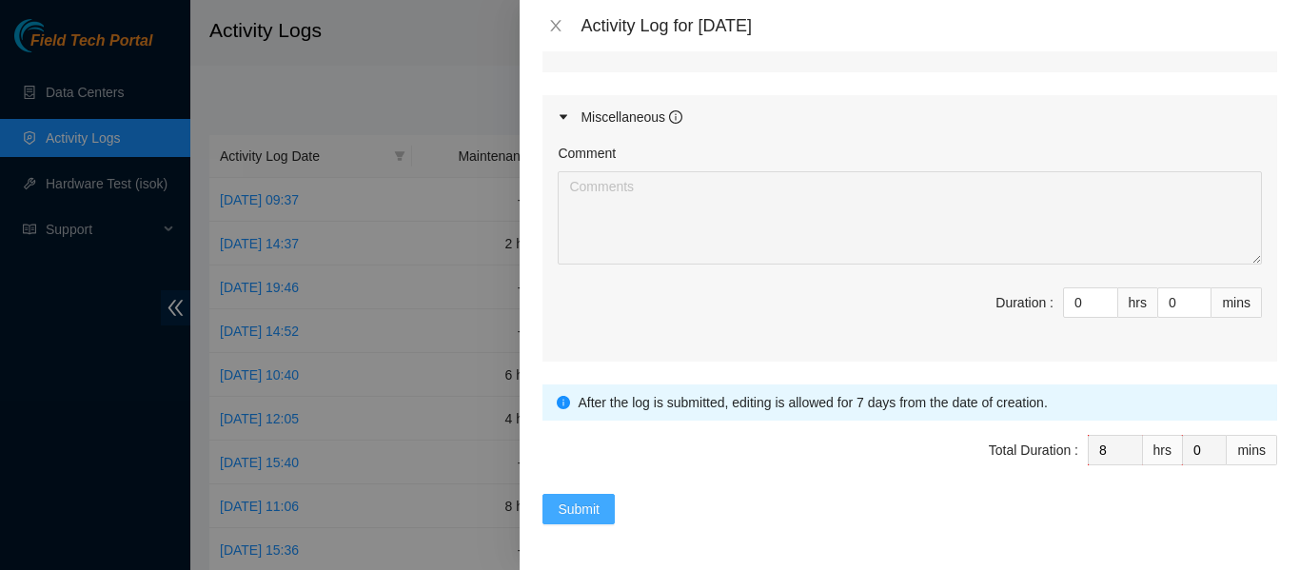
type textarea "Today we worked on several decons. We made sure to uncable machines, disconnect…"
click at [595, 499] on span "Submit" at bounding box center [579, 509] width 42 height 21
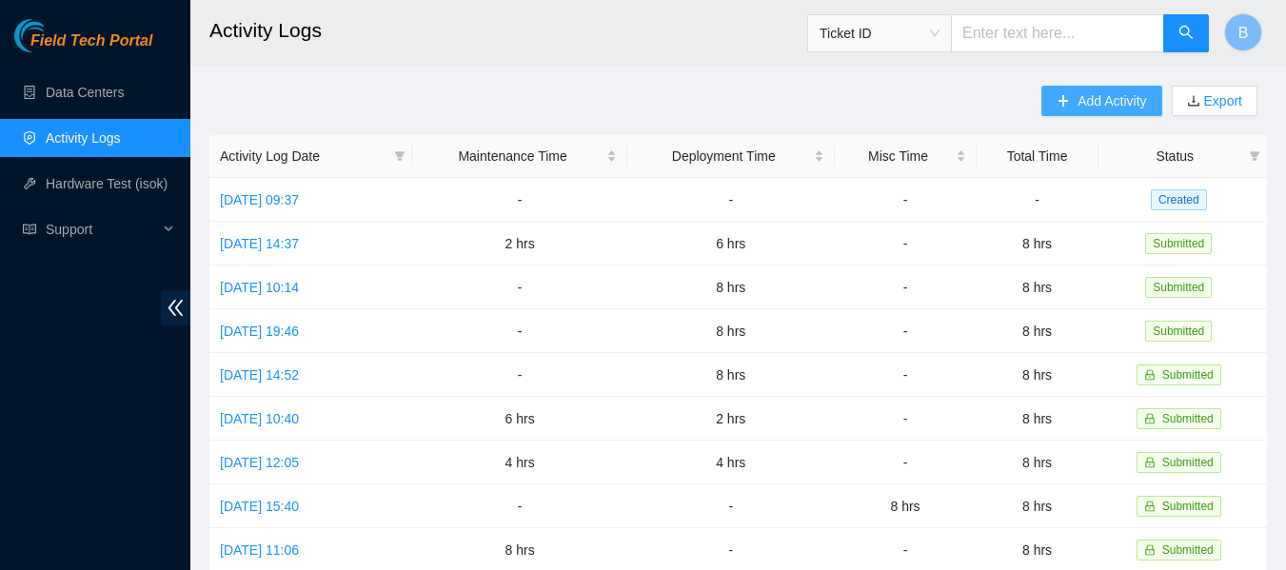
click at [1080, 104] on span "Add Activity" at bounding box center [1111, 100] width 69 height 21
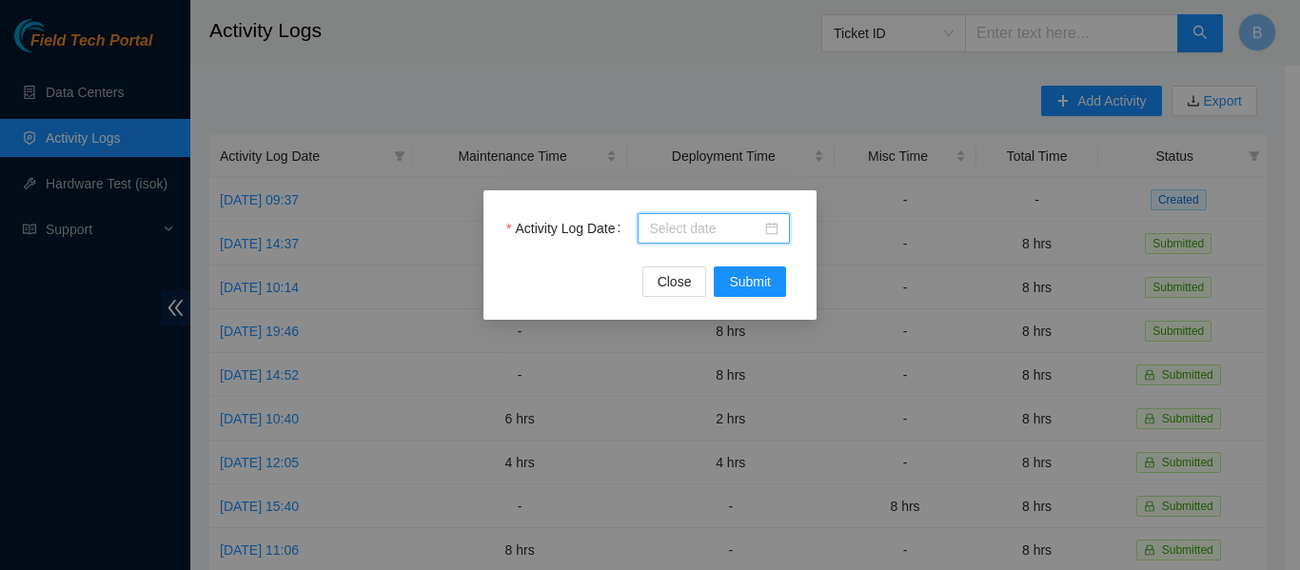
click at [712, 228] on input "Activity Log Date" at bounding box center [705, 228] width 112 height 21
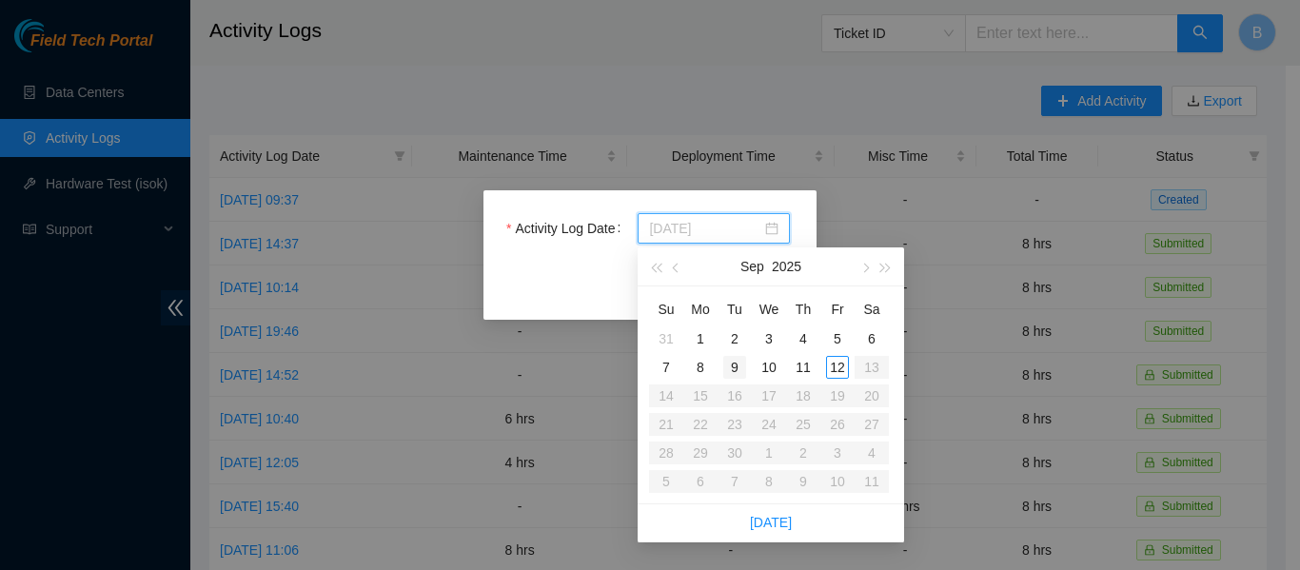
type input "2025-09-09"
click at [732, 367] on div "9" at bounding box center [734, 367] width 23 height 23
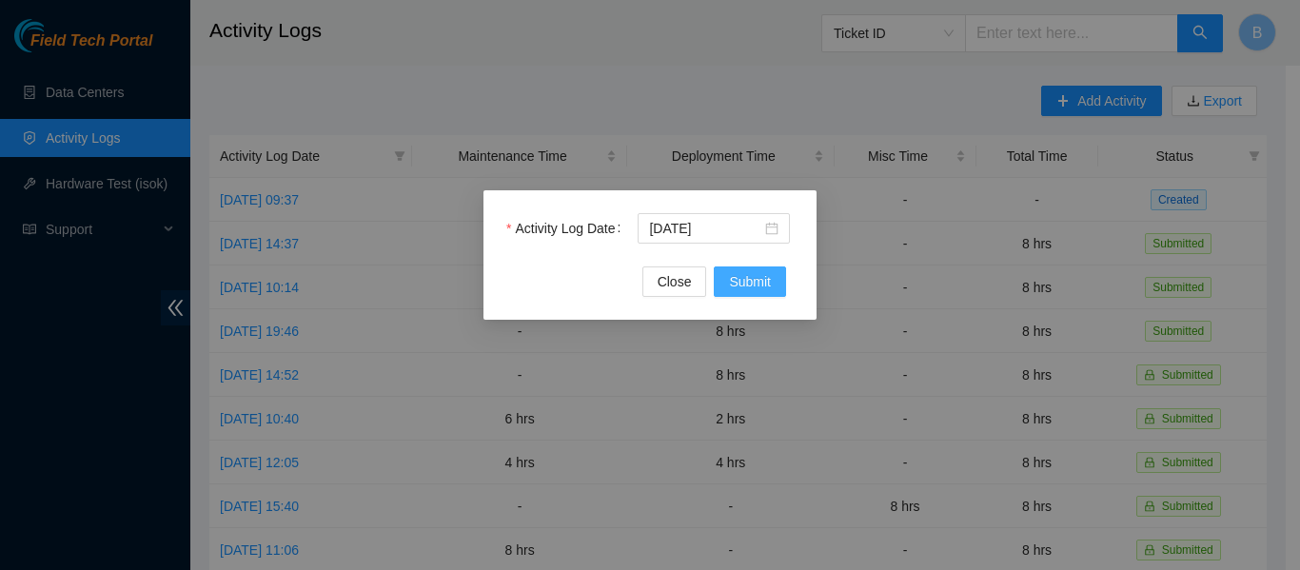
click at [760, 285] on span "Submit" at bounding box center [750, 281] width 42 height 21
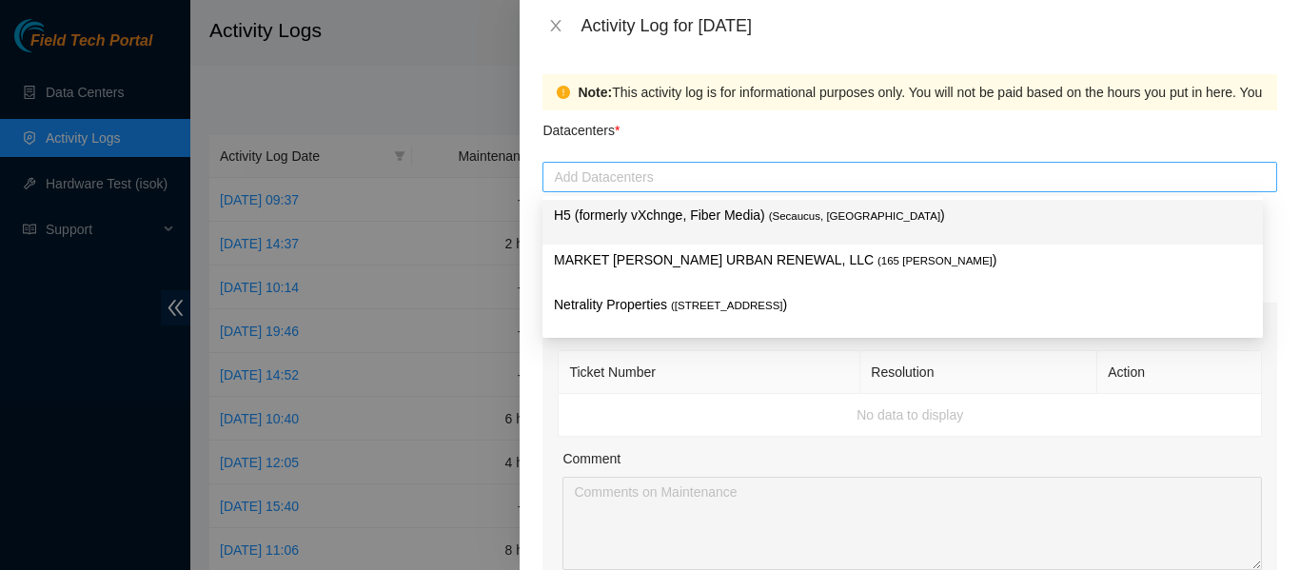
click at [680, 170] on div at bounding box center [909, 177] width 725 height 23
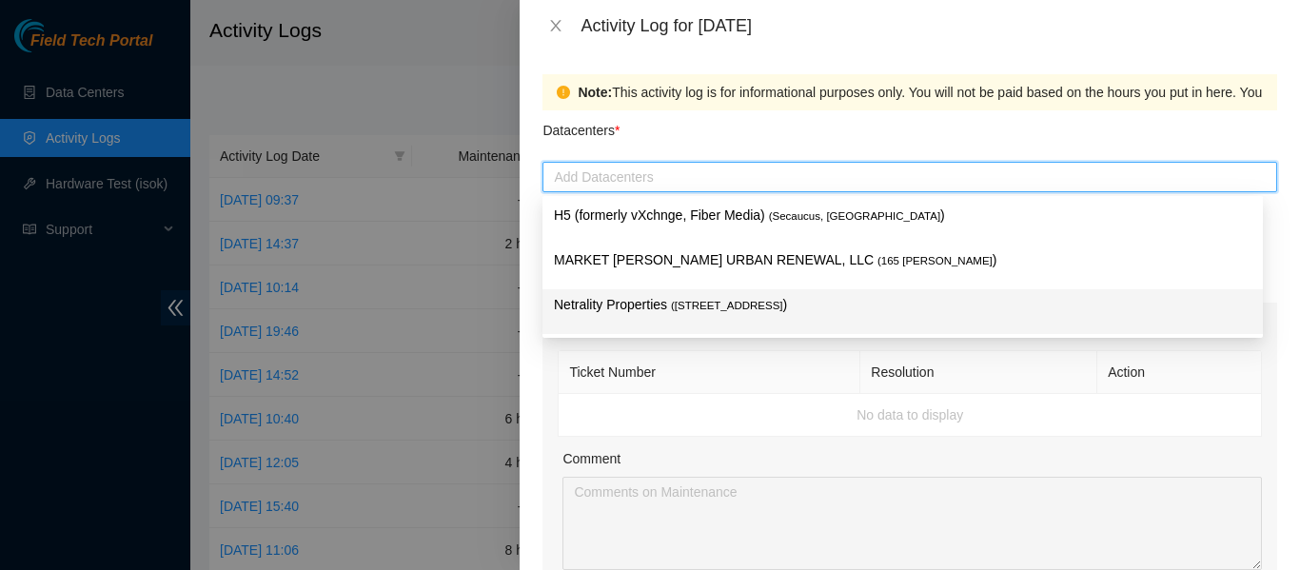
click at [676, 305] on span "( 401 N. Broad (Philadelphia)" at bounding box center [727, 305] width 112 height 11
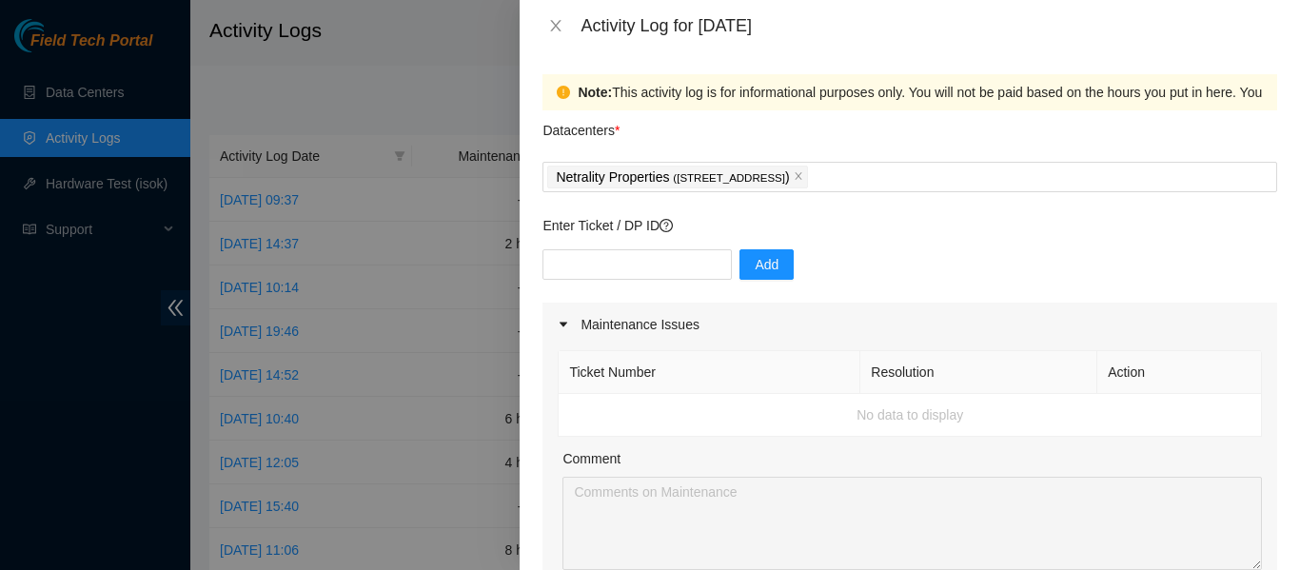
click at [708, 372] on th "Ticket Number" at bounding box center [710, 372] width 302 height 43
click at [664, 272] on input "text" at bounding box center [636, 264] width 189 height 30
paste input "DP84035"
type input "DP84035"
click at [763, 254] on span "Add" at bounding box center [767, 264] width 24 height 21
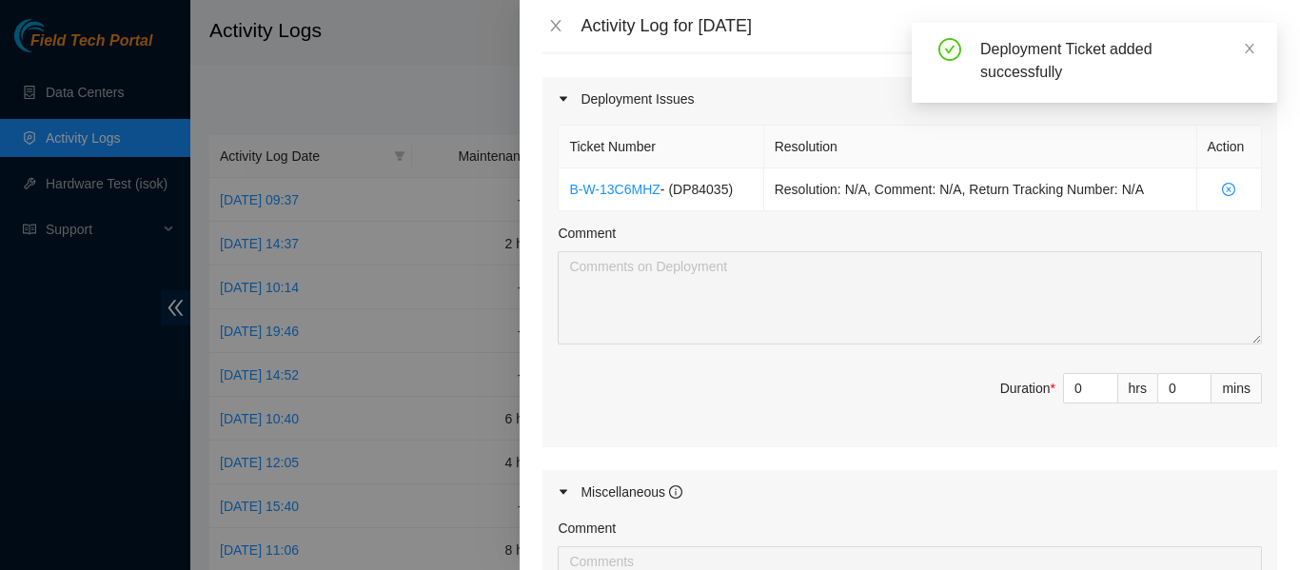
scroll to position [647, 0]
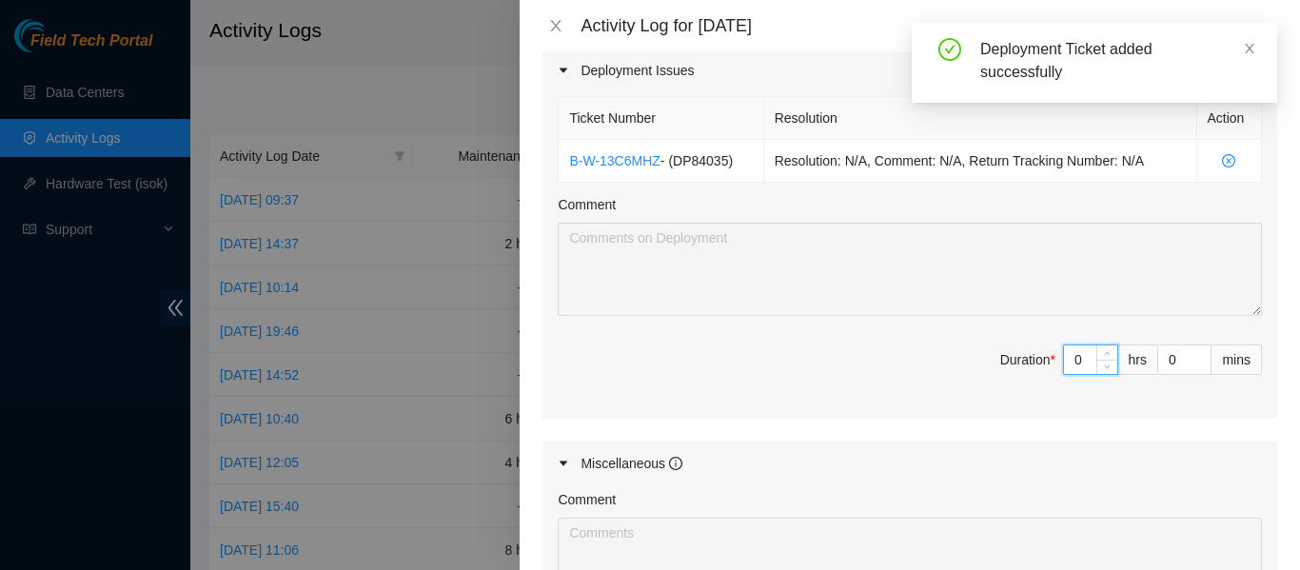
click at [1071, 363] on input "0" at bounding box center [1090, 359] width 53 height 29
type input "8"
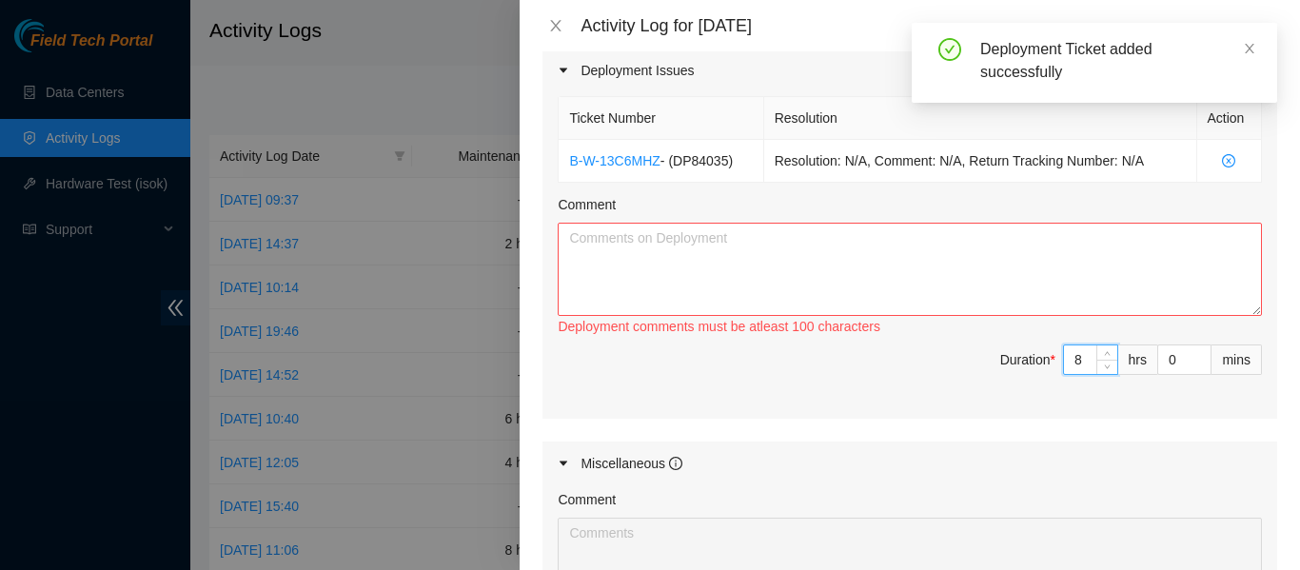
type input "8"
click at [915, 270] on textarea "Comment" at bounding box center [910, 269] width 704 height 93
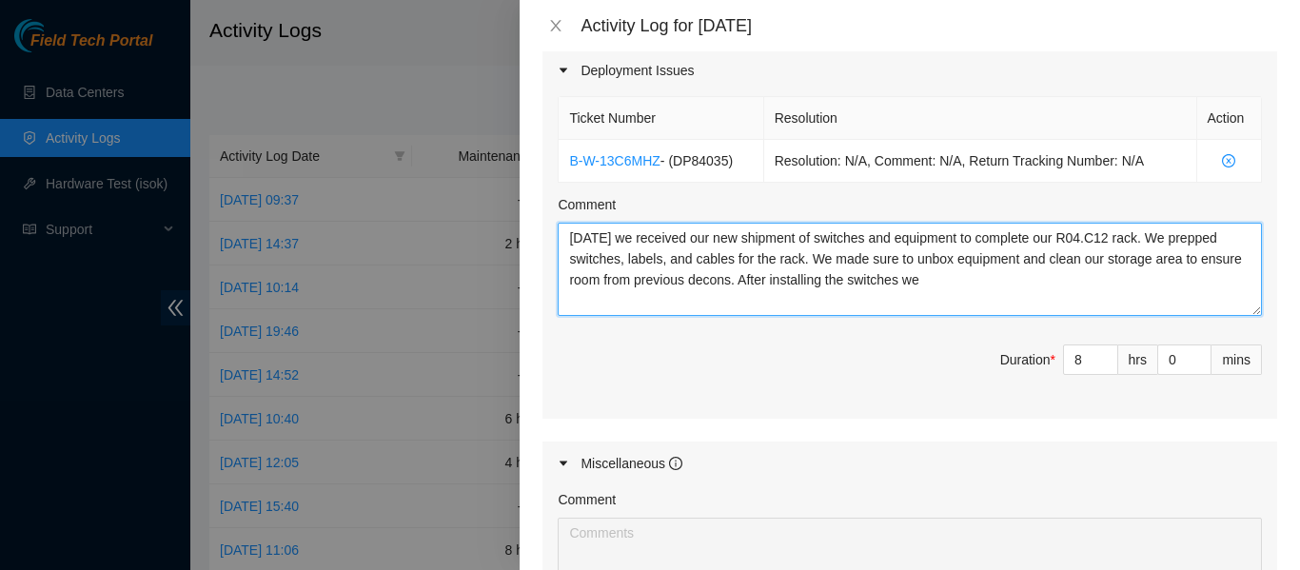
click at [602, 239] on textarea "Today we received our new shipment of switches and equipment to complete our R0…" at bounding box center [910, 269] width 704 height 93
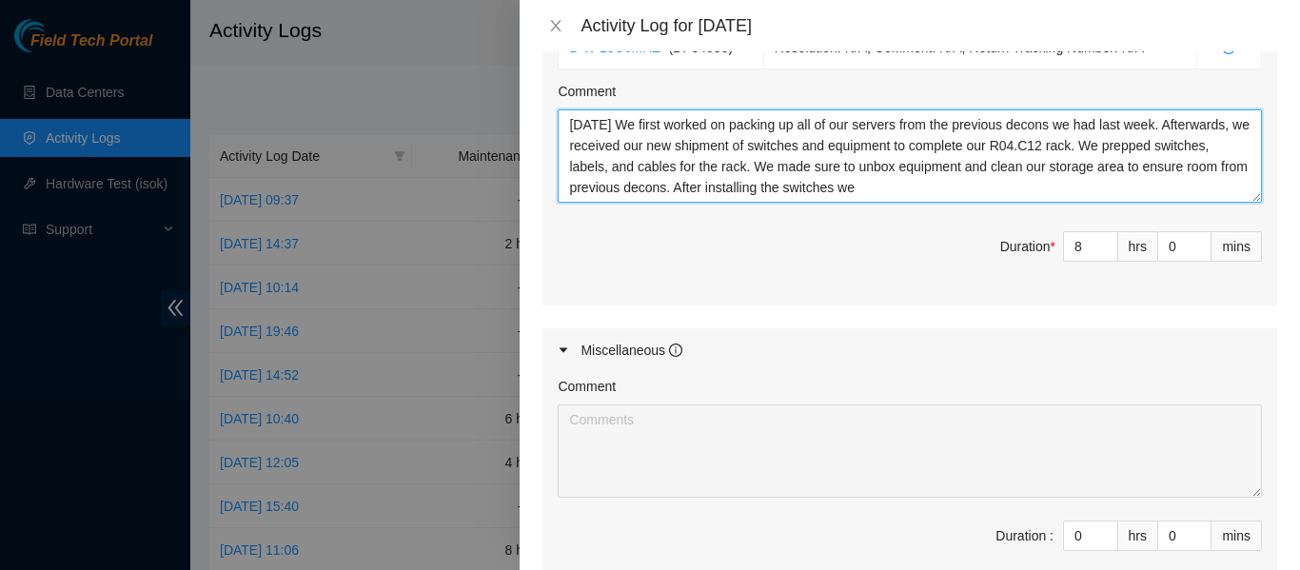
scroll to position [993, 0]
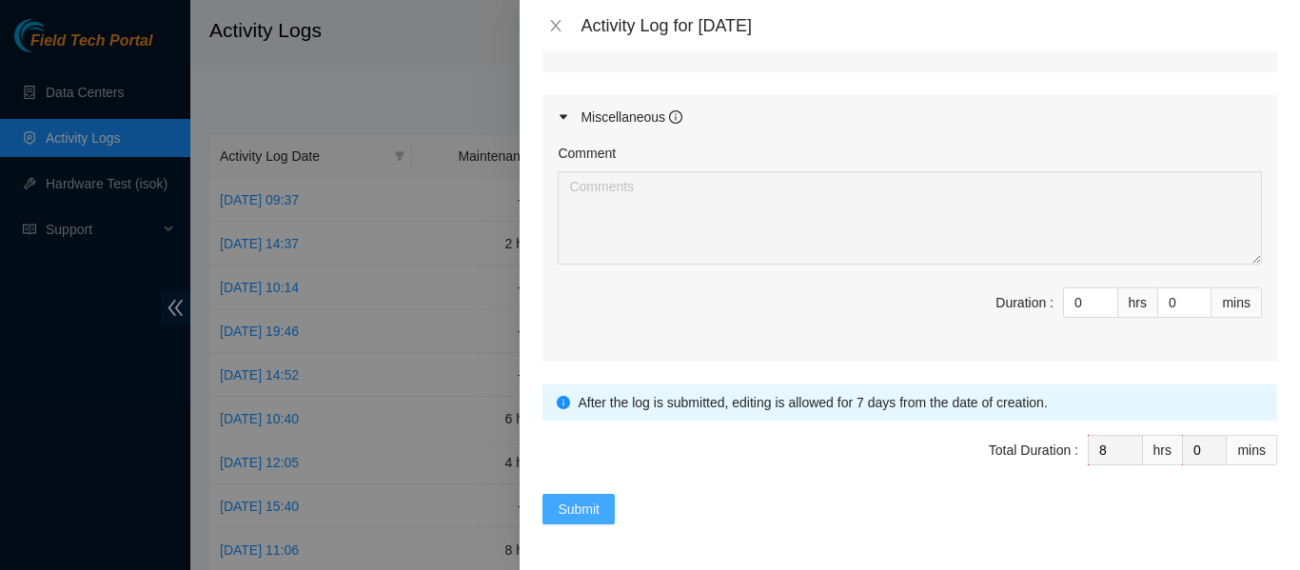
type textarea "Today We first worked on packing up all of our servers from the previous decons…"
click at [570, 504] on span "Submit" at bounding box center [579, 509] width 42 height 21
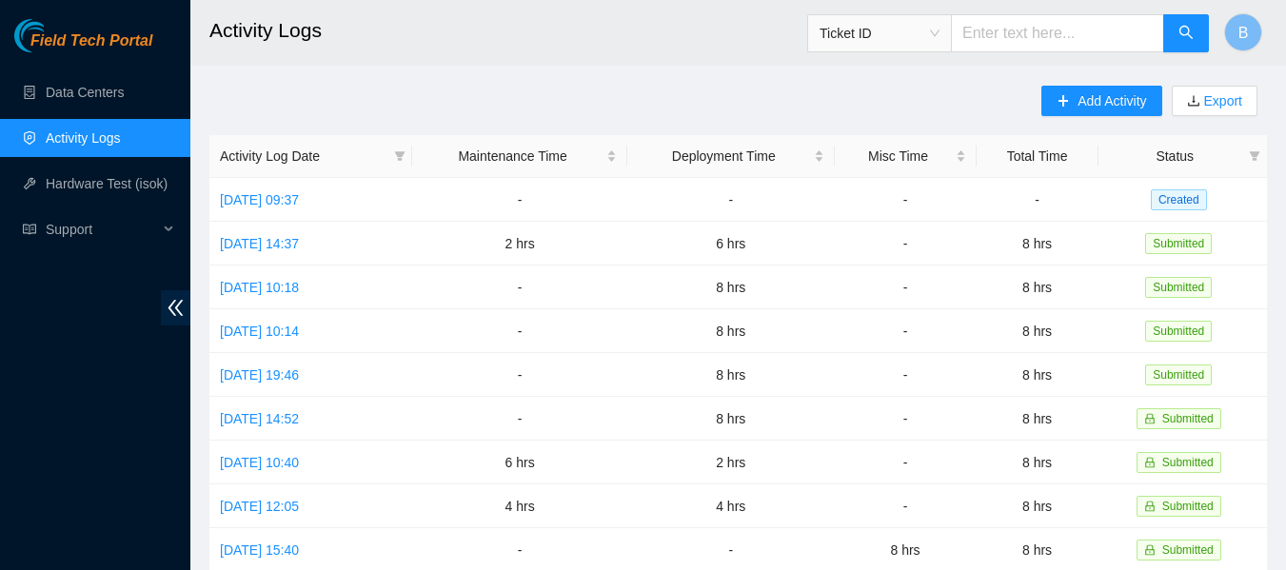
click at [768, 83] on main "Activity Logs Ticket ID B Add Activity Export Activity Log Date Maintenance Tim…" at bounding box center [737, 566] width 1095 height 1133
click at [1093, 104] on span "Add Activity" at bounding box center [1111, 100] width 69 height 21
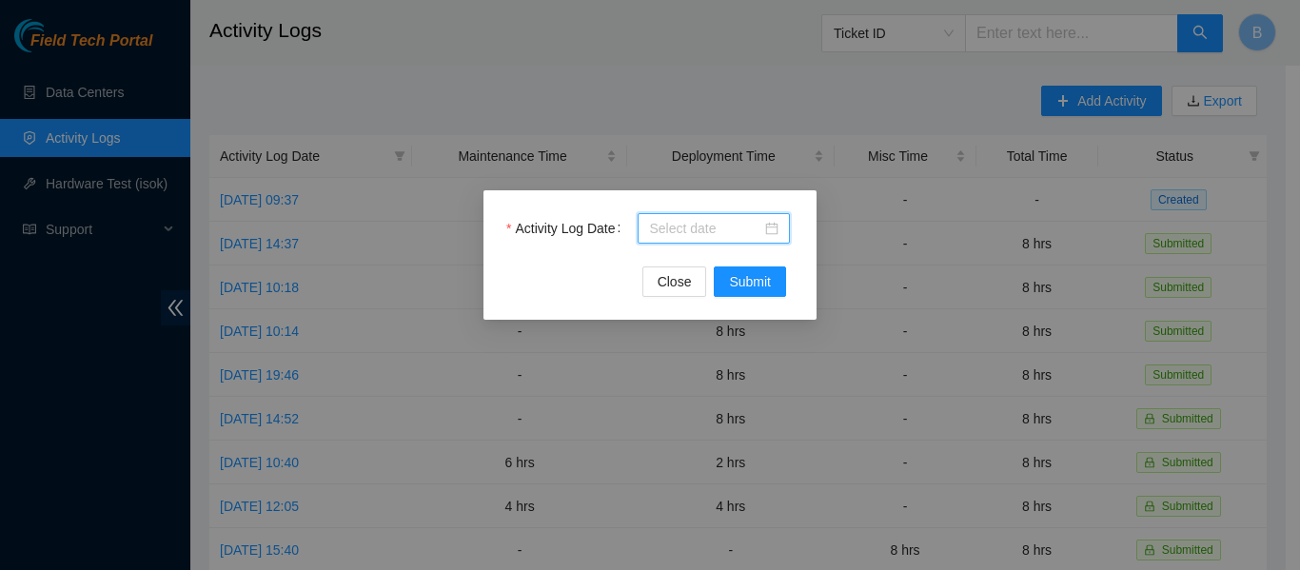
click at [690, 230] on input "Activity Log Date" at bounding box center [705, 228] width 112 height 21
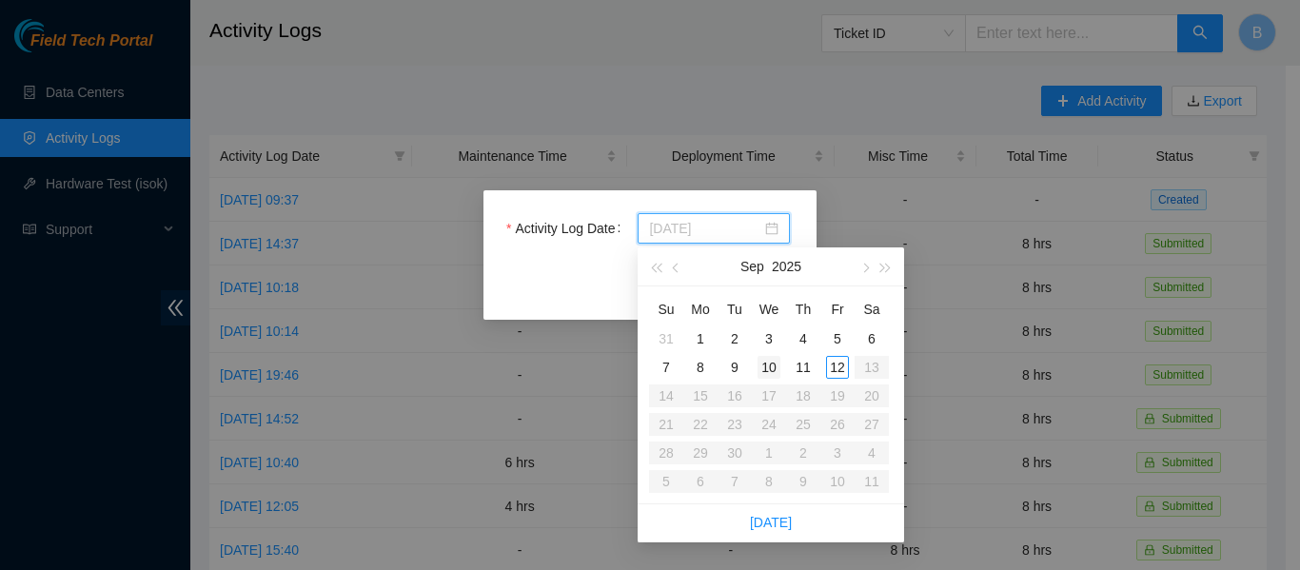
type input "2025-09-10"
click at [767, 365] on div "10" at bounding box center [768, 367] width 23 height 23
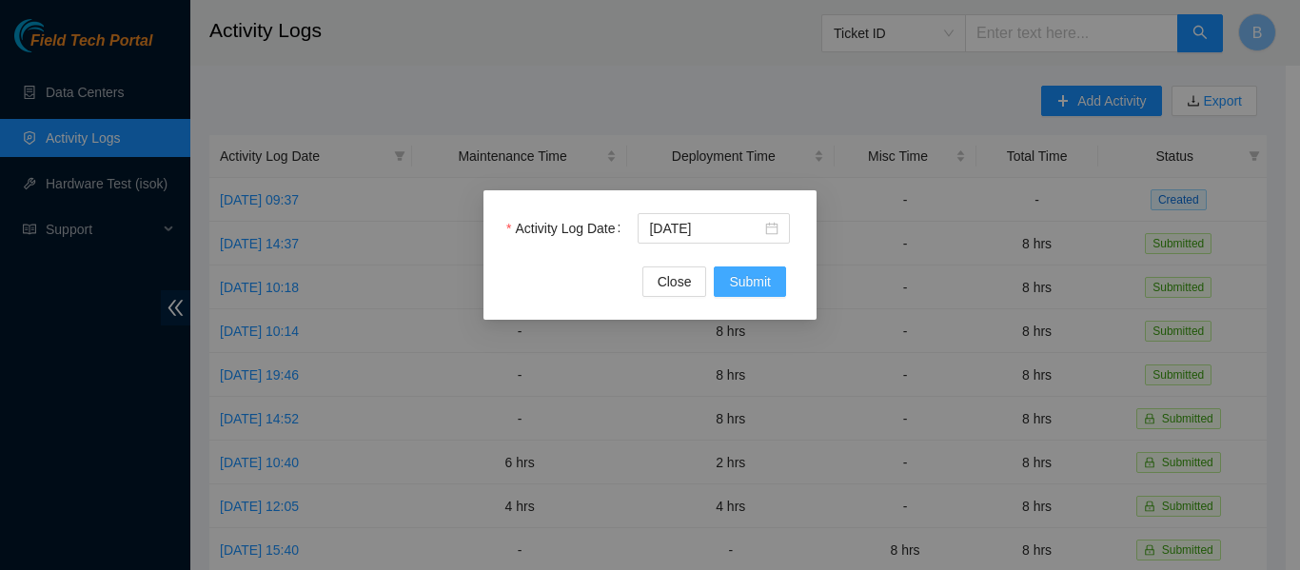
click at [747, 275] on span "Submit" at bounding box center [750, 281] width 42 height 21
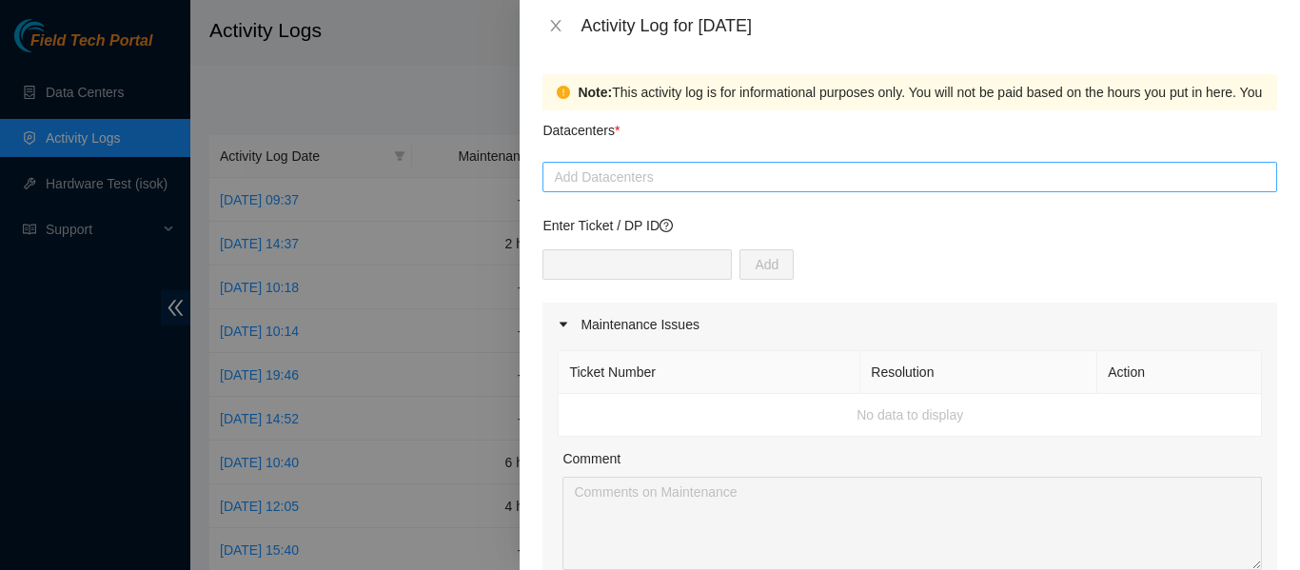
click at [680, 178] on div at bounding box center [909, 177] width 725 height 23
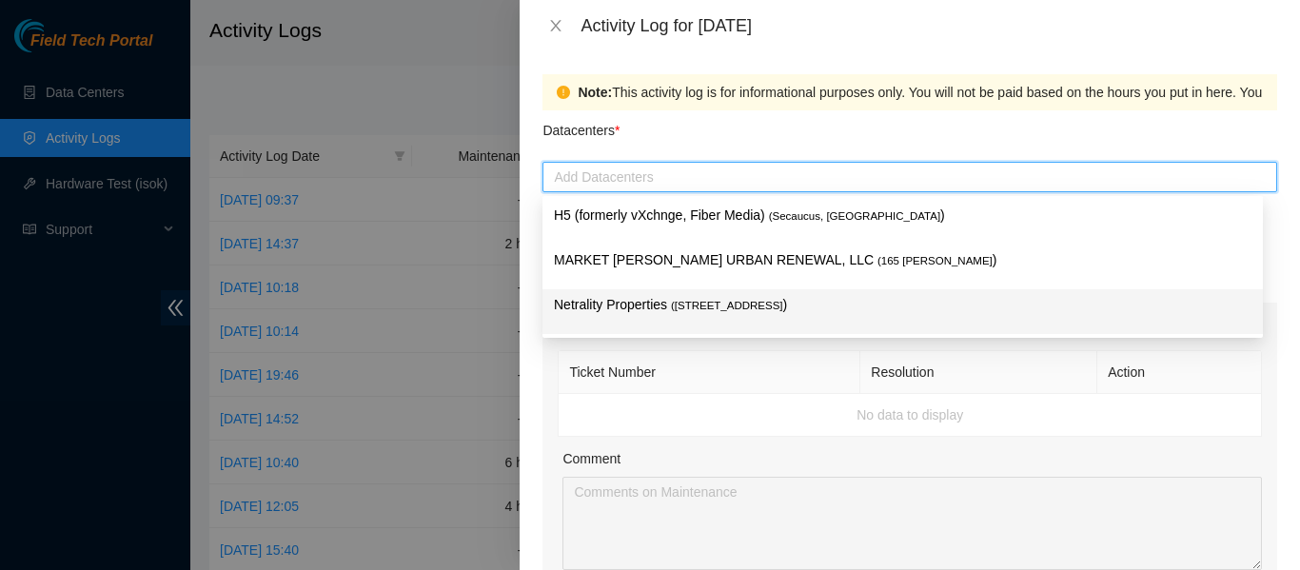
click at [688, 305] on span "( 401 N. Broad (Philadelphia)" at bounding box center [727, 305] width 112 height 11
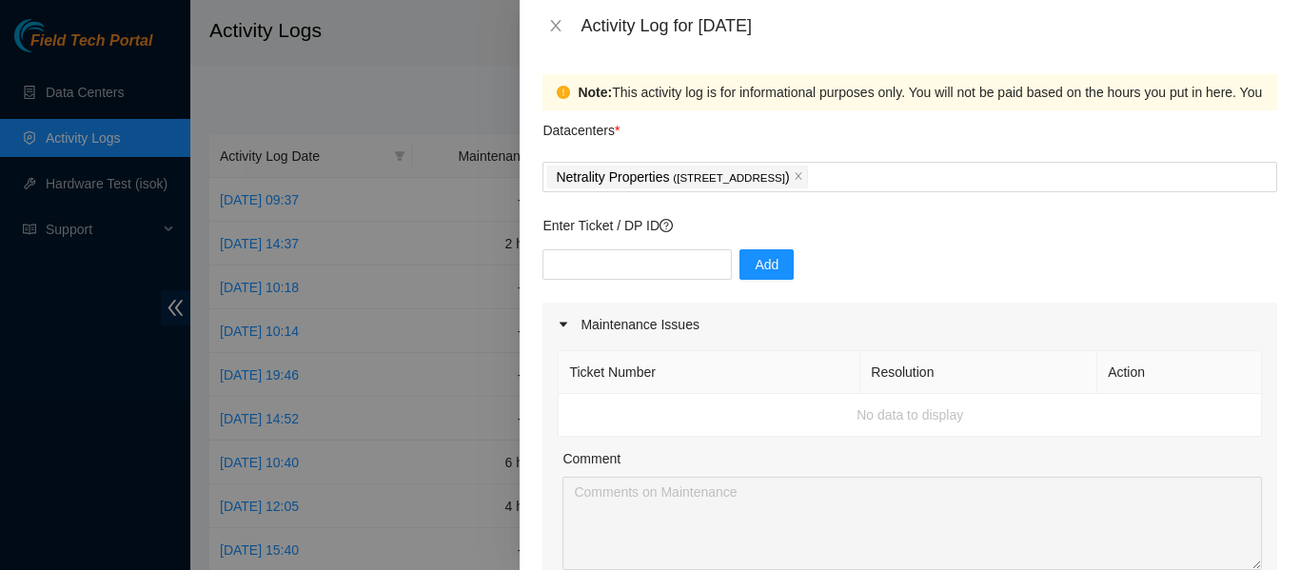
click at [683, 363] on th "Ticket Number" at bounding box center [710, 372] width 302 height 43
click at [617, 265] on input "text" at bounding box center [636, 264] width 189 height 30
paste input "DP84035"
type input "DP84035"
click at [762, 255] on span "Add" at bounding box center [767, 264] width 24 height 21
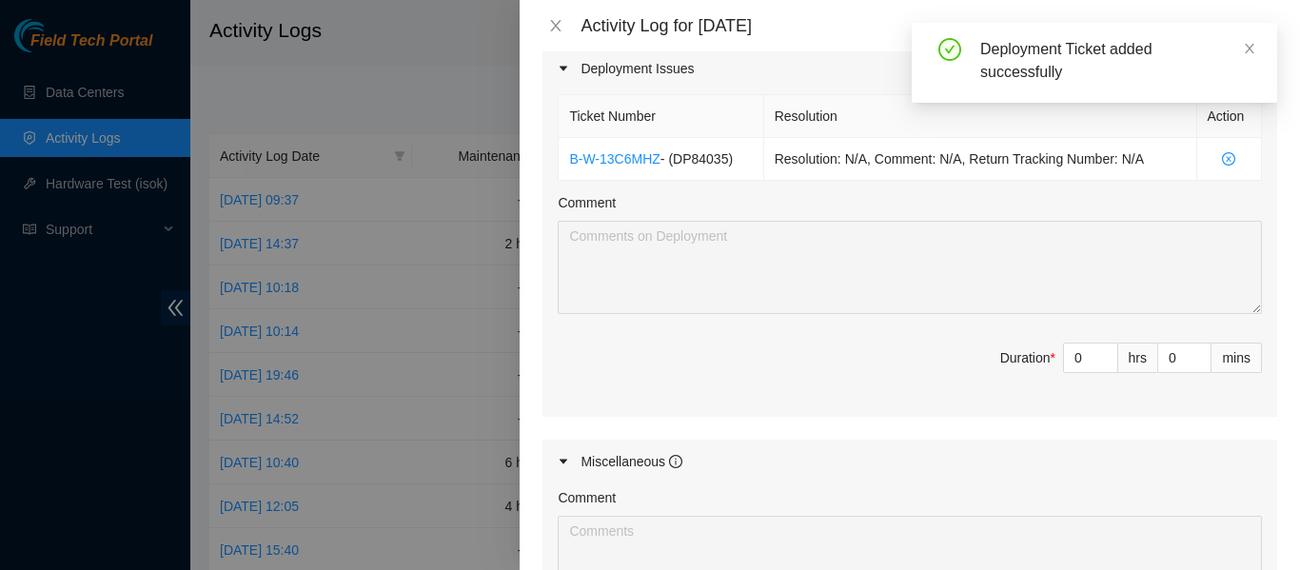
scroll to position [650, 0]
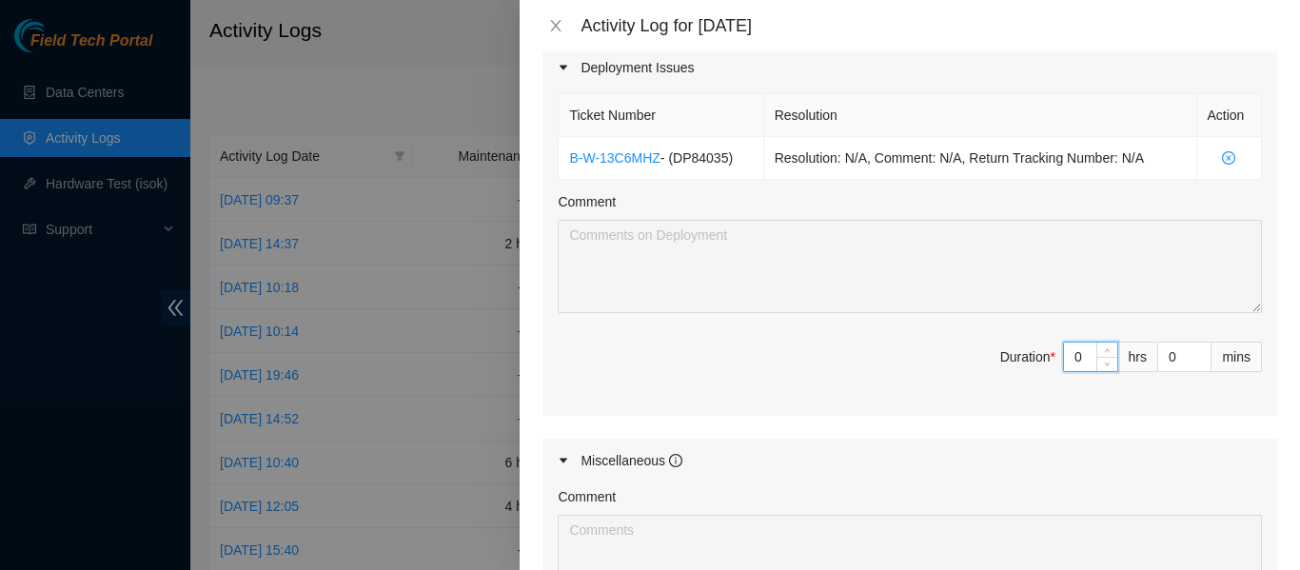
click at [1070, 360] on input "0" at bounding box center [1090, 357] width 53 height 29
type input "8"
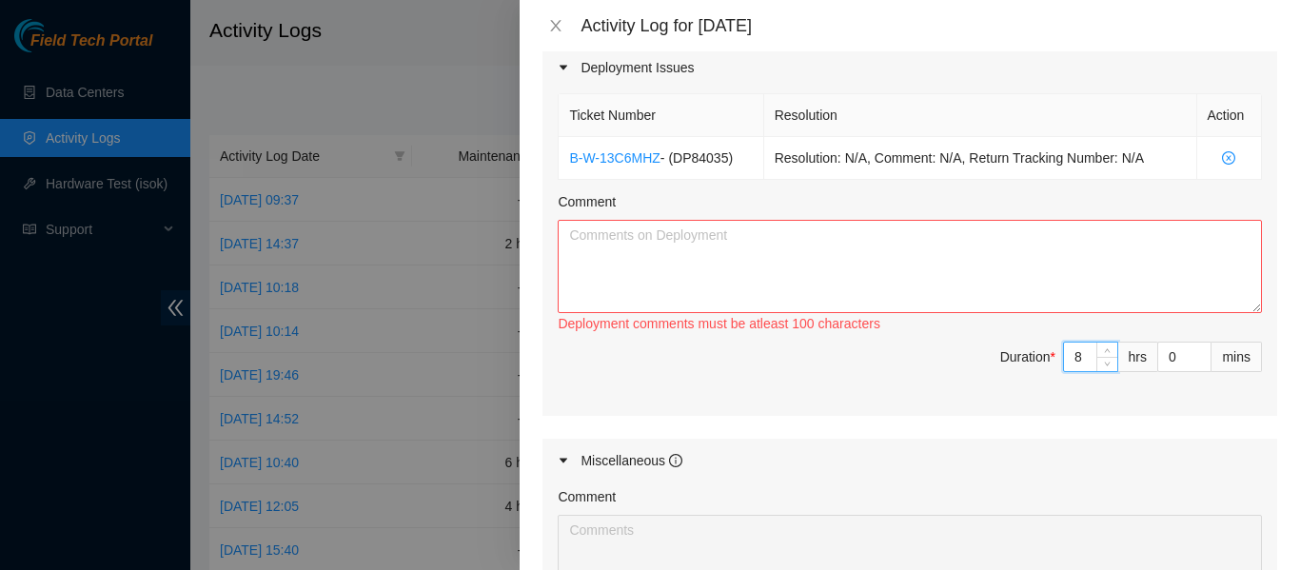
type input "8"
click at [730, 251] on textarea "Comment" at bounding box center [910, 266] width 704 height 93
type textarea "T"
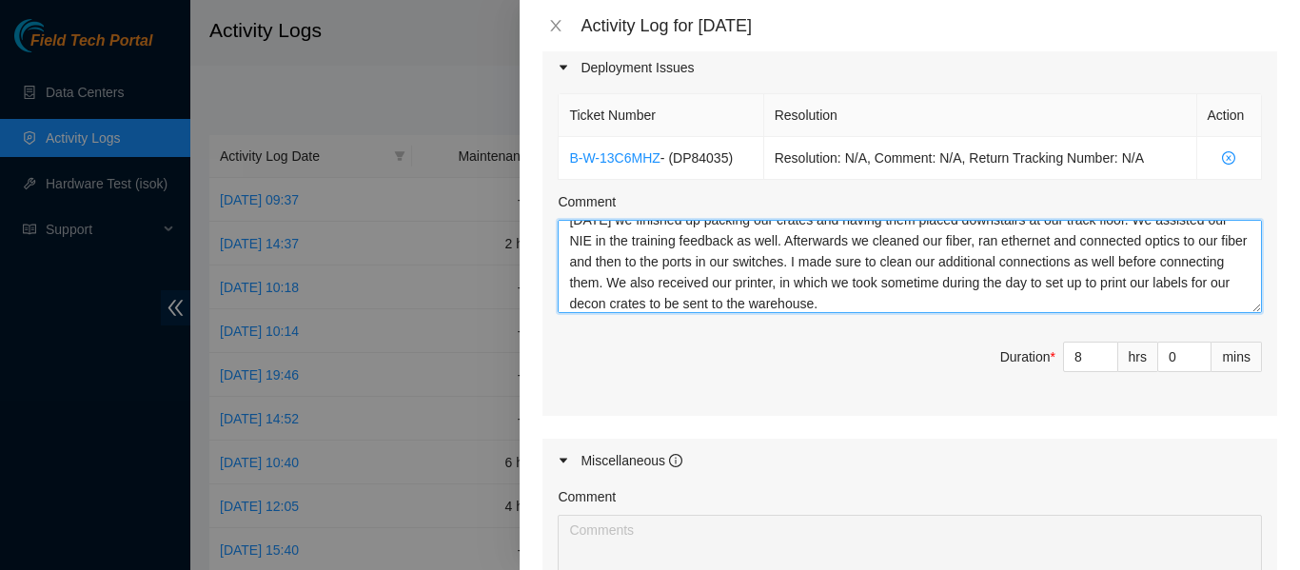
scroll to position [993, 0]
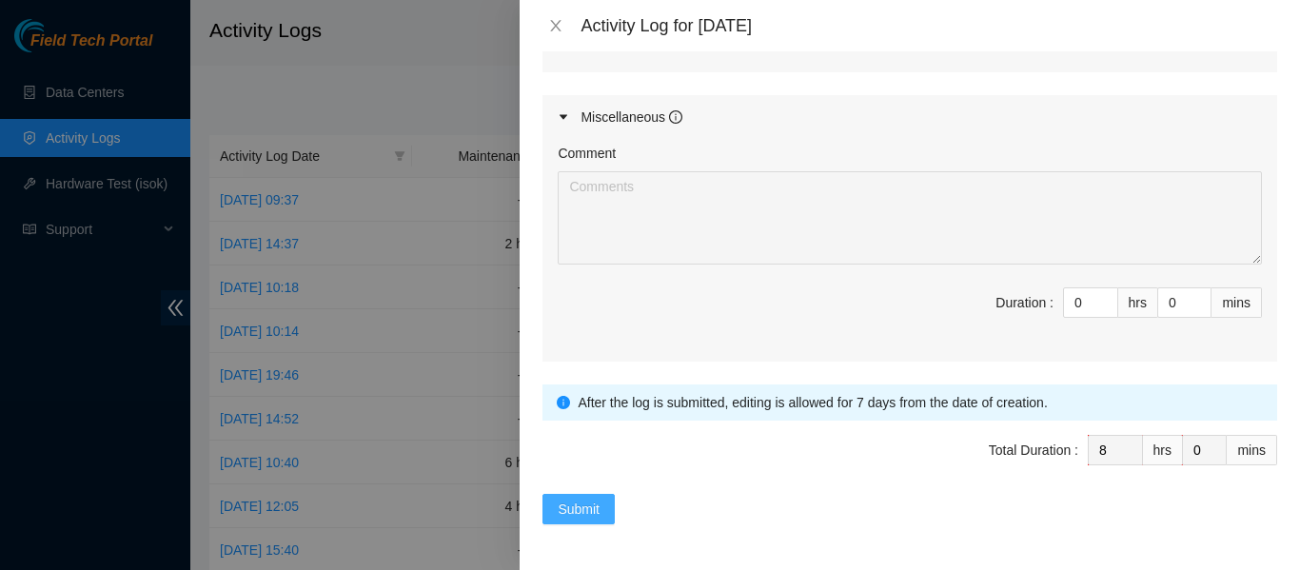
type textarea "Today we finished up packing our crates and having them placed downstairs at ou…"
click at [576, 506] on span "Submit" at bounding box center [579, 509] width 42 height 21
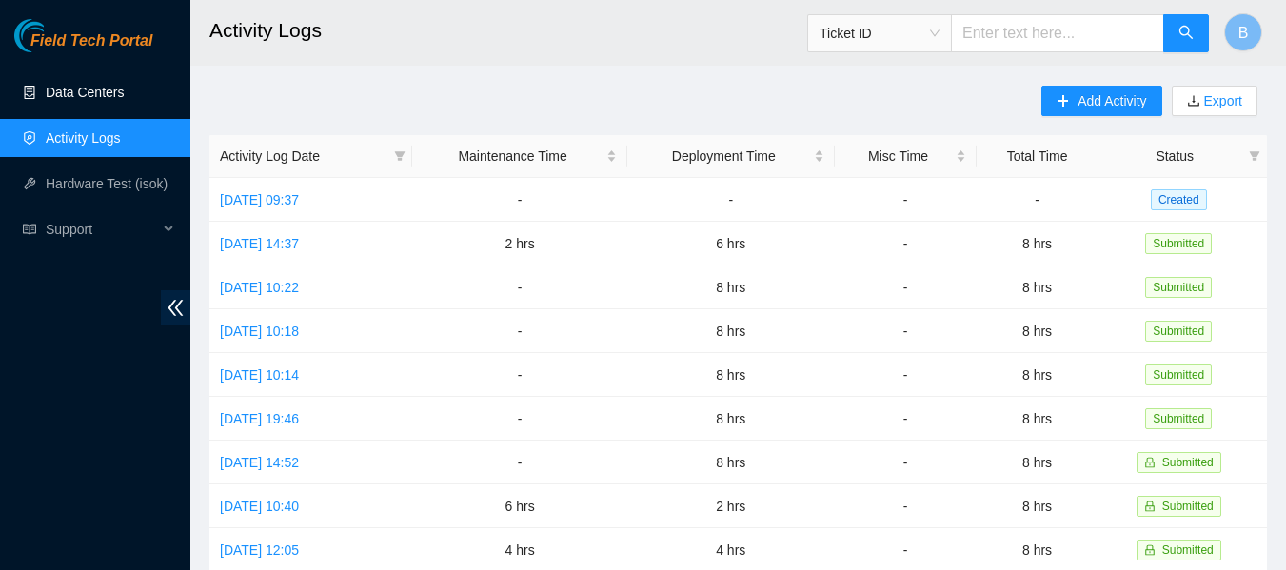
click at [107, 85] on link "Data Centers" at bounding box center [85, 92] width 78 height 15
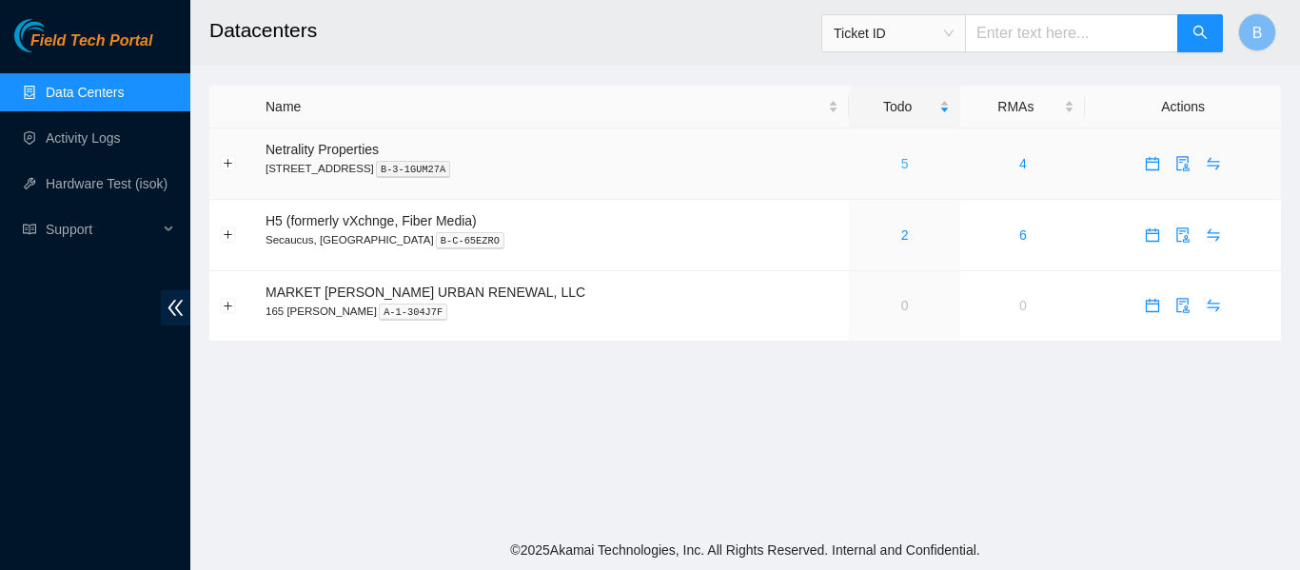
click at [901, 167] on link "5" at bounding box center [905, 163] width 8 height 15
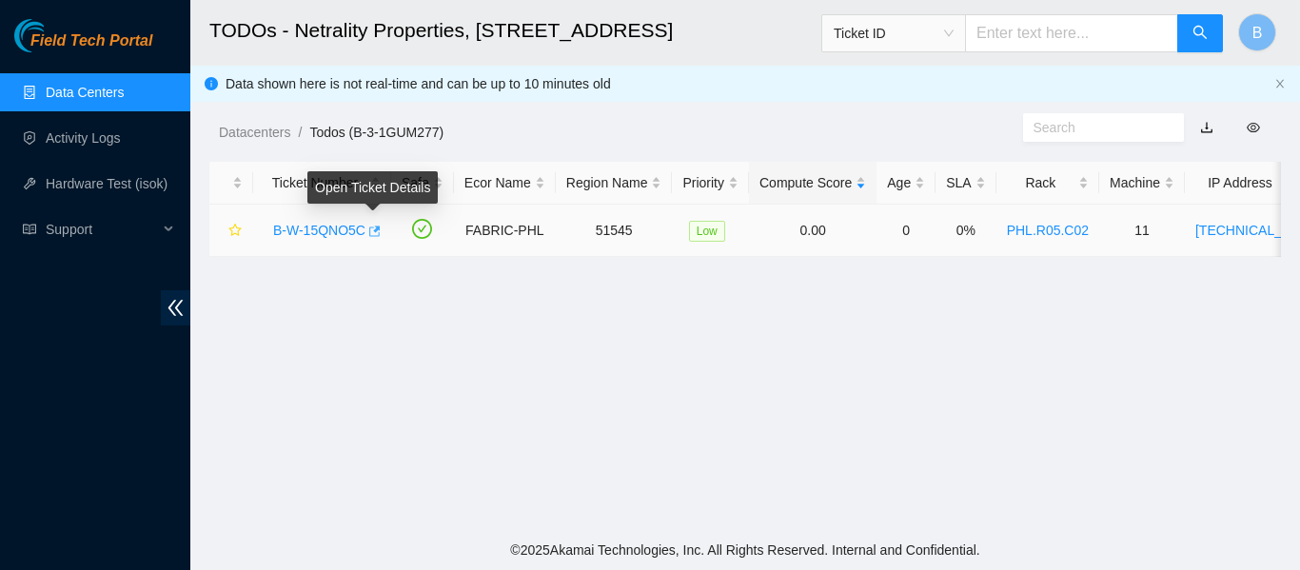
click at [373, 231] on icon "button" at bounding box center [374, 231] width 11 height 10
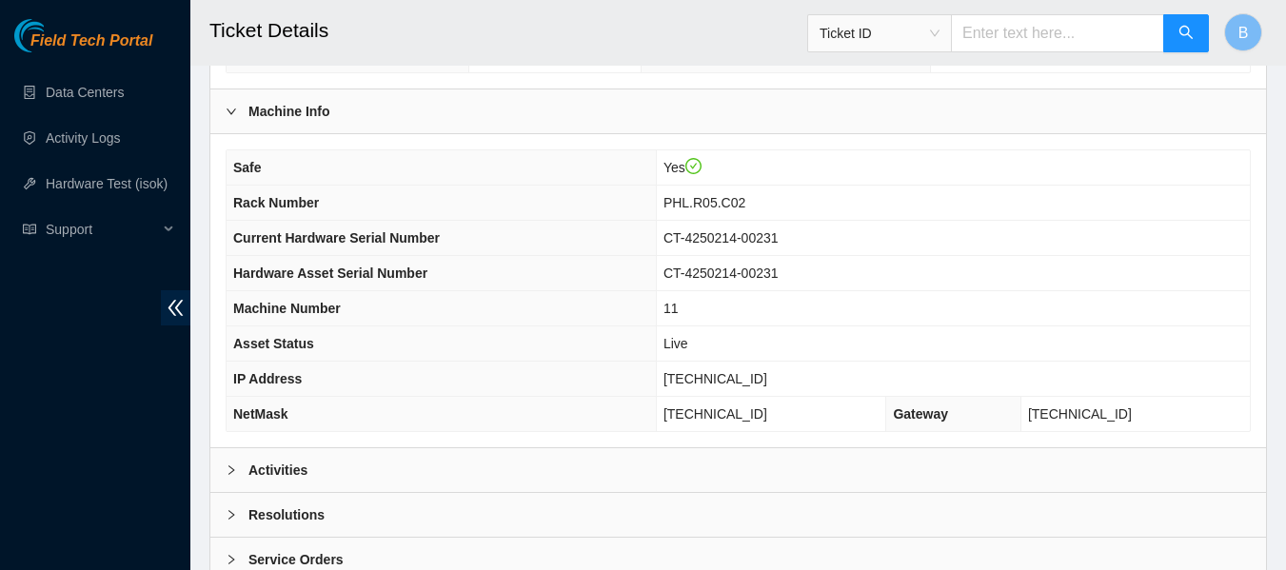
scroll to position [627, 0]
click at [312, 448] on div "Activities" at bounding box center [737, 469] width 1055 height 44
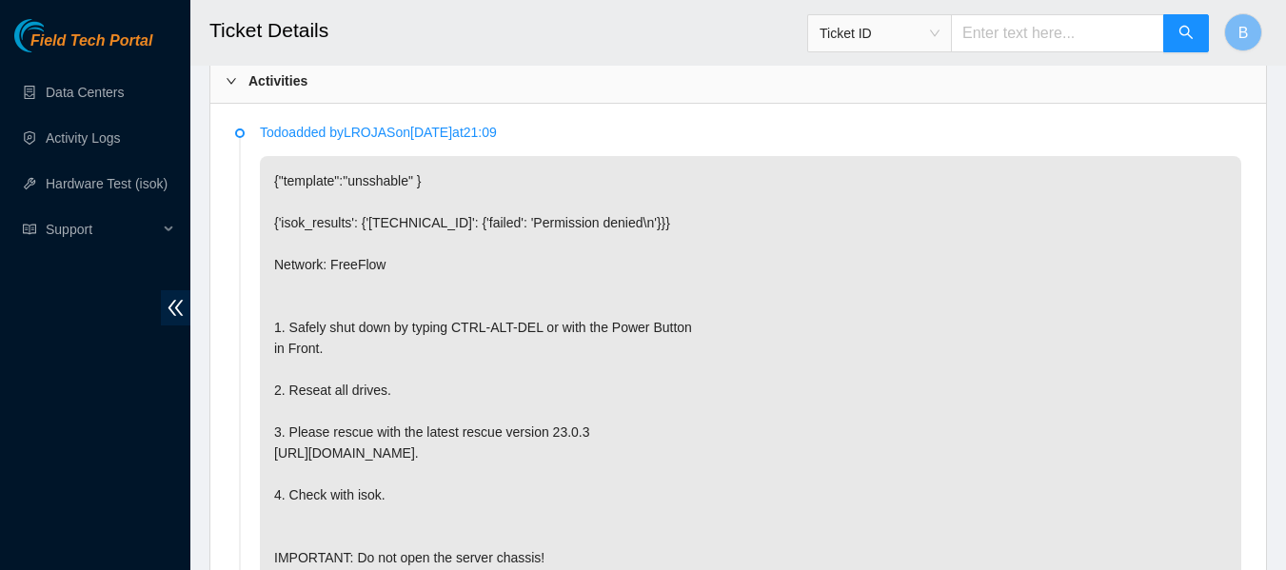
scroll to position [1031, 0]
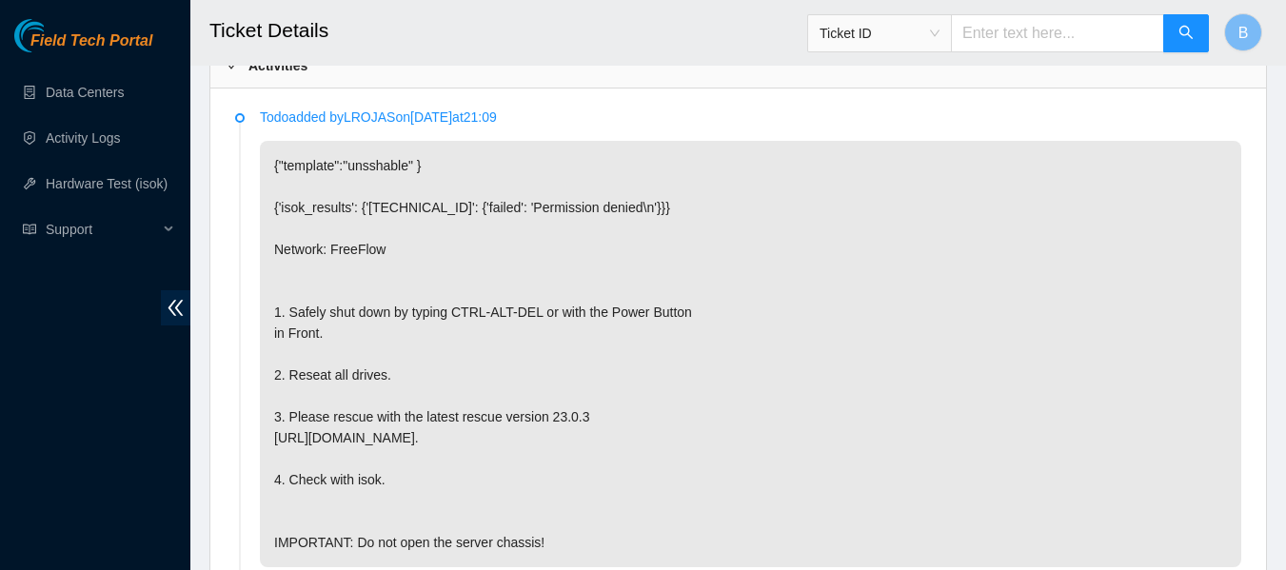
click at [741, 27] on h2 "Ticket Details" at bounding box center [646, 30] width 874 height 61
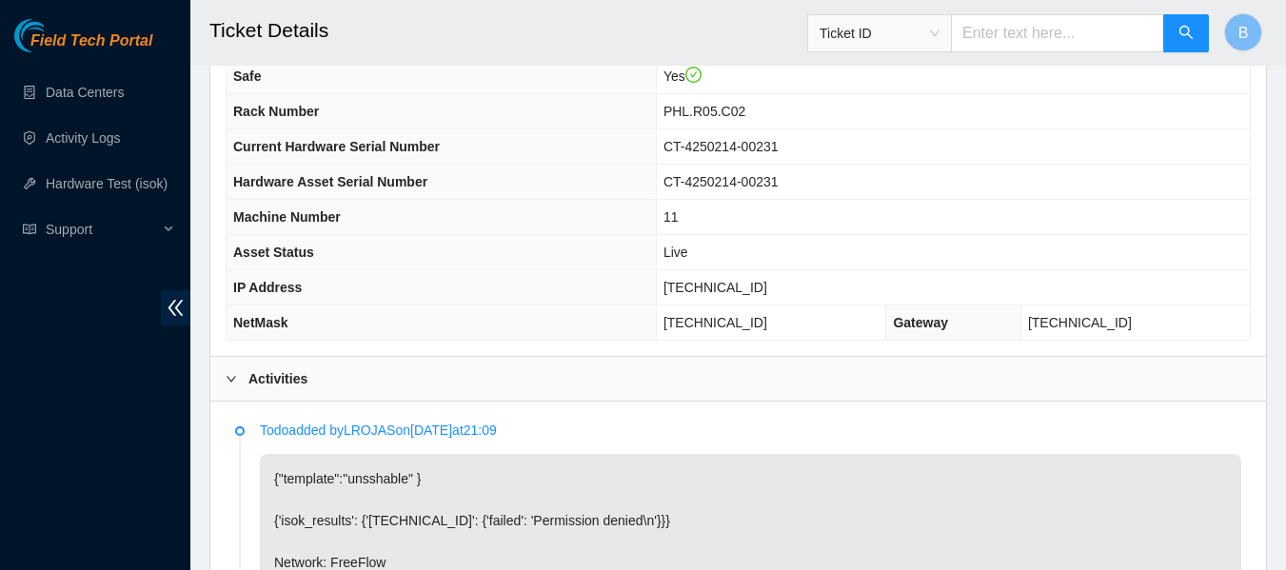
scroll to position [719, 0]
click at [730, 283] on span "[TECHNICAL_ID]" at bounding box center [715, 285] width 104 height 15
copy span "[TECHNICAL_ID]"
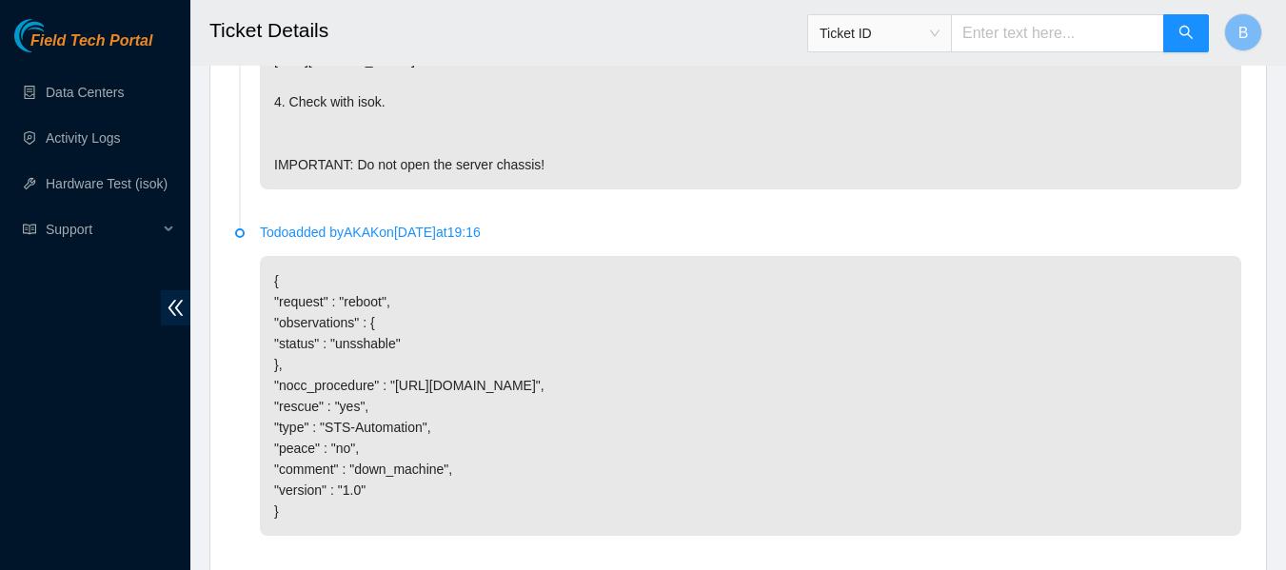
scroll to position [1653, 0]
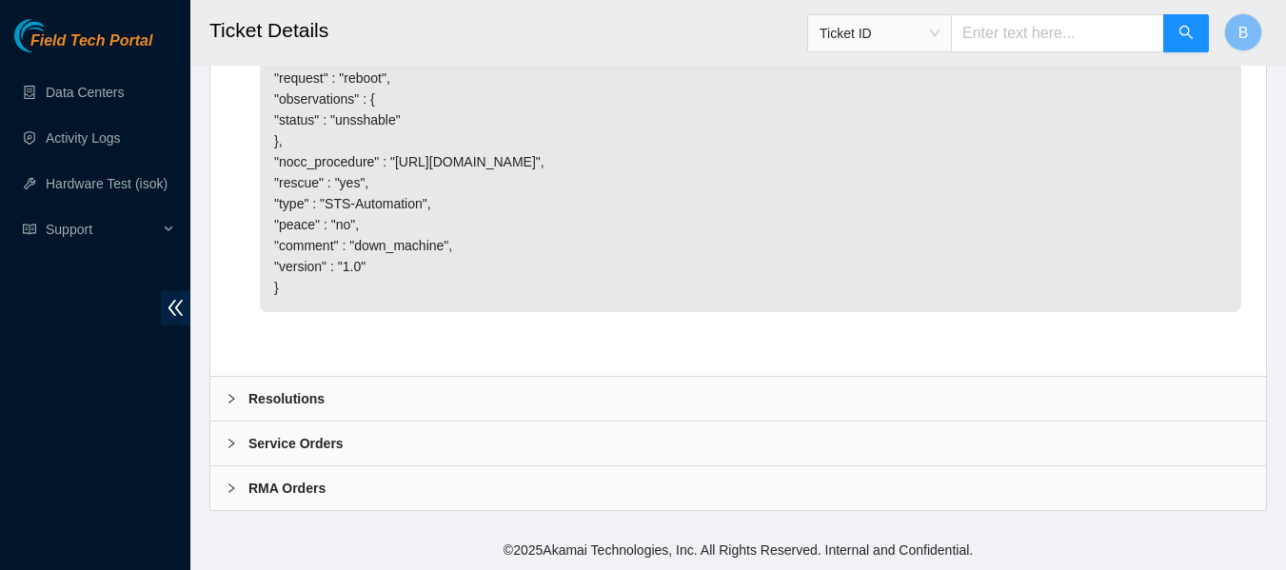
click at [309, 411] on div "Resolutions" at bounding box center [737, 399] width 1055 height 44
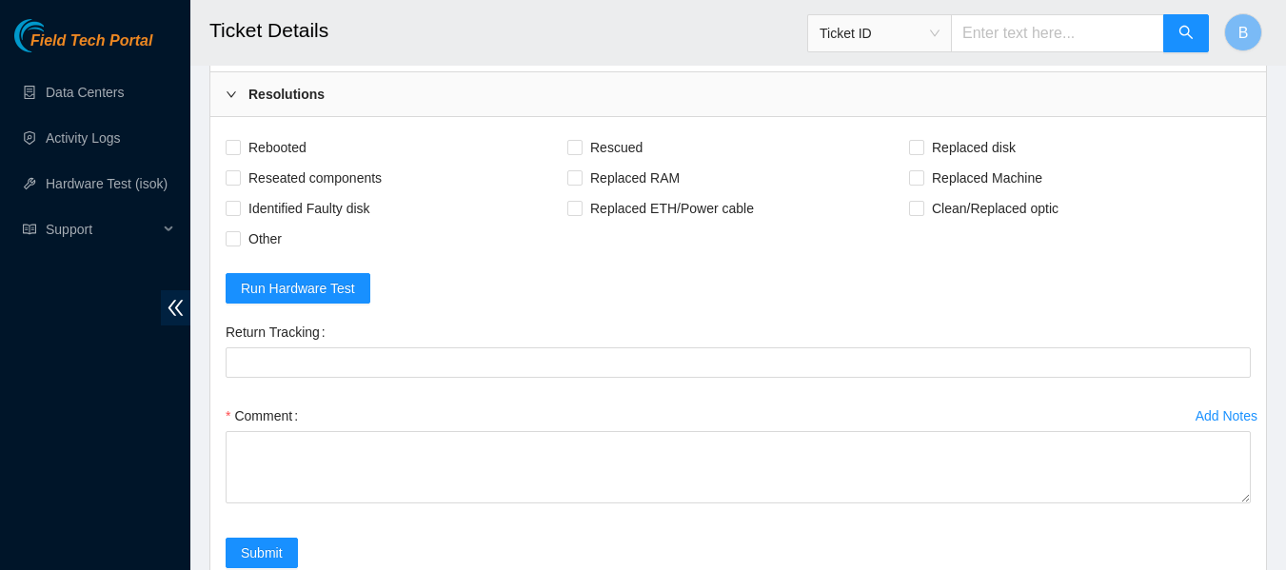
scroll to position [1939, 0]
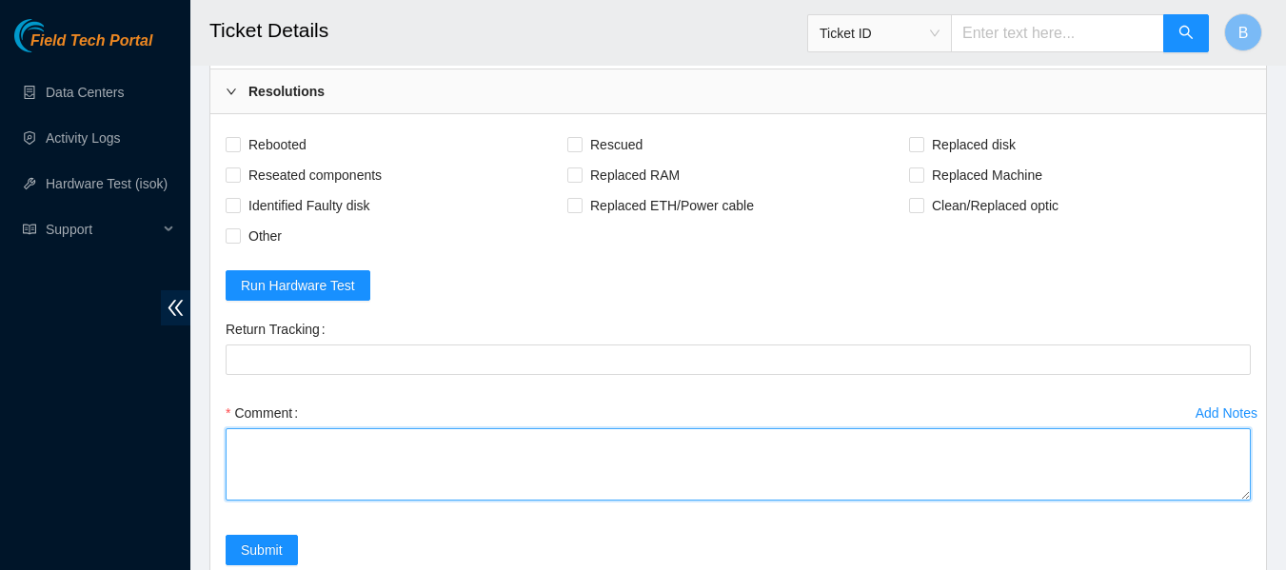
click at [341, 501] on textarea "Comment" at bounding box center [738, 464] width 1025 height 72
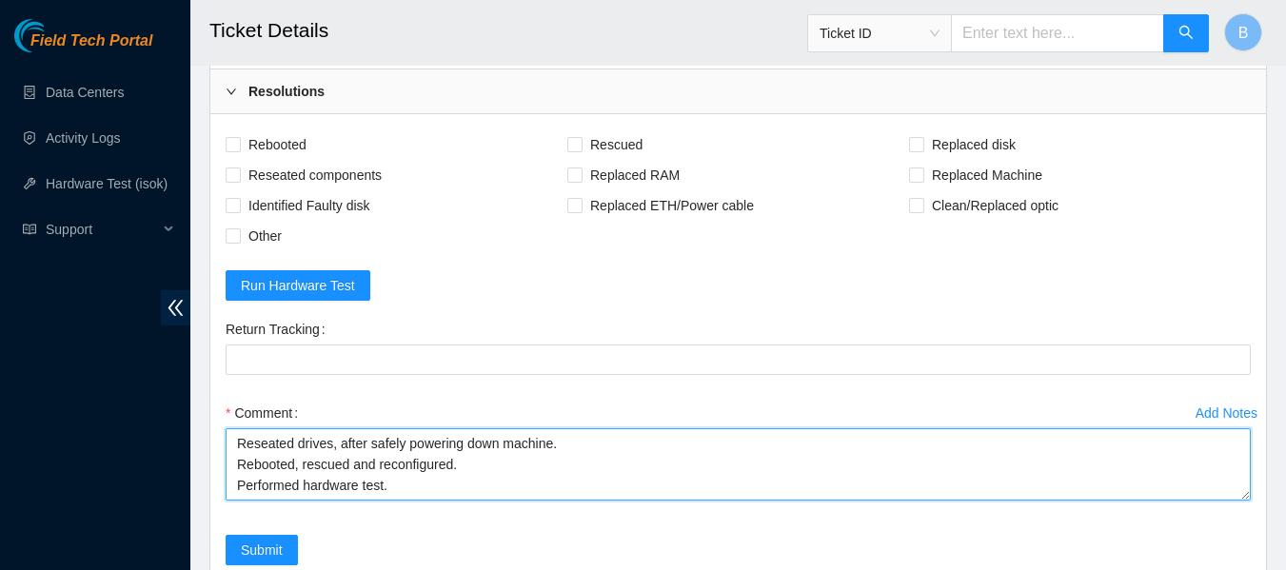
scroll to position [15, 0]
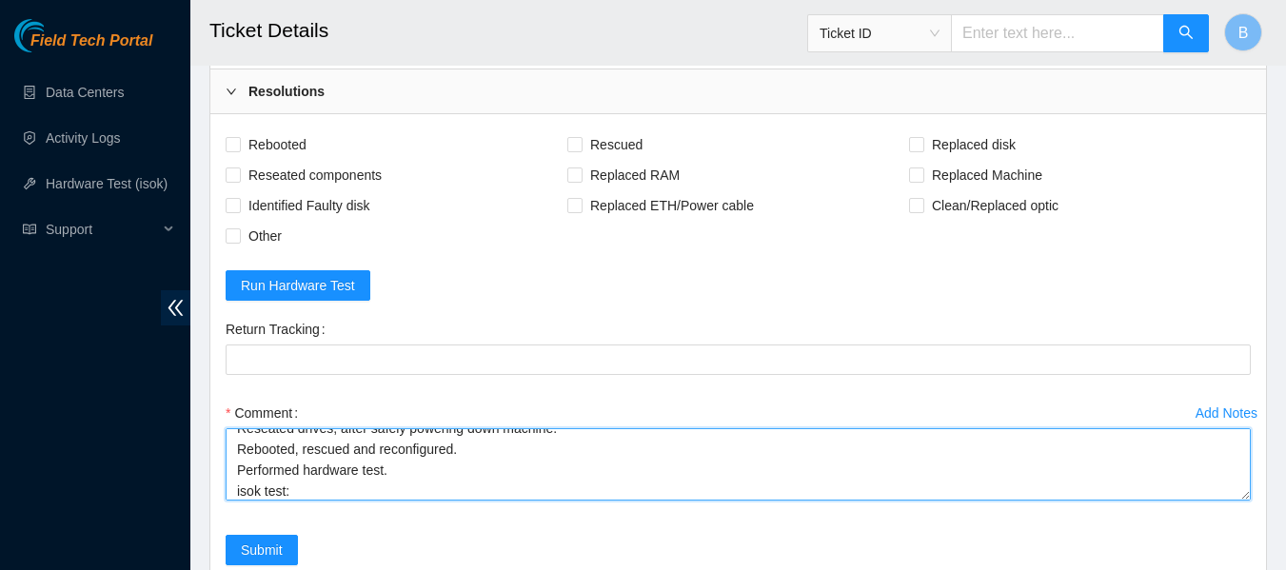
paste textarea "[TECHNICAL_ID] : passed: ok"
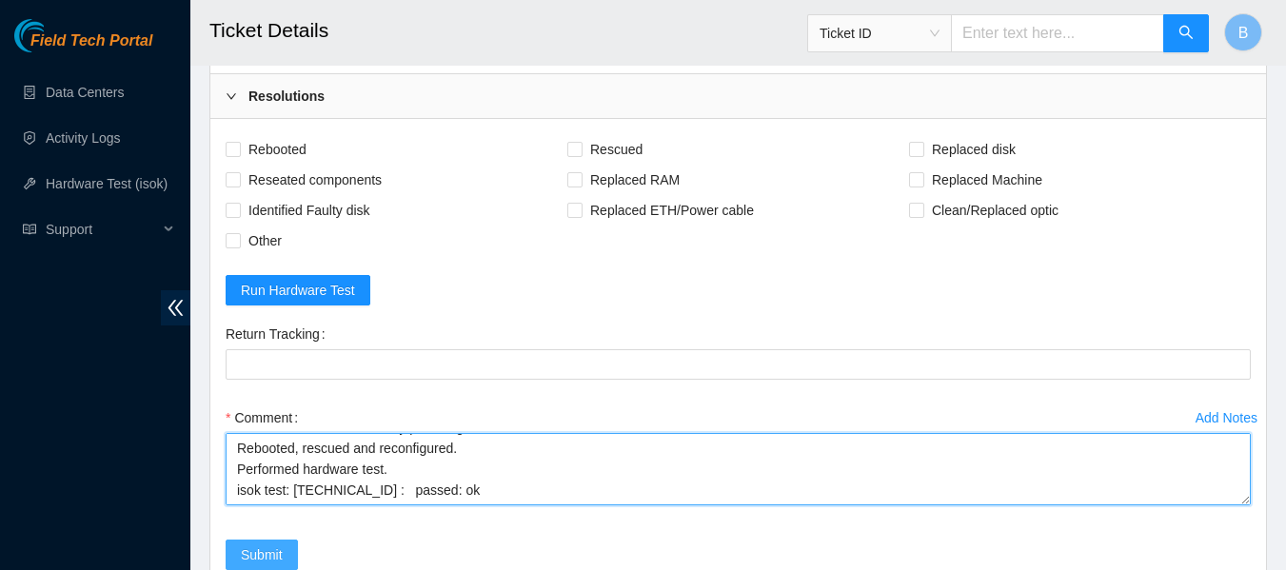
scroll to position [1933, 0]
type textarea "Reseated drives, after safely powering down machine. Rebooted, rescued and reco…"
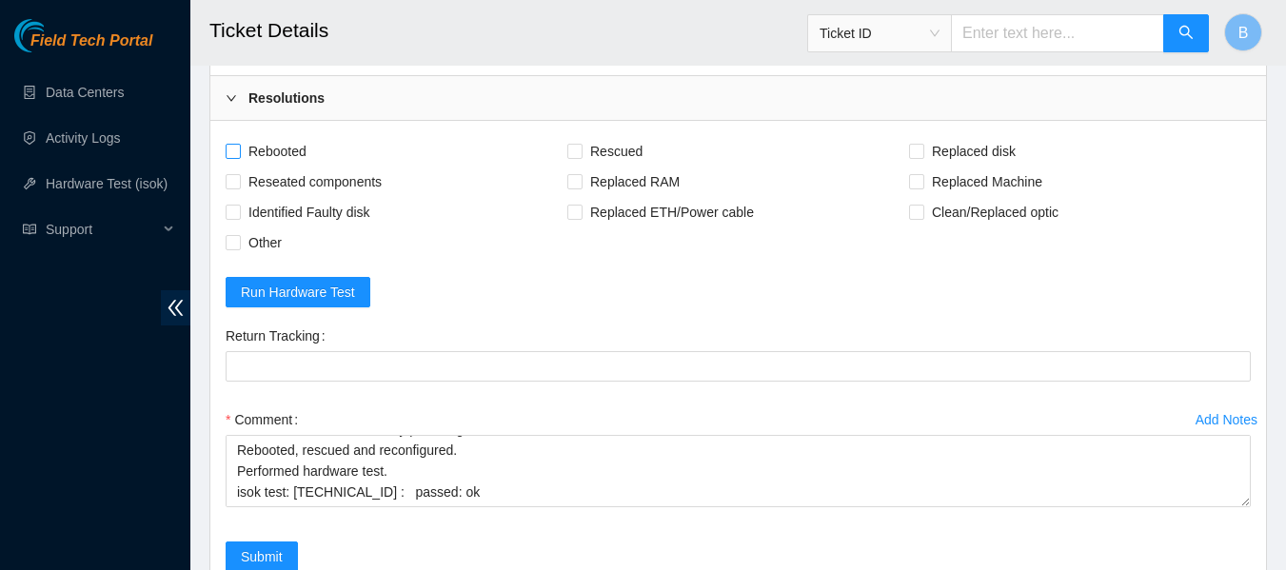
click at [275, 167] on span "Rebooted" at bounding box center [277, 151] width 73 height 30
click at [239, 157] on input "Rebooted" at bounding box center [232, 150] width 13 height 13
checkbox input "true"
click at [292, 197] on span "Reseated components" at bounding box center [315, 182] width 148 height 30
click at [239, 187] on input "Reseated components" at bounding box center [232, 180] width 13 height 13
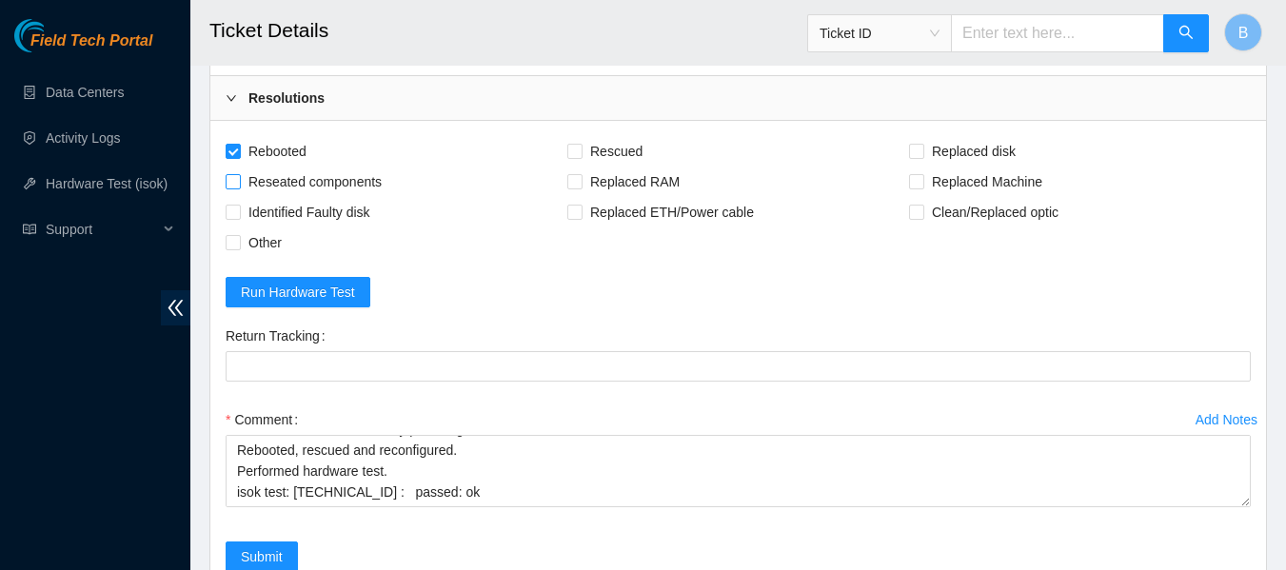
checkbox input "true"
click at [605, 167] on span "Rescued" at bounding box center [616, 151] width 68 height 30
click at [580, 157] on input "Rescued" at bounding box center [573, 150] width 13 height 13
checkbox input "true"
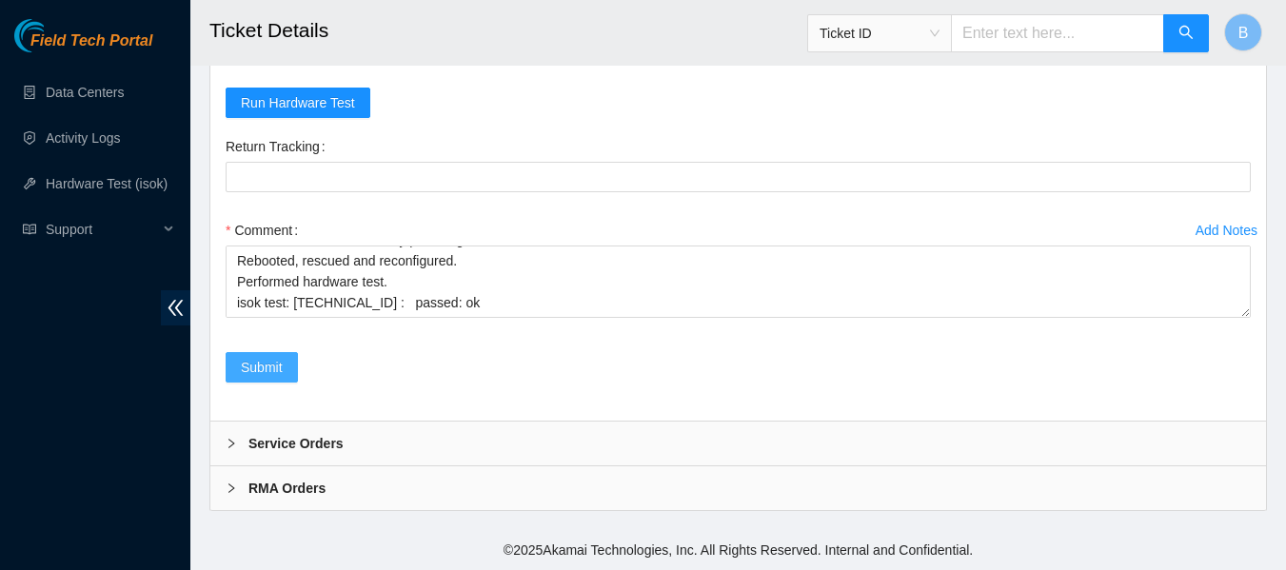
click at [262, 361] on span "Submit" at bounding box center [262, 367] width 42 height 21
